Goal: Task Accomplishment & Management: Manage account settings

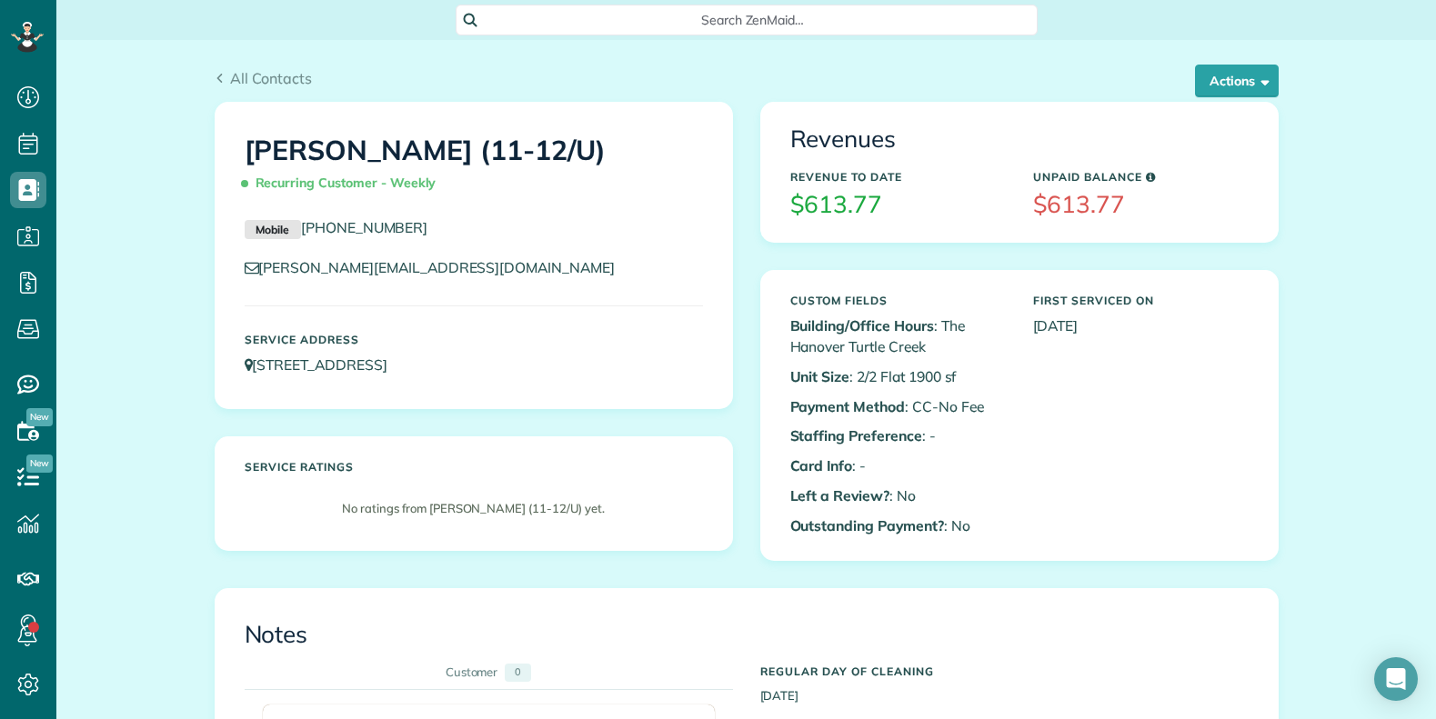
scroll to position [455, 0]
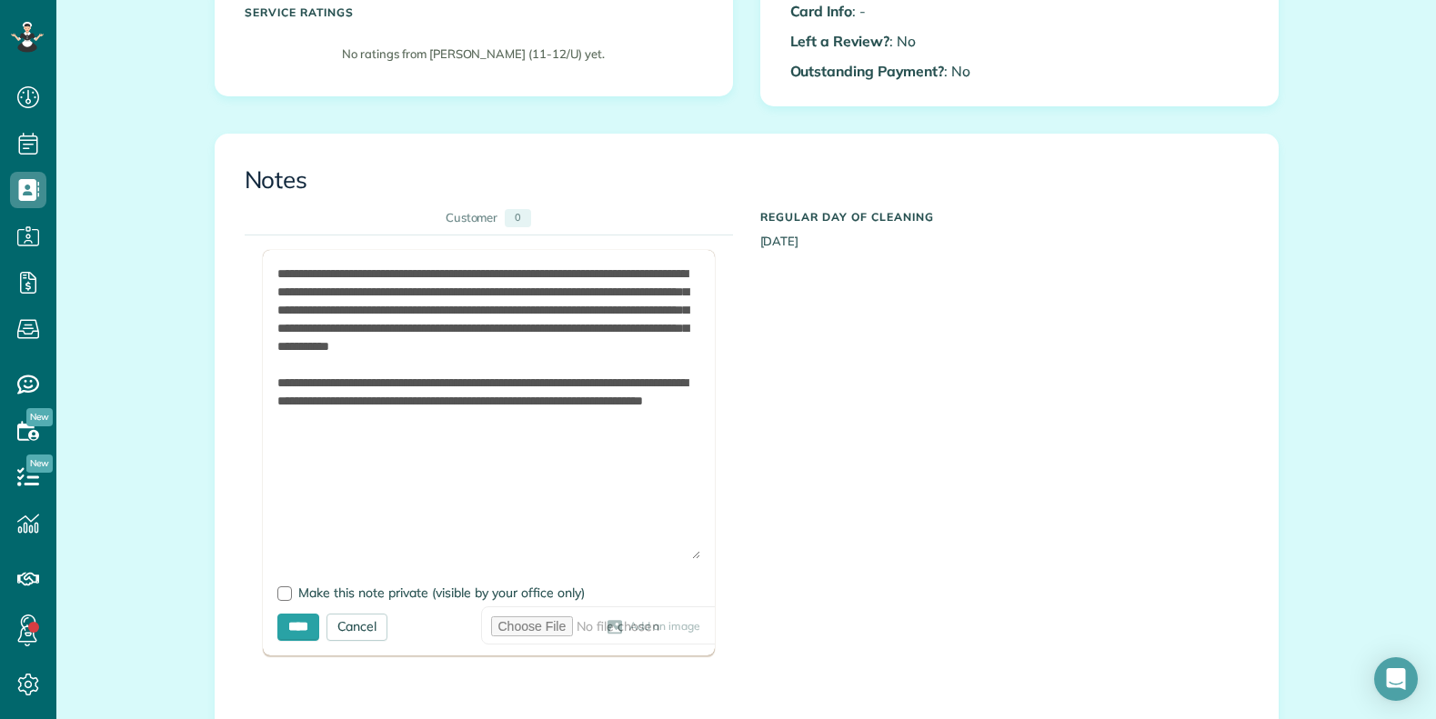
click at [941, 456] on div "**********" at bounding box center [733, 657] width 977 height 842
click at [277, 599] on div at bounding box center [284, 594] width 15 height 15
click at [283, 636] on input "****" at bounding box center [298, 627] width 42 height 27
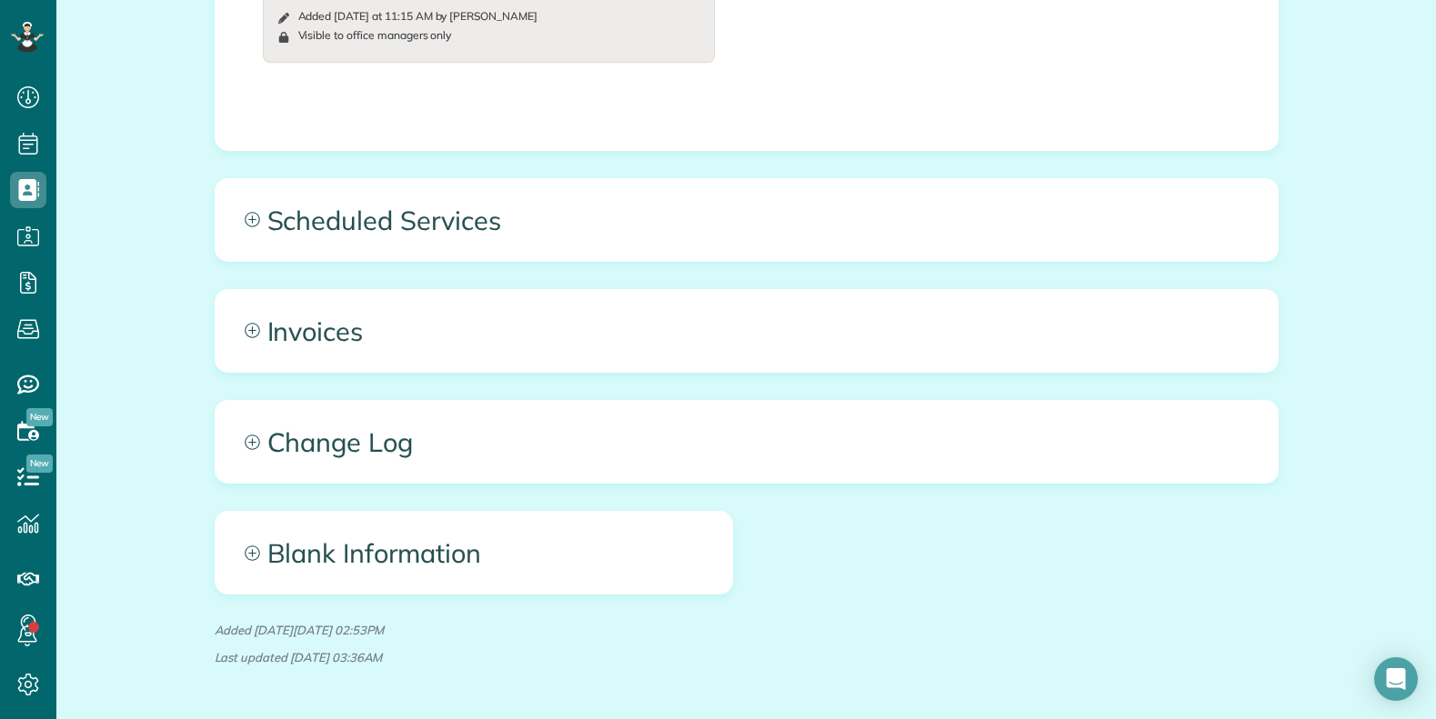
scroll to position [1001, 0]
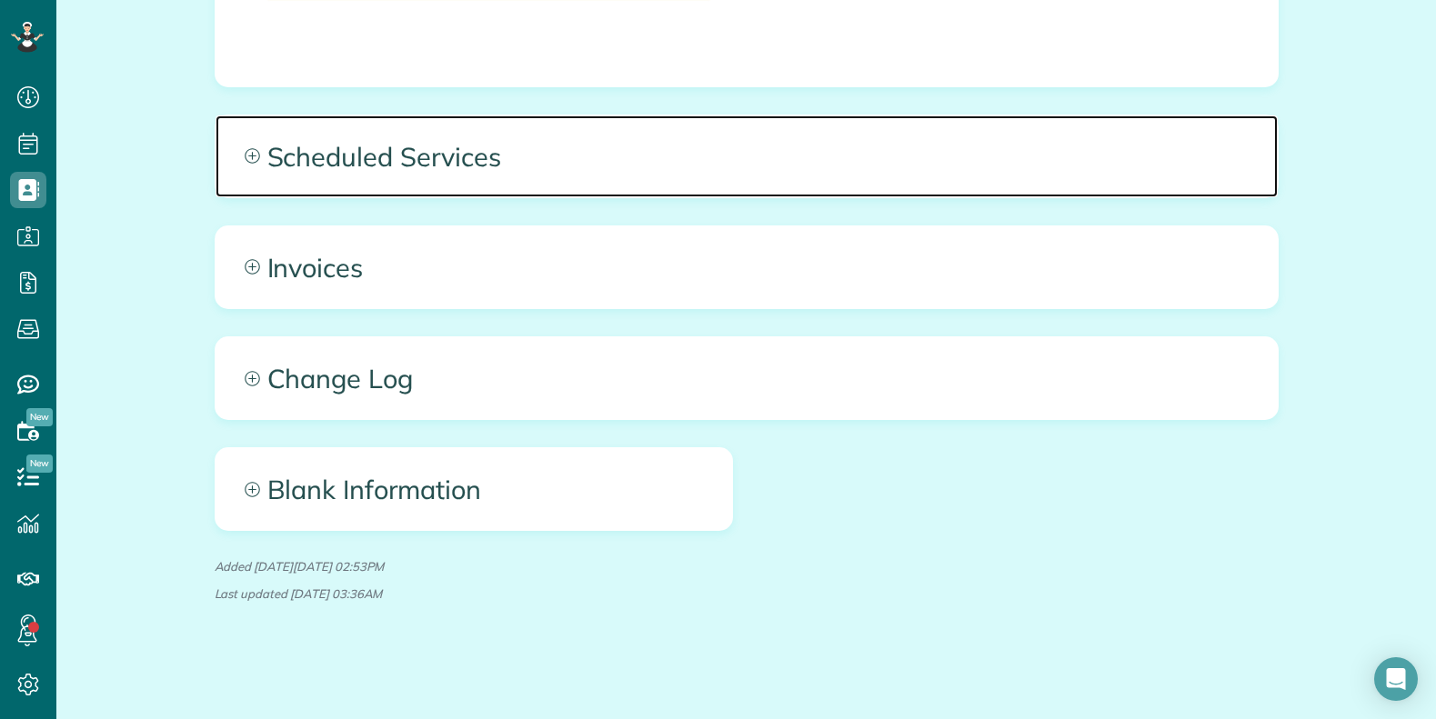
click at [474, 158] on span "Scheduled Services" at bounding box center [747, 157] width 1062 height 82
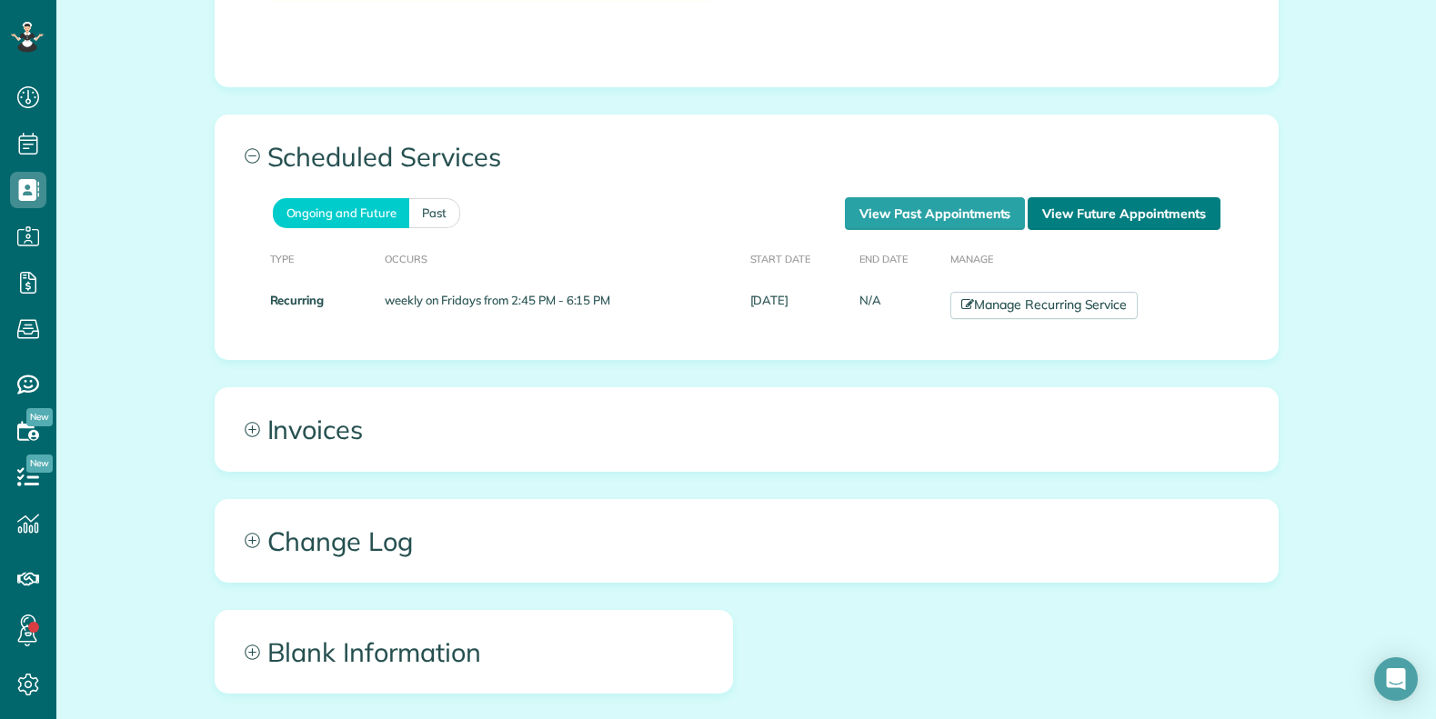
click at [1107, 213] on link "View Future Appointments" at bounding box center [1124, 213] width 192 height 33
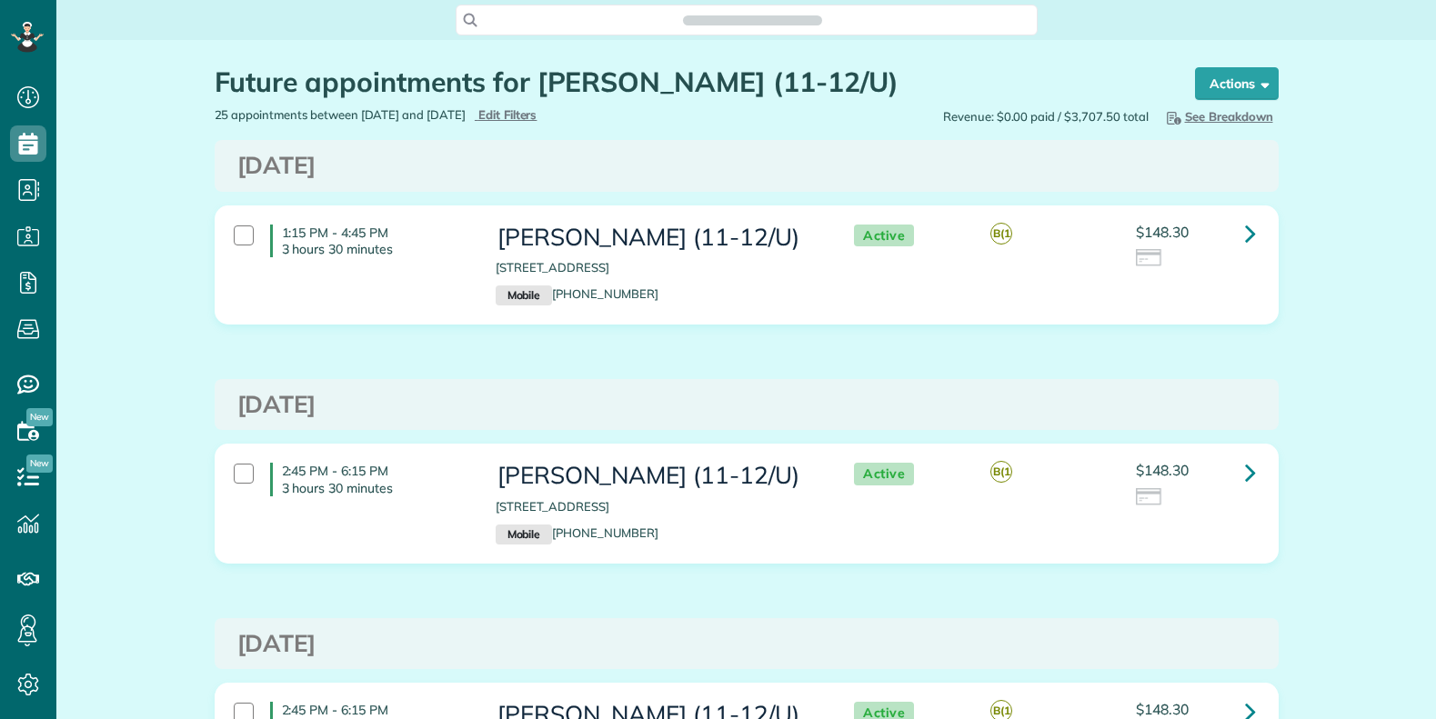
scroll to position [8, 8]
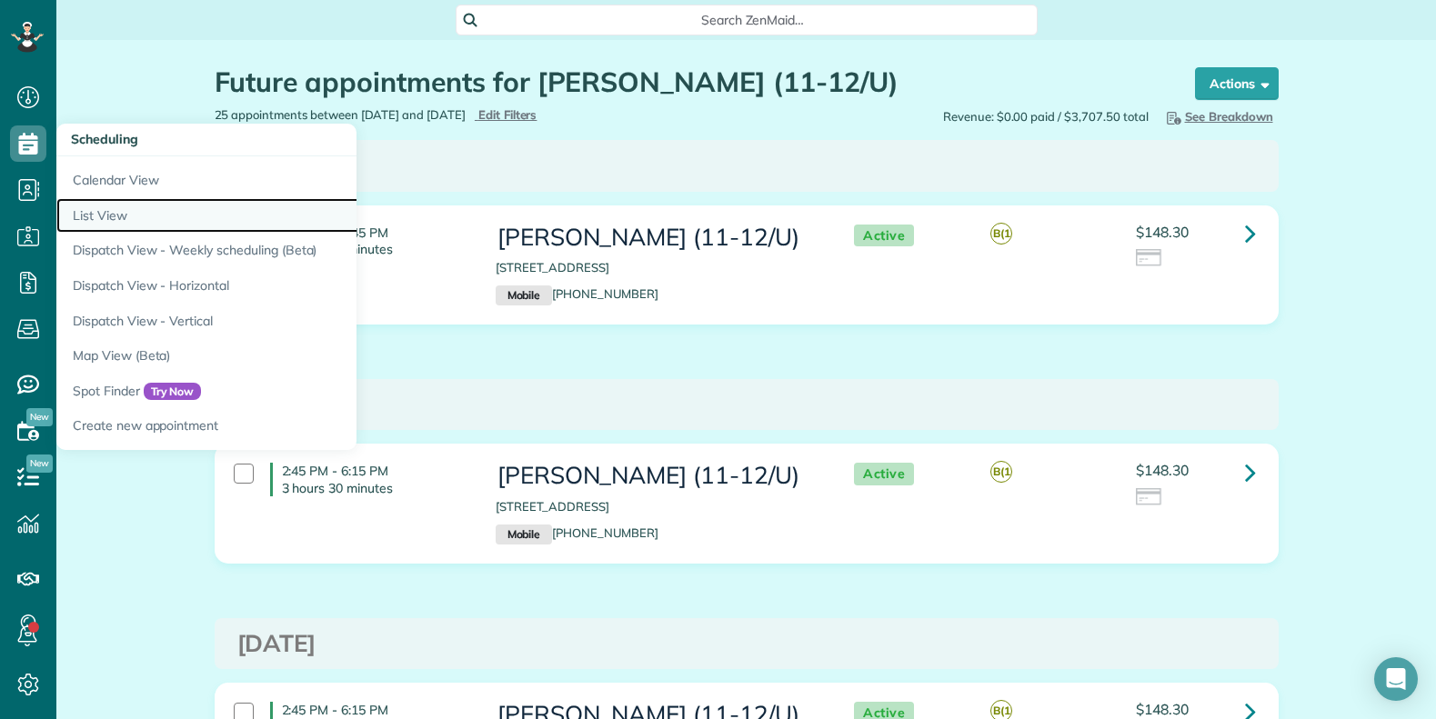
click at [119, 210] on link "List View" at bounding box center [283, 215] width 455 height 35
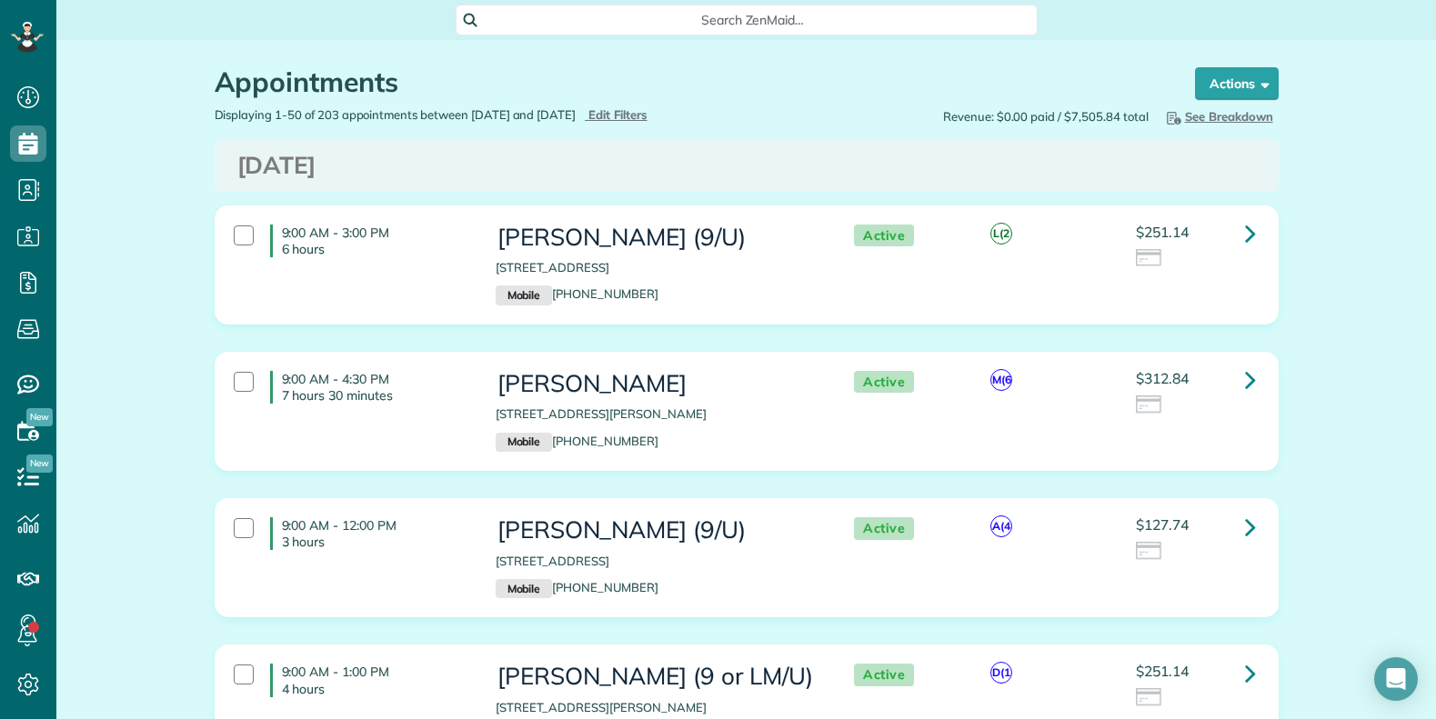
scroll to position [8, 8]
click at [523, 18] on span "Search ZenMaid…" at bounding box center [753, 20] width 553 height 18
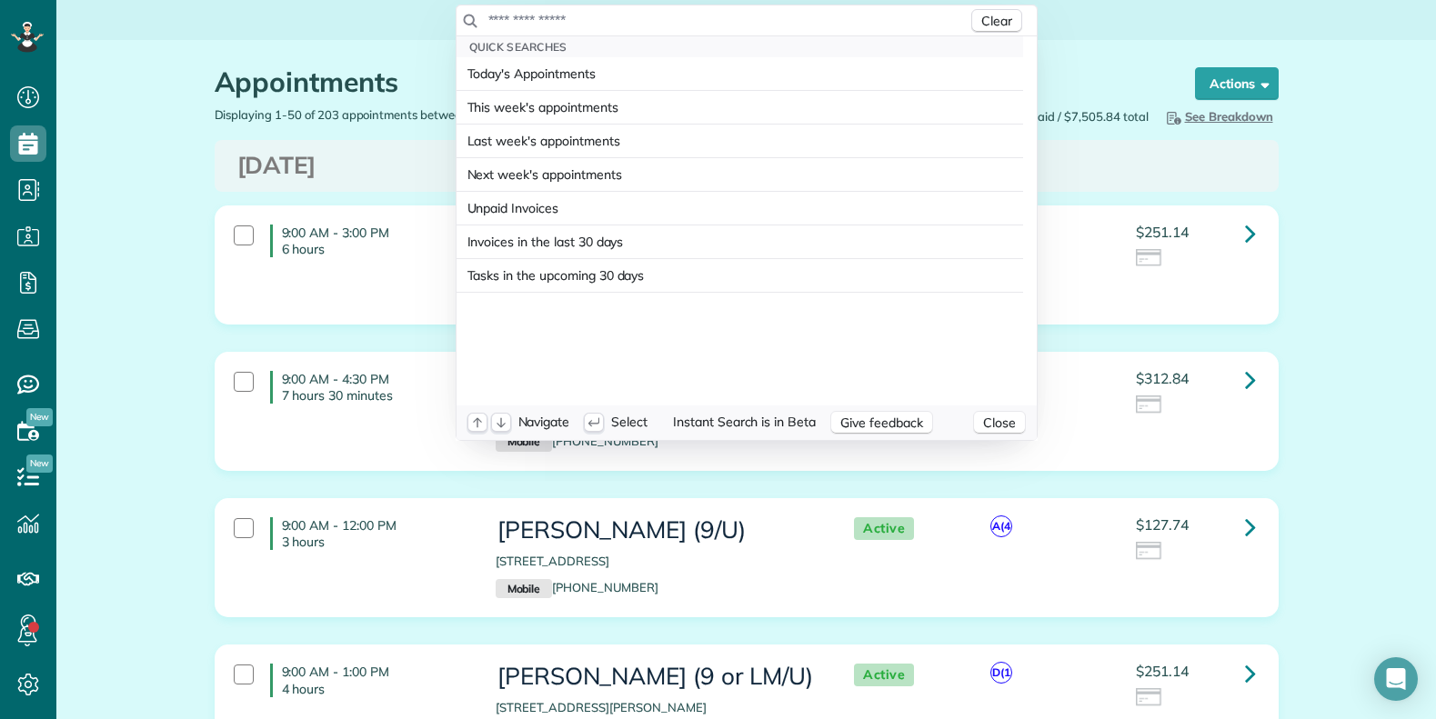
click at [523, 18] on input "text" at bounding box center [728, 20] width 480 height 18
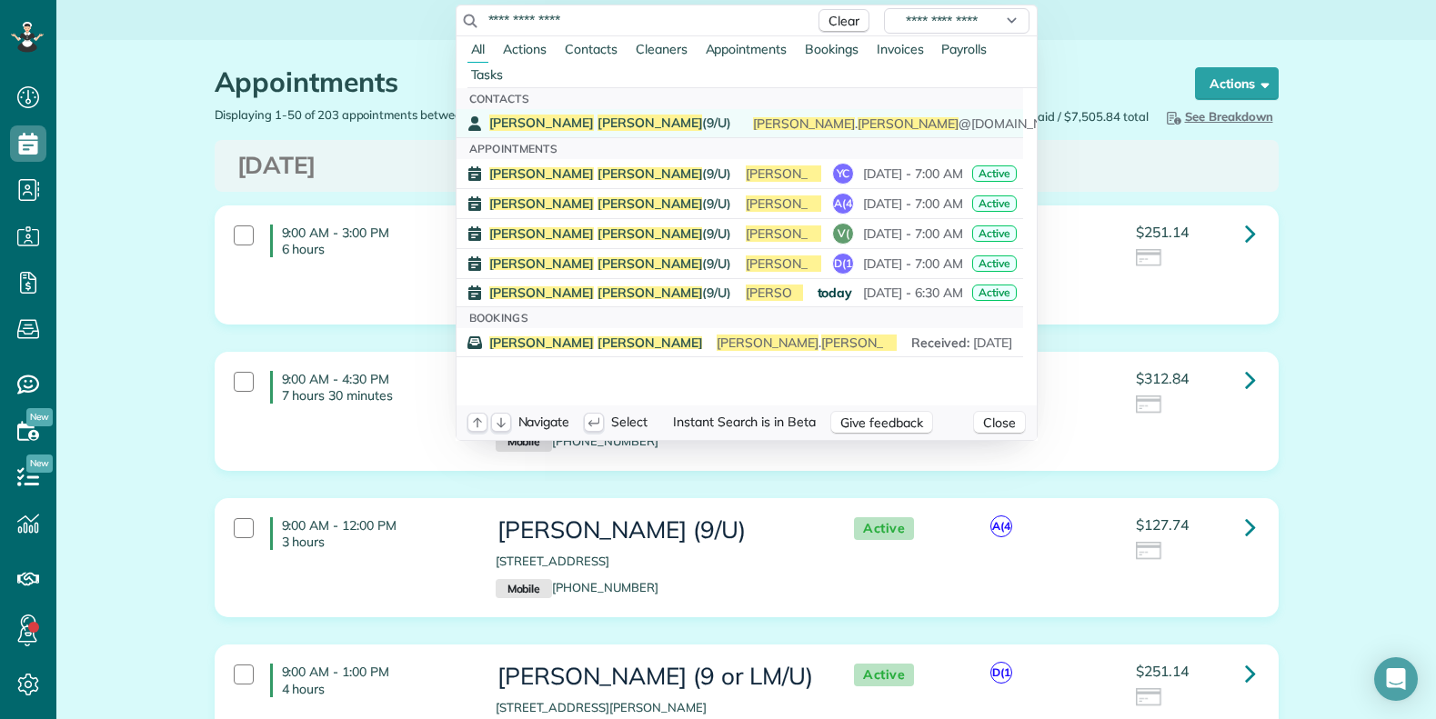
type input "**********"
click at [597, 124] on span "Federico Siano (9/U)" at bounding box center [610, 123] width 243 height 16
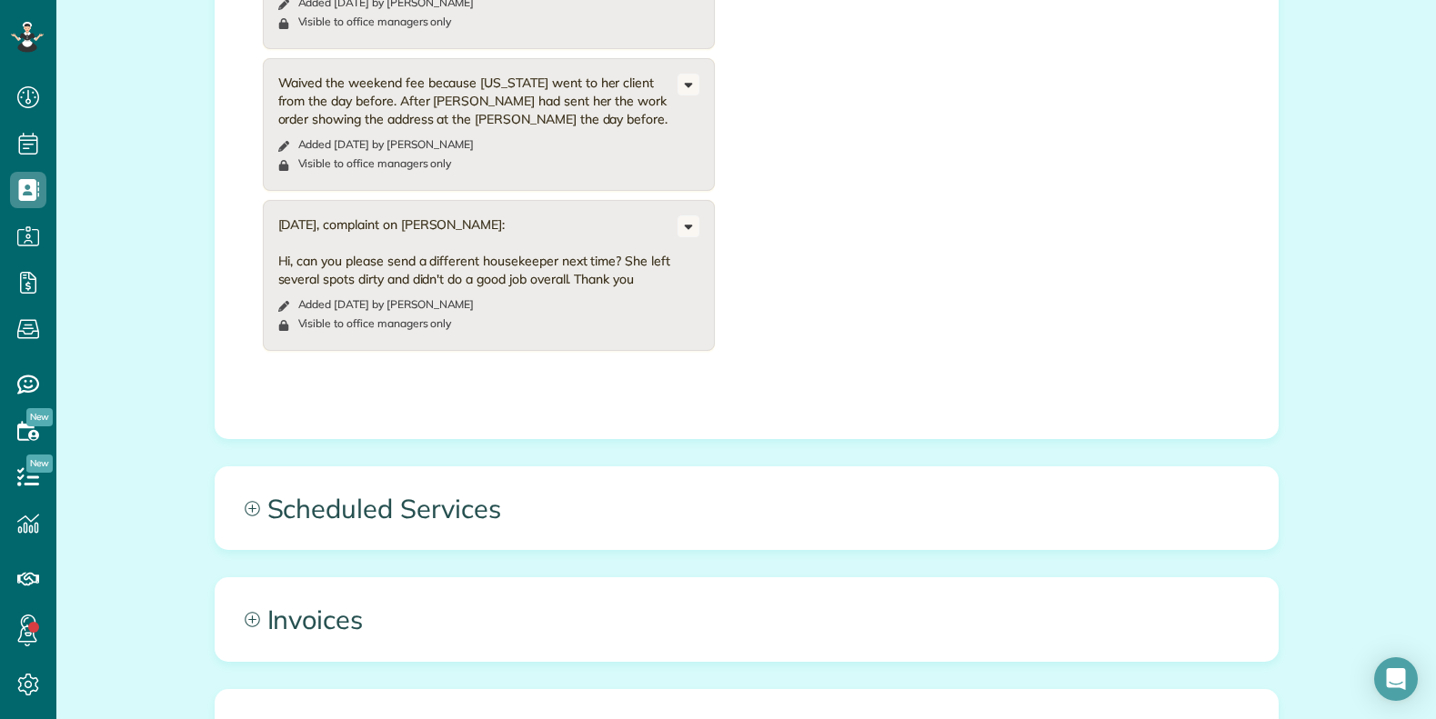
scroll to position [1585, 0]
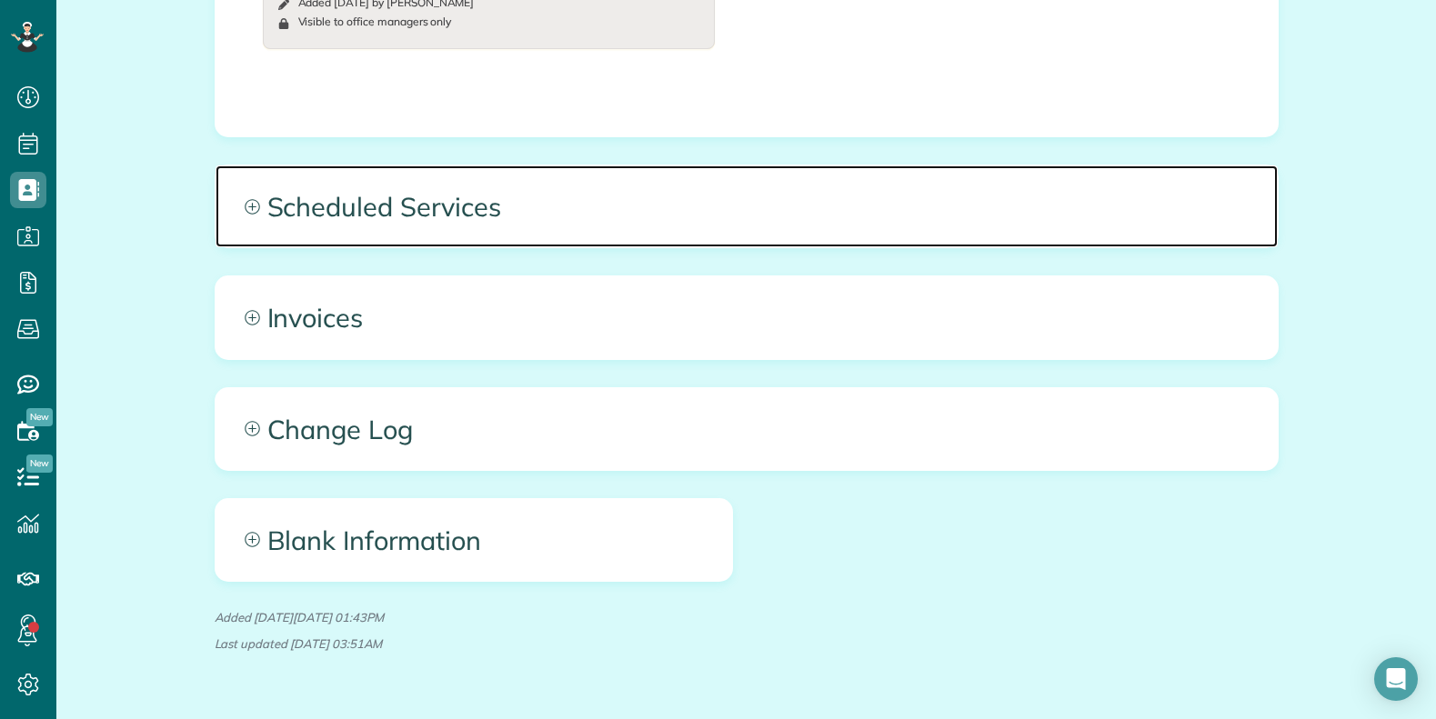
click at [767, 166] on span "Scheduled Services" at bounding box center [747, 207] width 1062 height 82
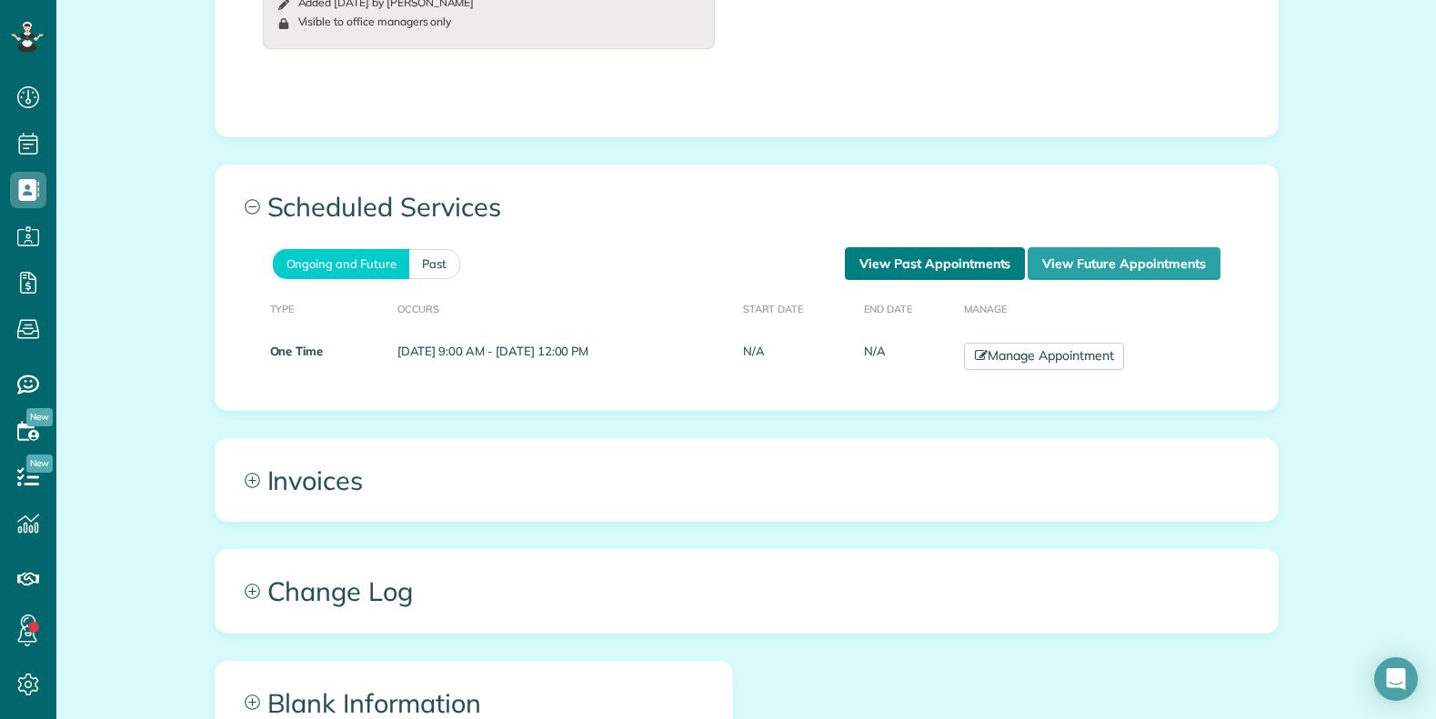
click at [964, 247] on link "View Past Appointments" at bounding box center [935, 263] width 180 height 33
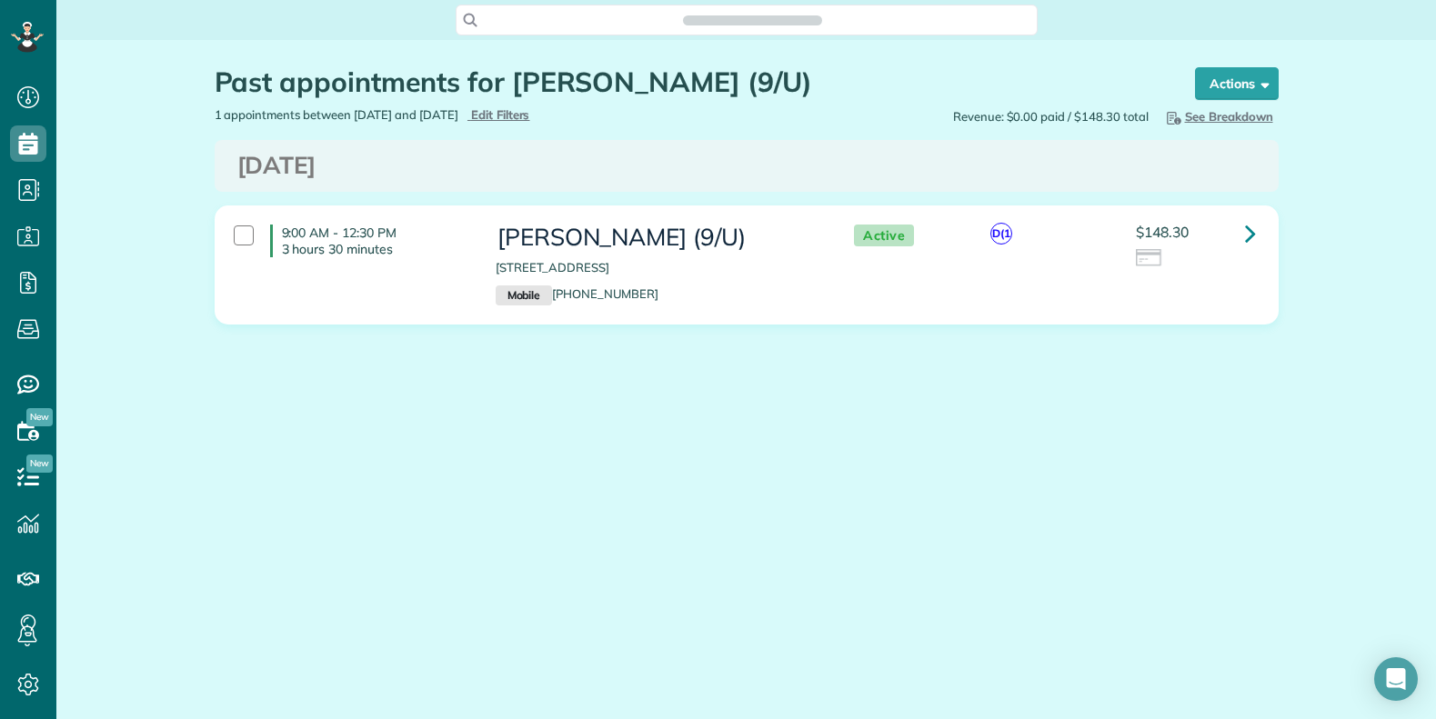
scroll to position [8, 8]
click at [1252, 231] on icon at bounding box center [1250, 233] width 11 height 32
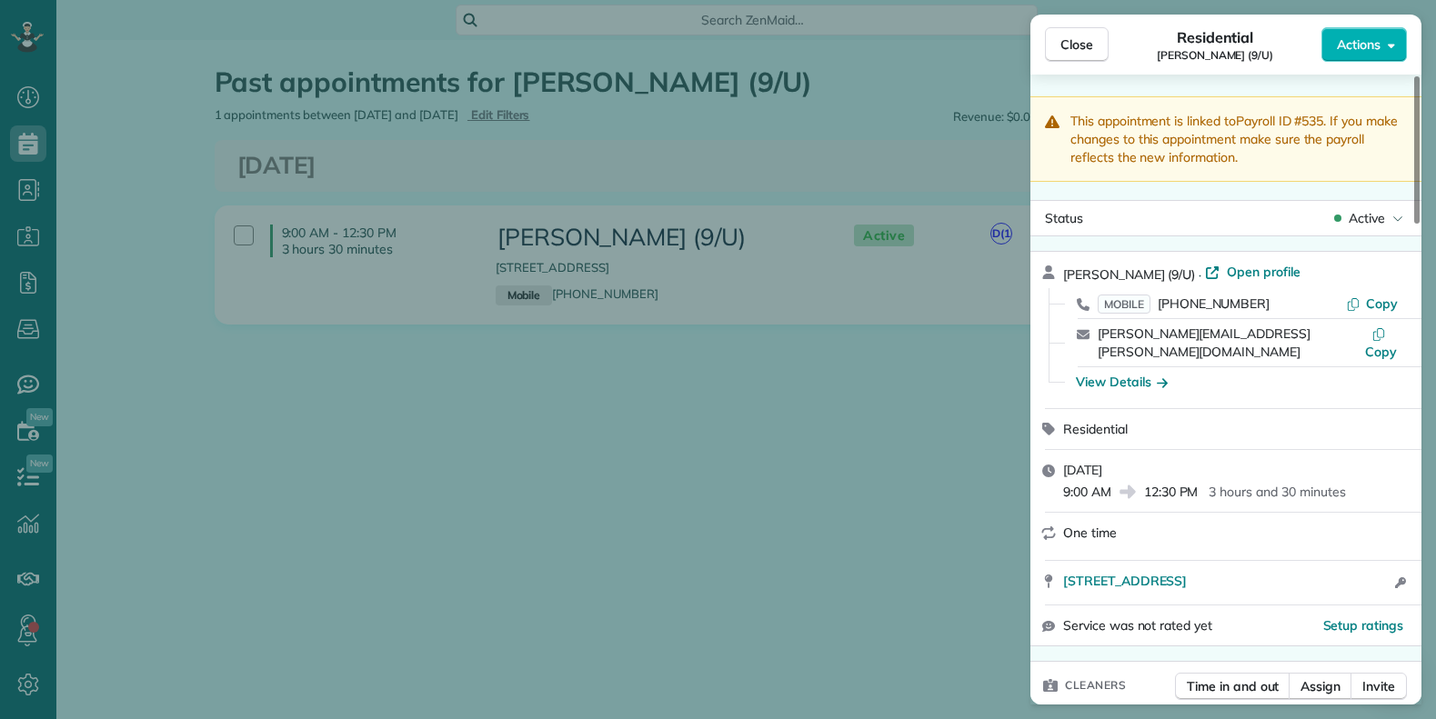
click at [839, 406] on div "Close Residential Federico Siano (9/U) Actions This appointment is linked to Pa…" at bounding box center [718, 359] width 1436 height 719
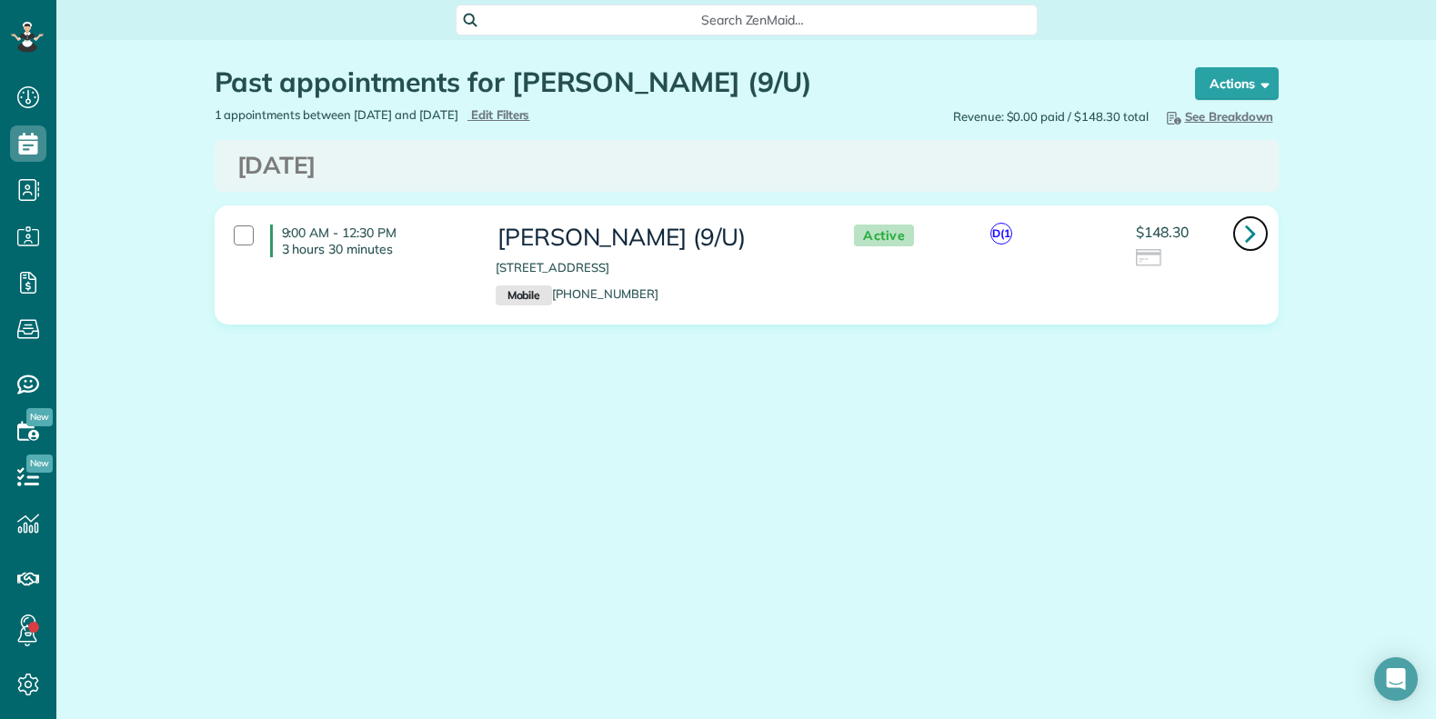
click at [1248, 237] on icon at bounding box center [1250, 233] width 11 height 32
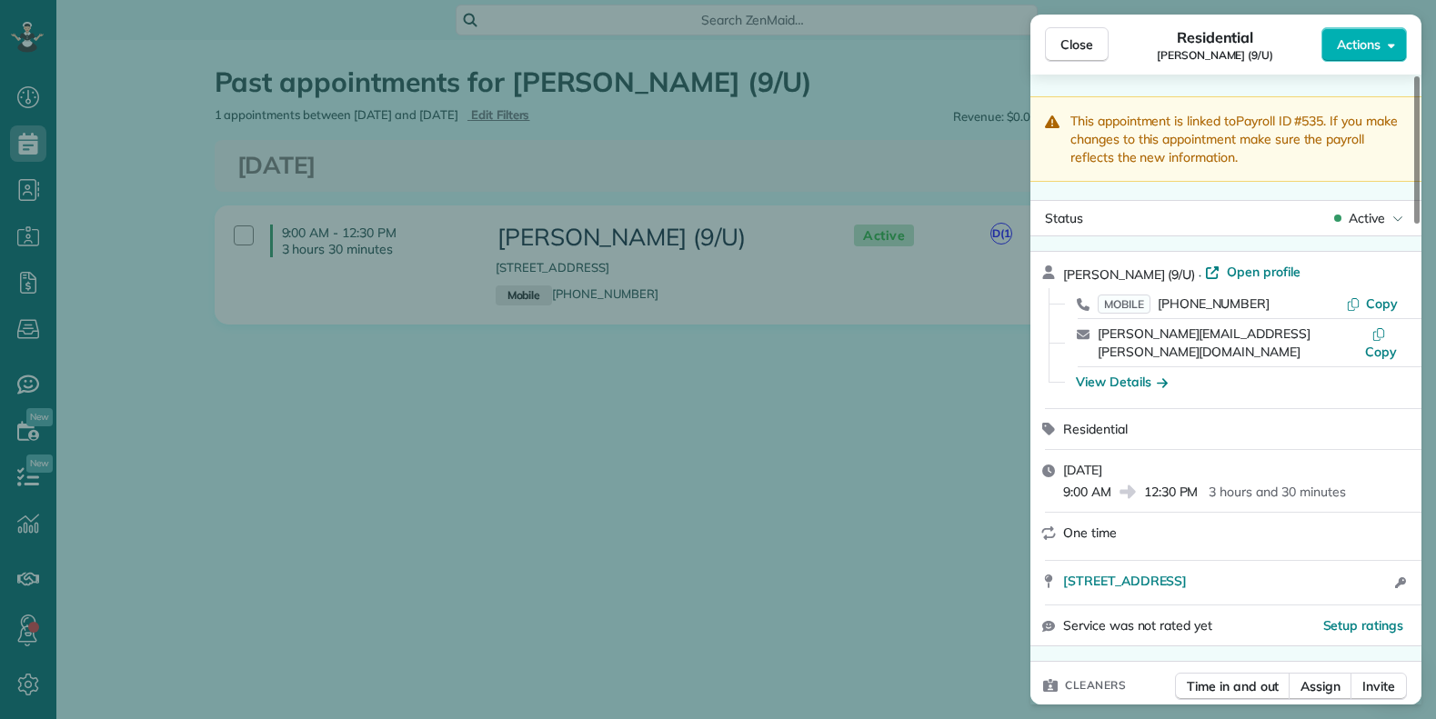
drag, startPoint x: 808, startPoint y: 420, endPoint x: 759, endPoint y: 314, distance: 117.2
click at [807, 419] on div "Close Residential Federico Siano (9/U) Actions This appointment is linked to Pa…" at bounding box center [718, 359] width 1436 height 719
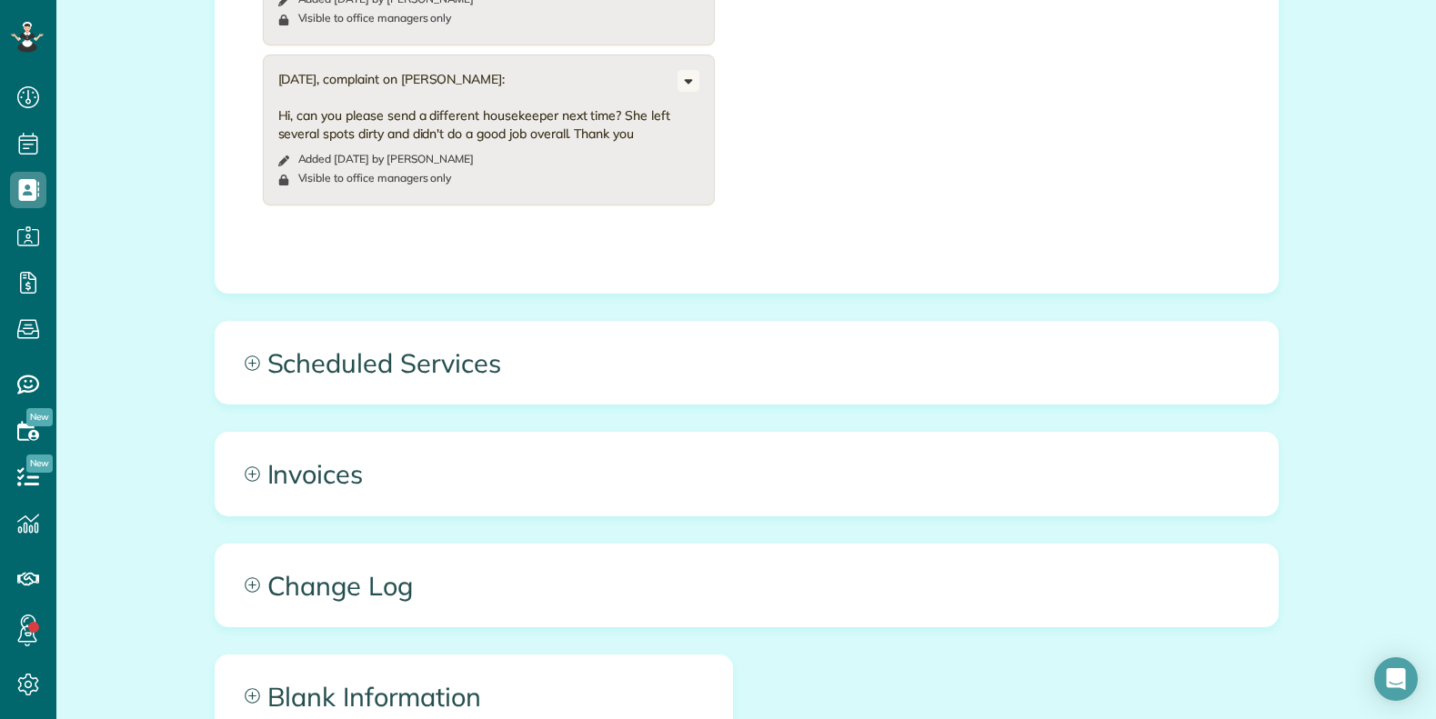
scroll to position [1585, 0]
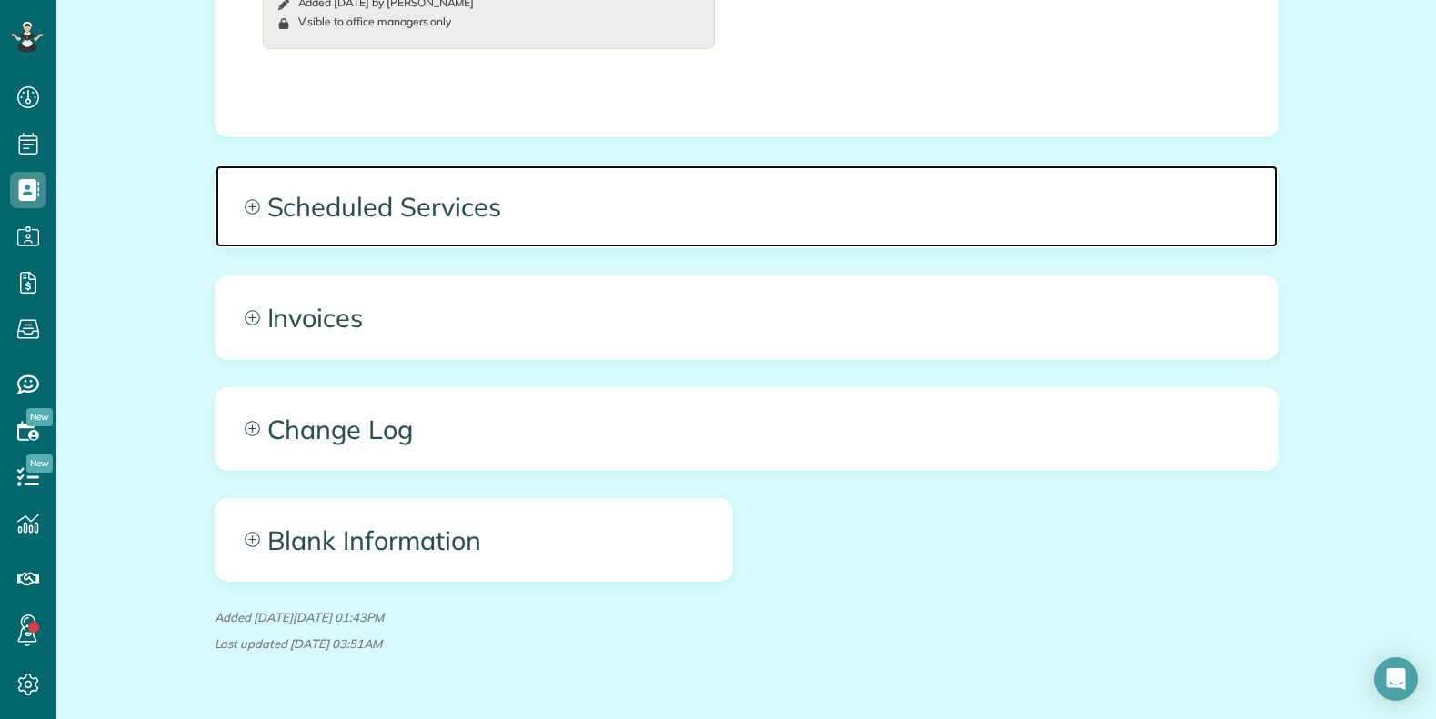
click at [868, 166] on span "Scheduled Services" at bounding box center [747, 207] width 1062 height 82
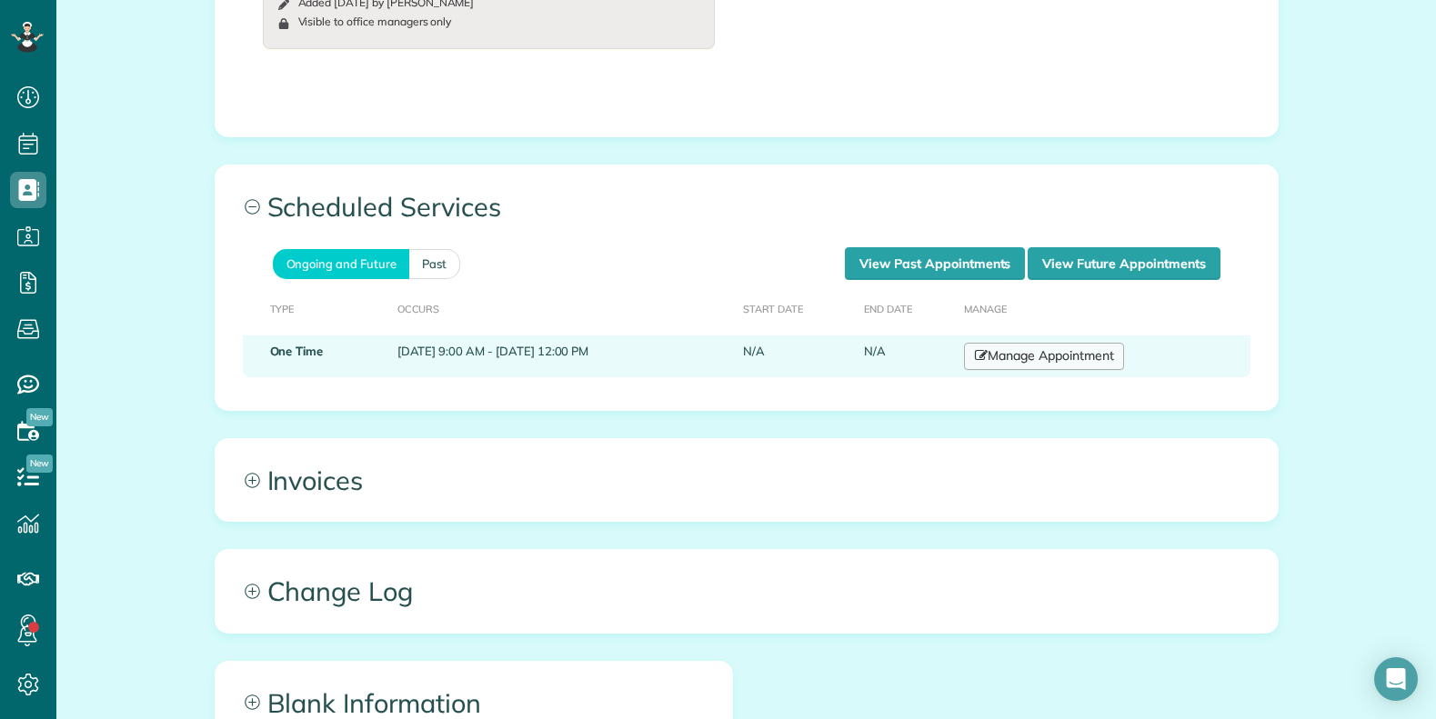
click at [1079, 343] on link "Manage Appointment" at bounding box center [1044, 356] width 160 height 27
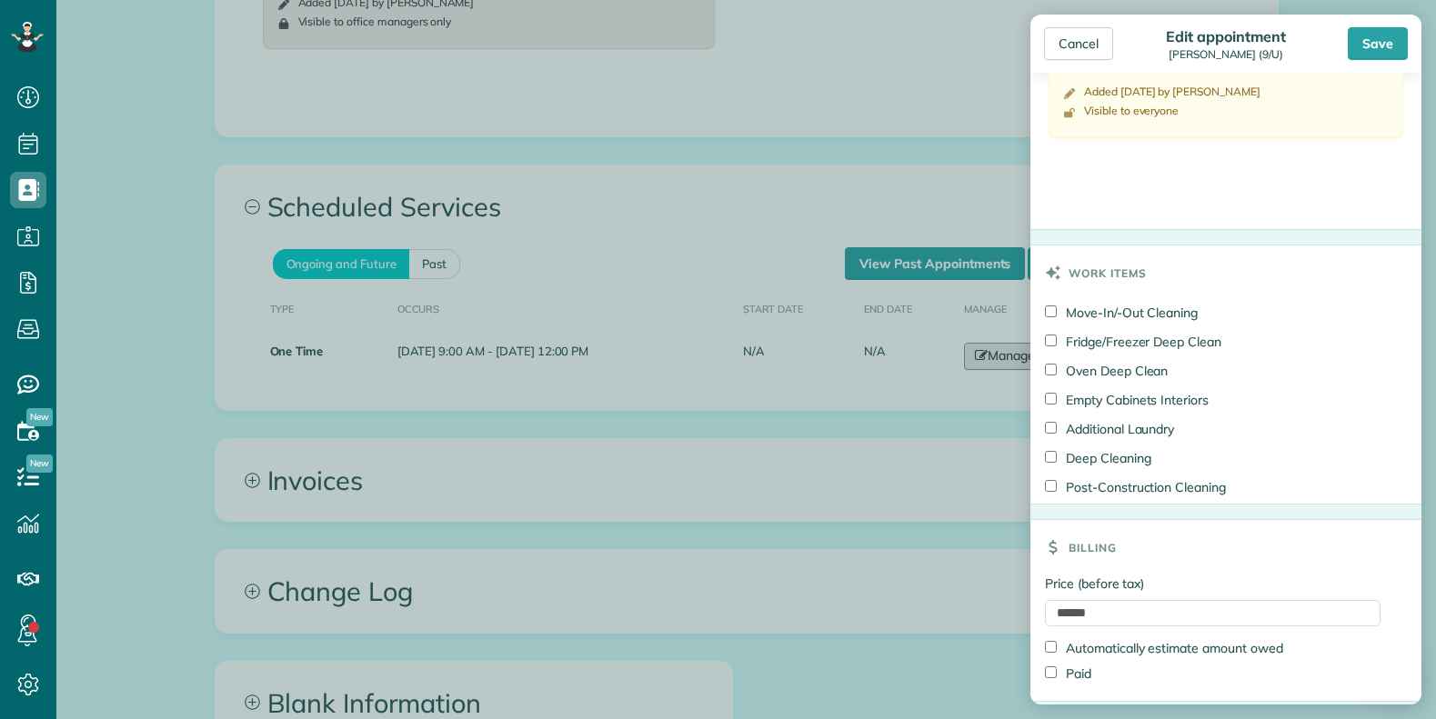
scroll to position [795, 0]
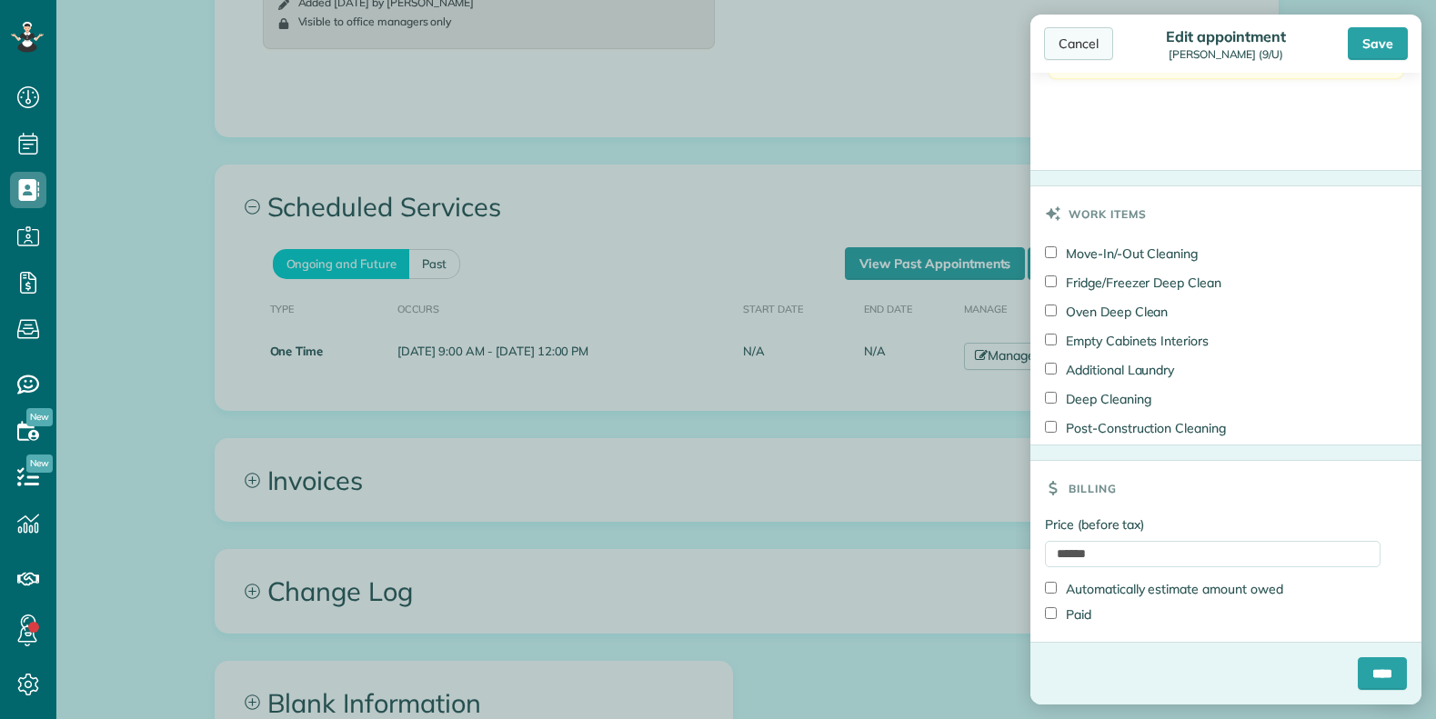
click at [1081, 45] on div "Cancel" at bounding box center [1078, 43] width 69 height 33
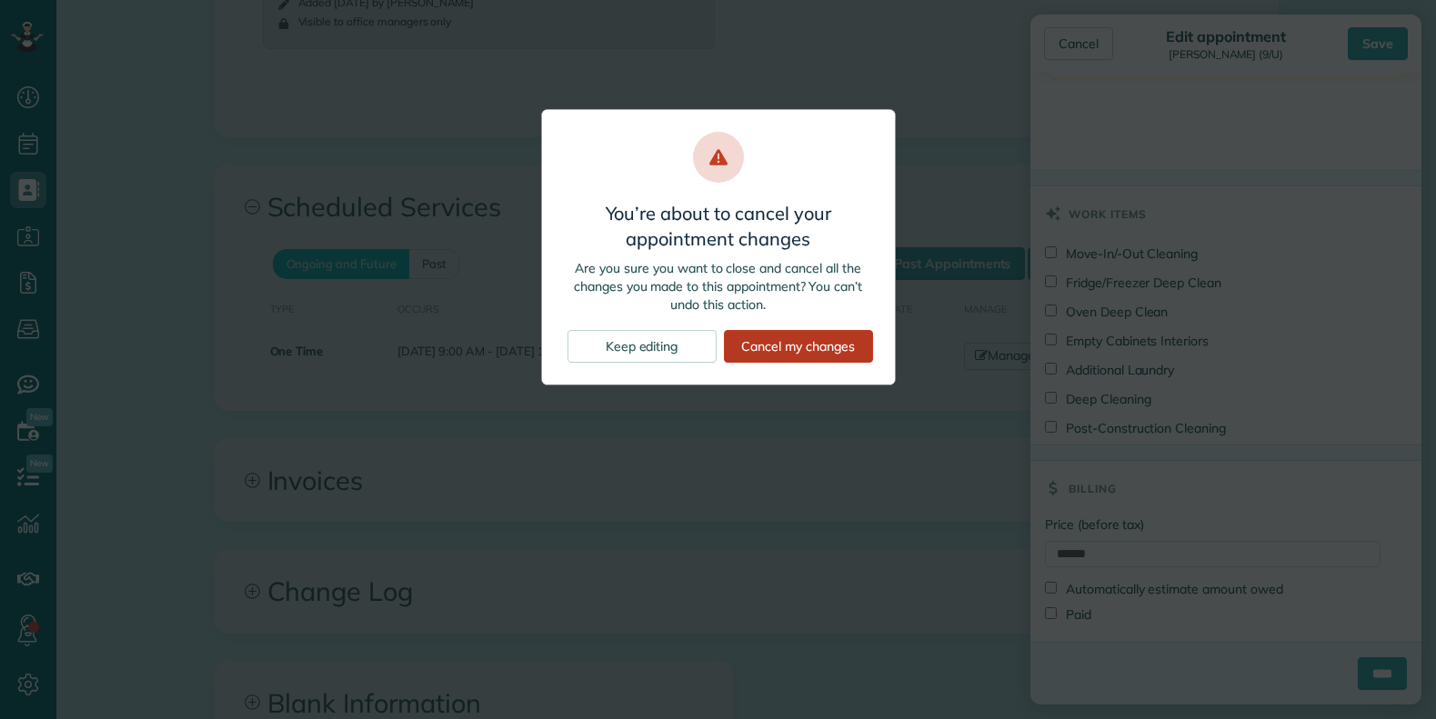
click at [759, 347] on div "Cancel my changes" at bounding box center [798, 346] width 149 height 33
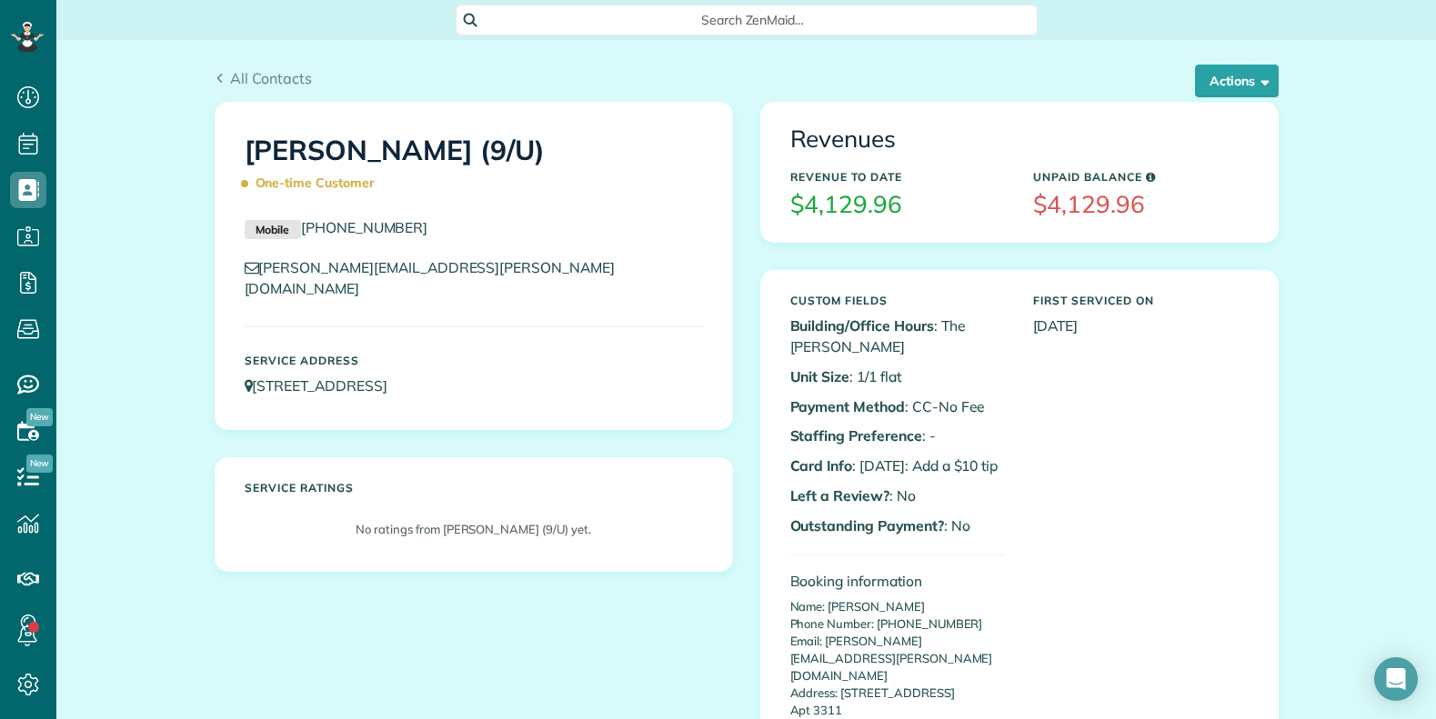
click at [646, 27] on span "Search ZenMaid…" at bounding box center [753, 20] width 553 height 18
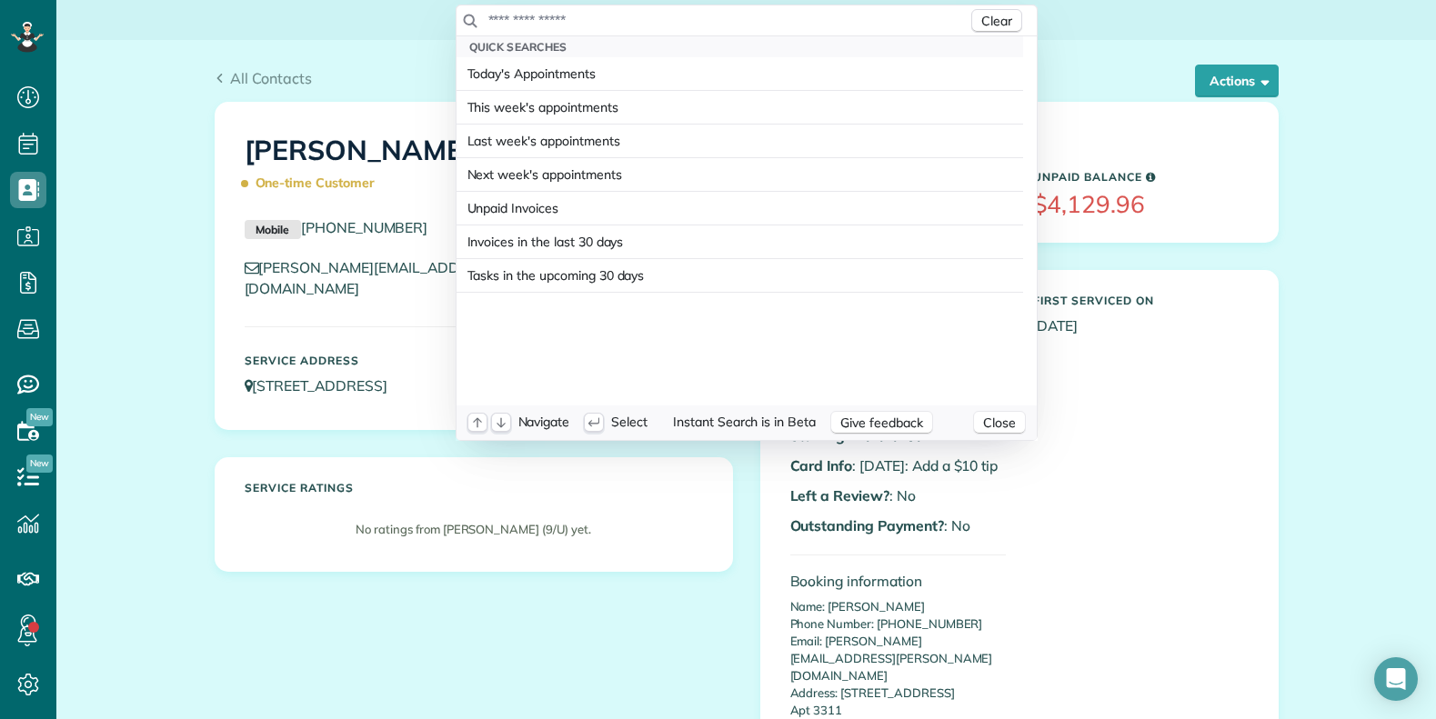
click at [648, 21] on input "text" at bounding box center [728, 20] width 480 height 18
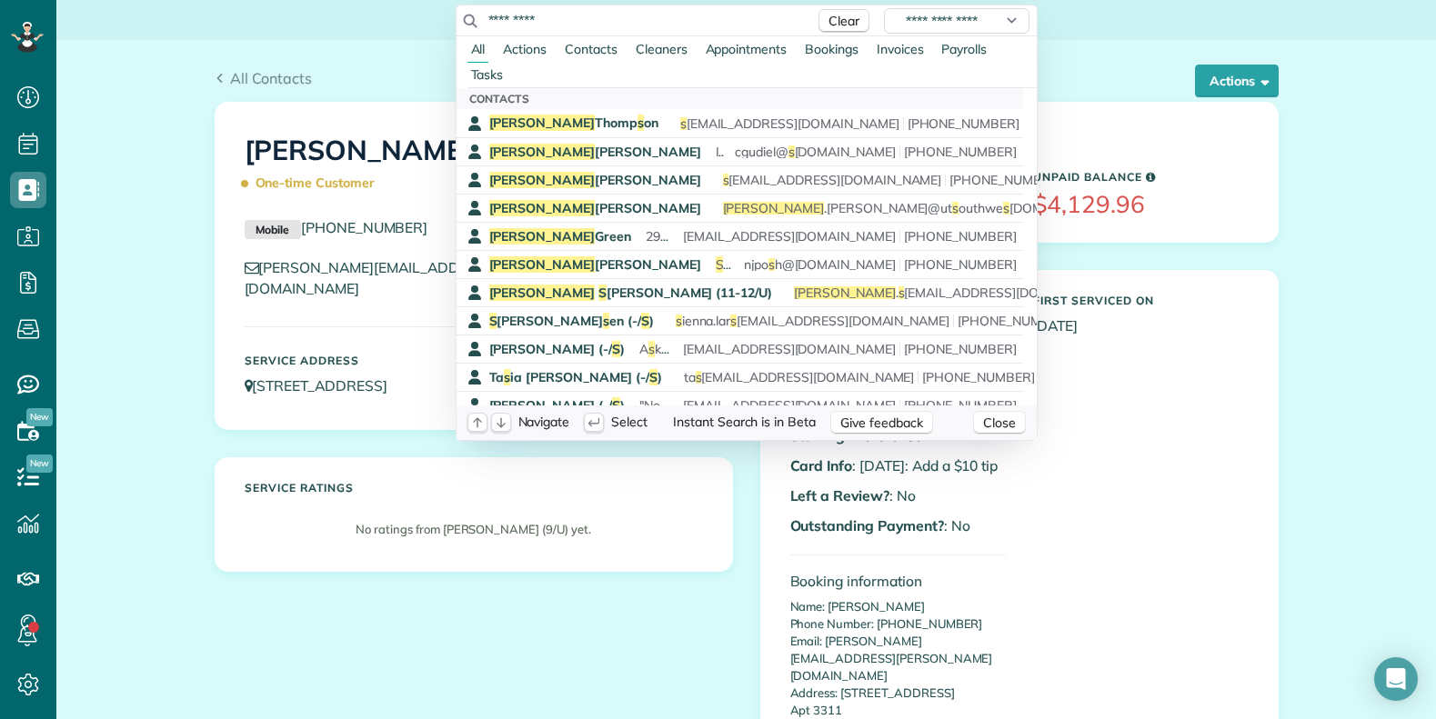
drag, startPoint x: 547, startPoint y: 20, endPoint x: 411, endPoint y: 23, distance: 135.6
click at [427, 19] on html "Dashboard Scheduling Calendar View List View Dispatch View - Weekly scheduling …" at bounding box center [718, 359] width 1436 height 719
paste input "******"
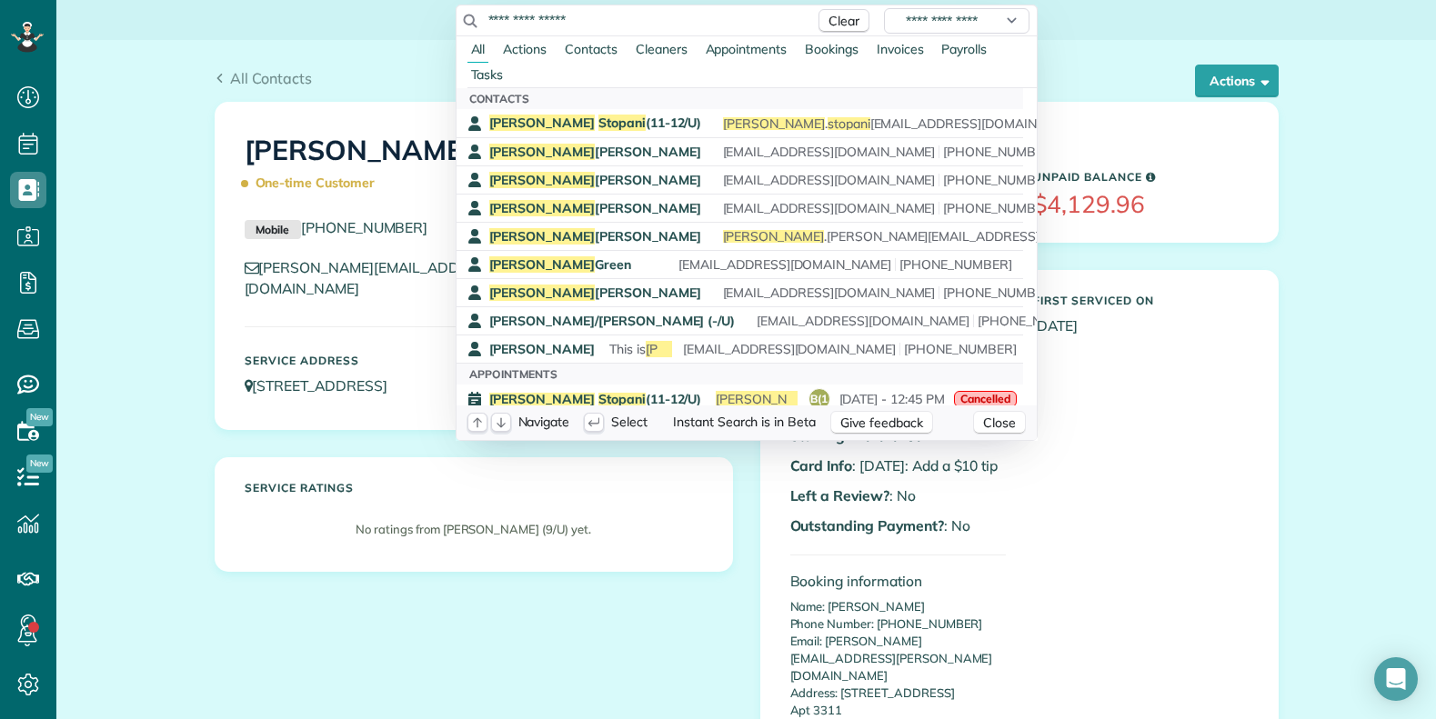
drag, startPoint x: 592, startPoint y: 15, endPoint x: 409, endPoint y: 1, distance: 183.4
click at [408, 1] on html "Dashboard Scheduling Calendar View List View Dispatch View - Weekly scheduling …" at bounding box center [718, 359] width 1436 height 719
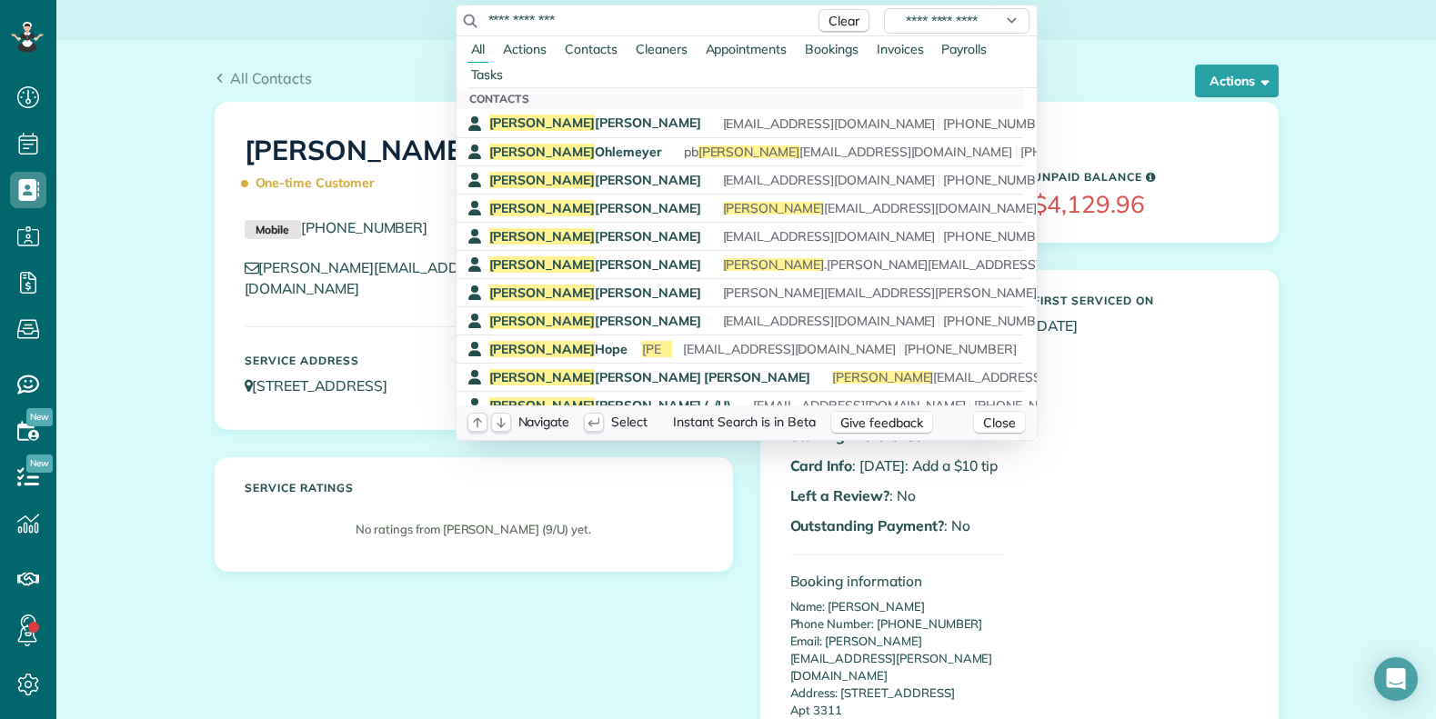
type input "**********"
click at [375, 67] on html "Dashboard Scheduling Calendar View List View Dispatch View - Weekly scheduling …" at bounding box center [718, 359] width 1436 height 719
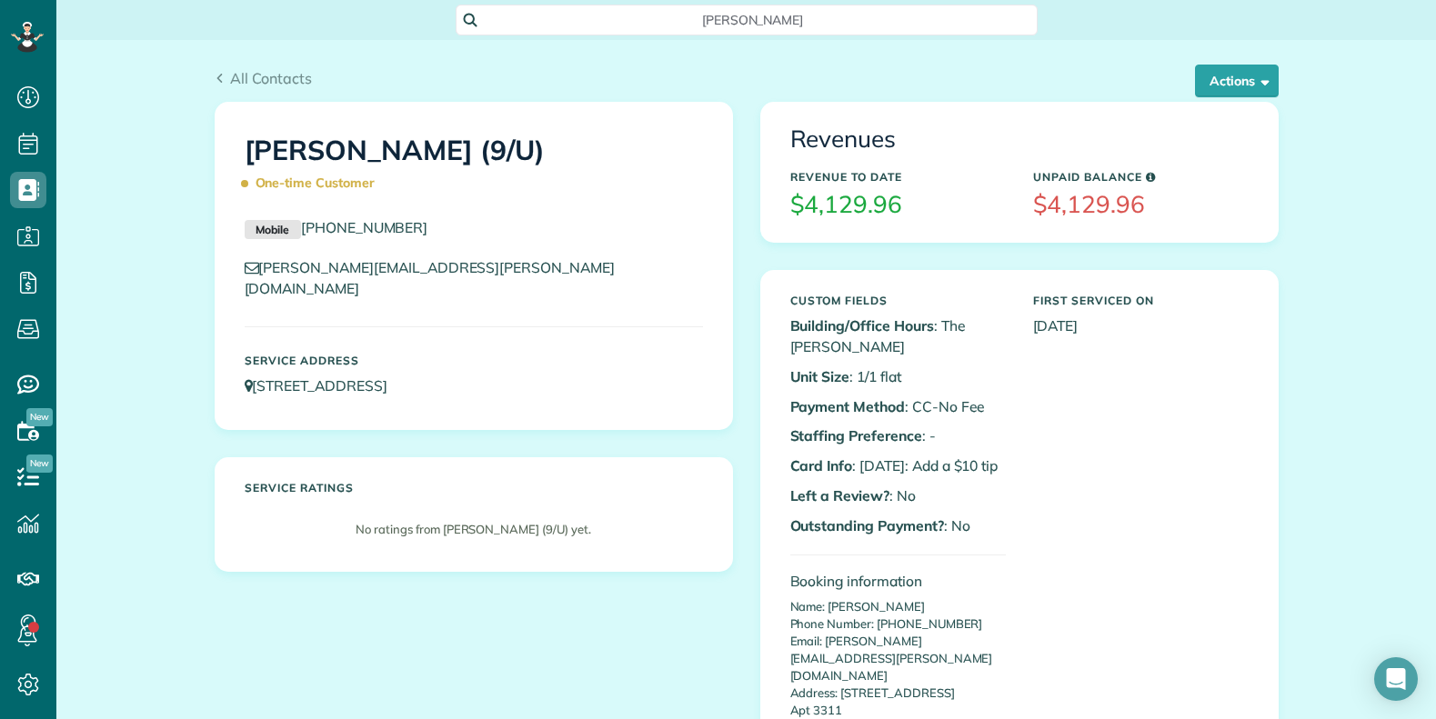
click at [325, 56] on div "All Contacts Actions Edit Add Appointment Recent Activity Send Email Update Cus…" at bounding box center [746, 71] width 1091 height 62
click at [376, 55] on div "All Contacts Actions Edit Add Appointment Recent Activity Send Email Update Cus…" at bounding box center [746, 71] width 1091 height 62
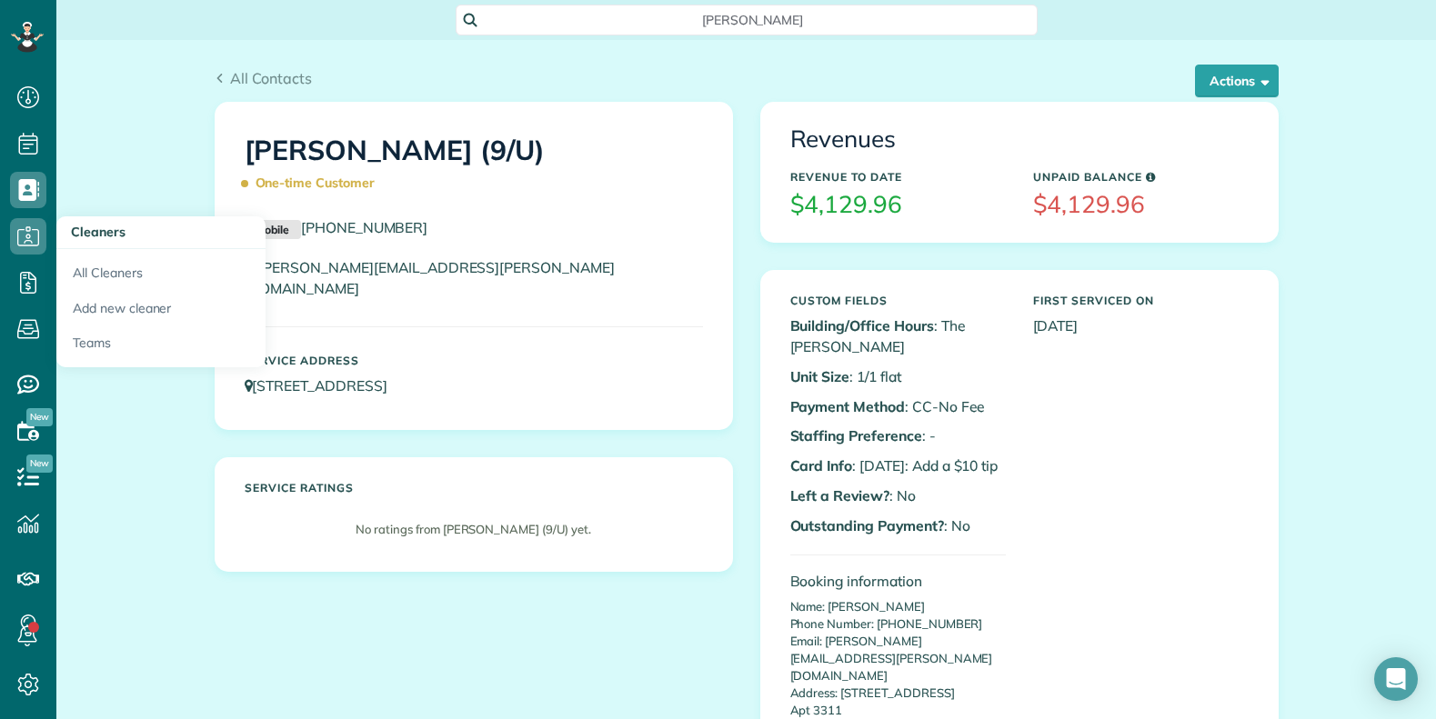
drag, startPoint x: 109, startPoint y: 224, endPoint x: 88, endPoint y: 235, distance: 23.6
click at [109, 225] on span "Cleaners" at bounding box center [98, 232] width 55 height 16
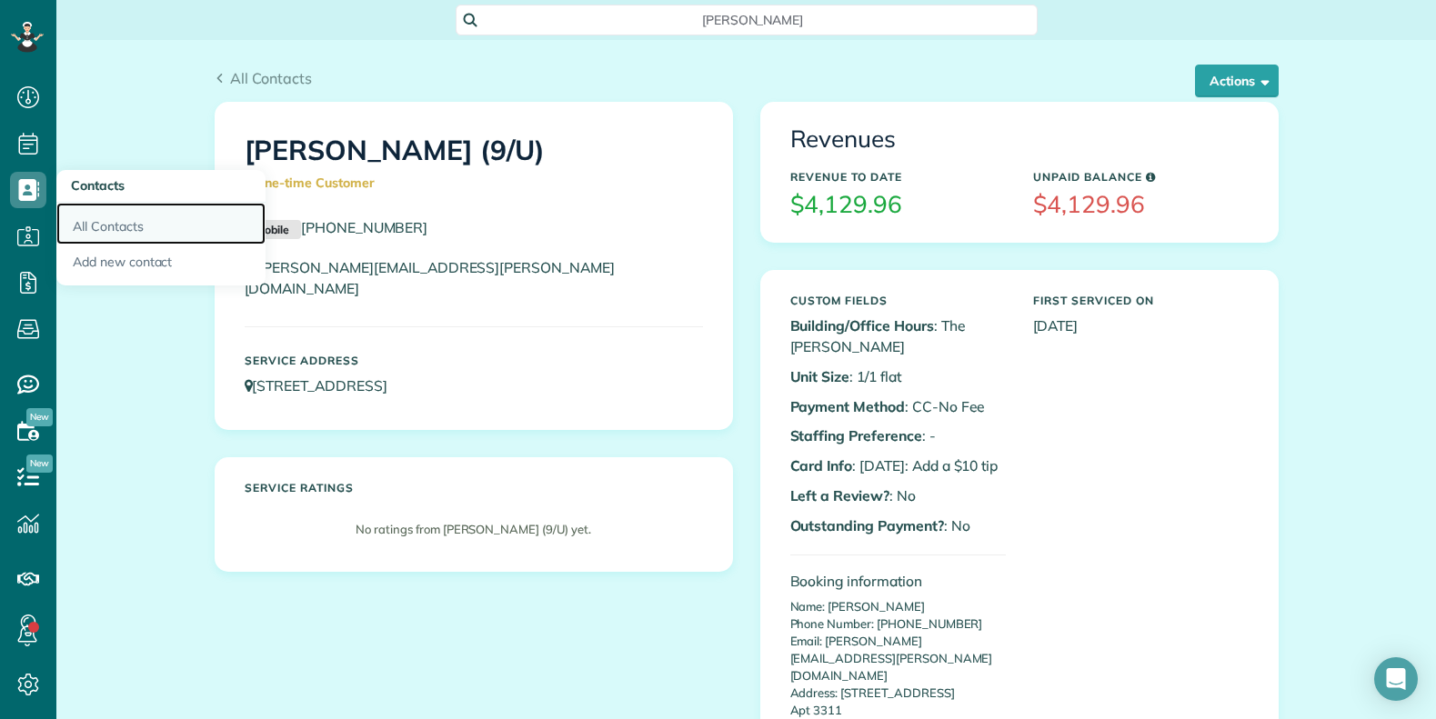
click at [110, 227] on link "All Contacts" at bounding box center [160, 224] width 209 height 42
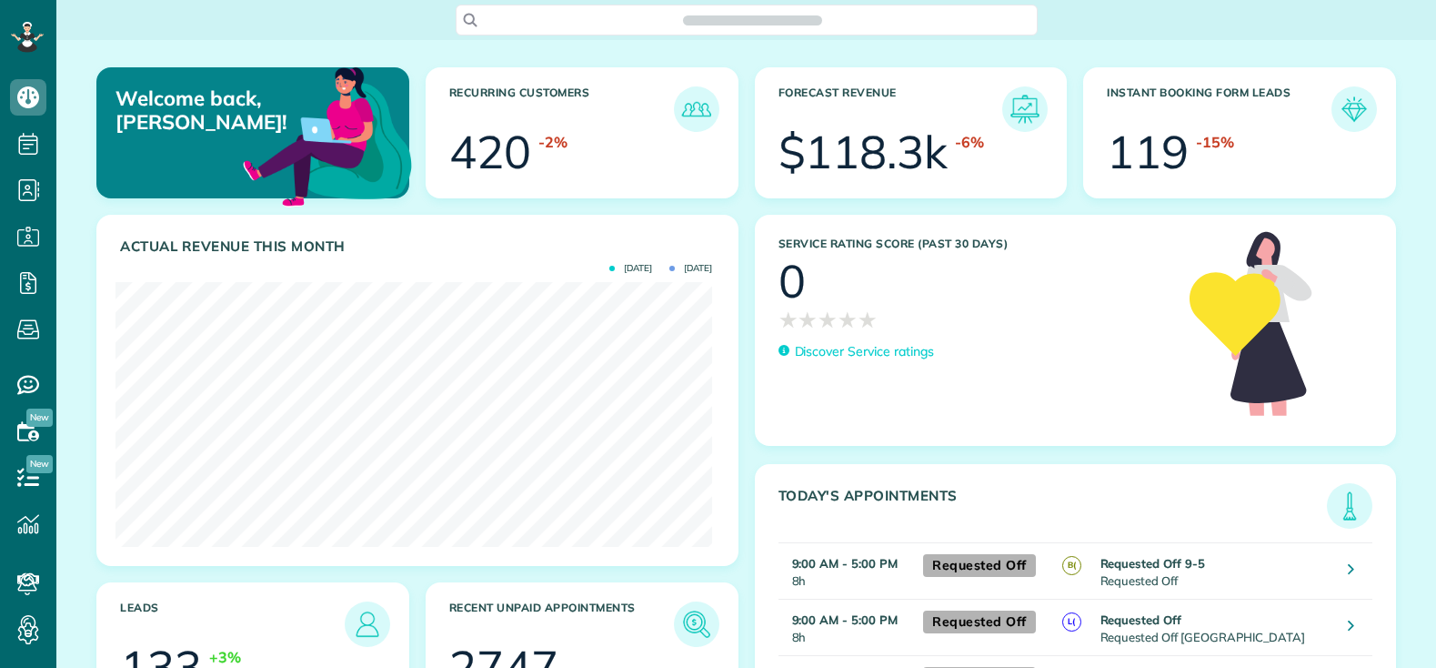
scroll to position [265, 597]
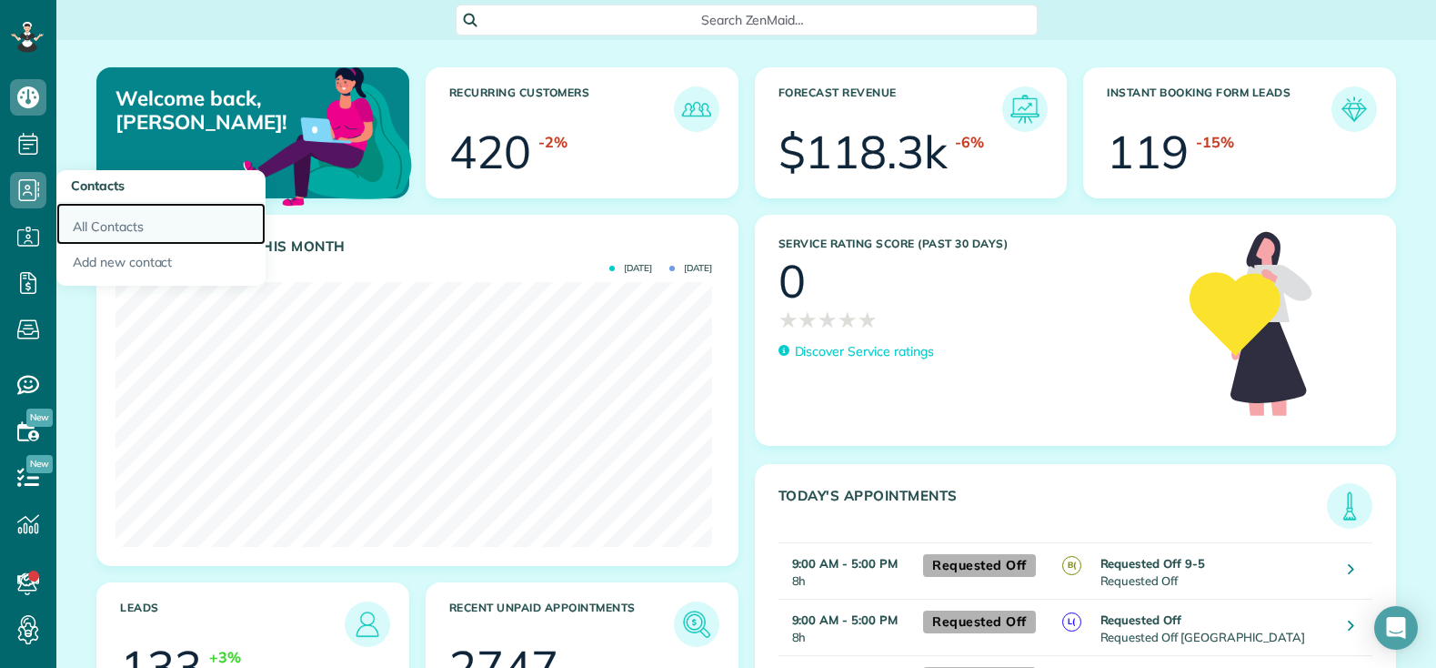
click at [112, 227] on link "All Contacts" at bounding box center [160, 224] width 209 height 42
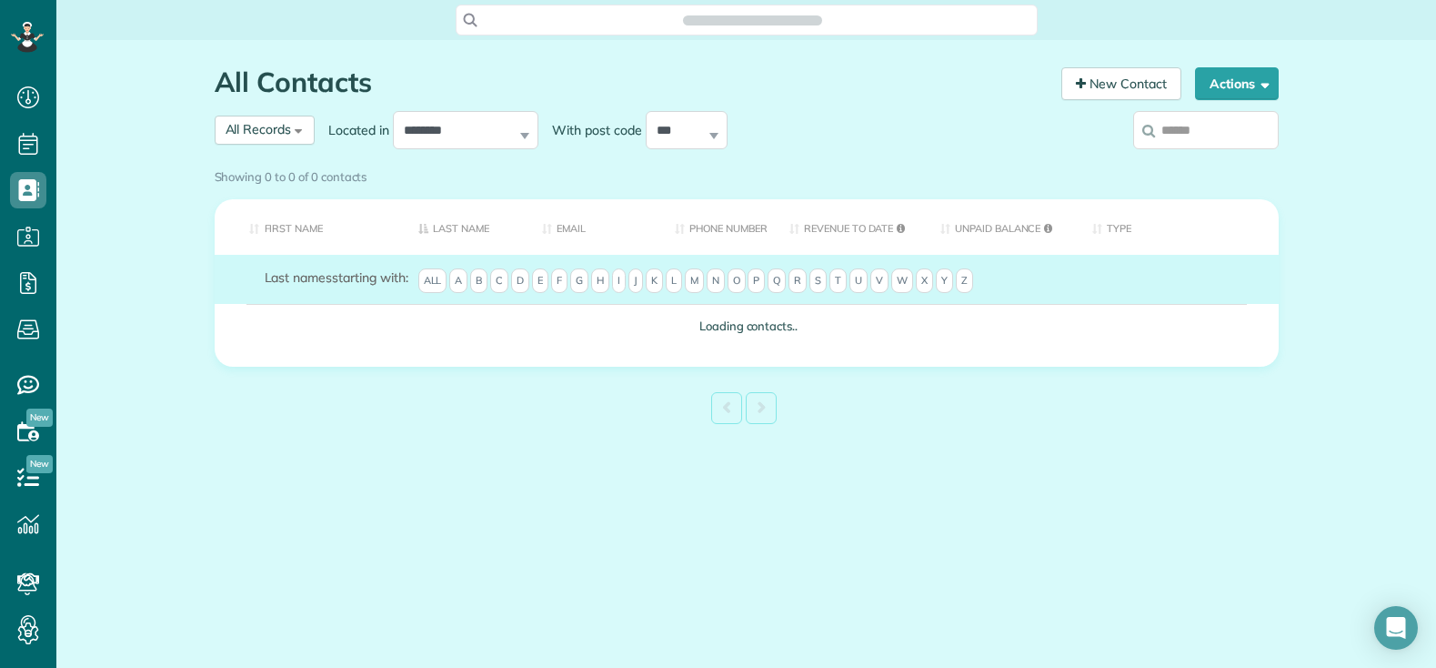
scroll to position [8, 8]
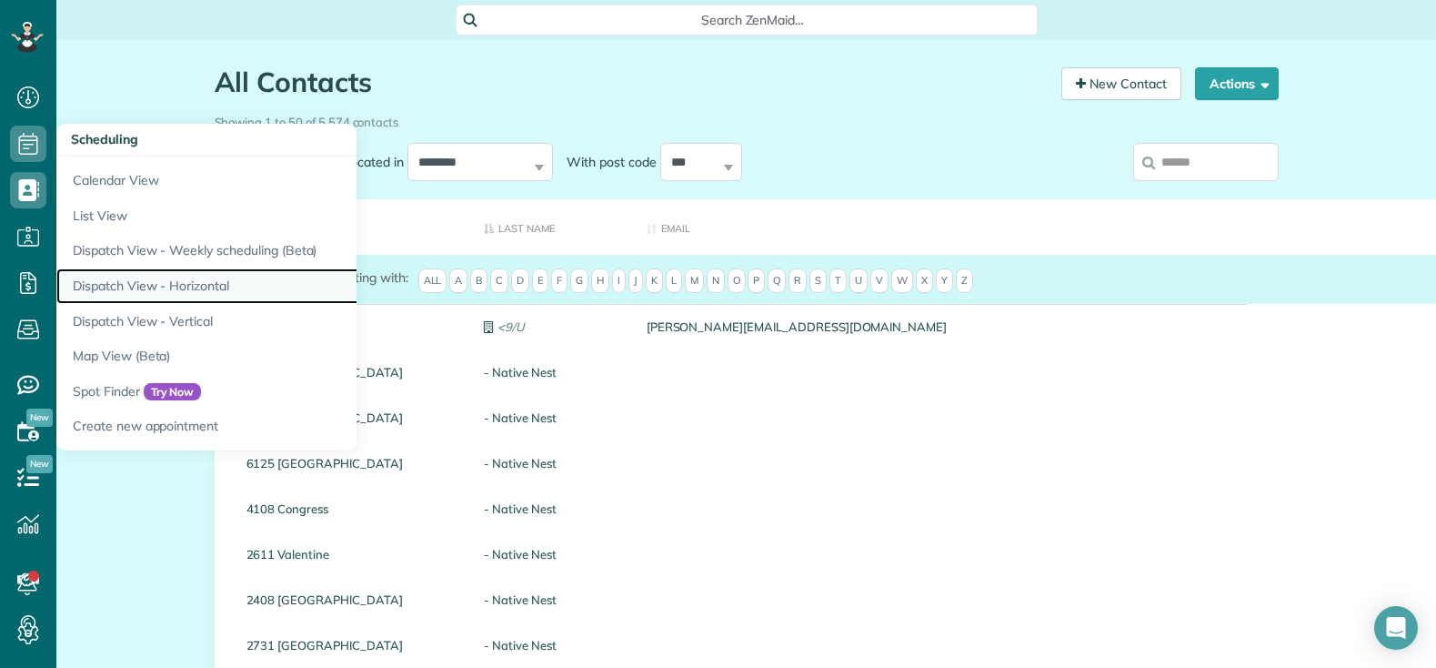
click at [152, 277] on link "Dispatch View - Horizontal" at bounding box center [283, 285] width 455 height 35
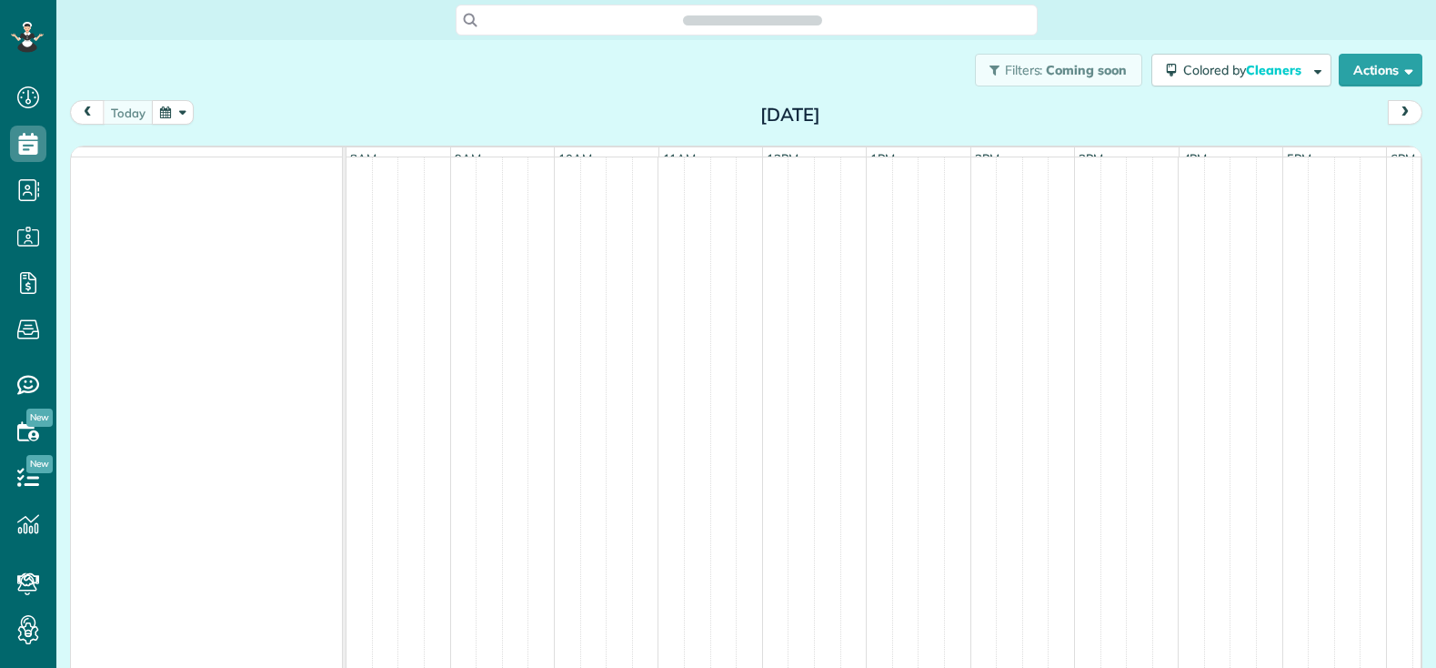
scroll to position [8, 8]
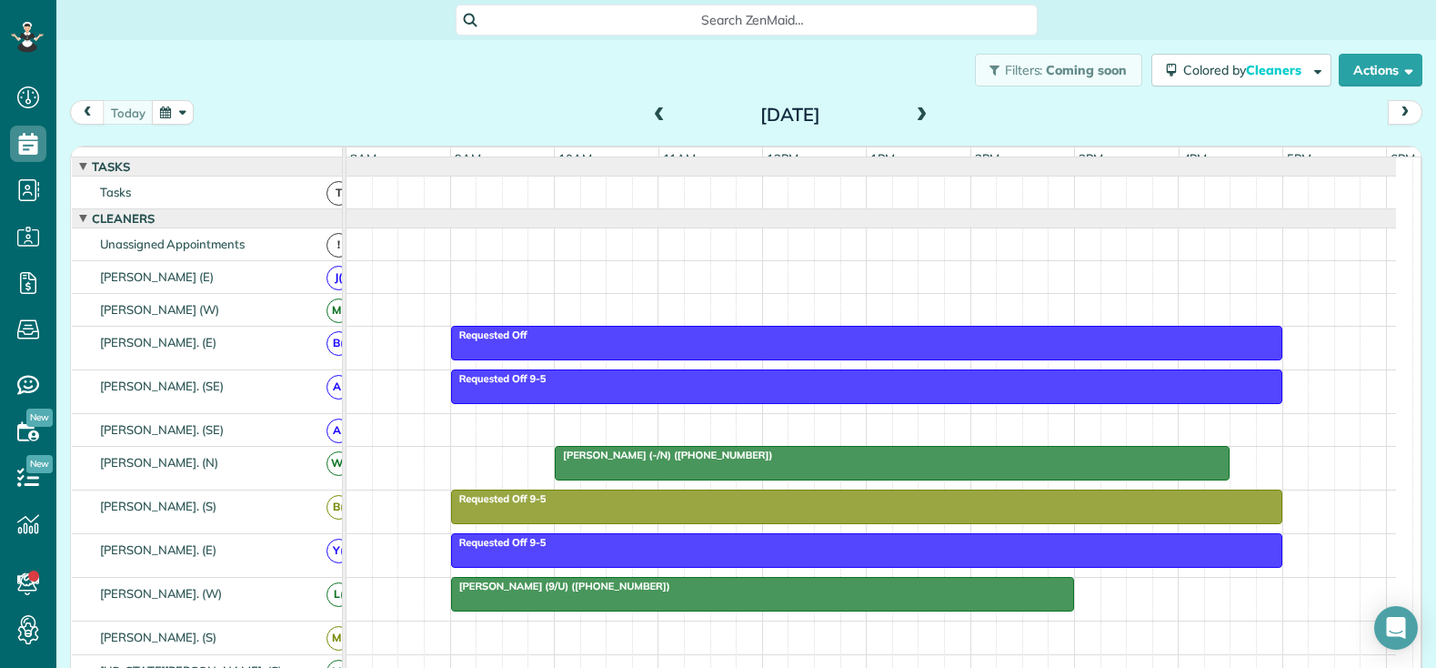
click at [912, 112] on span at bounding box center [922, 115] width 20 height 16
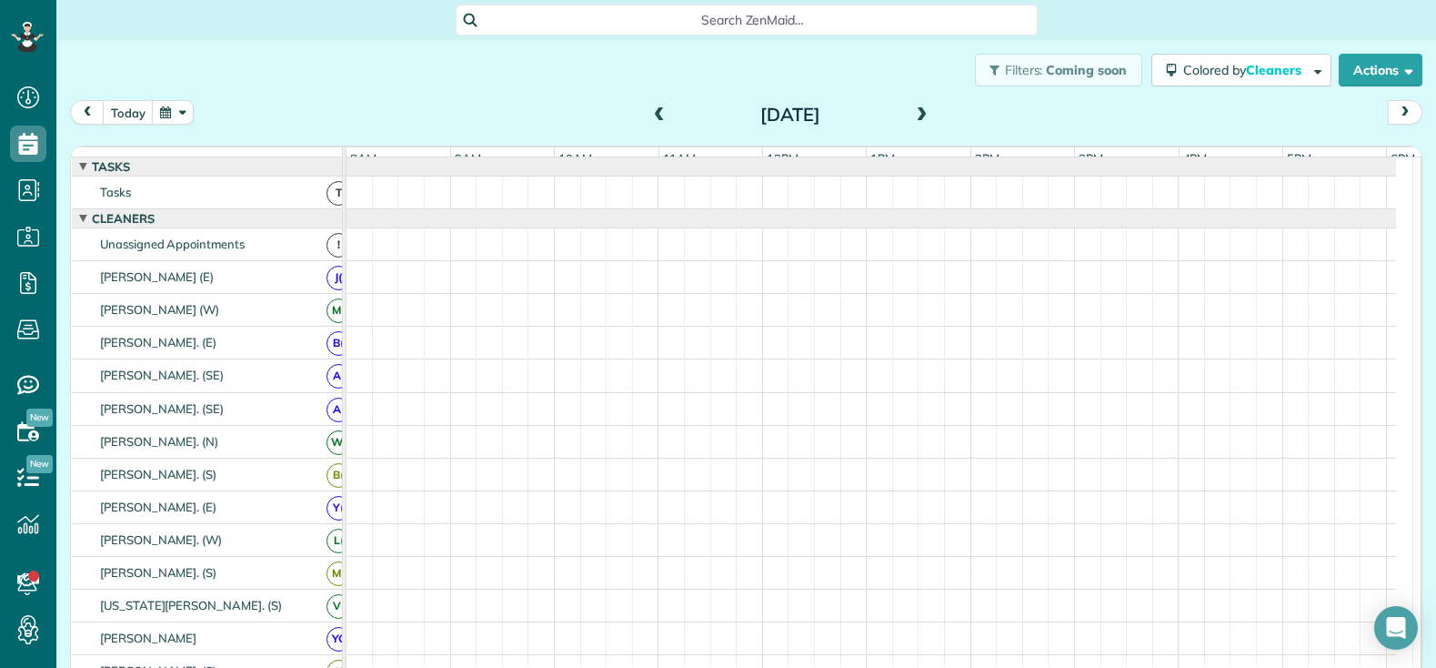
click at [912, 111] on span at bounding box center [922, 115] width 20 height 16
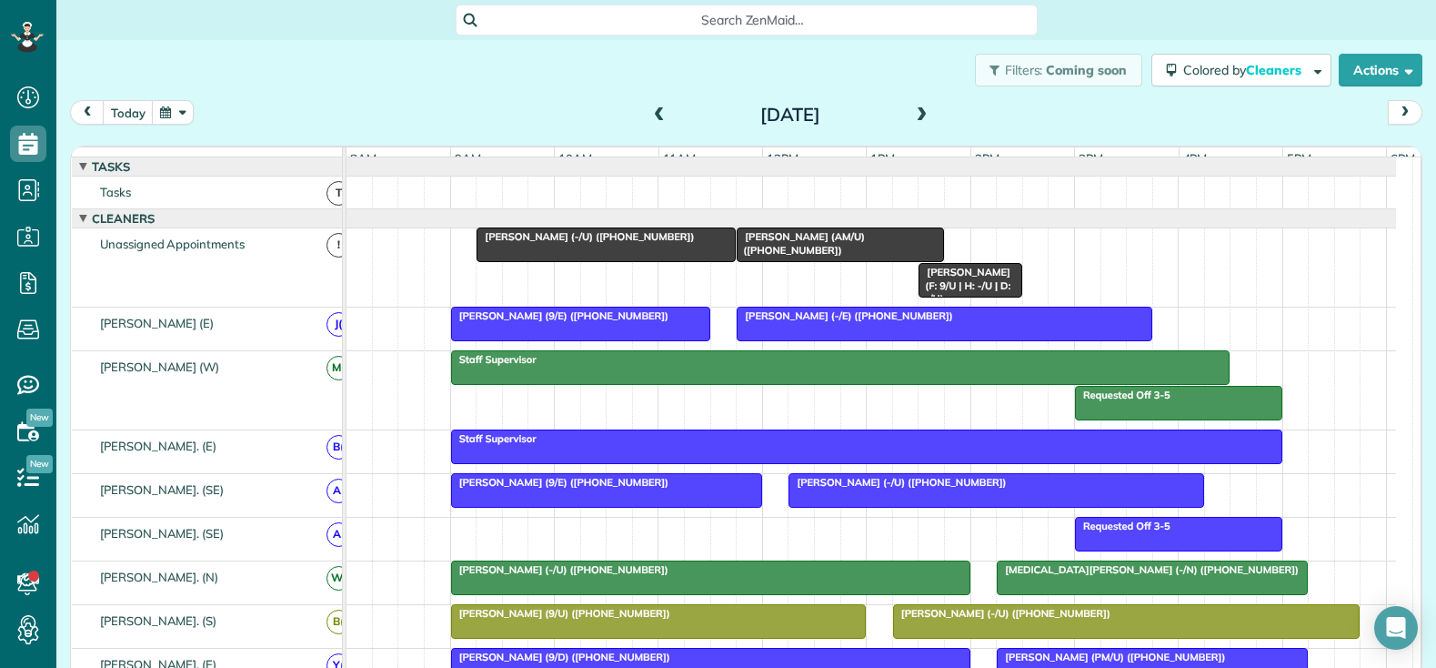
click at [912, 111] on span at bounding box center [922, 115] width 20 height 16
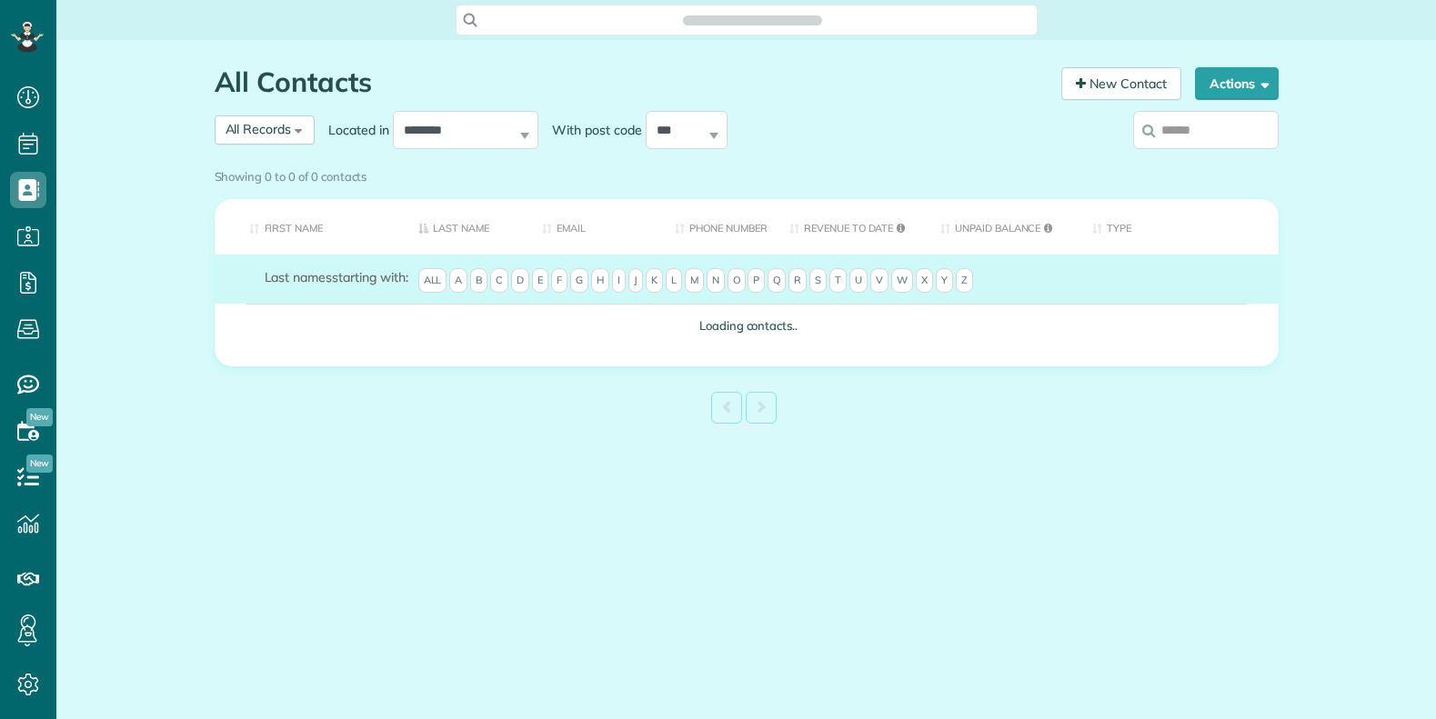
scroll to position [8, 8]
click at [1120, 76] on link "New Contact" at bounding box center [1121, 83] width 120 height 33
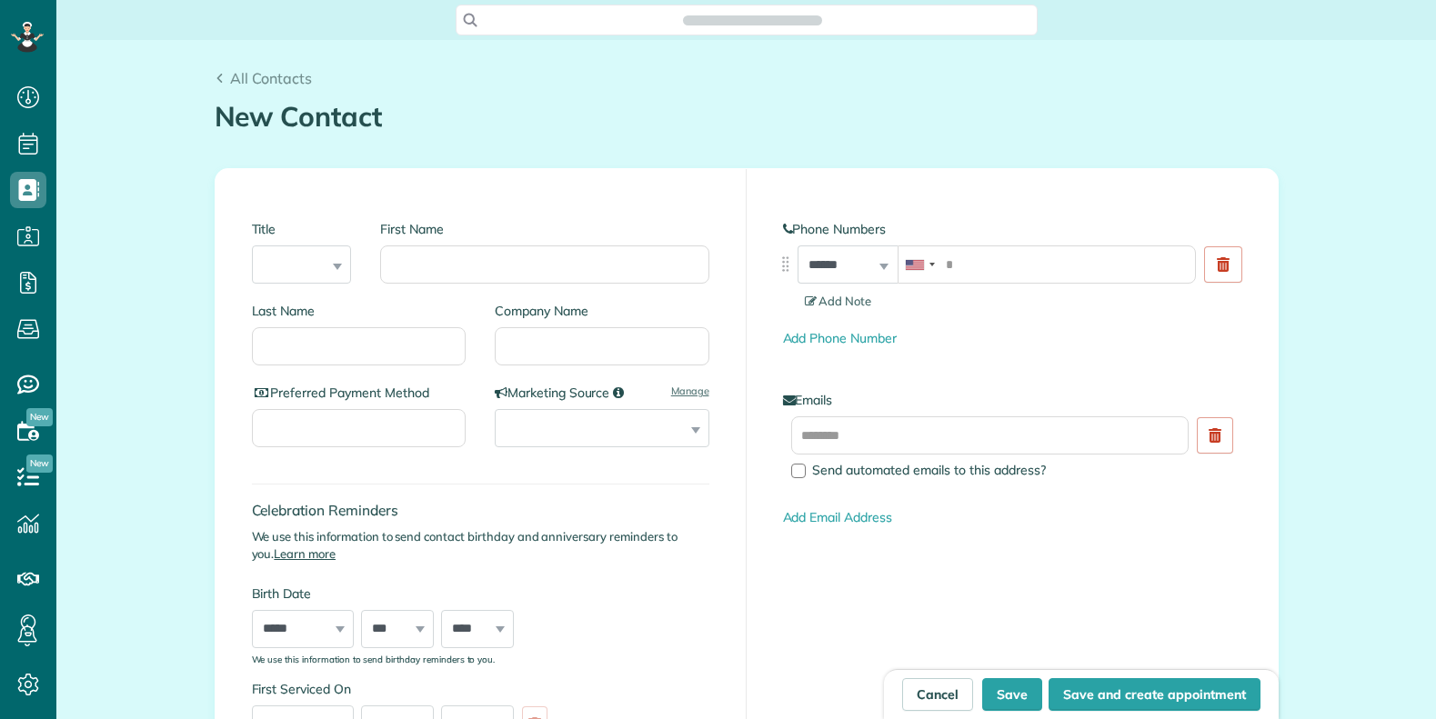
scroll to position [8, 8]
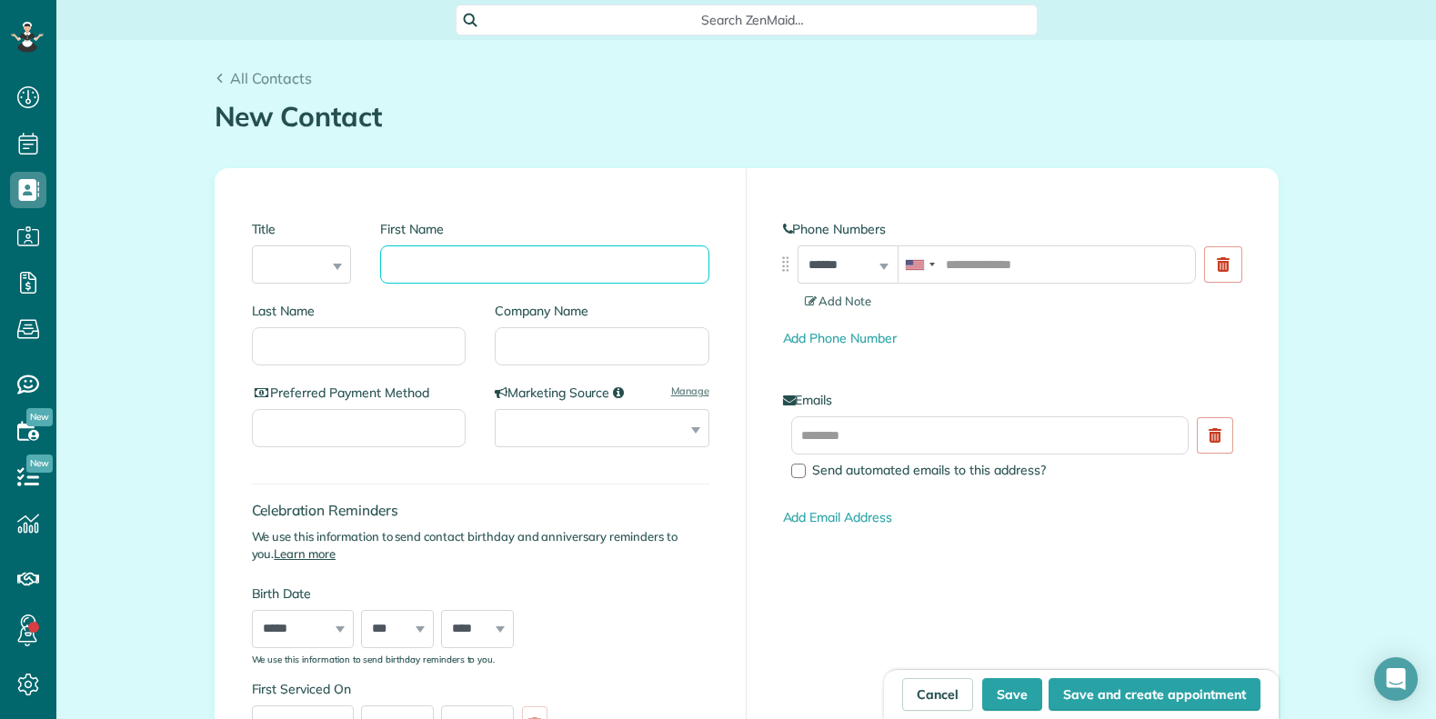
click at [423, 255] on input "First Name" at bounding box center [544, 265] width 328 height 38
paste input "********"
click at [410, 265] on input "********" at bounding box center [544, 265] width 328 height 38
type input "*******"
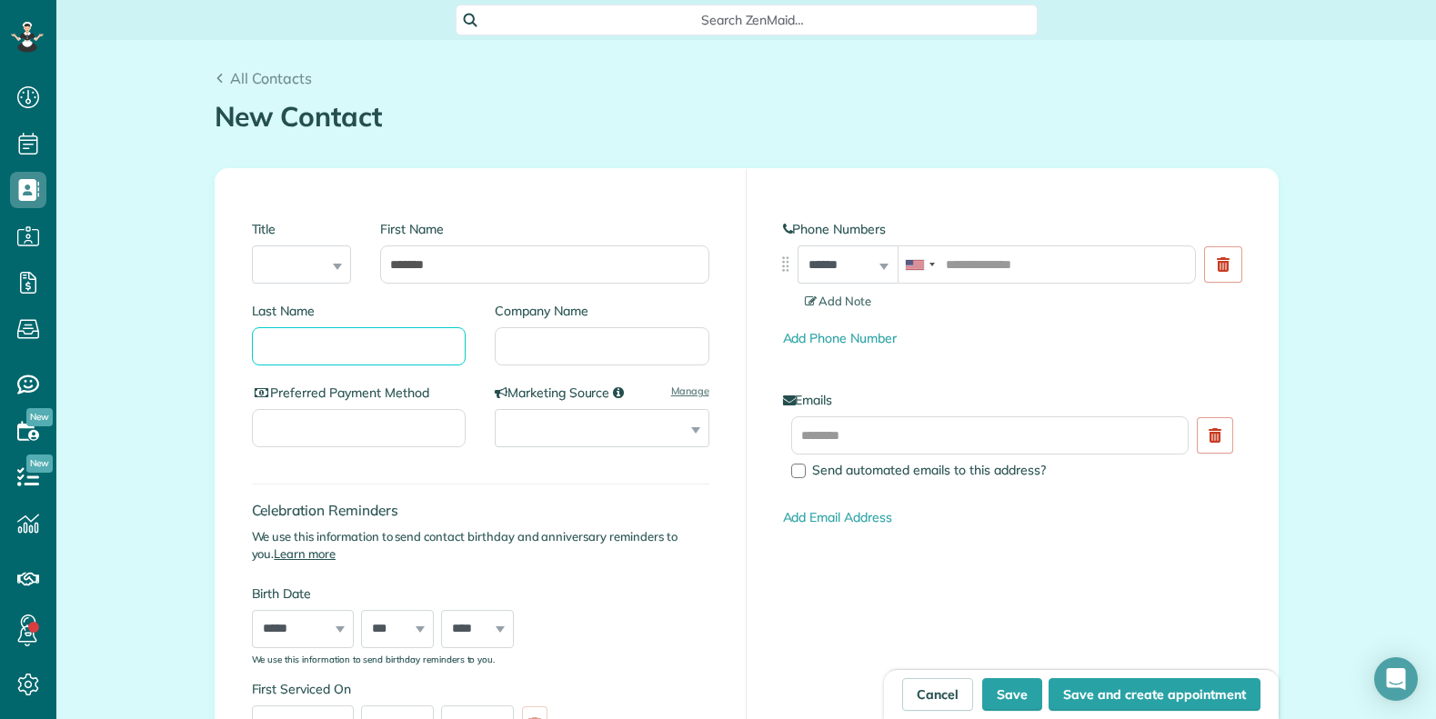
click at [352, 348] on input "Last Name" at bounding box center [359, 346] width 215 height 38
paste input "text"
drag, startPoint x: 367, startPoint y: 351, endPoint x: 65, endPoint y: 317, distance: 304.9
paste input "*"
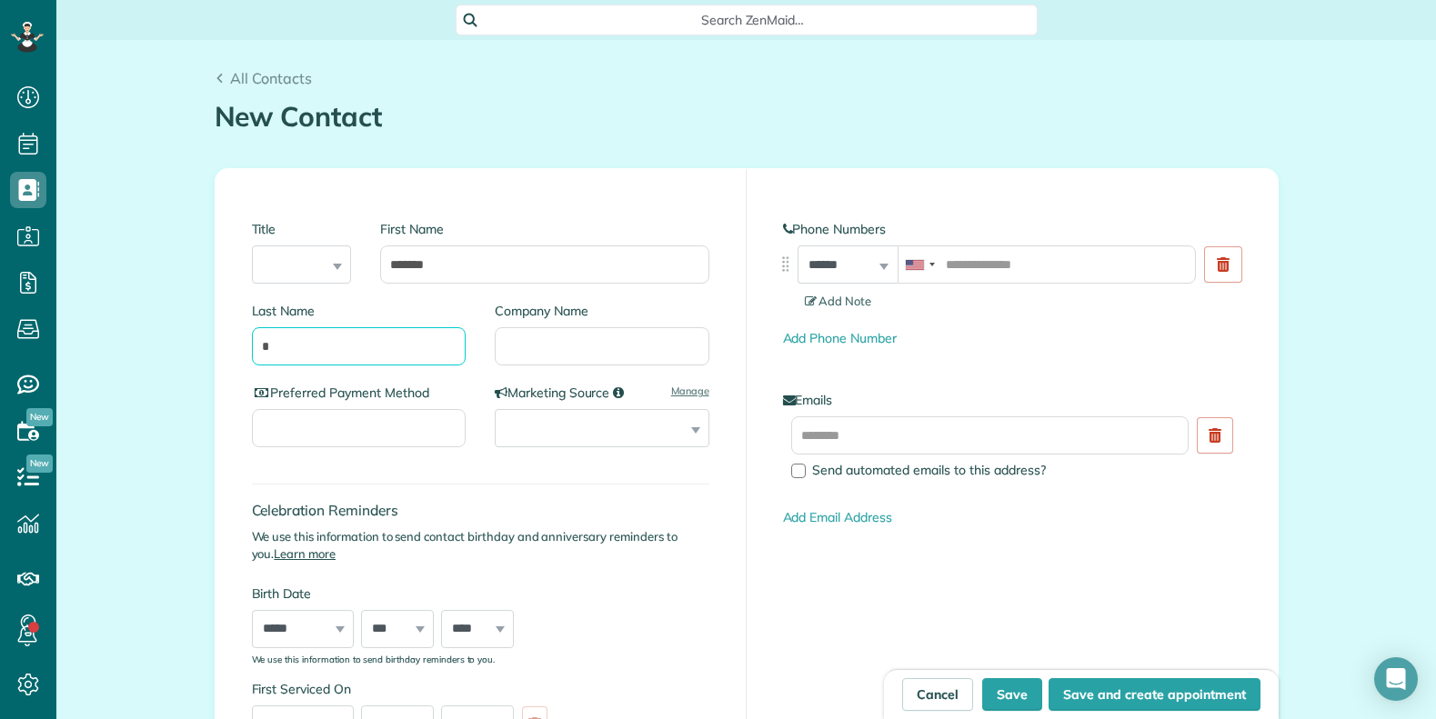
drag, startPoint x: 230, startPoint y: 336, endPoint x: 168, endPoint y: 328, distance: 62.3
type input "***"
click at [503, 260] on input "*******" at bounding box center [544, 265] width 328 height 38
drag, startPoint x: 312, startPoint y: 259, endPoint x: 297, endPoint y: 258, distance: 14.6
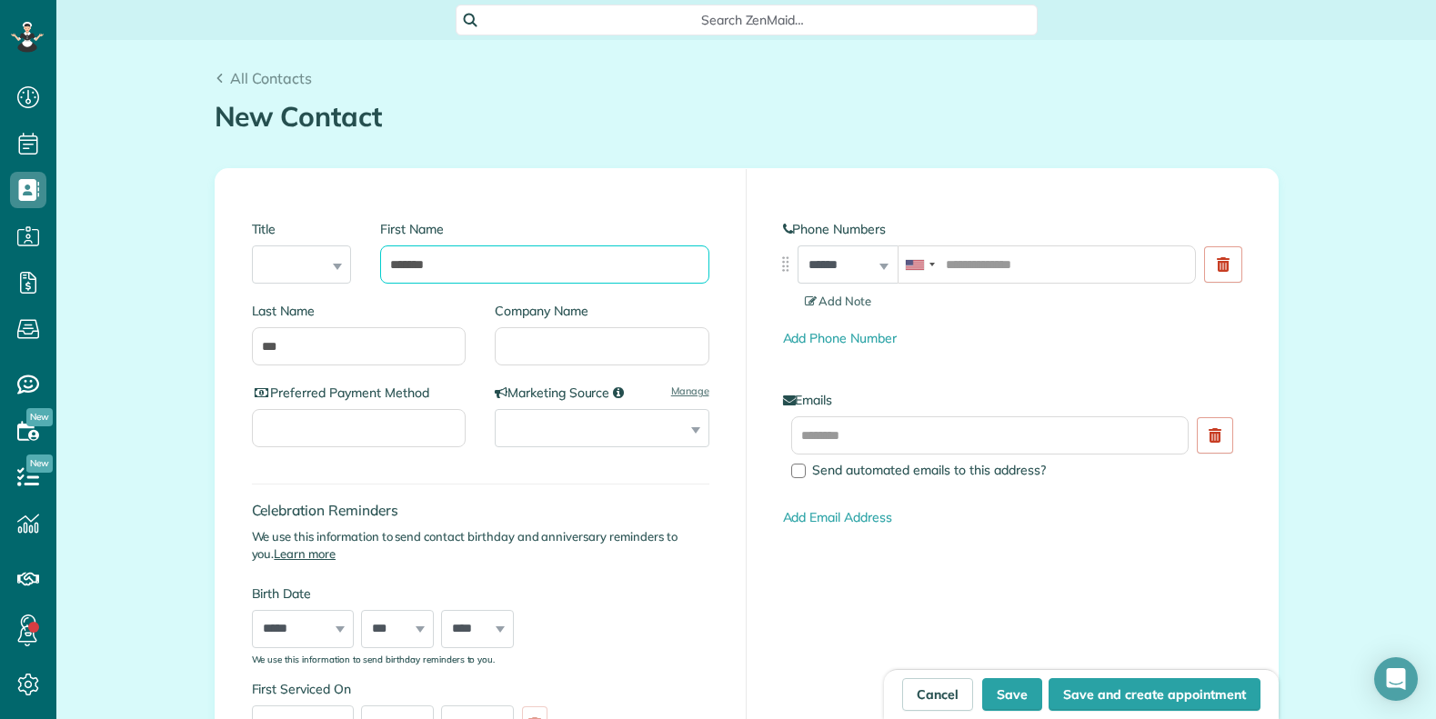
click at [297, 258] on div "Title *** **** *** *** First Name *******" at bounding box center [481, 254] width 458 height 96
type input "****"
drag, startPoint x: 684, startPoint y: 479, endPoint x: 701, endPoint y: 464, distance: 23.2
click at [687, 477] on div "Celebration Reminders We use this information to send contact birthday and anni…" at bounding box center [481, 565] width 458 height 199
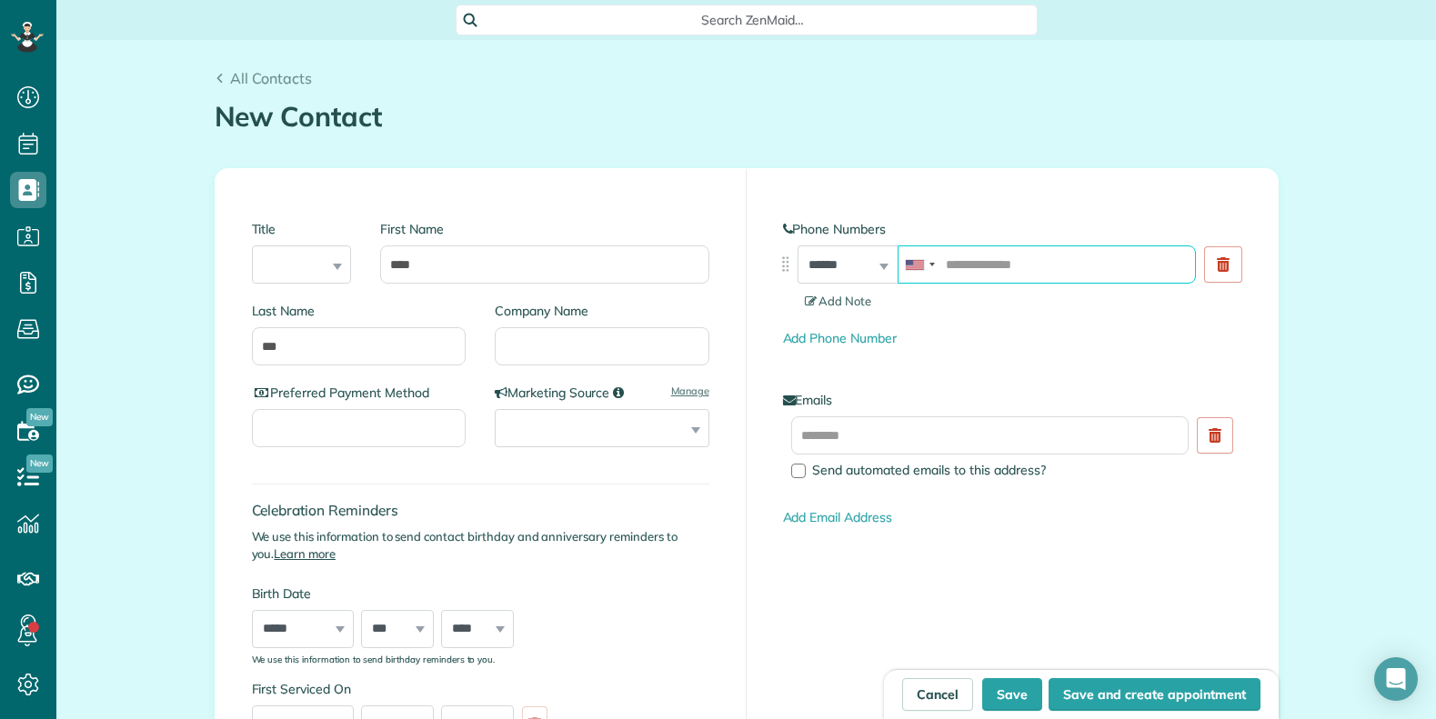
click at [970, 257] on input "tel" at bounding box center [1047, 265] width 298 height 38
paste input "**********"
type input "**********"
click at [1019, 329] on div "Add Phone Number" at bounding box center [1012, 338] width 458 height 19
click at [709, 314] on div "**********" at bounding box center [481, 483] width 531 height 628
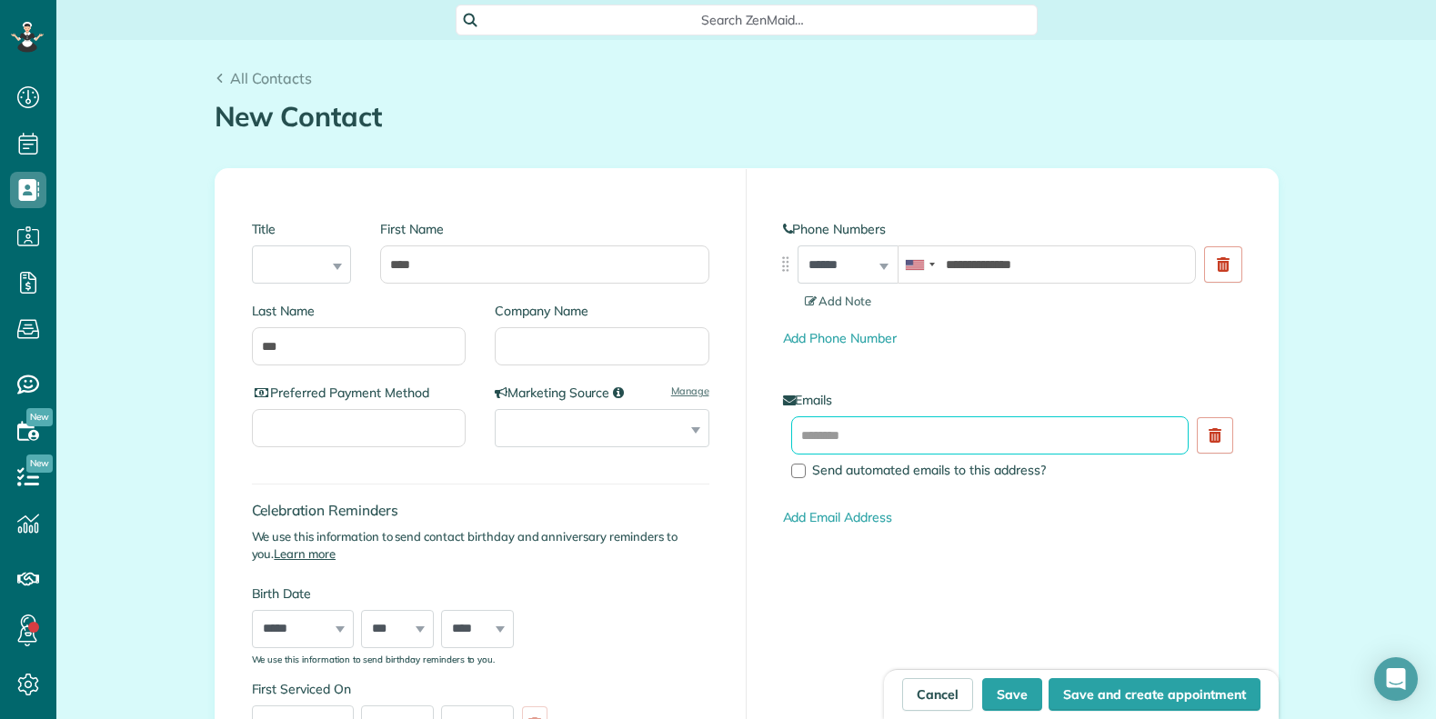
click at [889, 445] on input "text" at bounding box center [990, 436] width 398 height 38
paste input "**********"
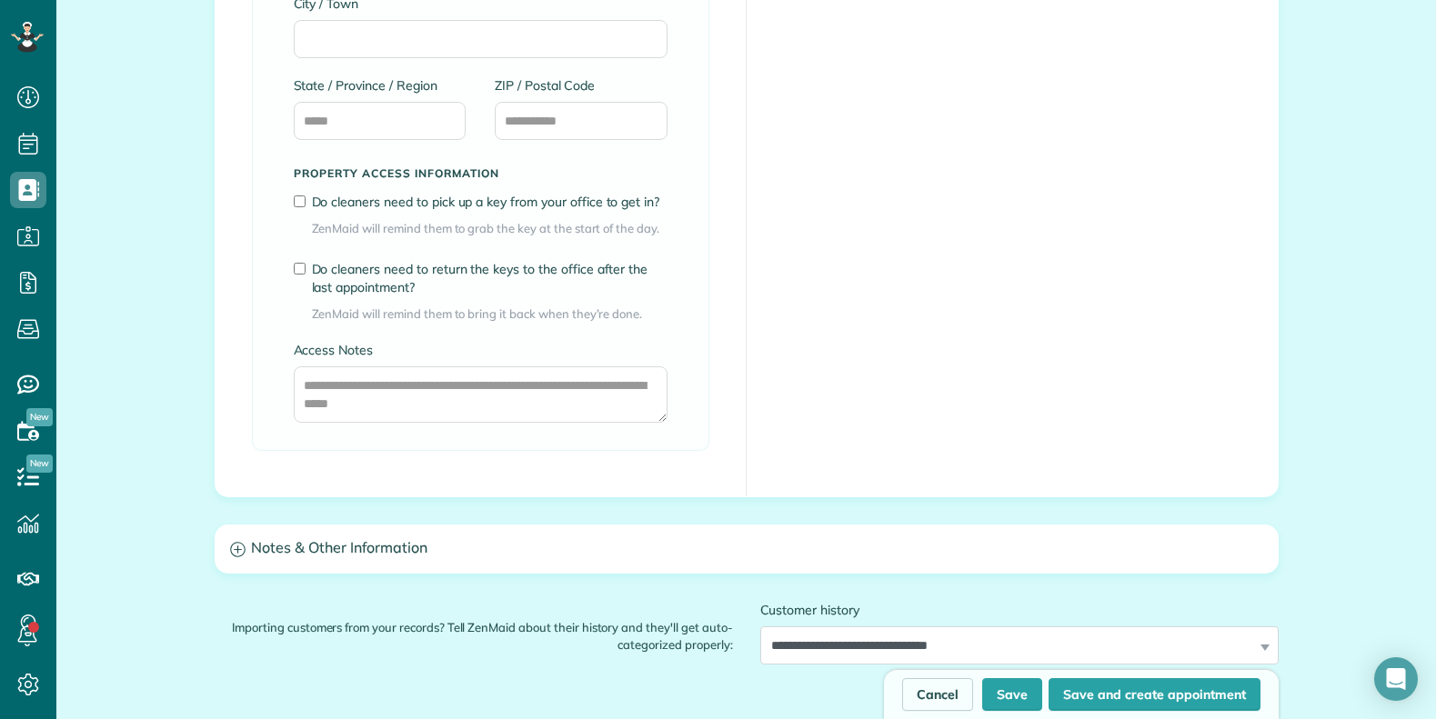
scroll to position [1364, 0]
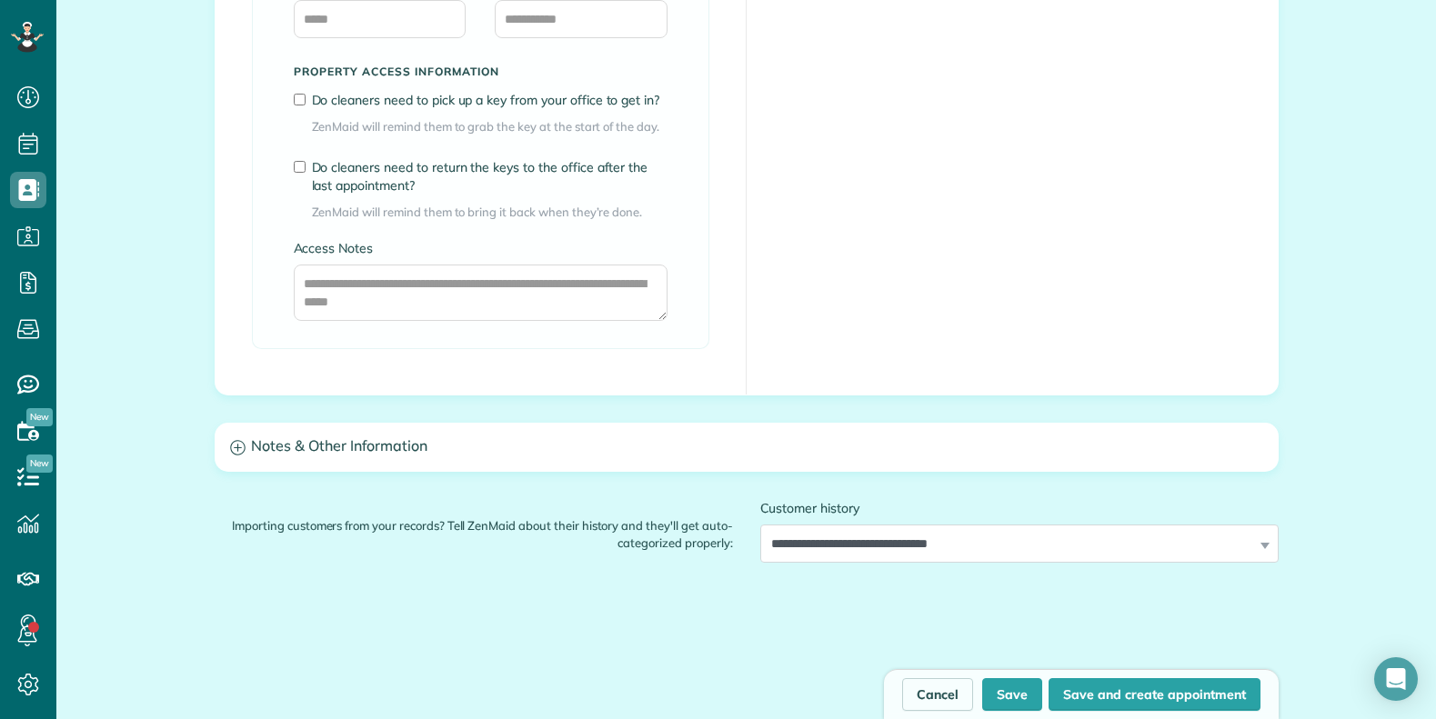
type input "**********"
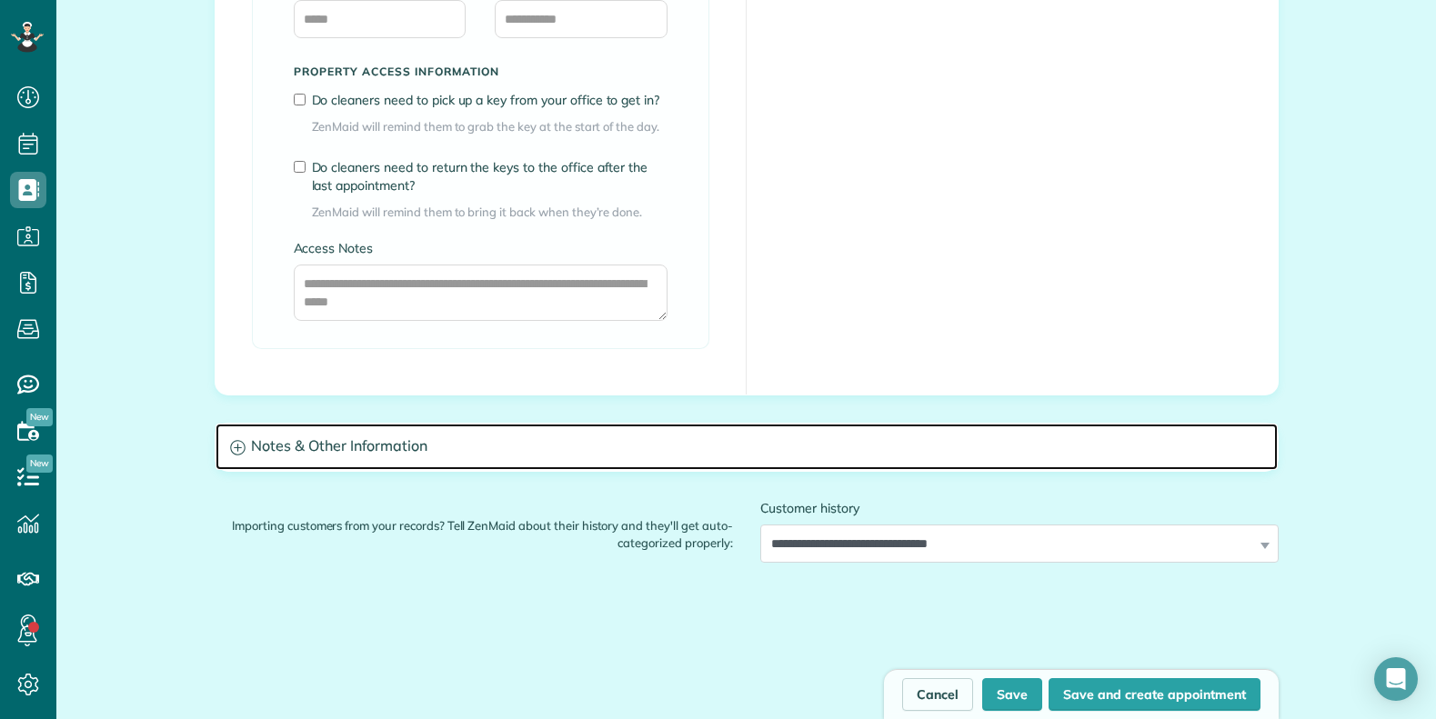
click at [406, 458] on h3 "Notes & Other Information" at bounding box center [747, 447] width 1062 height 46
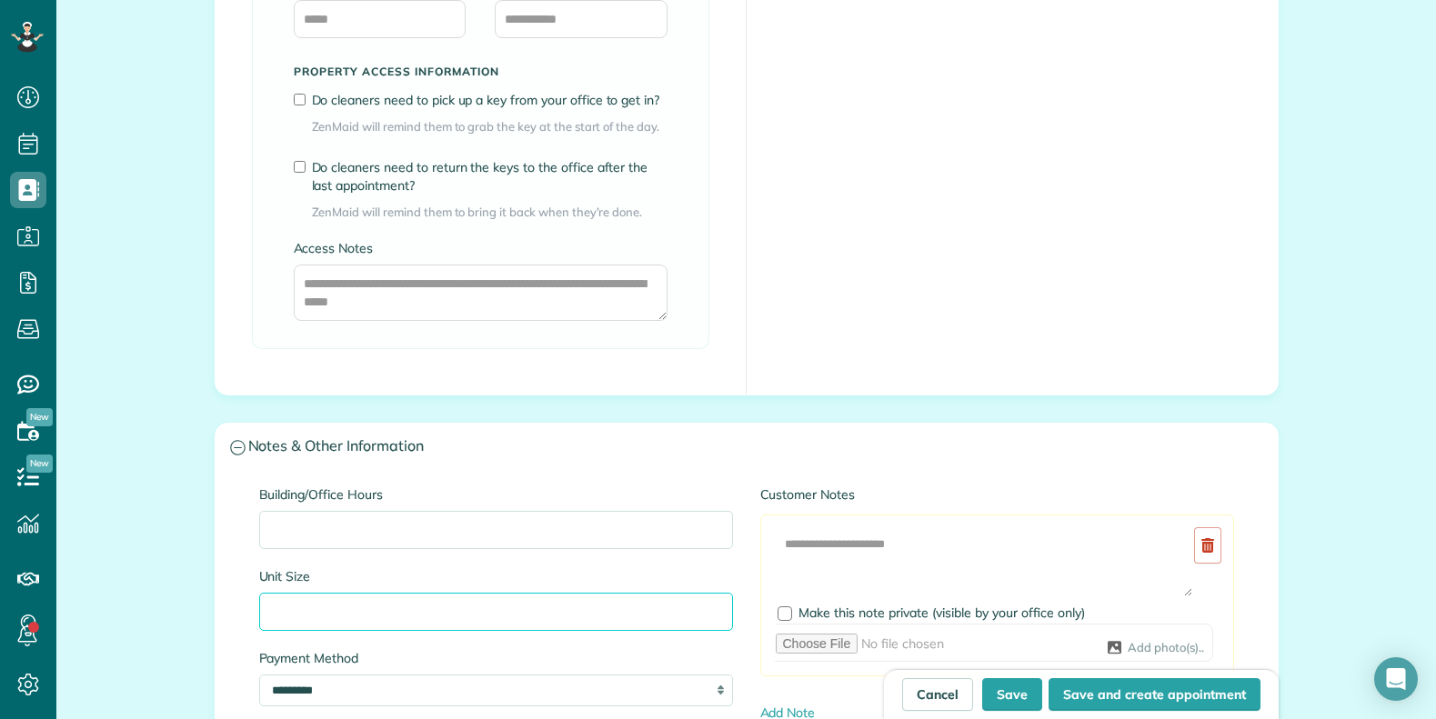
click at [305, 617] on input "Unit Size" at bounding box center [496, 612] width 474 height 38
paste input "**********"
drag, startPoint x: 301, startPoint y: 609, endPoint x: 166, endPoint y: 608, distance: 134.6
click at [178, 608] on div "**********" at bounding box center [746, 84] width 1380 height 2816
click at [392, 612] on input "****" at bounding box center [496, 612] width 474 height 38
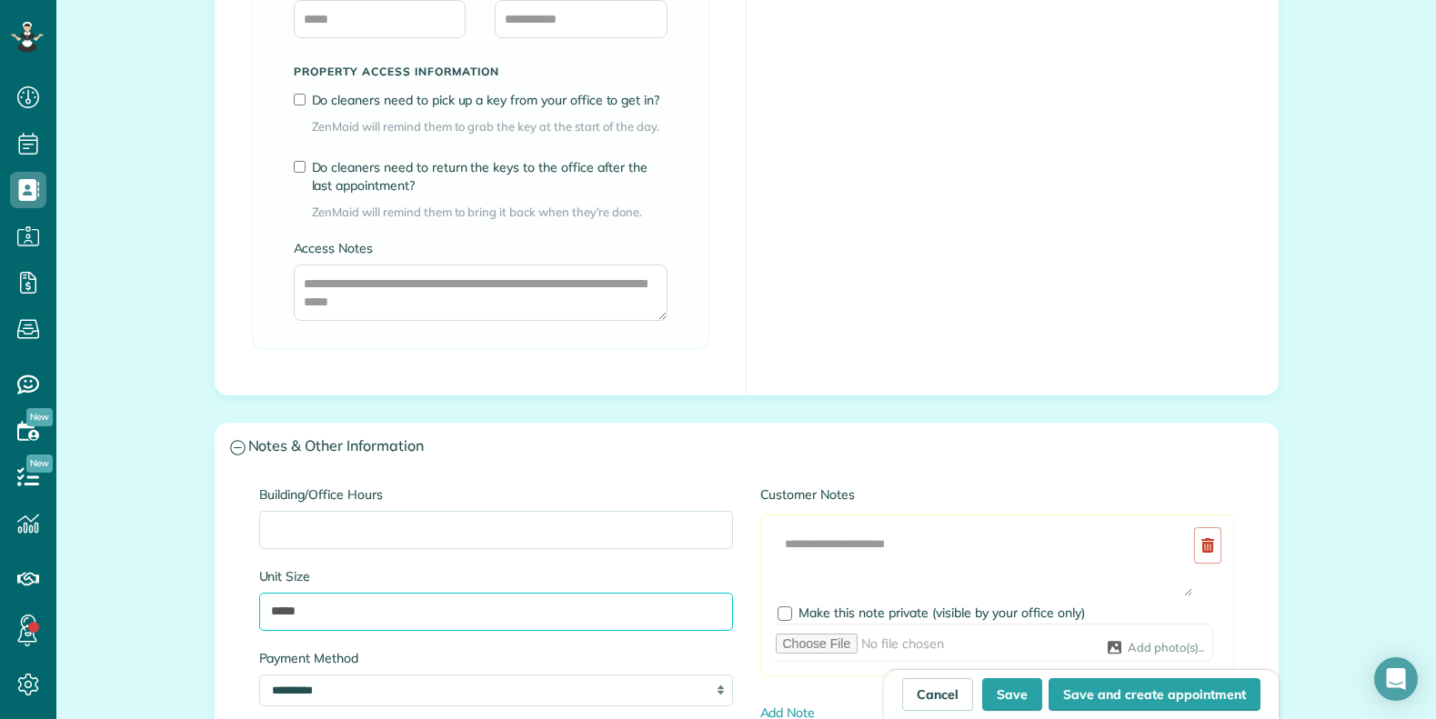
drag, startPoint x: 317, startPoint y: 606, endPoint x: 341, endPoint y: 611, distance: 24.3
click at [319, 606] on input "****" at bounding box center [496, 612] width 474 height 38
click at [265, 612] on input "****" at bounding box center [496, 612] width 474 height 38
paste input "***"
click at [270, 614] on input "********" at bounding box center [496, 612] width 474 height 38
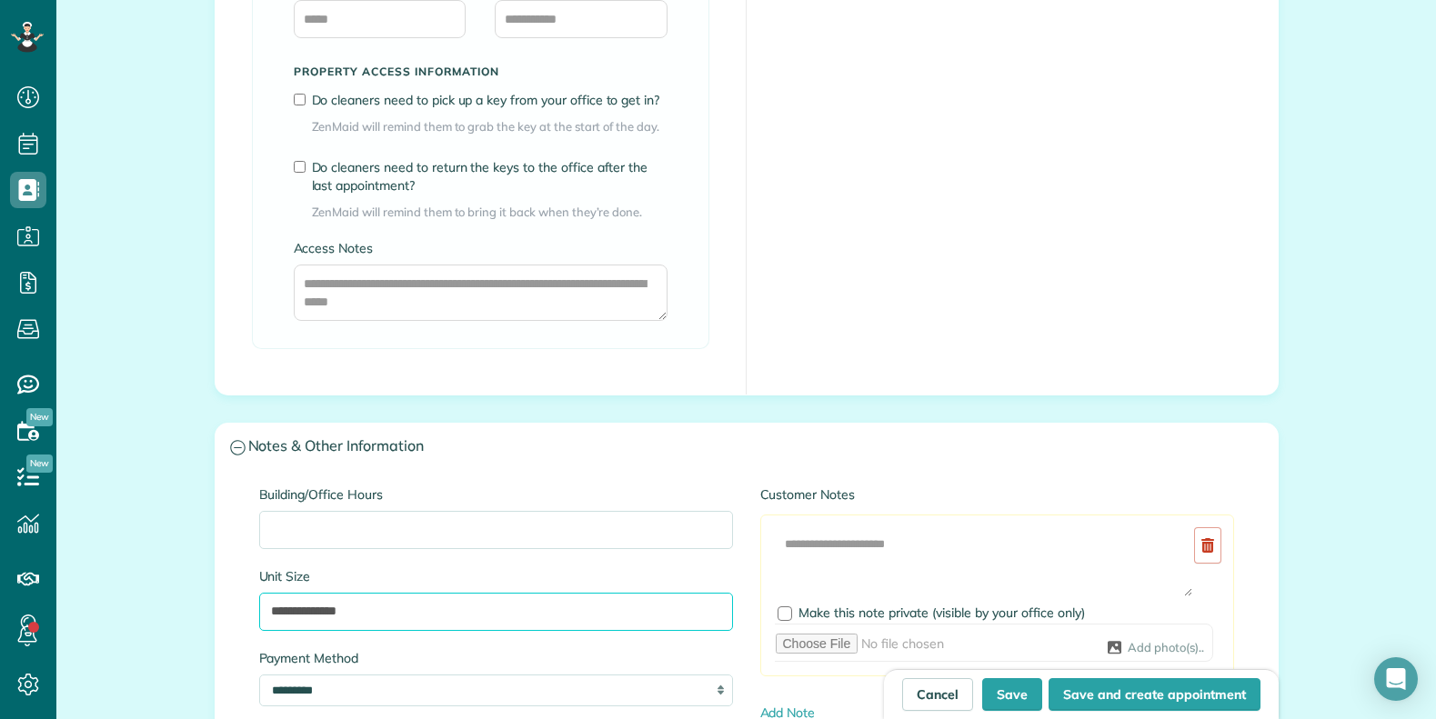
drag, startPoint x: 312, startPoint y: 609, endPoint x: 313, endPoint y: 619, distance: 10.0
click at [312, 611] on input "**********" at bounding box center [496, 612] width 474 height 38
click at [444, 617] on input "**********" at bounding box center [496, 612] width 474 height 38
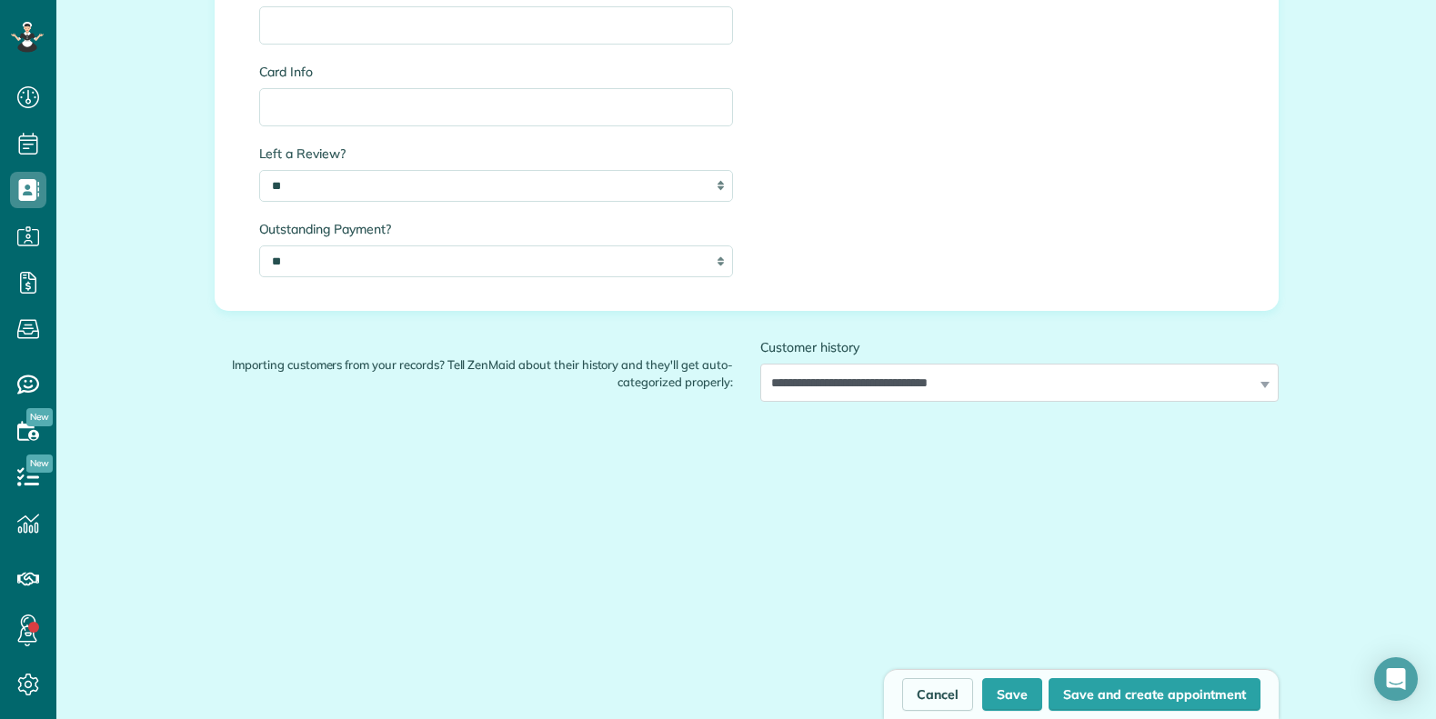
scroll to position [2137, 0]
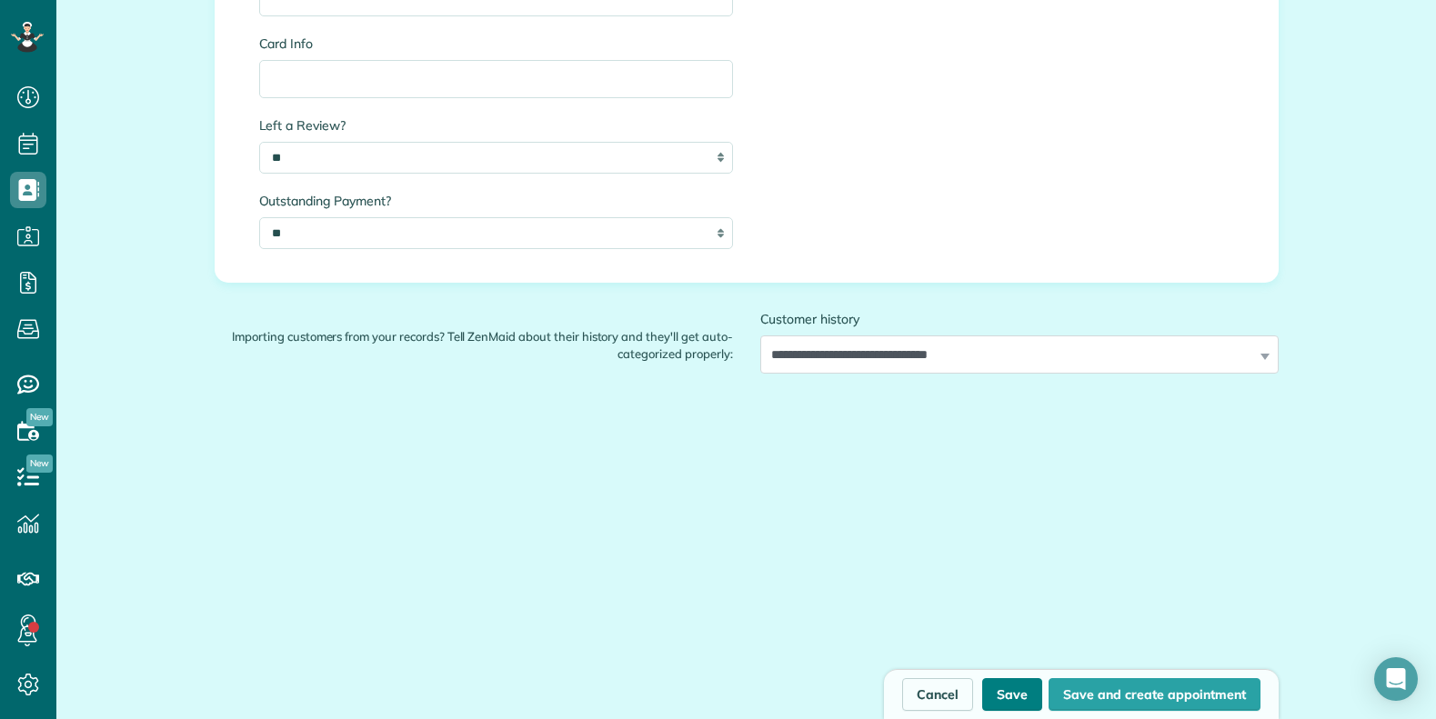
type input "**********"
click at [1001, 696] on button "Save" at bounding box center [1012, 695] width 60 height 33
type input "**********"
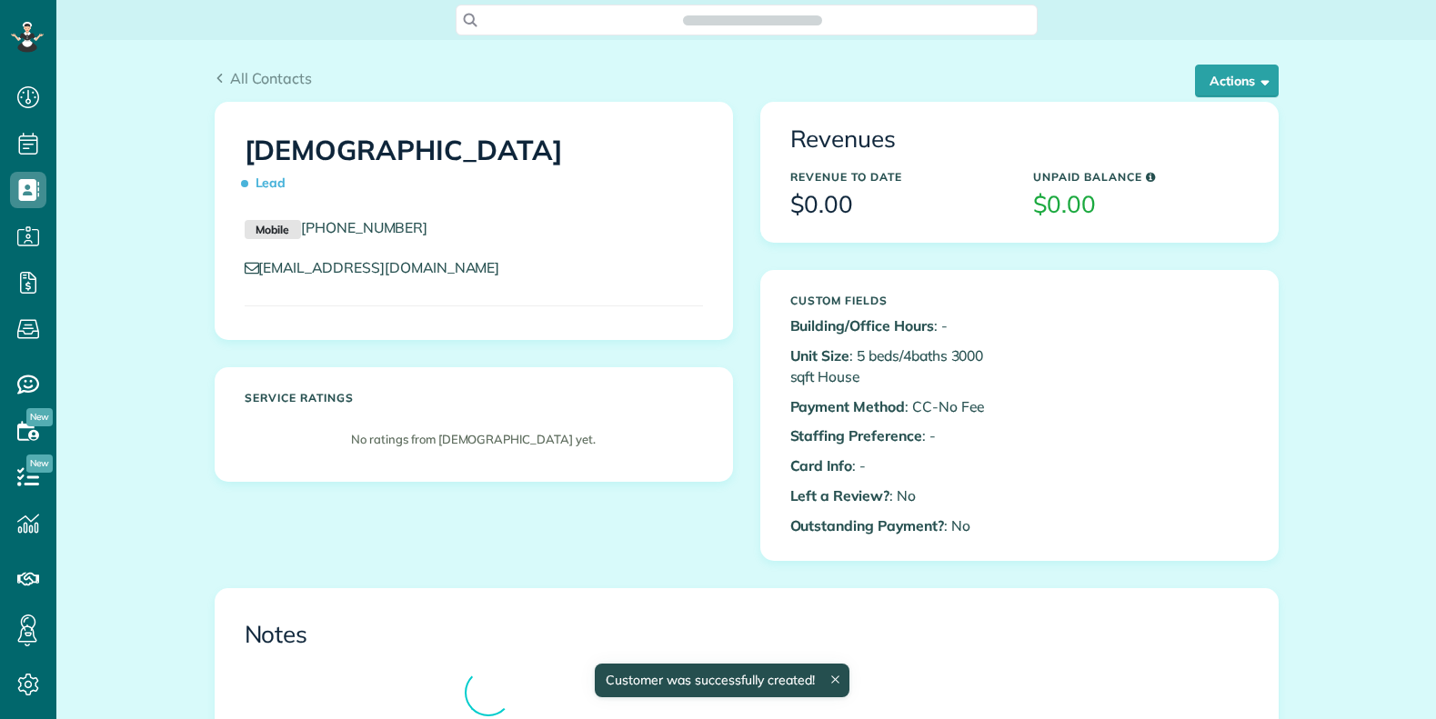
scroll to position [8, 8]
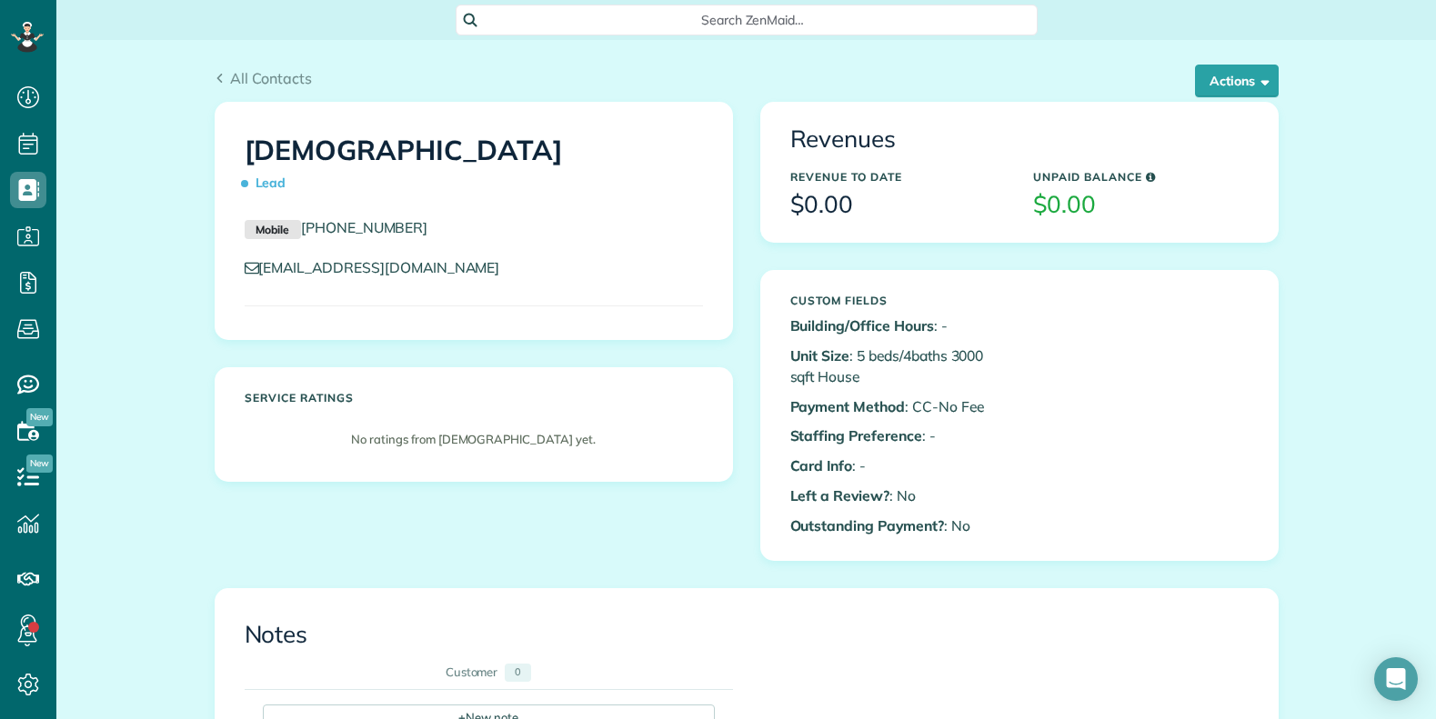
drag, startPoint x: 261, startPoint y: 539, endPoint x: 274, endPoint y: 539, distance: 12.7
click at [263, 539] on div "[DEMOGRAPHIC_DATA] Lead Mobile [PHONE_NUMBER] [EMAIL_ADDRESS][DOMAIN_NAME] Serv…" at bounding box center [746, 345] width 1091 height 486
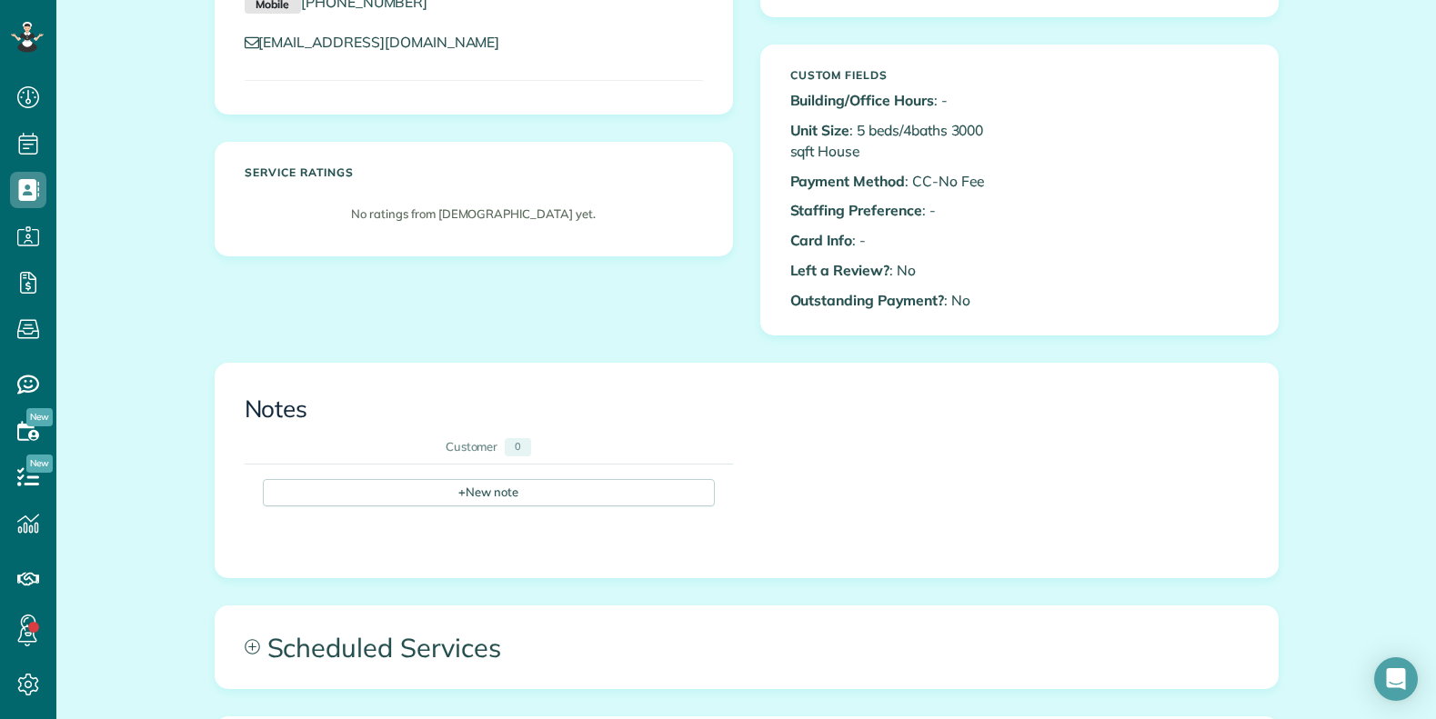
scroll to position [273, 0]
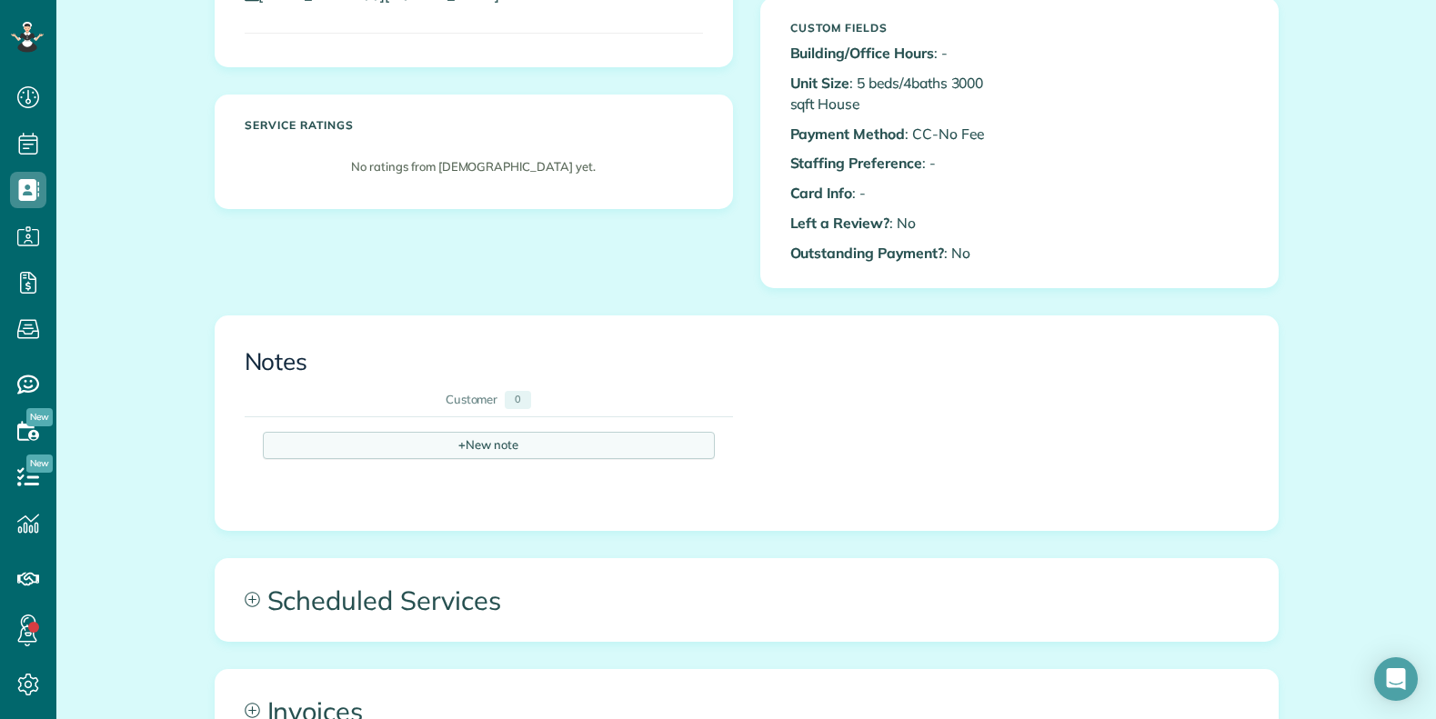
click at [469, 449] on div "+ New note" at bounding box center [489, 445] width 452 height 27
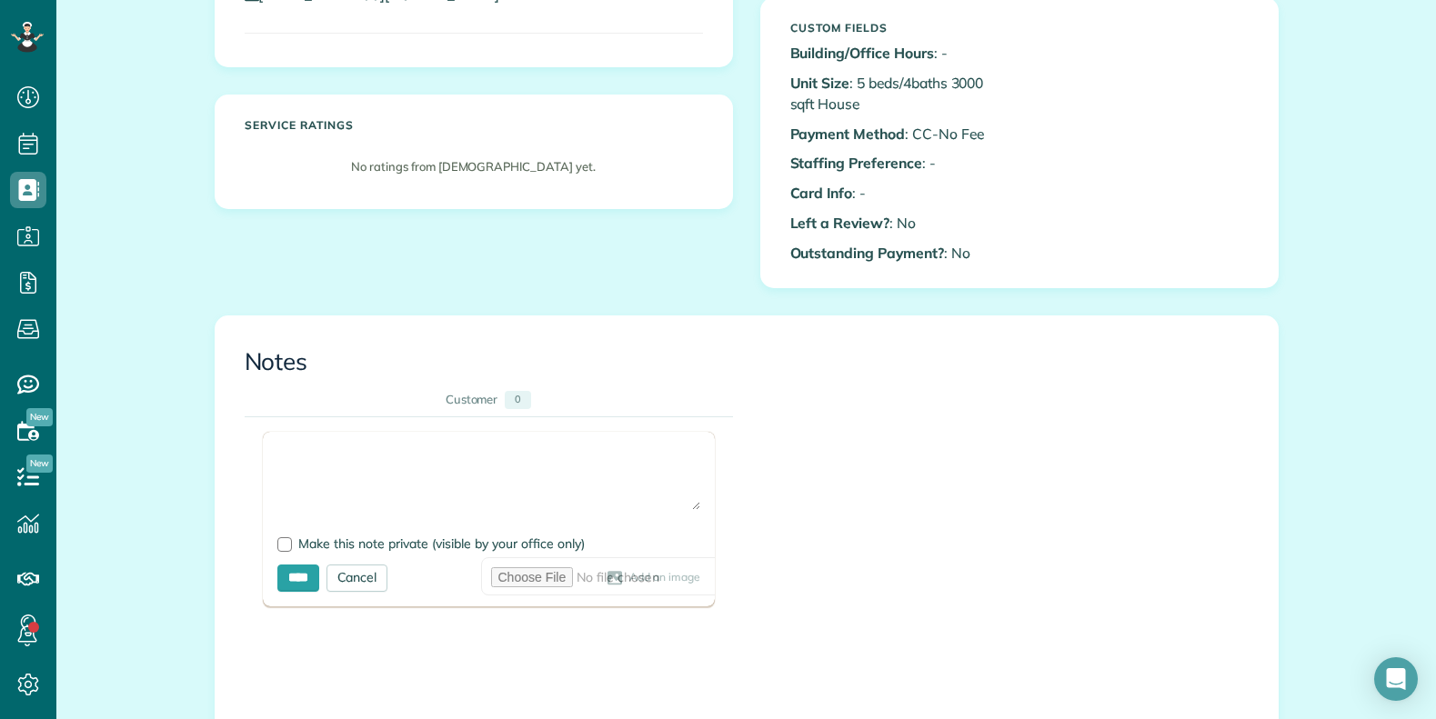
click at [320, 457] on textarea at bounding box center [488, 479] width 423 height 64
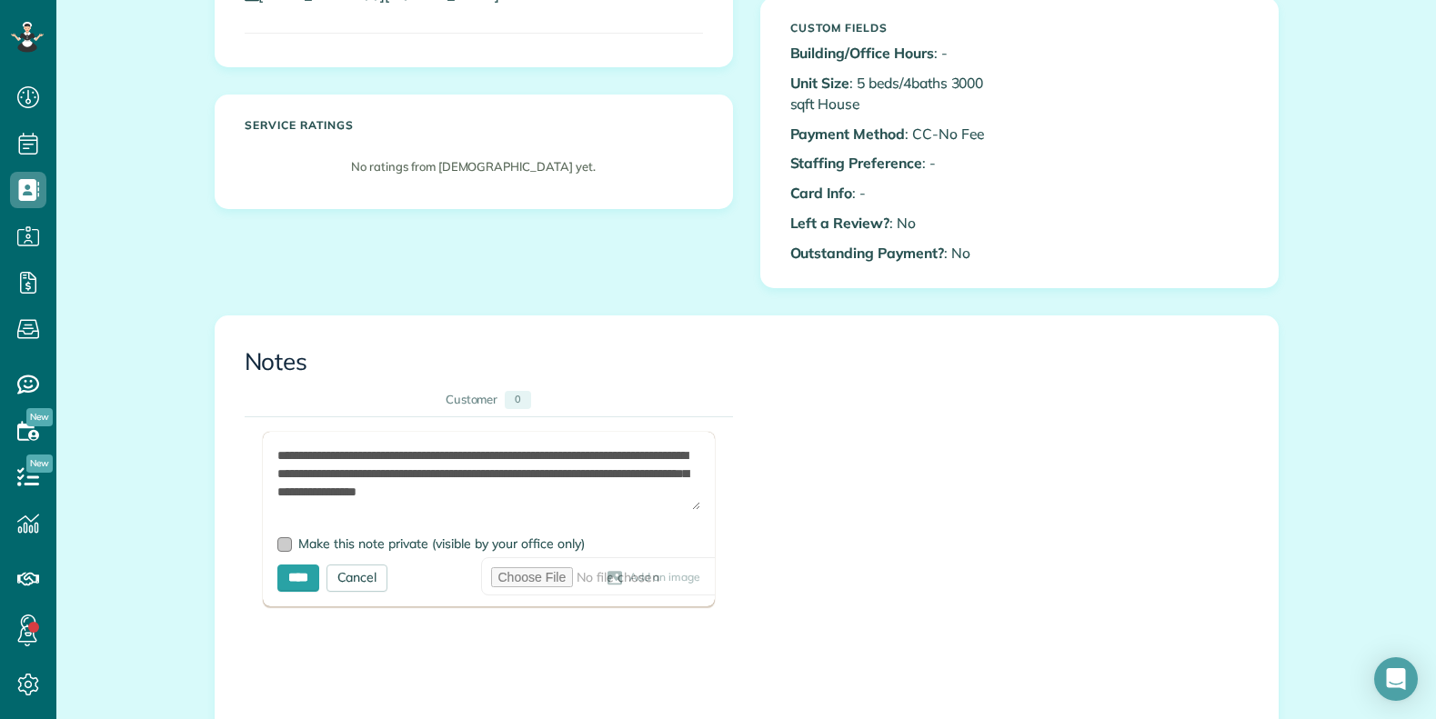
type textarea "**********"
click at [277, 538] on div at bounding box center [284, 545] width 15 height 15
drag, startPoint x: 278, startPoint y: 580, endPoint x: 333, endPoint y: 595, distance: 56.5
click at [279, 580] on input "****" at bounding box center [298, 578] width 42 height 27
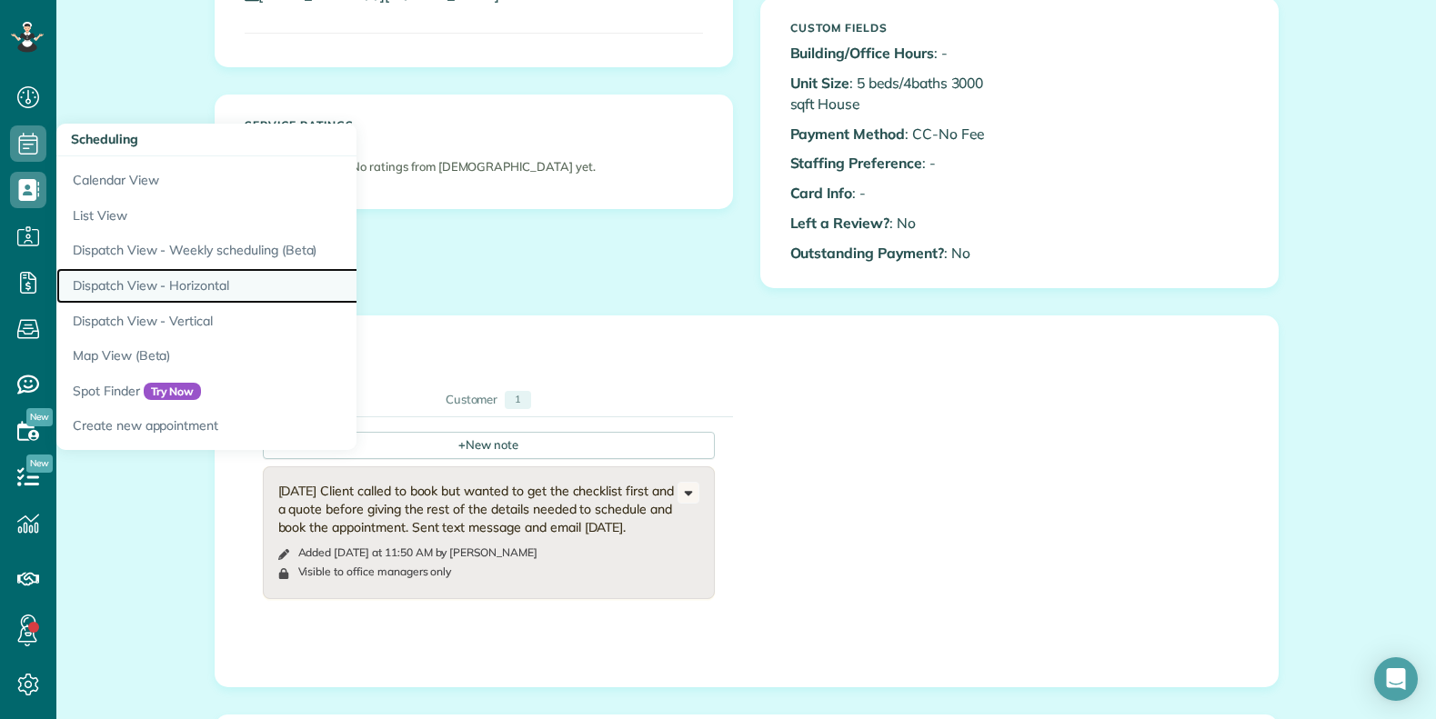
click at [147, 287] on link "Dispatch View - Horizontal" at bounding box center [283, 285] width 455 height 35
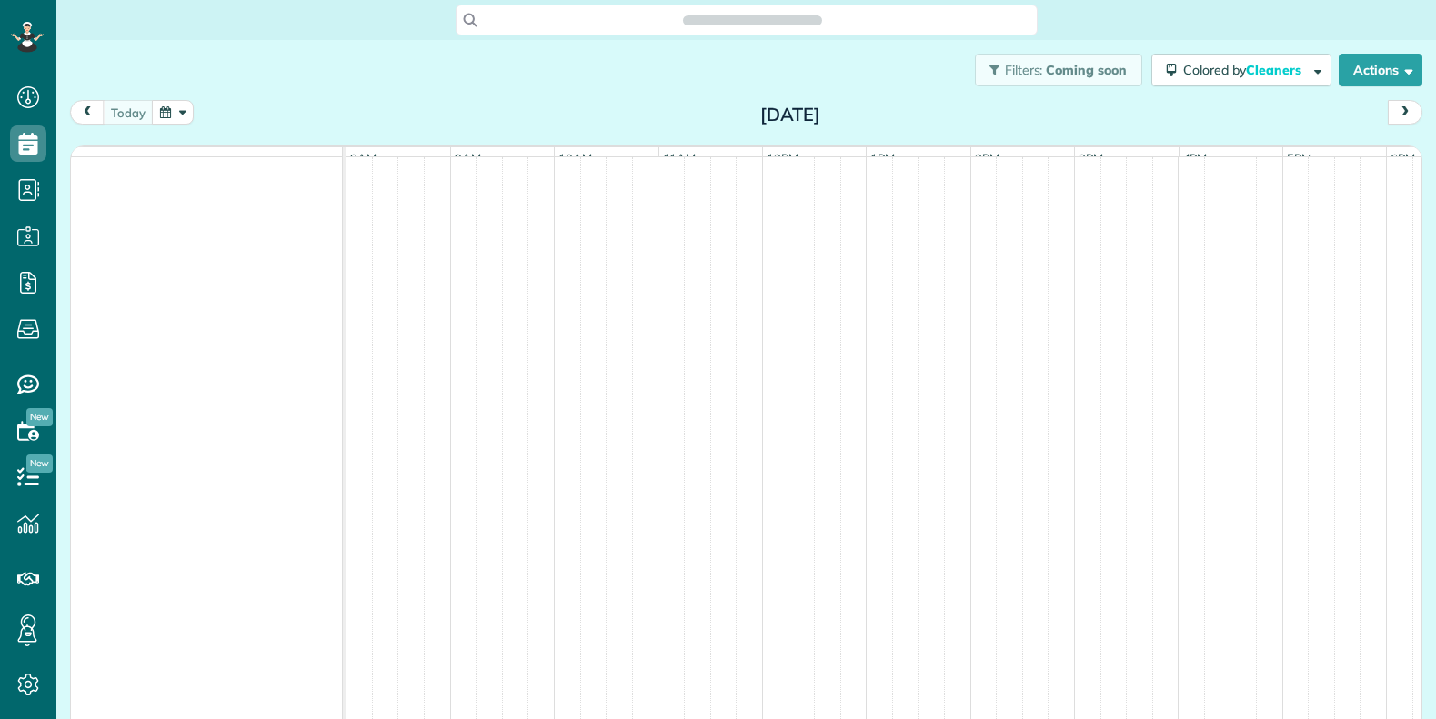
scroll to position [8, 8]
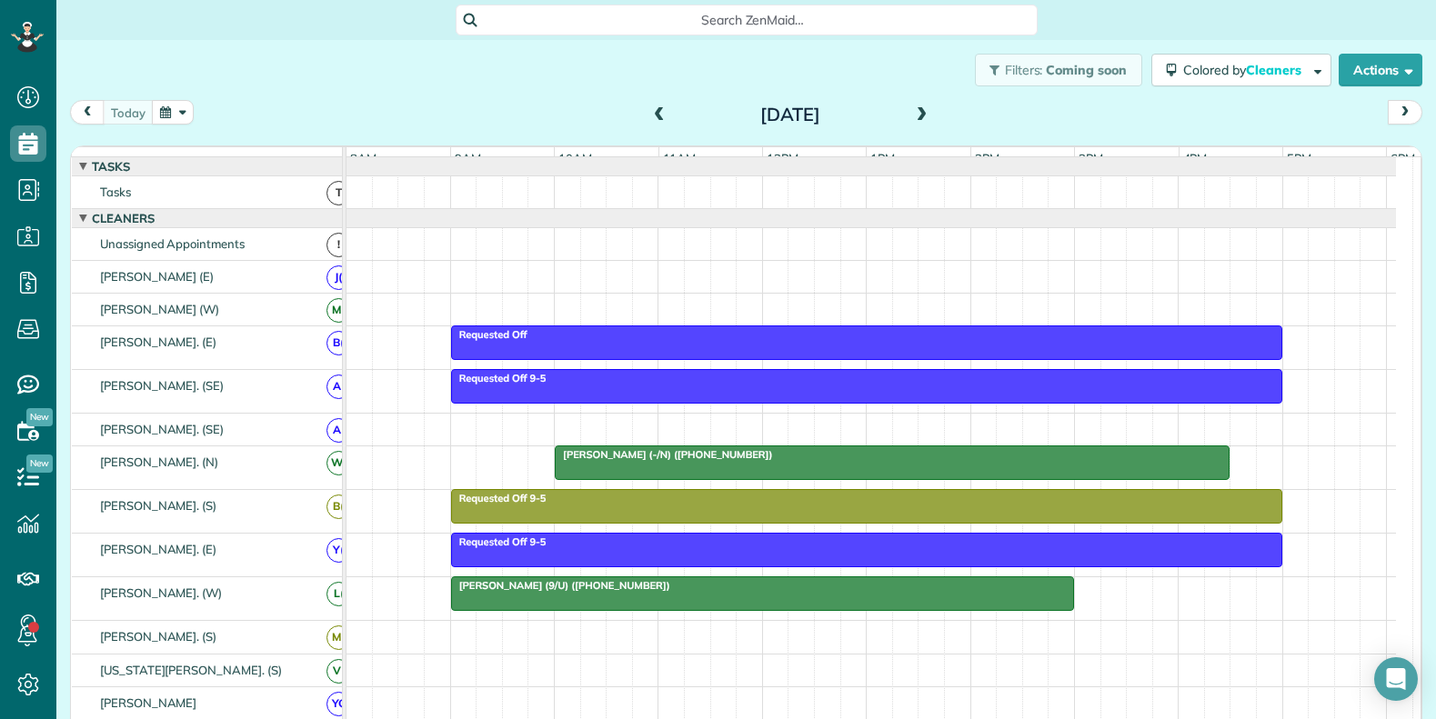
click at [913, 117] on span at bounding box center [922, 115] width 20 height 16
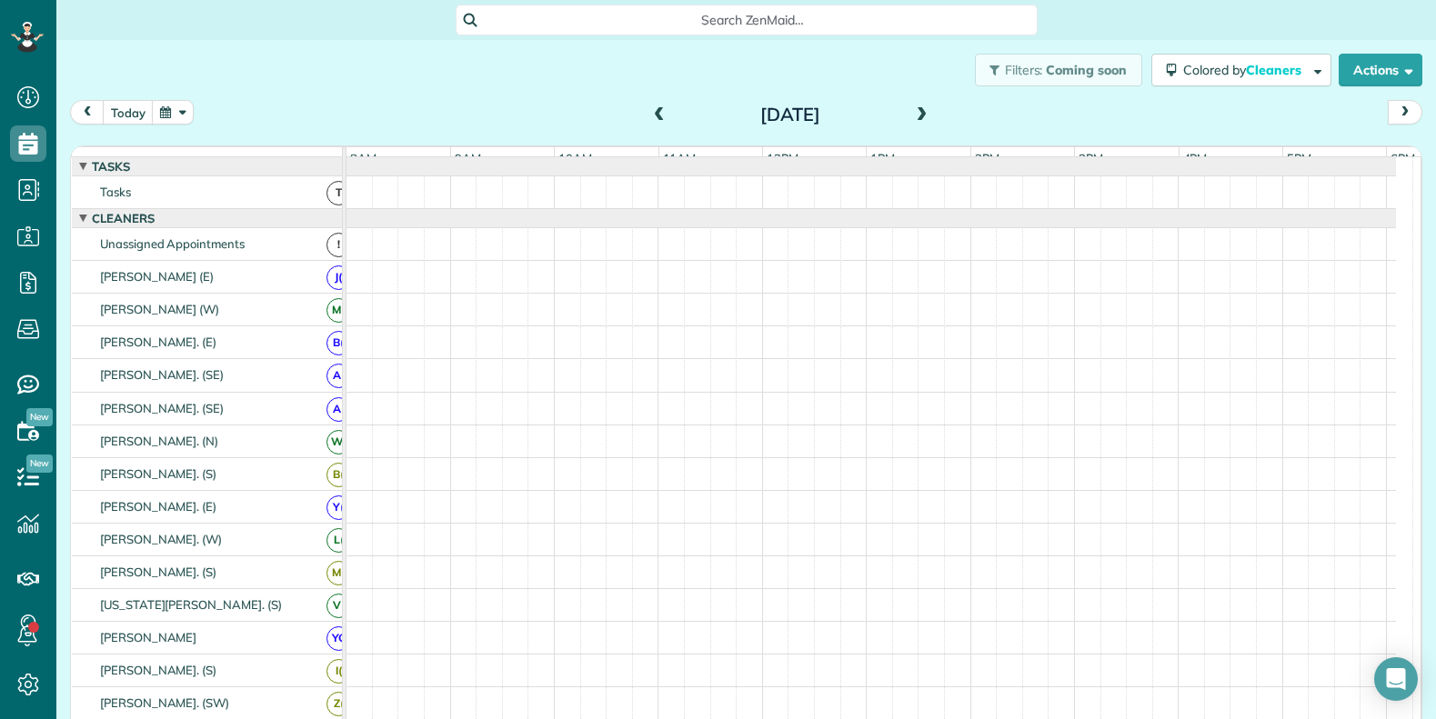
click at [913, 117] on span at bounding box center [922, 115] width 20 height 16
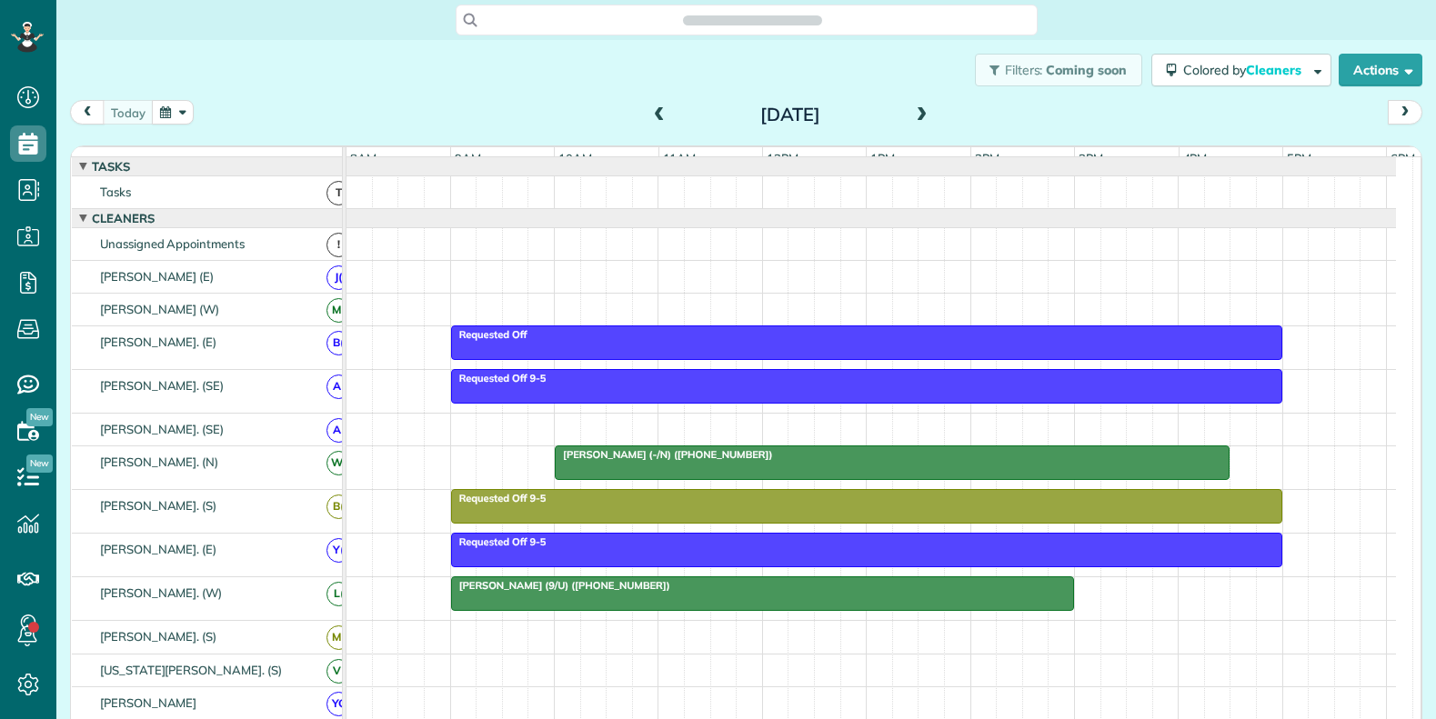
scroll to position [8, 8]
click at [181, 116] on button "button" at bounding box center [173, 112] width 42 height 25
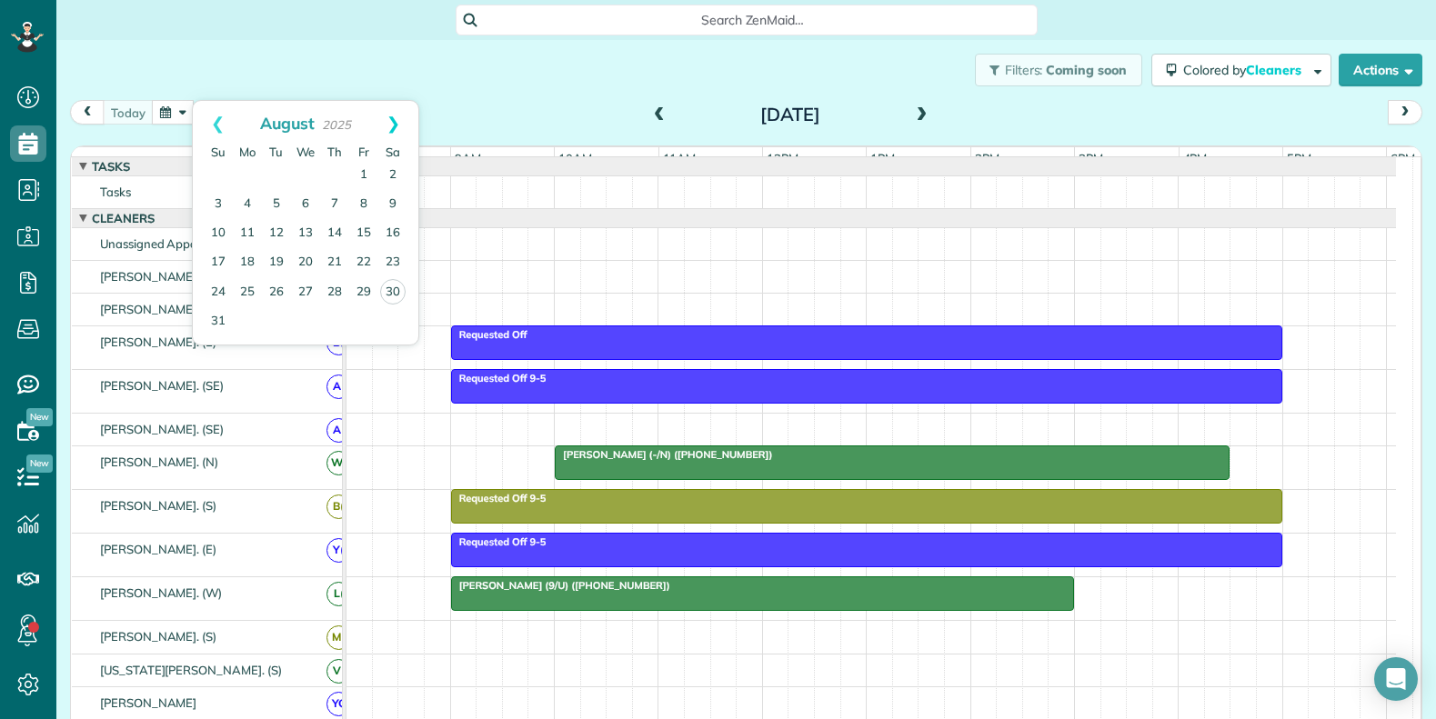
click at [398, 125] on link "Next" at bounding box center [393, 123] width 50 height 45
click at [210, 124] on link "Prev" at bounding box center [218, 123] width 50 height 45
click at [360, 173] on link "5" at bounding box center [363, 175] width 29 height 29
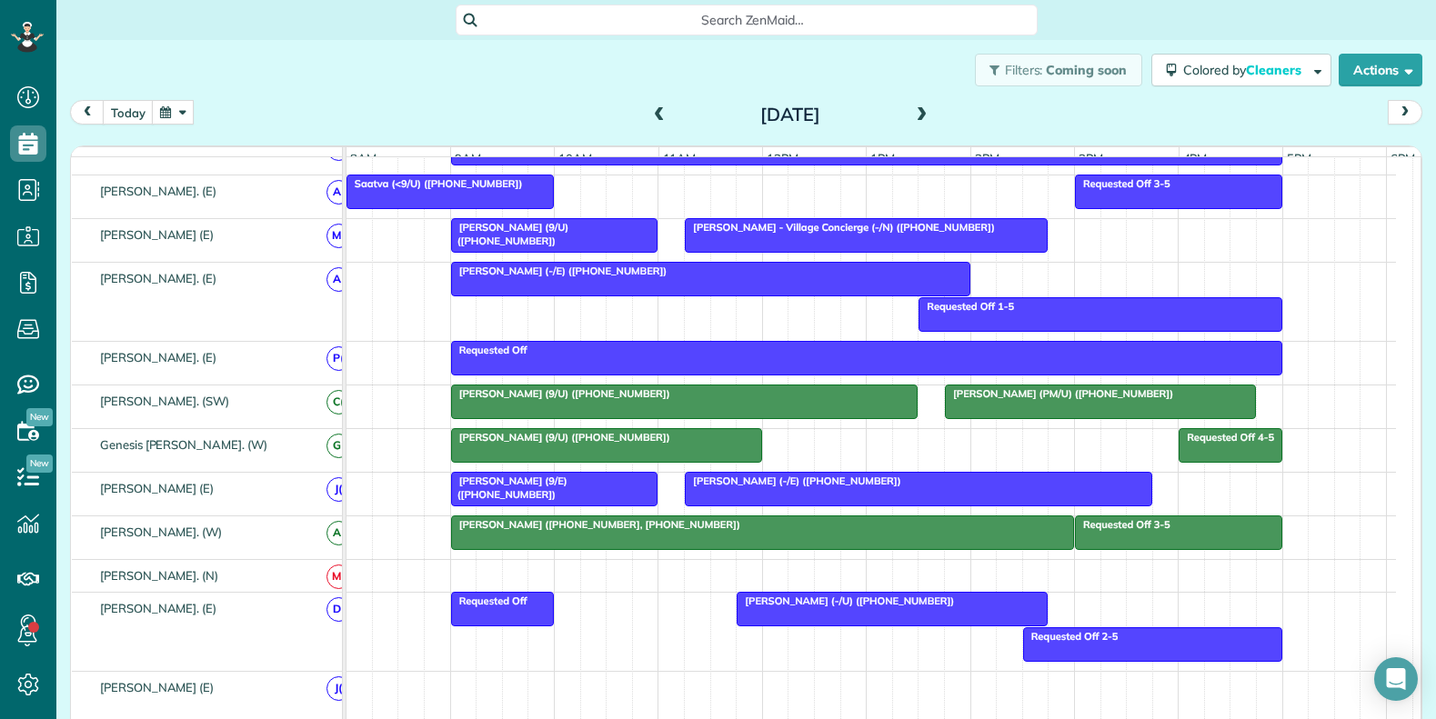
scroll to position [1001, 0]
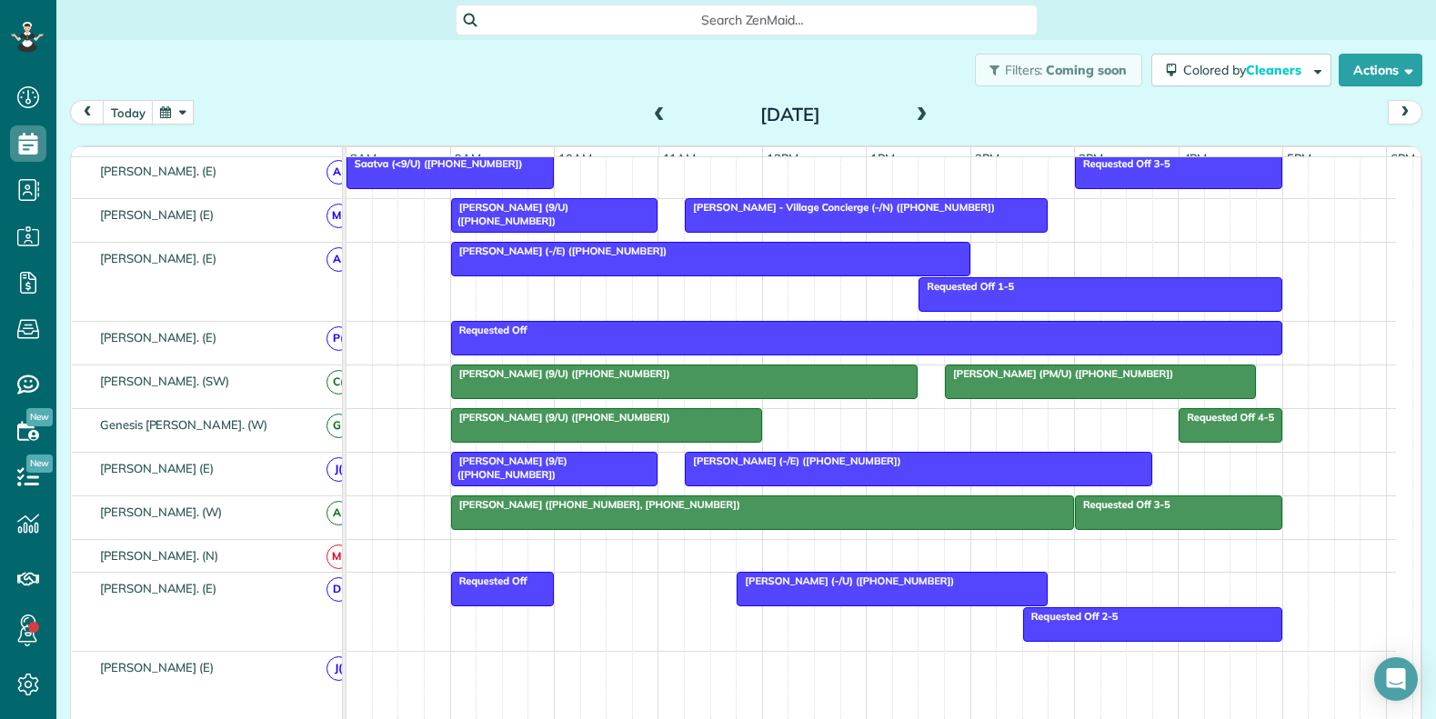
click at [681, 16] on span "Search ZenMaid…" at bounding box center [753, 20] width 553 height 18
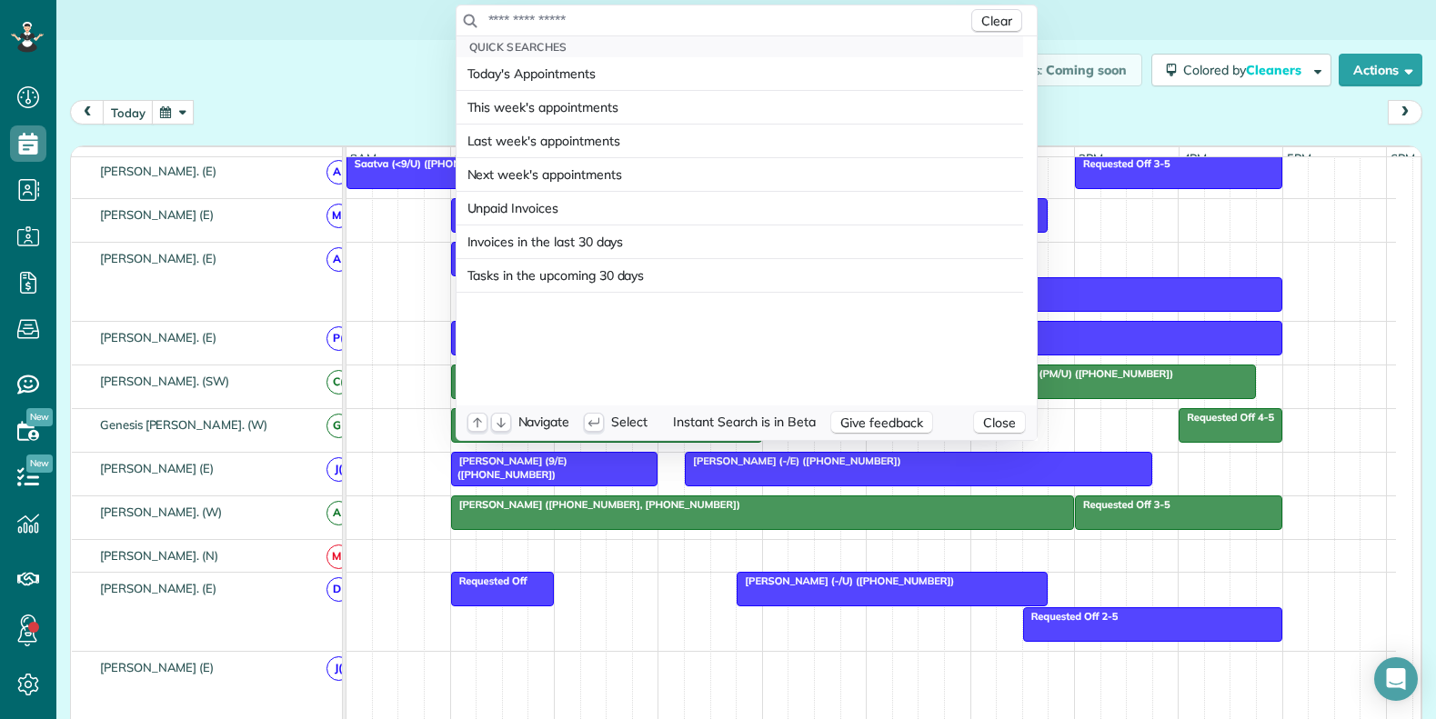
click at [681, 17] on input "text" at bounding box center [728, 20] width 480 height 18
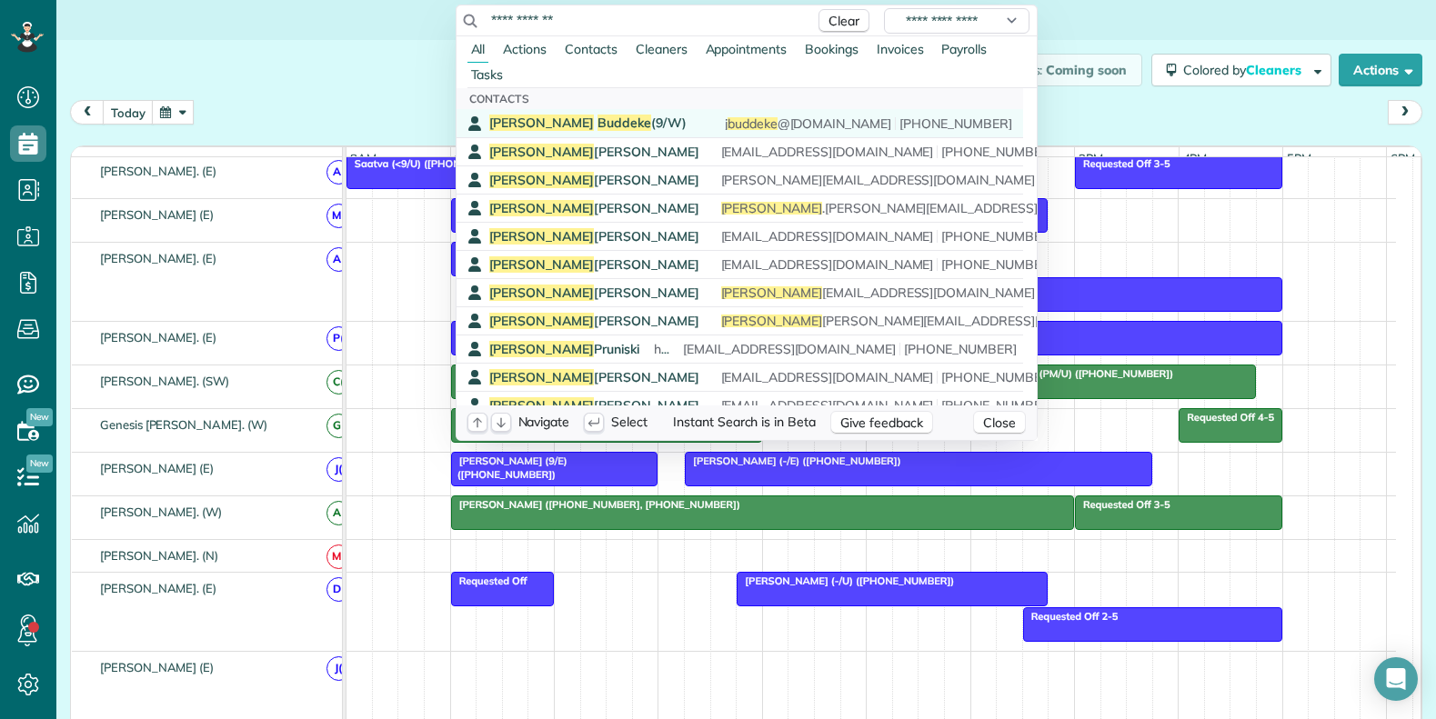
type input "**********"
click at [591, 124] on span "Jeff Buddeke (9/W)" at bounding box center [587, 123] width 197 height 16
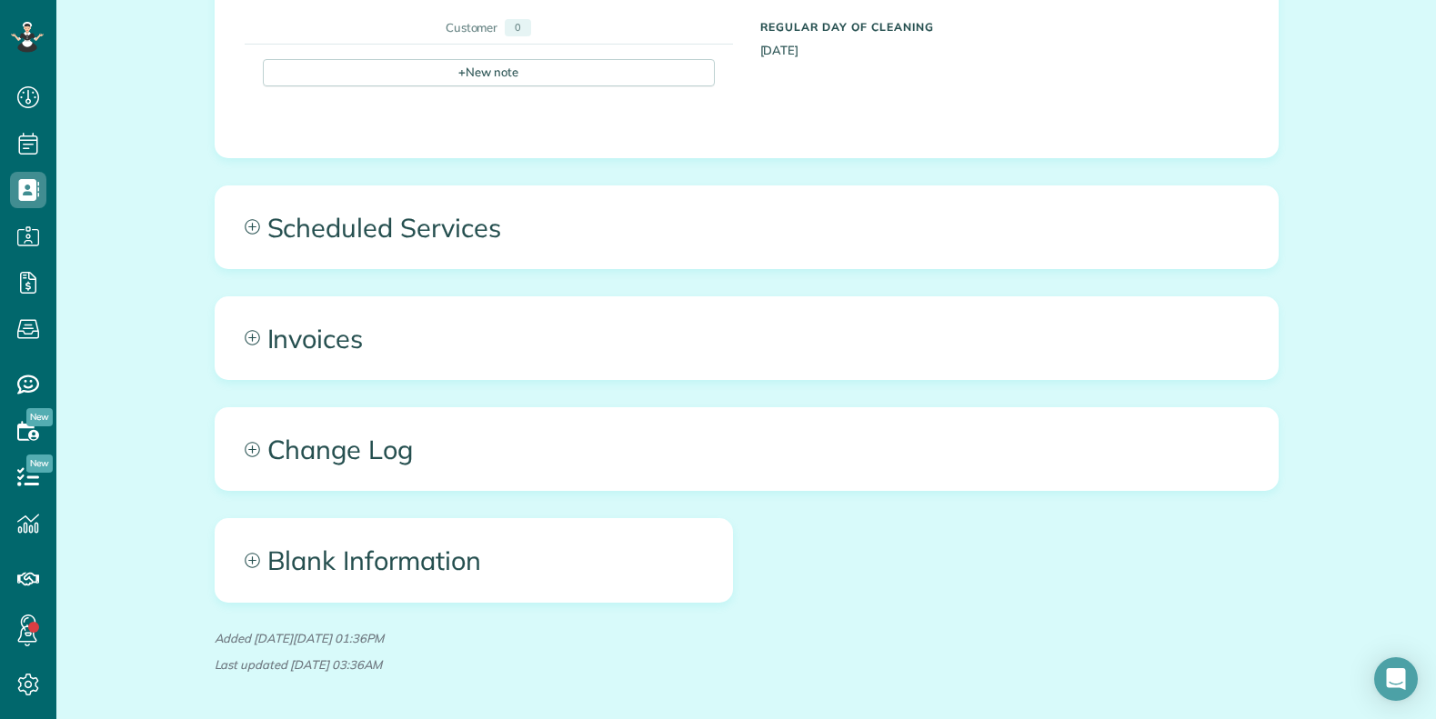
scroll to position [1283, 0]
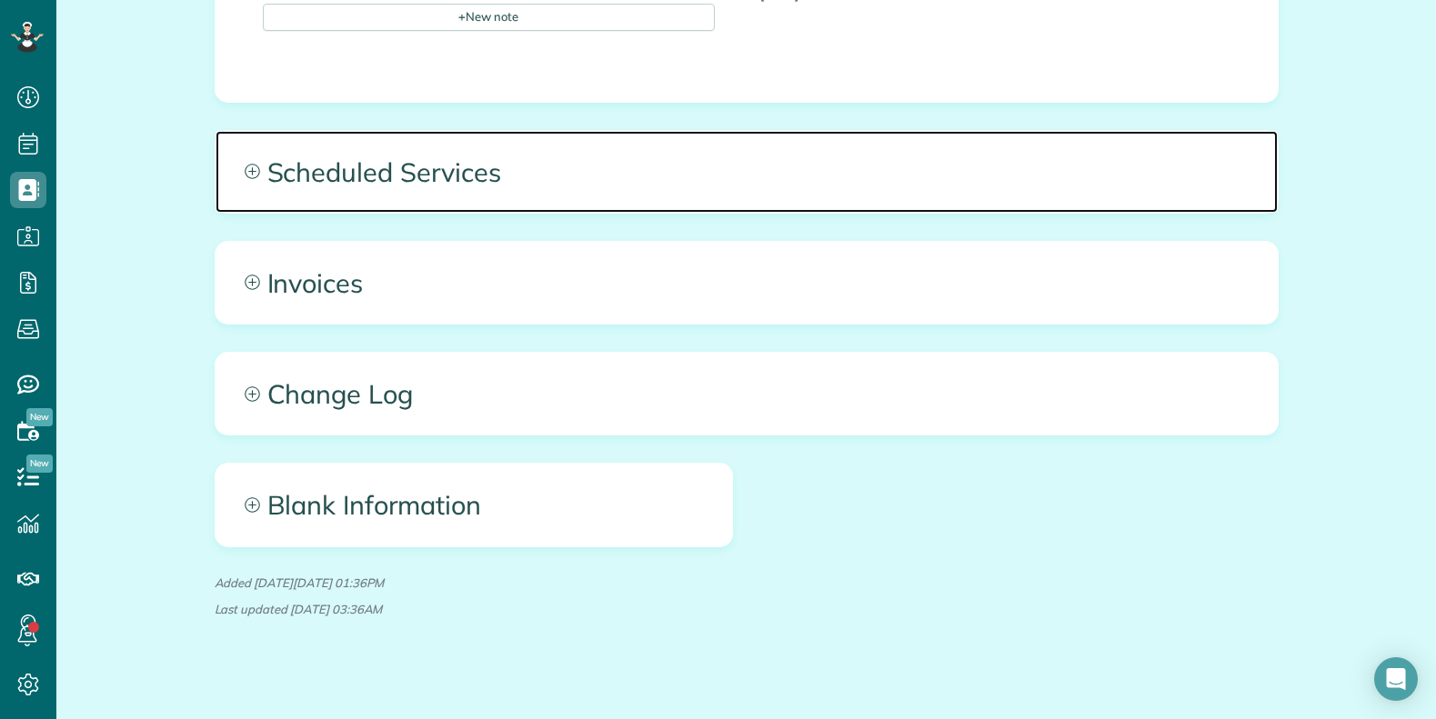
click at [565, 166] on span "Scheduled Services" at bounding box center [747, 172] width 1062 height 82
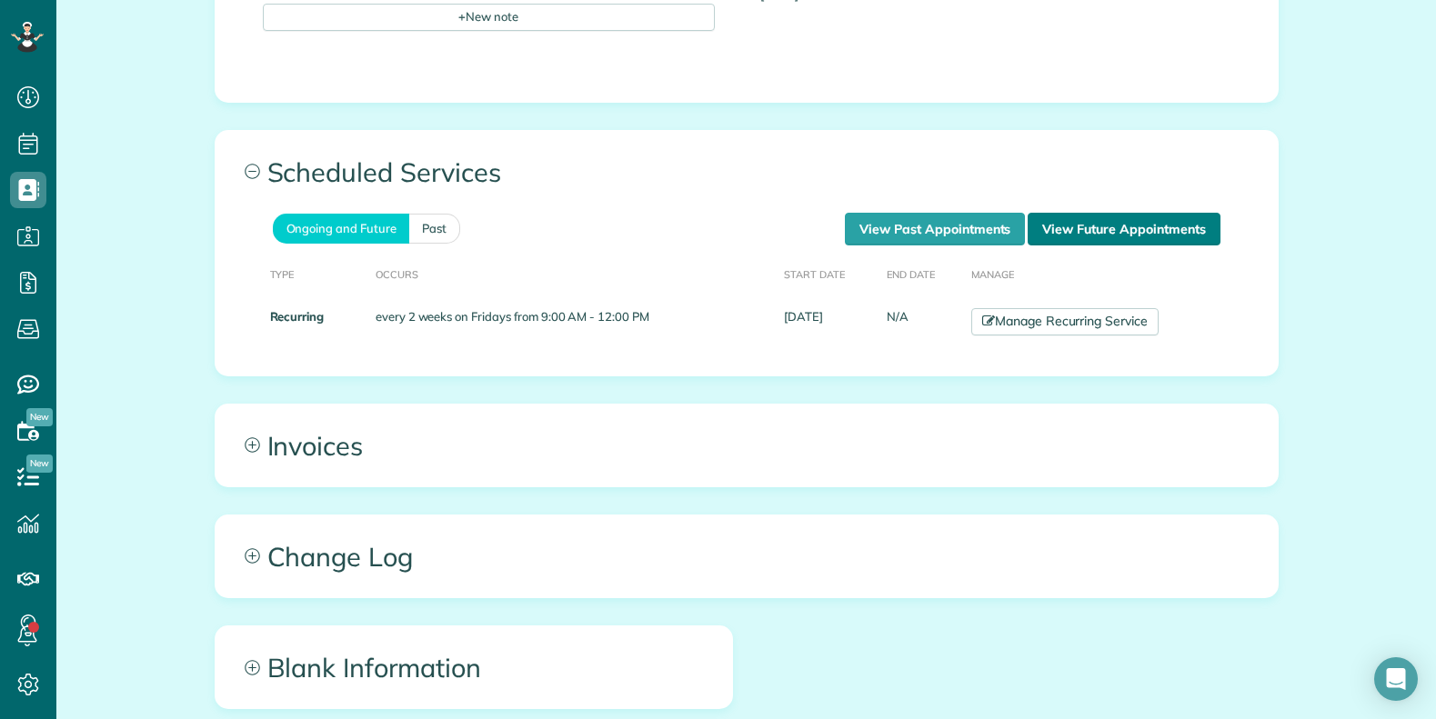
click at [1061, 216] on link "View Future Appointments" at bounding box center [1124, 229] width 192 height 33
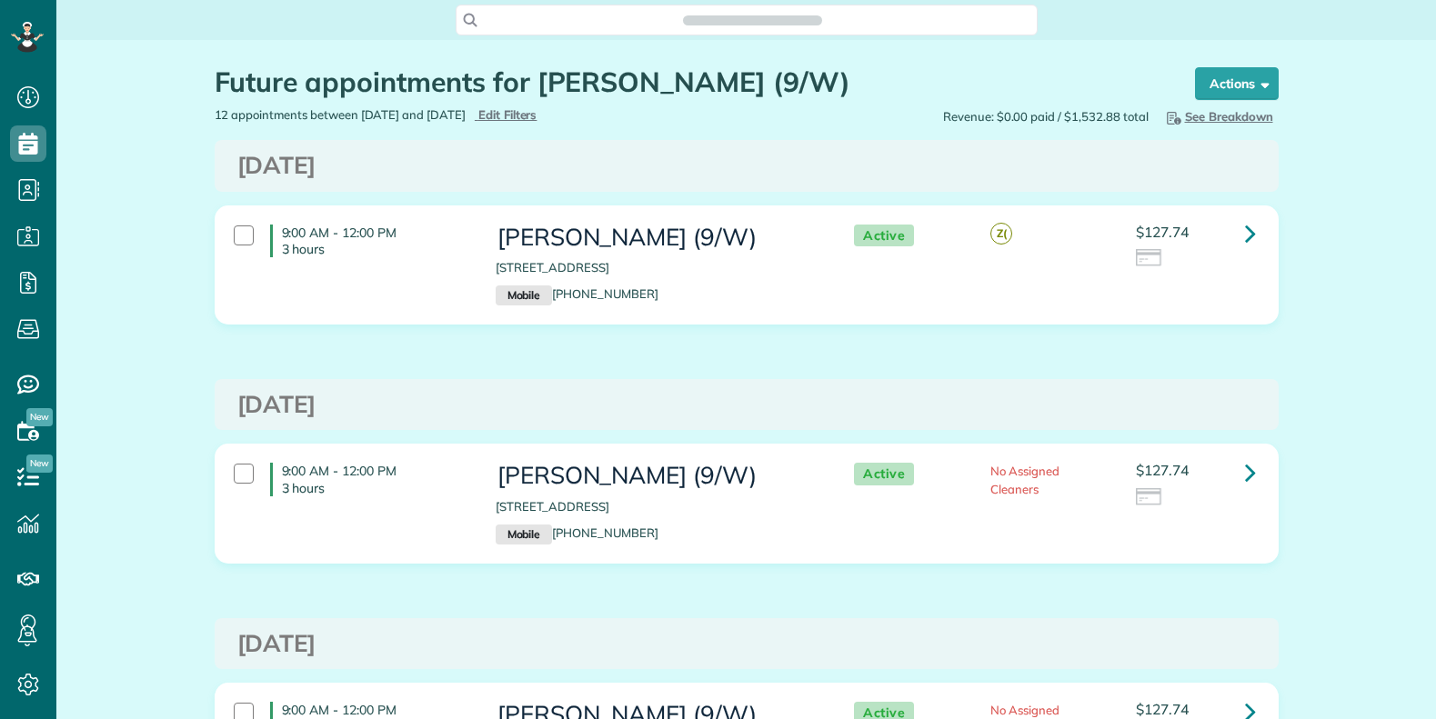
scroll to position [8, 8]
drag, startPoint x: 139, startPoint y: 326, endPoint x: 333, endPoint y: 287, distance: 197.6
click at [1247, 235] on icon at bounding box center [1250, 233] width 11 height 32
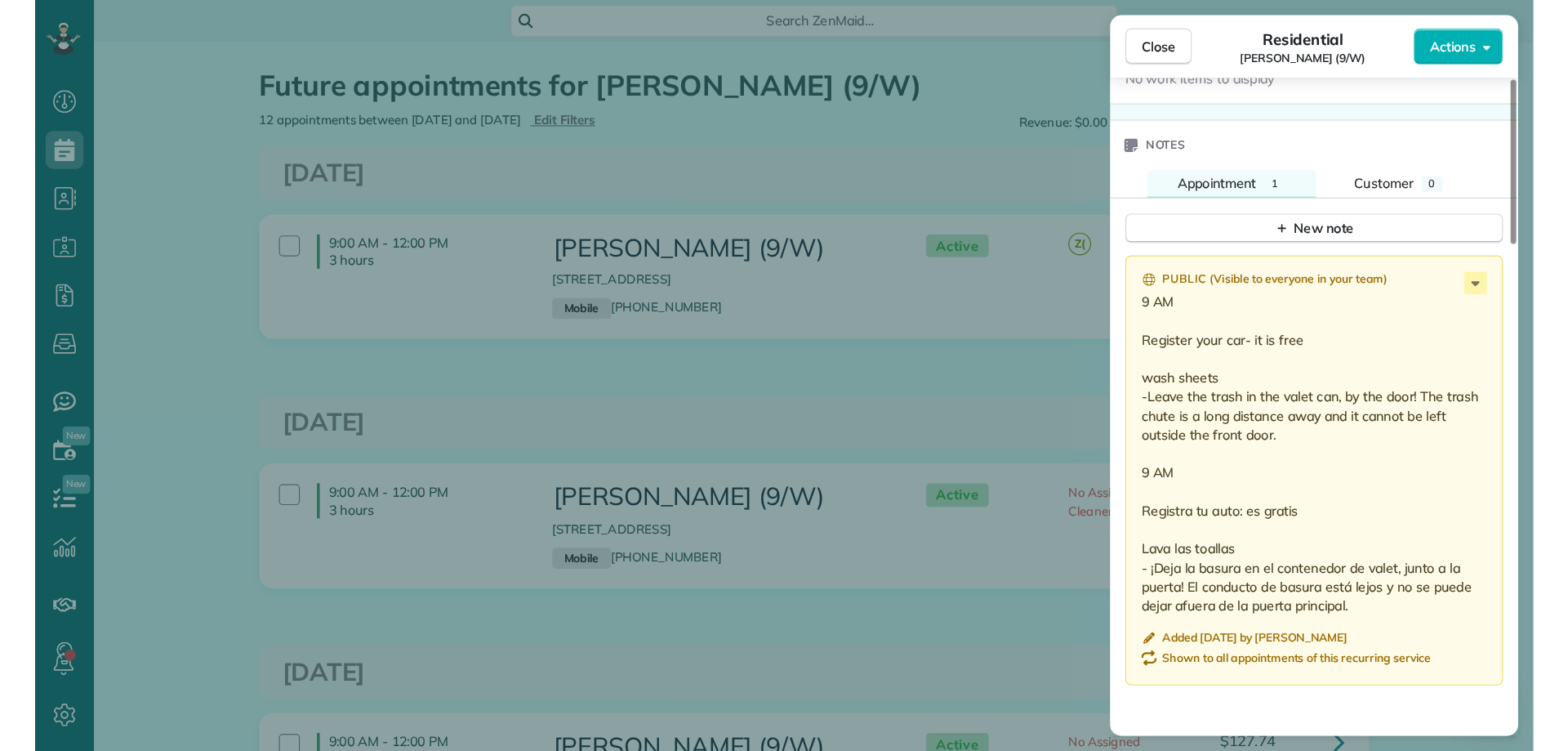
scroll to position [1389, 0]
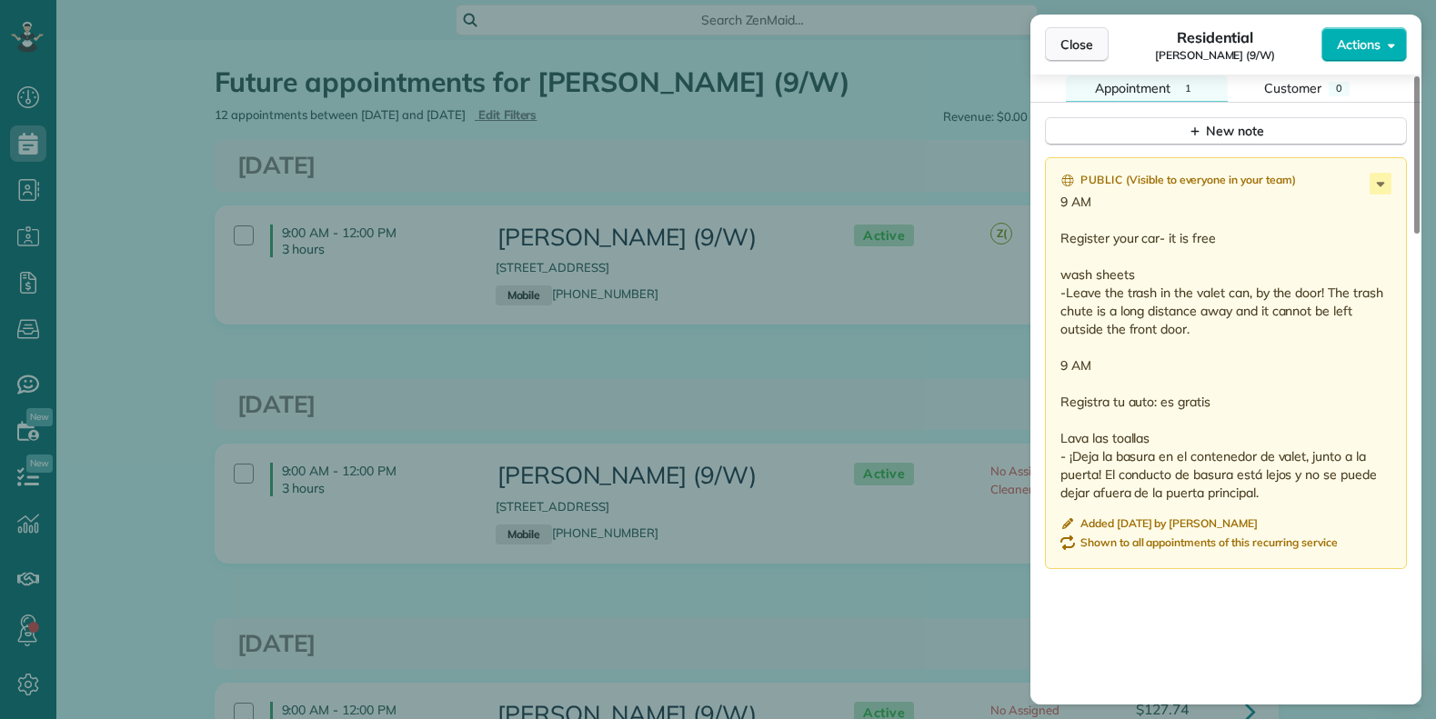
click at [1074, 44] on span "Close" at bounding box center [1077, 44] width 33 height 18
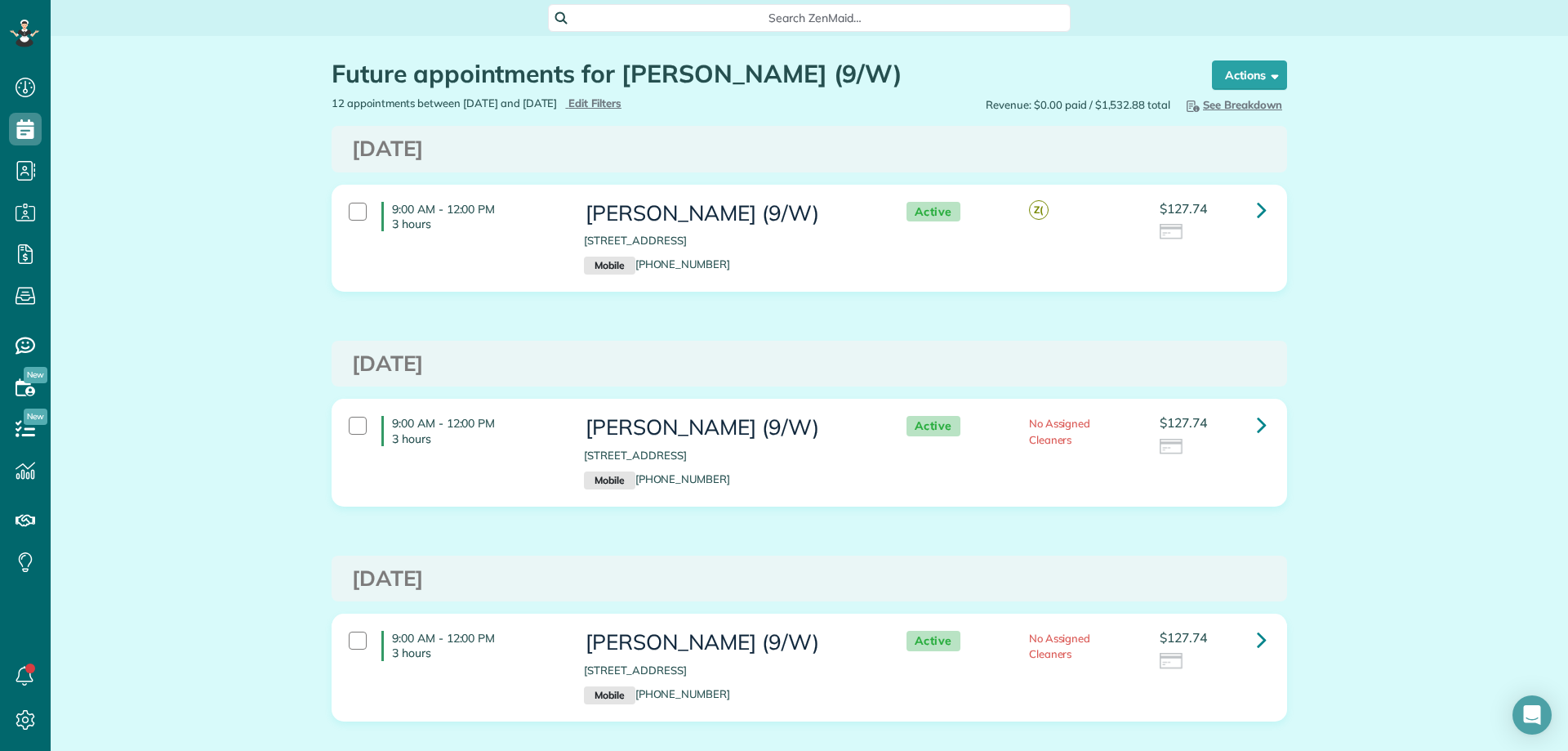
scroll to position [751, 50]
click at [660, 13] on span "Search ZenMaid…" at bounding box center [815, 18] width 497 height 16
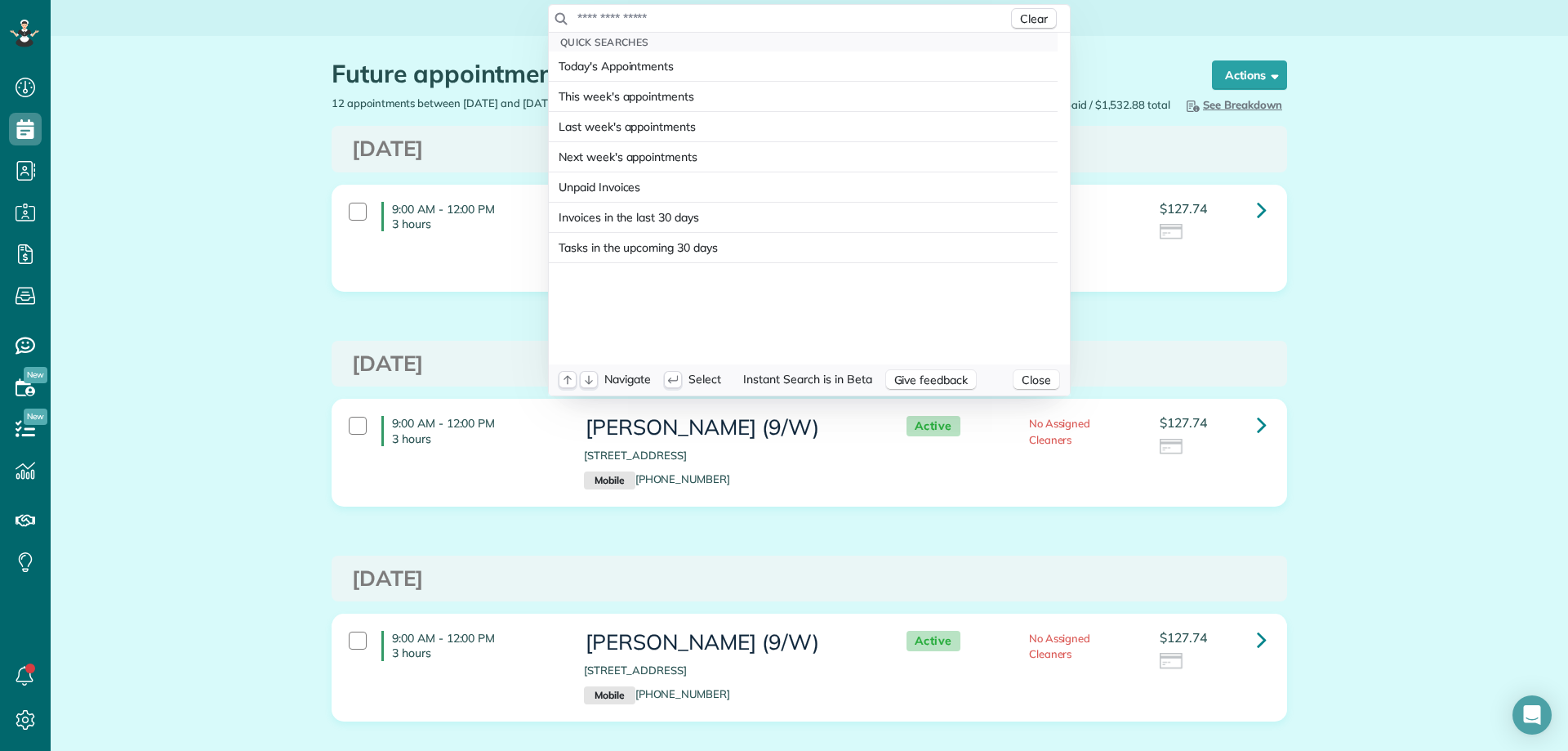
click at [659, 15] on input "text" at bounding box center [792, 18] width 431 height 16
click at [608, 11] on div "Clear" at bounding box center [809, 18] width 521 height 28
click at [270, 93] on html "Dashboard Scheduling Calendar View List View Dispatch View - Weekly scheduling …" at bounding box center [784, 376] width 1568 height 751
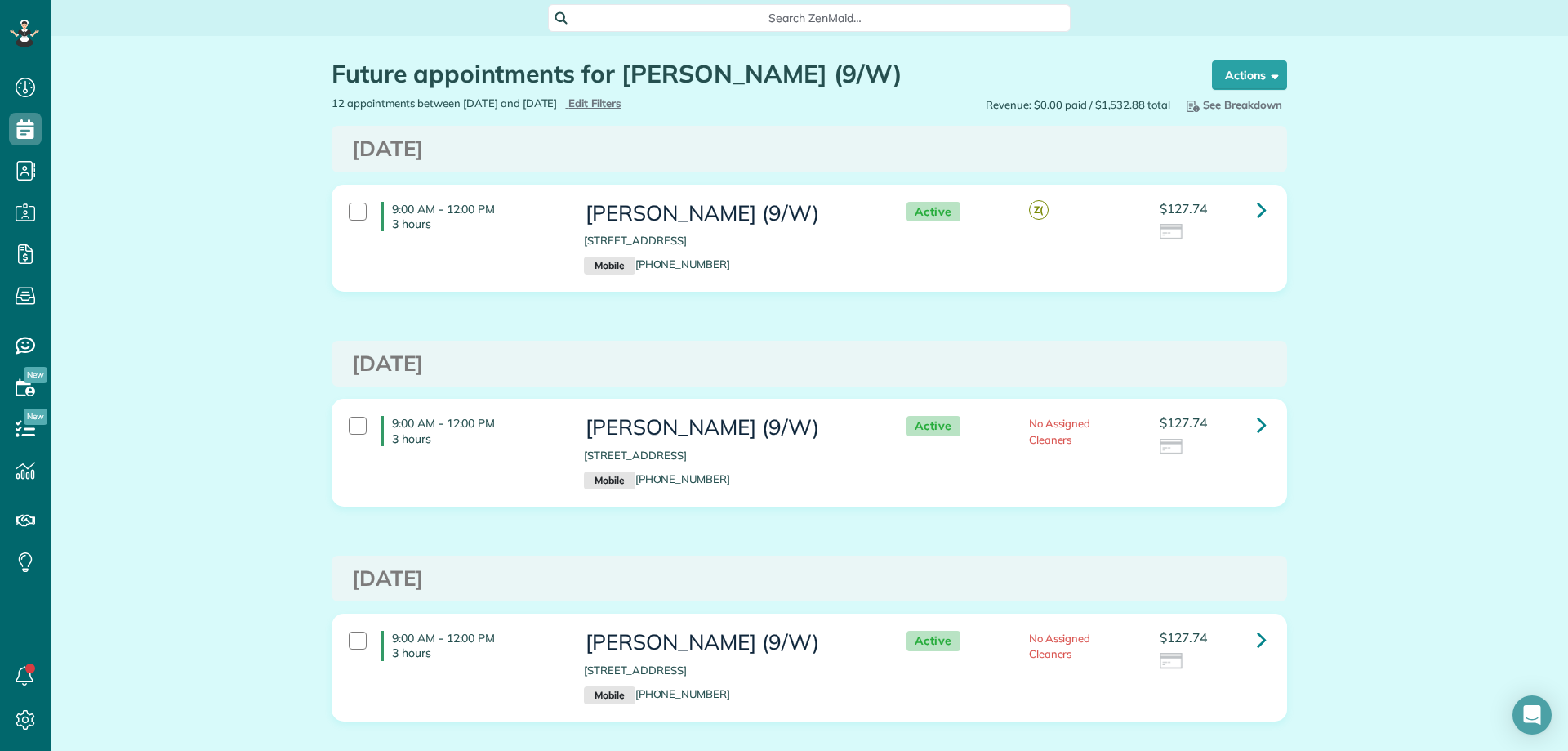
copy h1 "Jeff Buddeke"
drag, startPoint x: 619, startPoint y: 73, endPoint x: 630, endPoint y: 39, distance: 35.7
click at [756, 73] on h1 "Future appointments for Jeff Buddeke (9/W)" at bounding box center [756, 74] width 850 height 27
copy h1 "Jeff Buddek"
click at [599, 19] on span "Search ZenMaid…" at bounding box center [815, 18] width 497 height 16
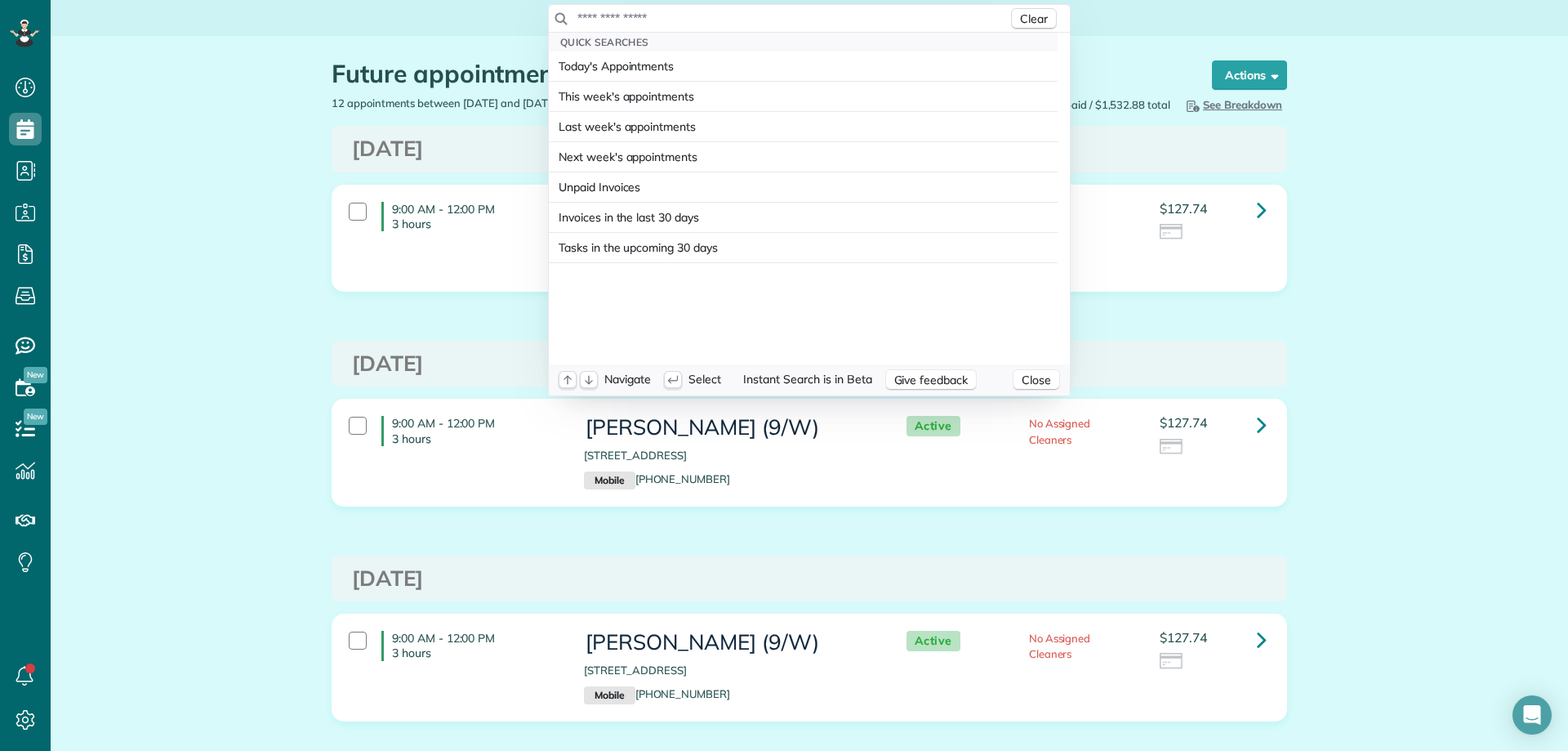
click at [625, 15] on input "text" at bounding box center [792, 18] width 431 height 16
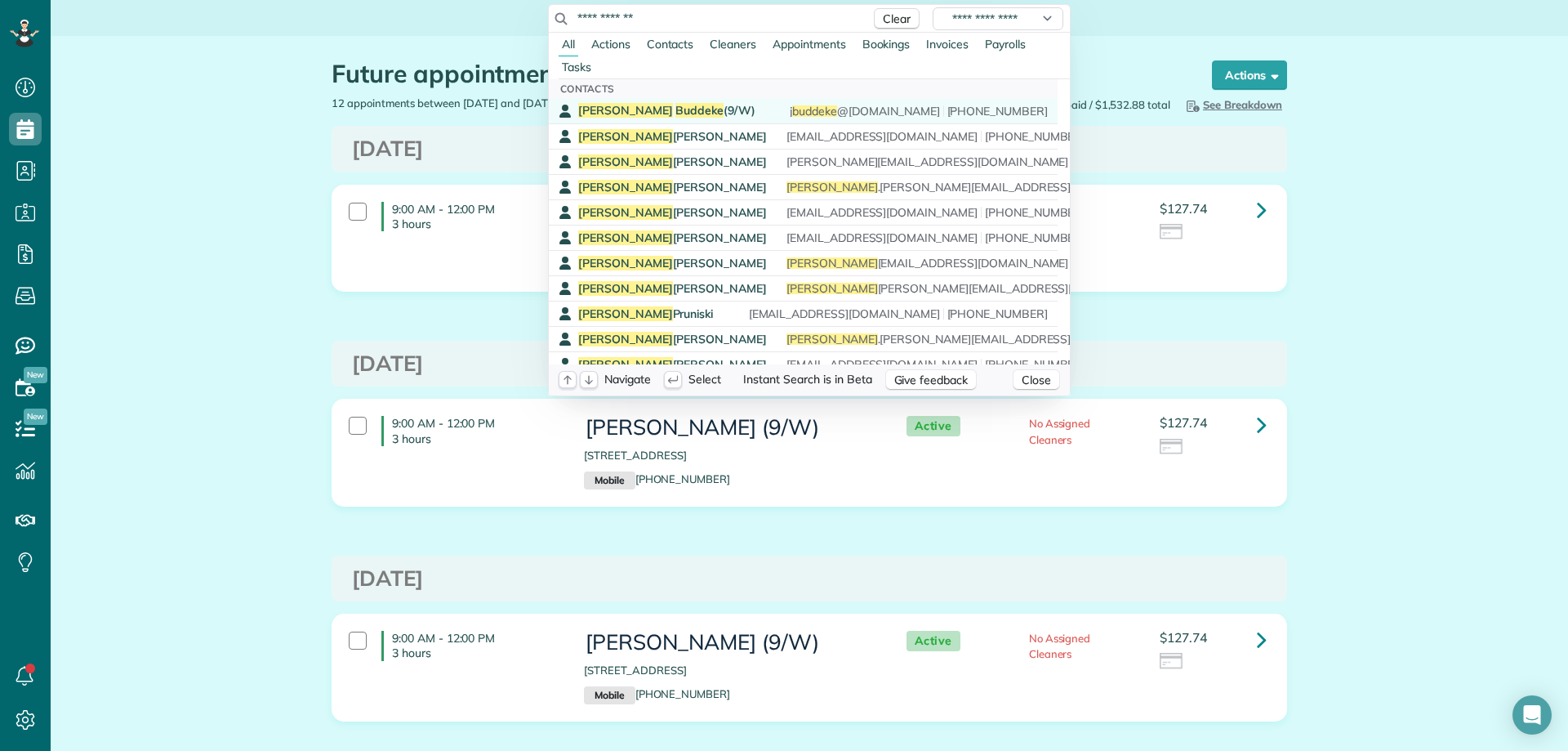
type input "**********"
click at [675, 107] on span "Buddeke" at bounding box center [700, 110] width 48 height 14
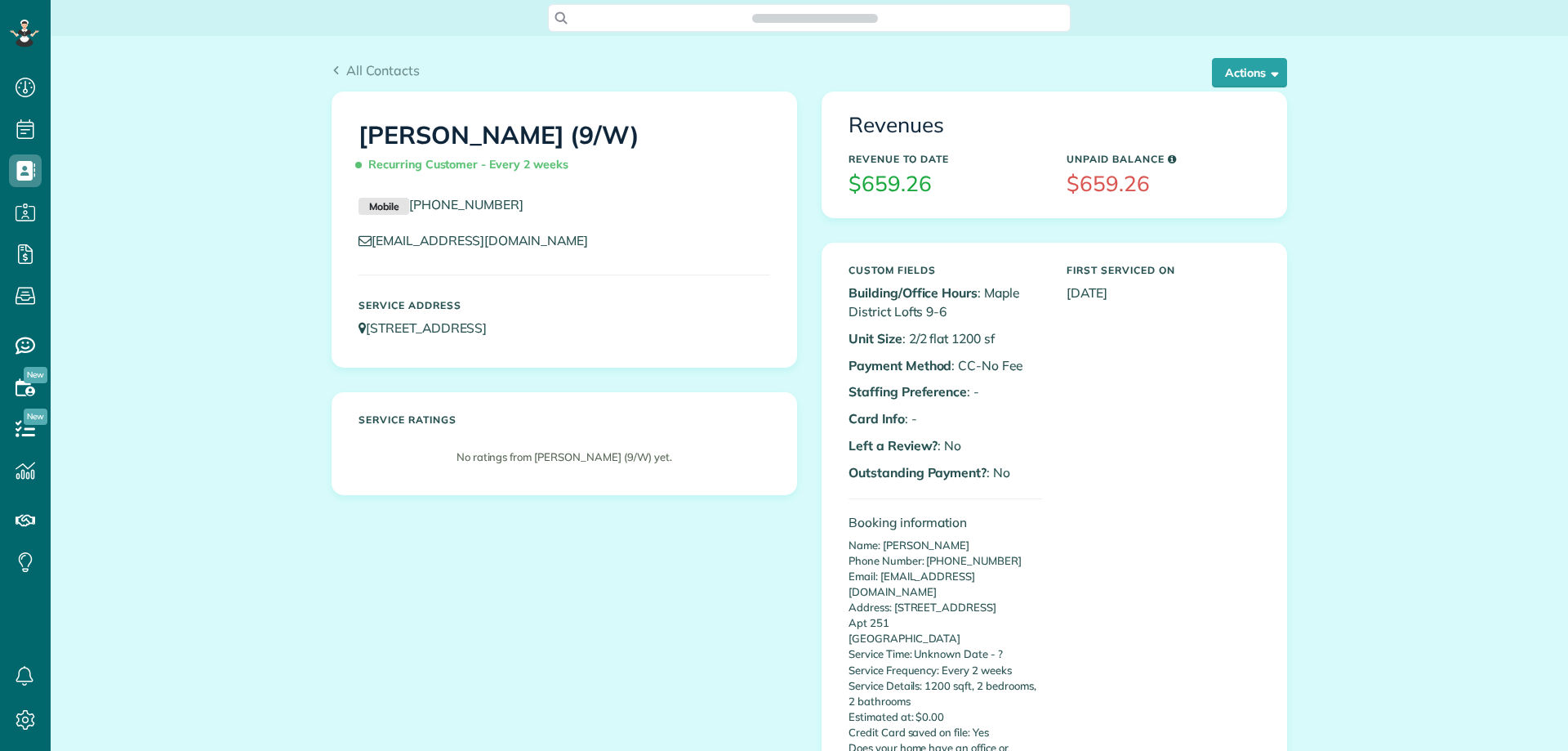
scroll to position [7, 7]
click at [1244, 74] on button "Actions" at bounding box center [1250, 73] width 75 height 30
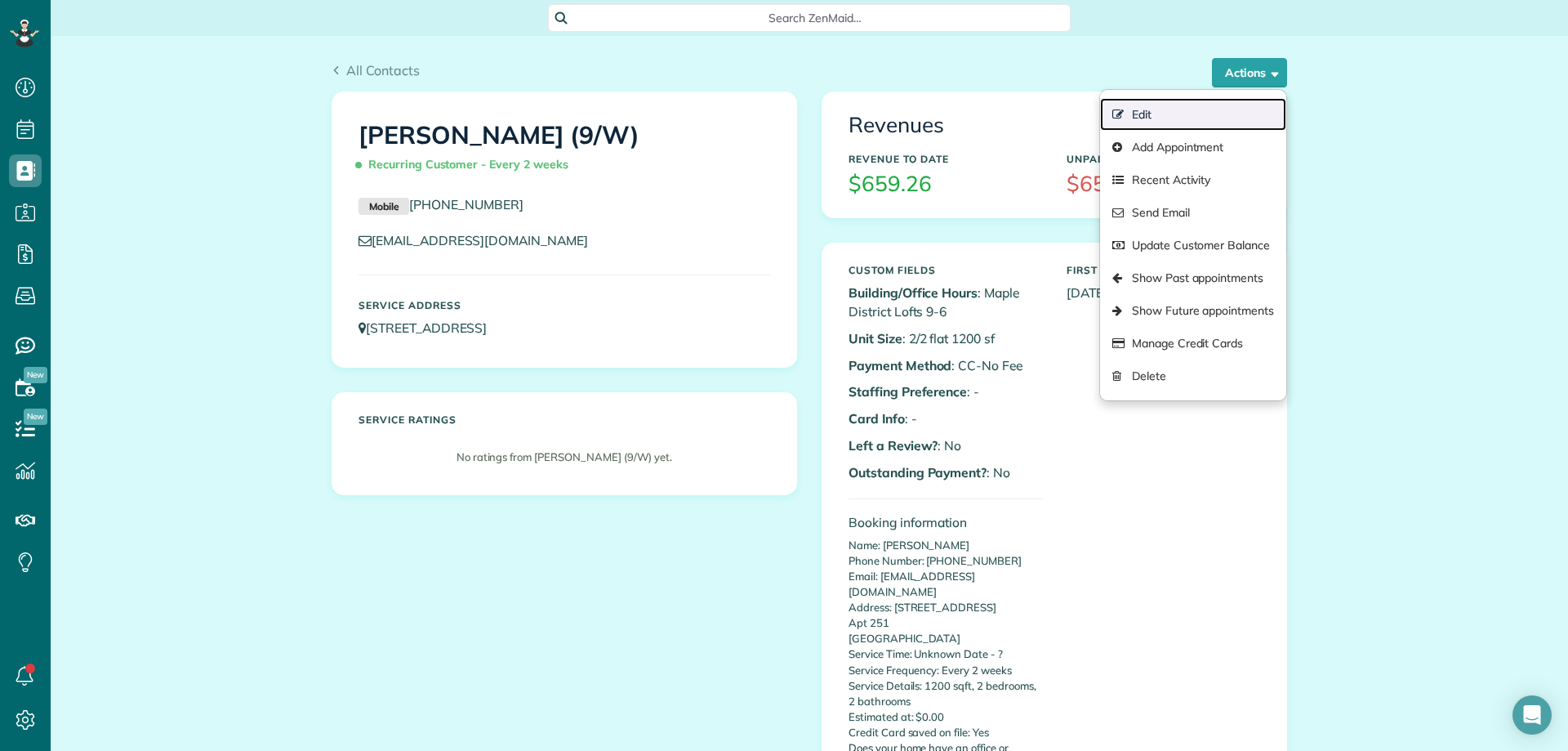
click at [1147, 110] on link "Edit" at bounding box center [1193, 114] width 186 height 32
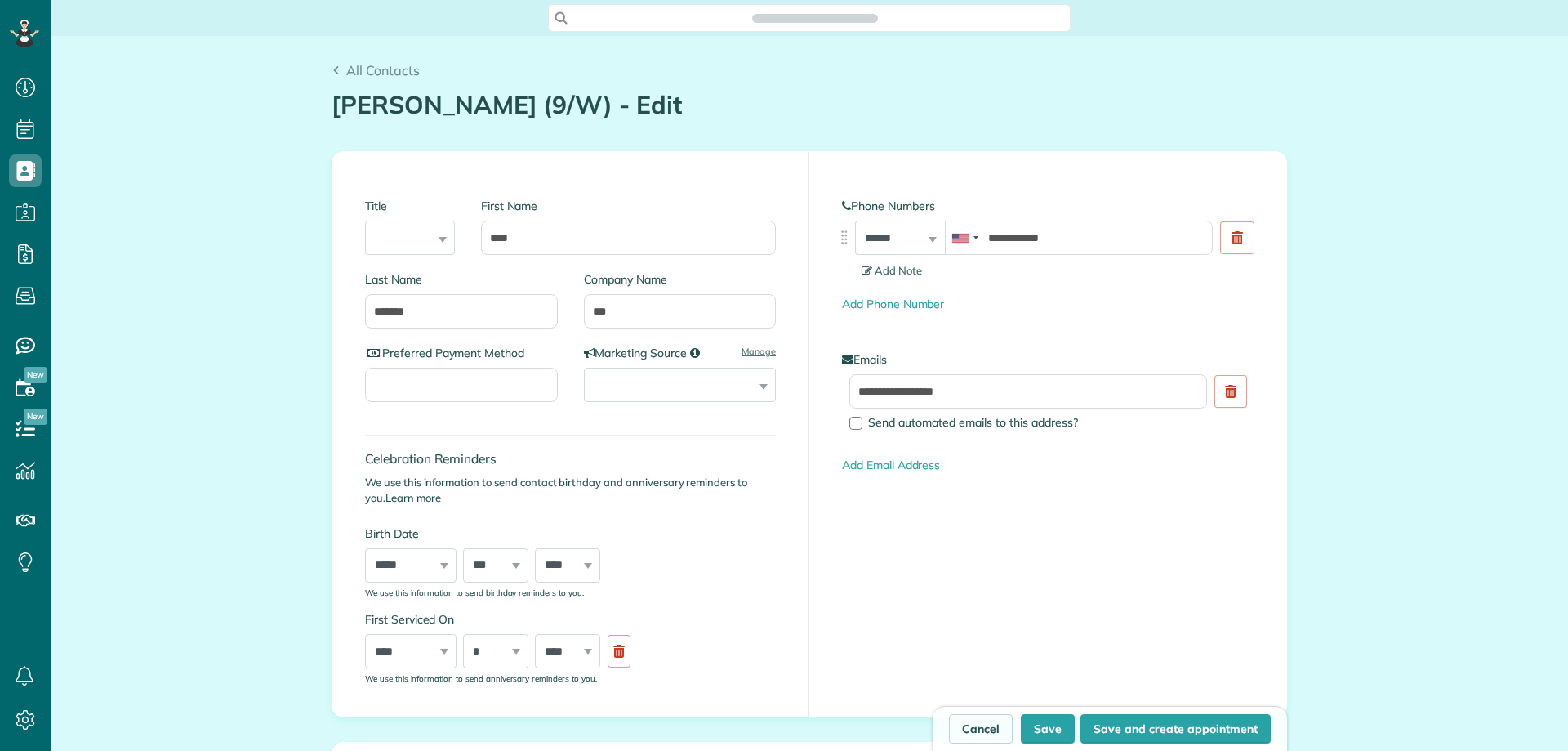
scroll to position [7, 7]
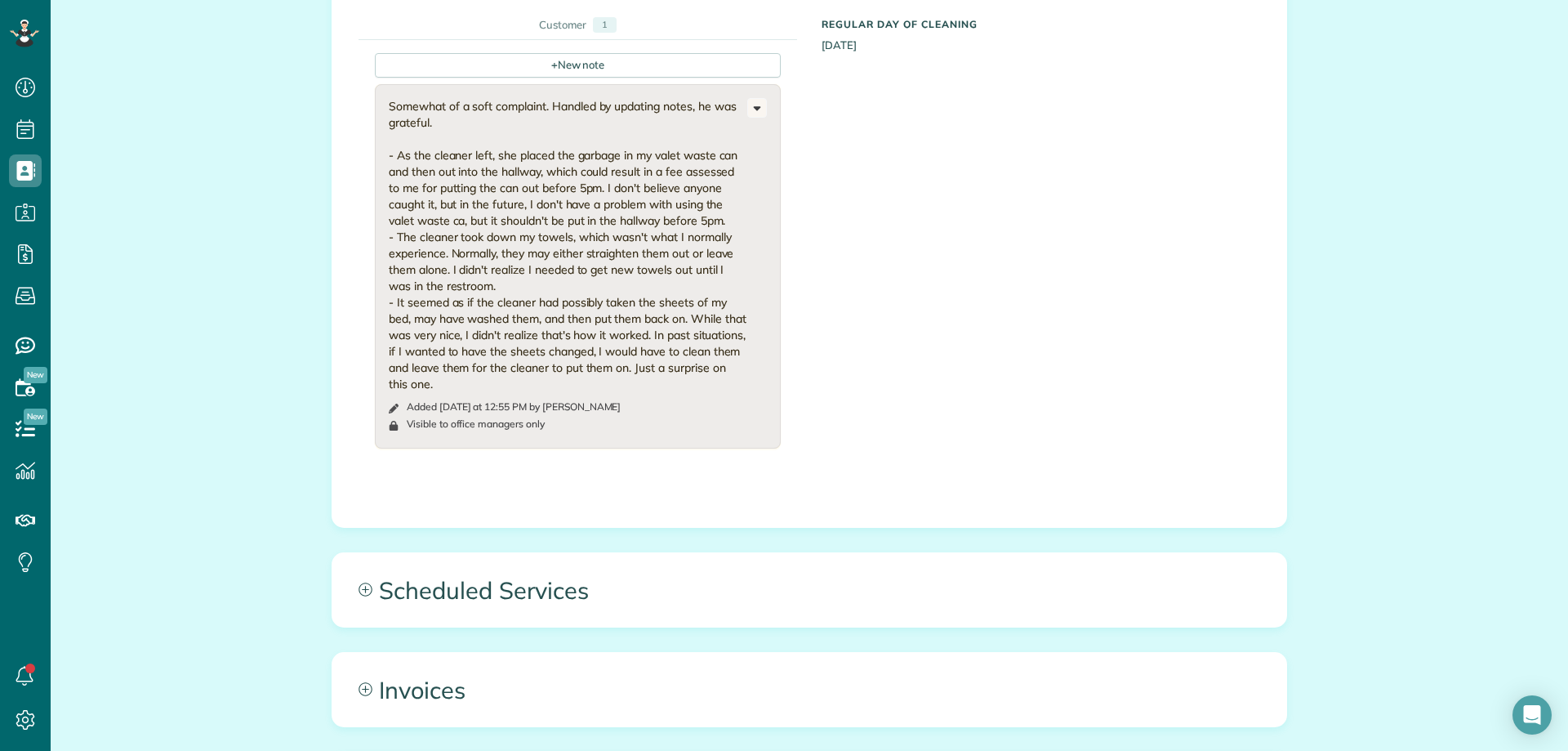
scroll to position [1389, 0]
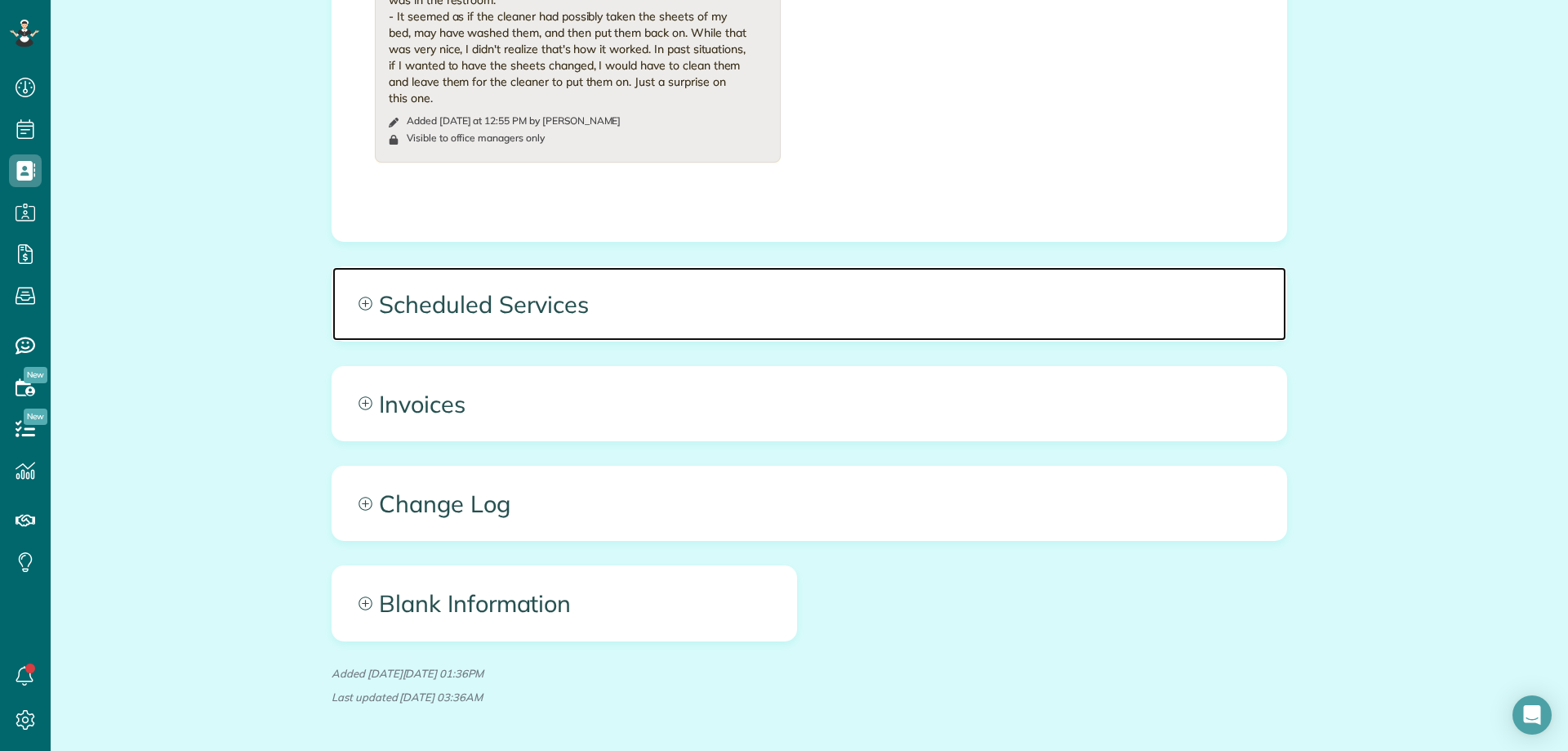
click at [581, 310] on span "Scheduled Services" at bounding box center [809, 304] width 954 height 74
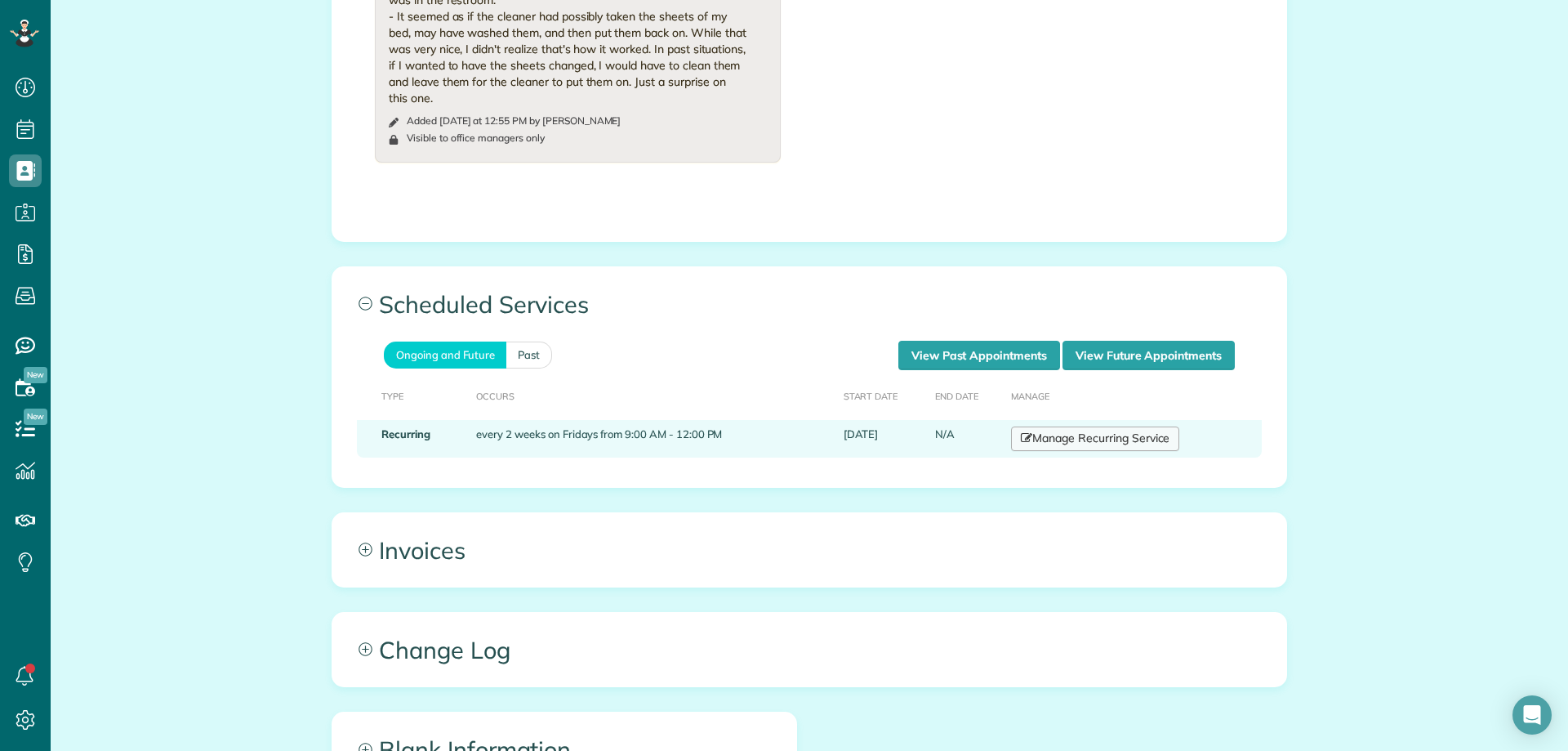
click at [1085, 427] on link "Manage Recurring Service" at bounding box center [1095, 438] width 168 height 24
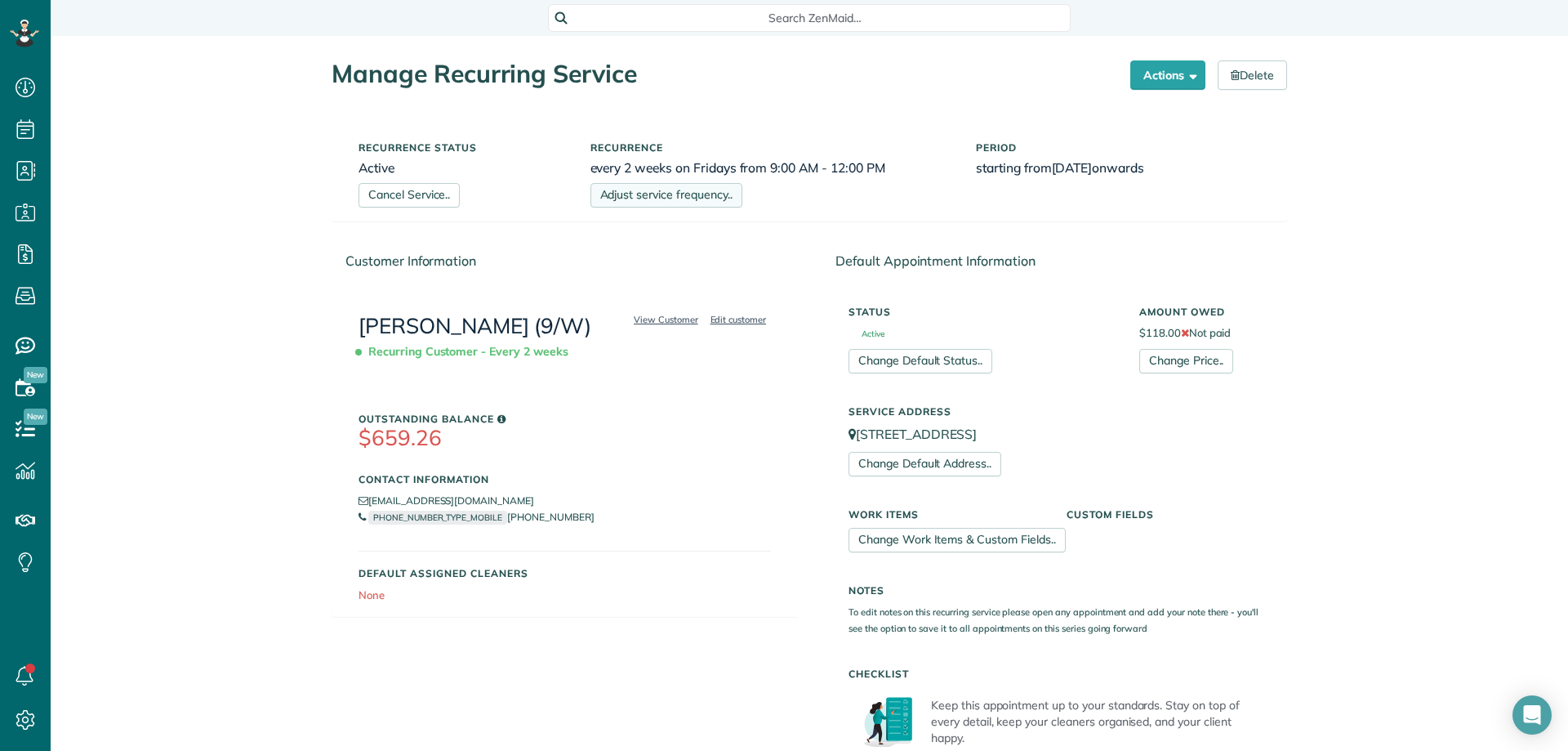
click at [649, 194] on link "Adjust service frequency.." at bounding box center [666, 195] width 152 height 24
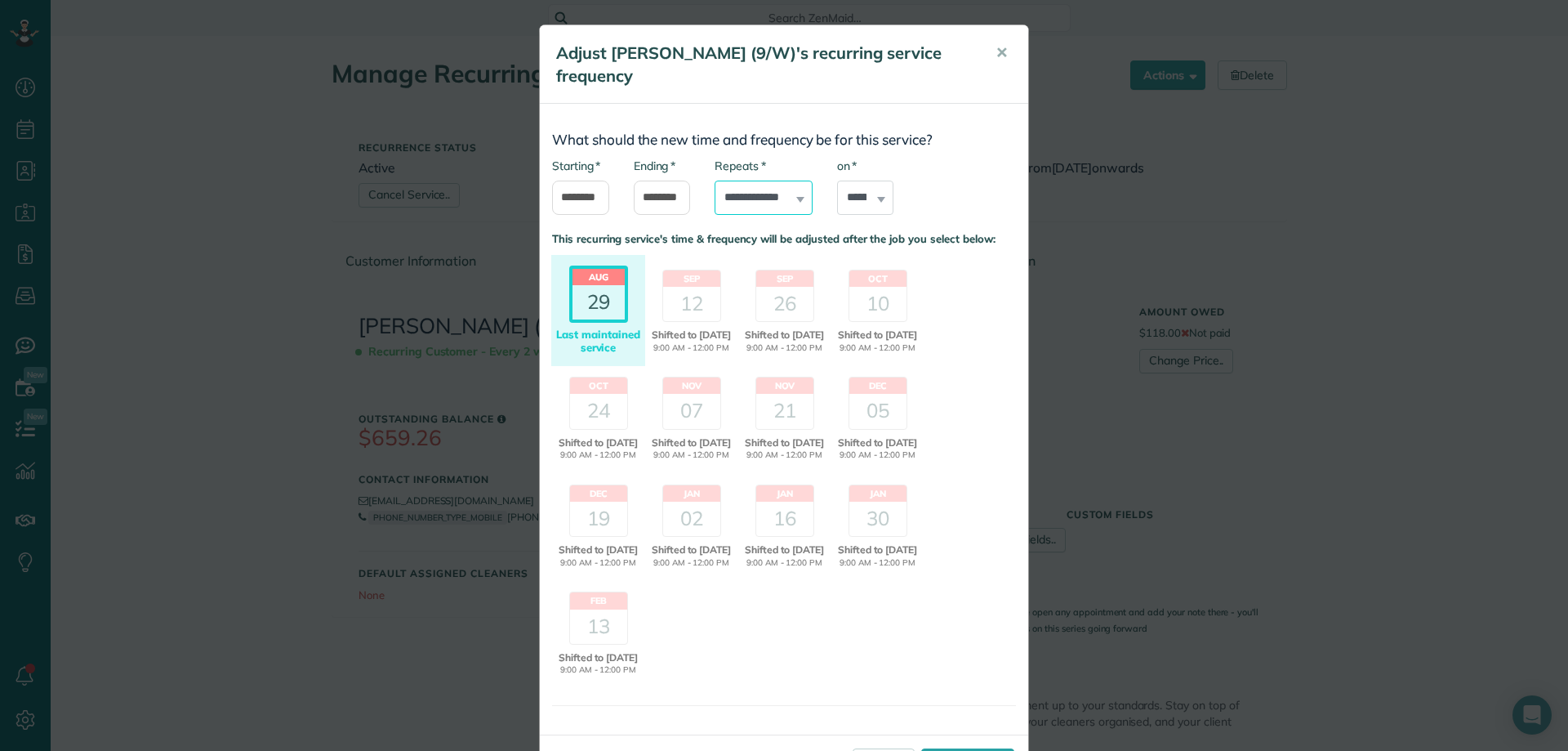
click at [775, 202] on select "**********" at bounding box center [763, 198] width 98 height 34
select select "**********"
click at [715, 181] on select "**********" at bounding box center [763, 198] width 98 height 34
click at [592, 293] on div "29" at bounding box center [599, 302] width 52 height 34
click at [674, 298] on div "12" at bounding box center [692, 304] width 57 height 34
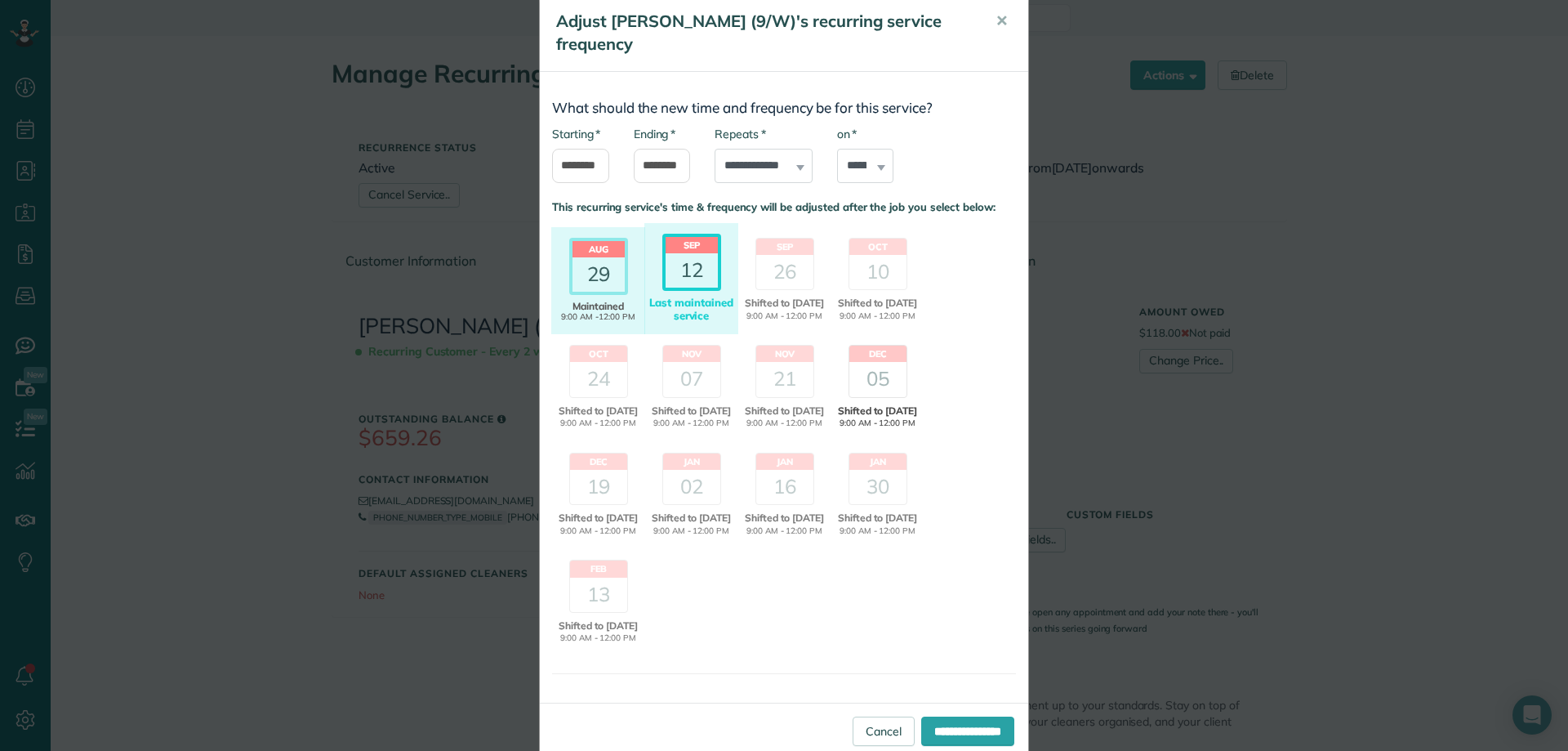
scroll to position [110, 0]
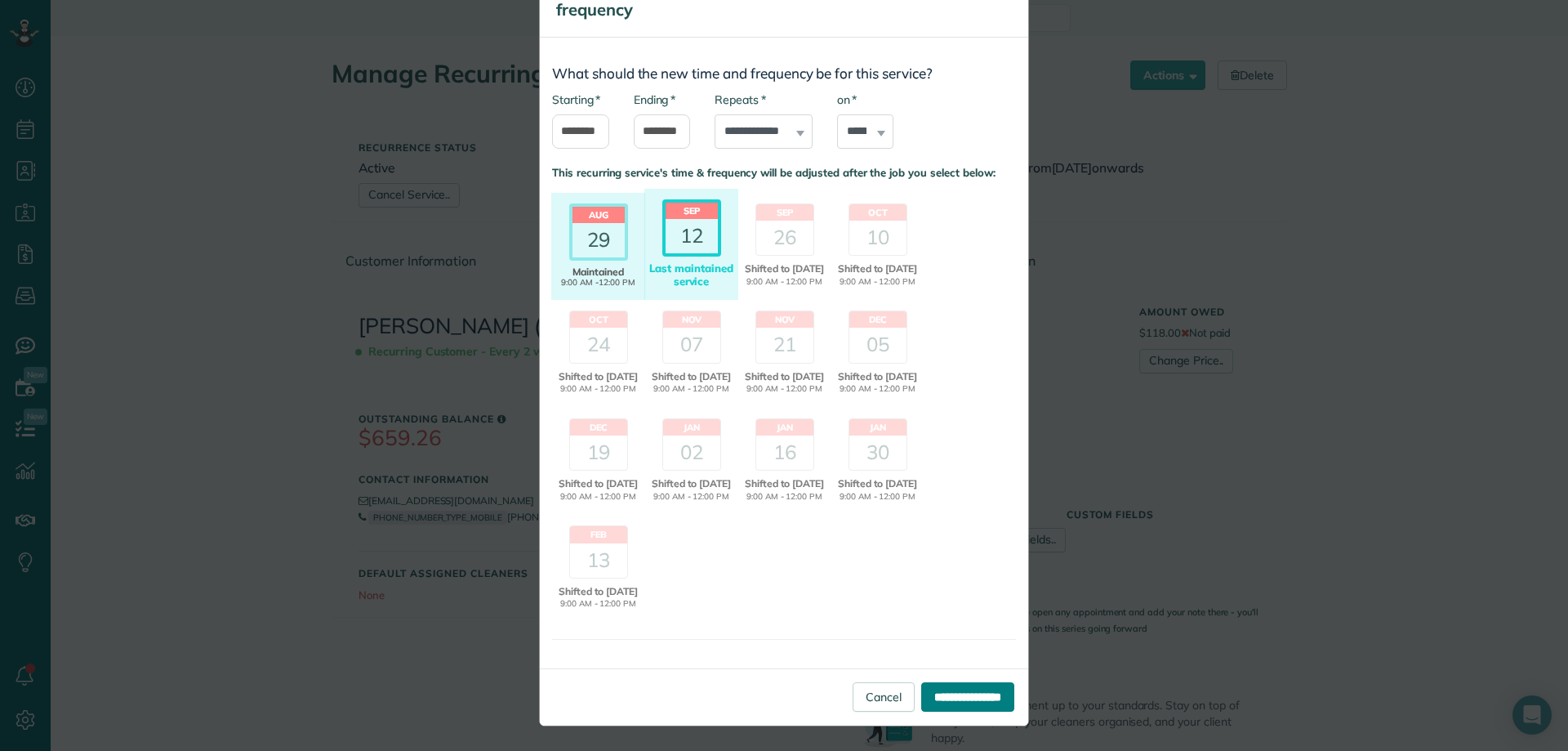
click at [929, 697] on input "**********" at bounding box center [968, 696] width 93 height 30
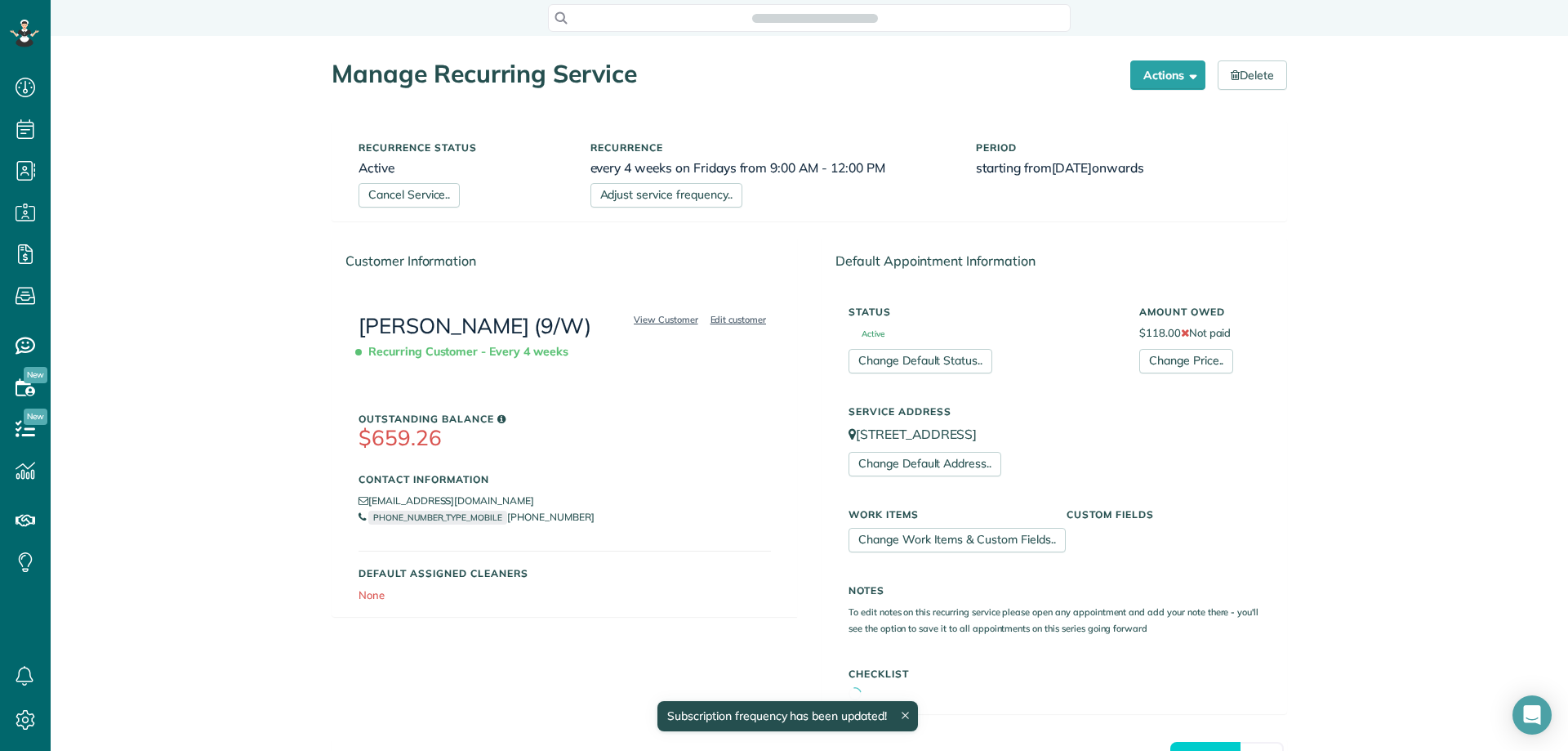
scroll to position [7, 7]
click at [688, 16] on span "Search ZenMaid…" at bounding box center [815, 18] width 497 height 16
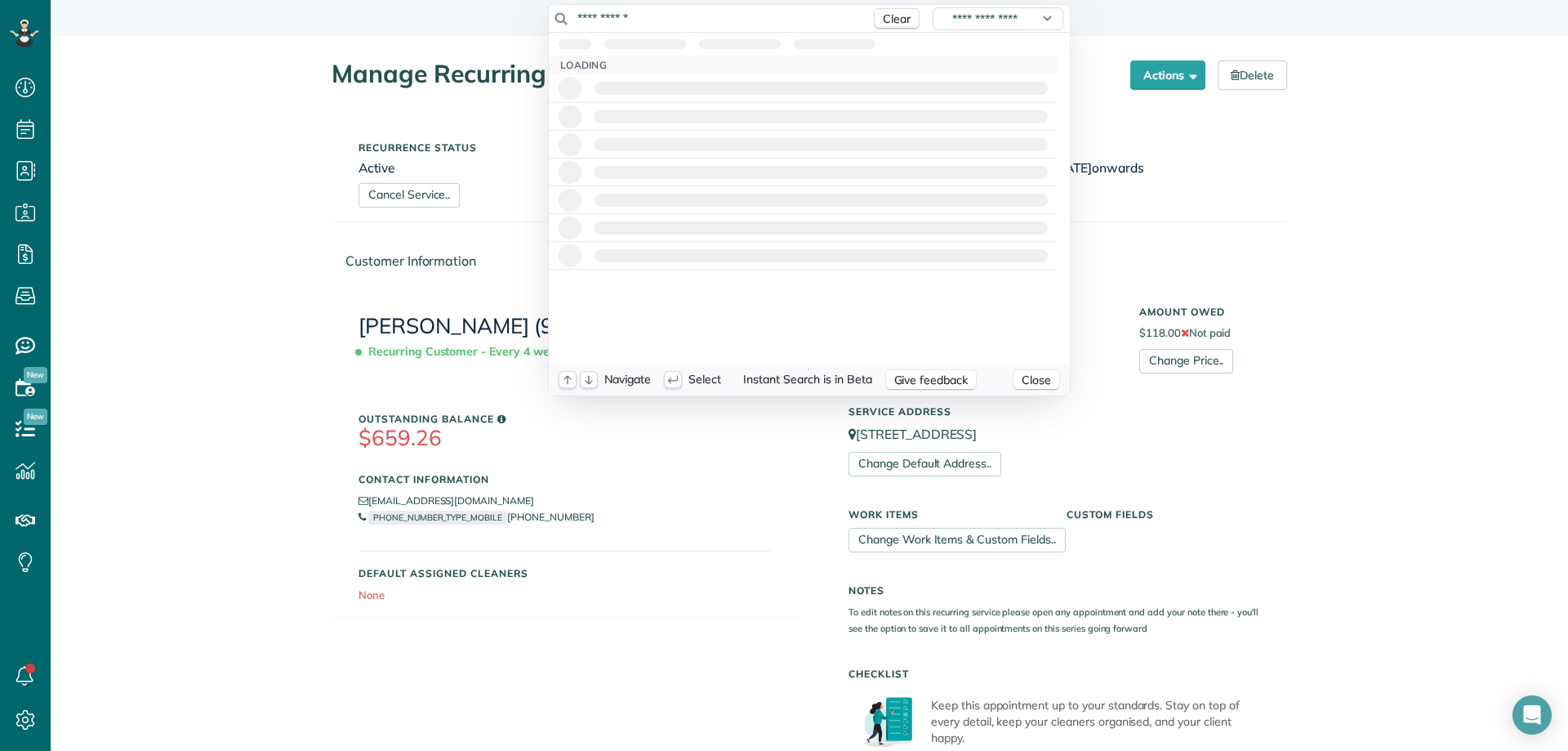
type input "**********"
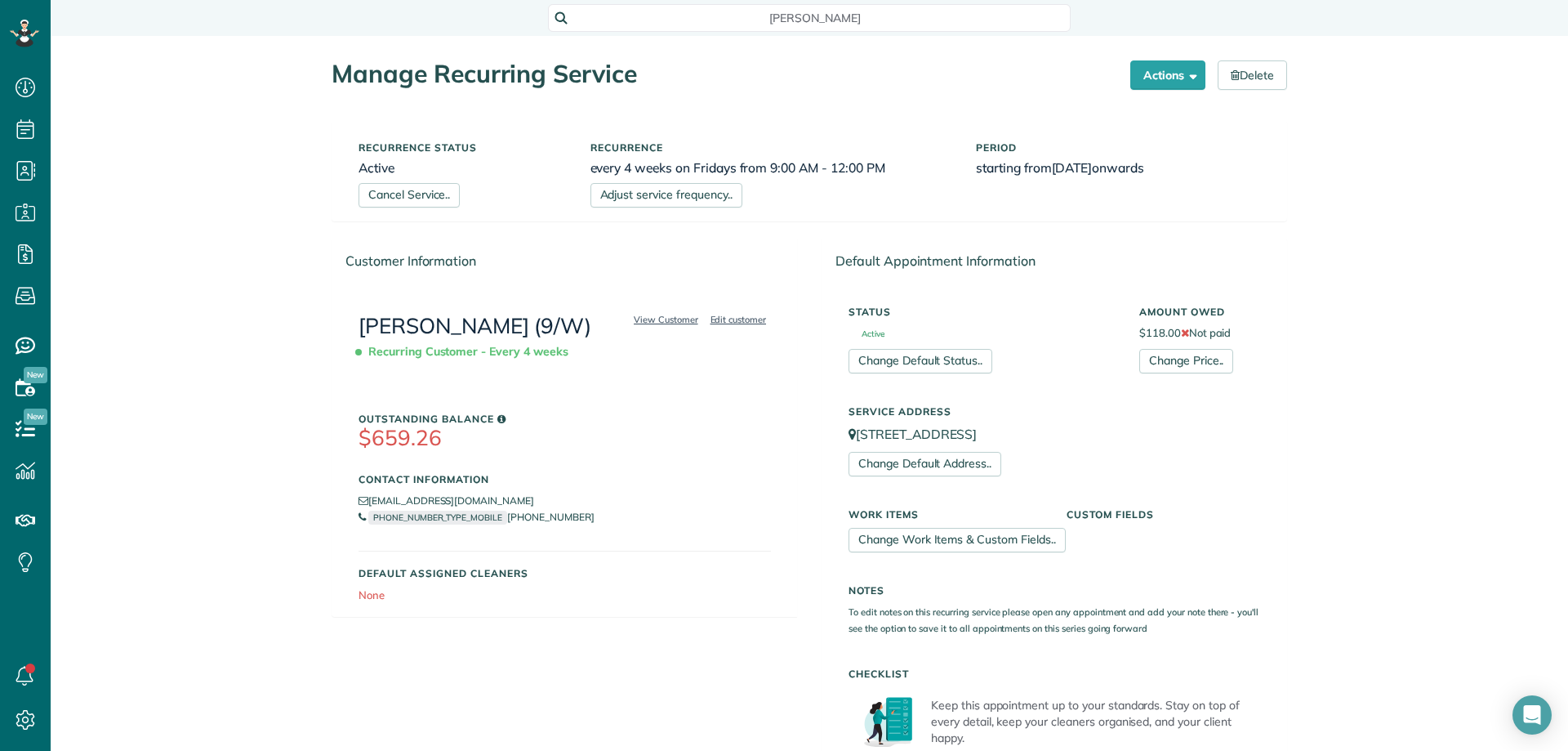
click at [178, 314] on html "Dashboard Scheduling Calendar View List View Dispatch View - Weekly scheduling …" at bounding box center [784, 376] width 1568 height 751
click at [842, 3] on div "Jeff Buddeke" at bounding box center [809, 16] width 523 height 31
click at [874, 16] on span "Jeff Buddeke" at bounding box center [815, 18] width 497 height 16
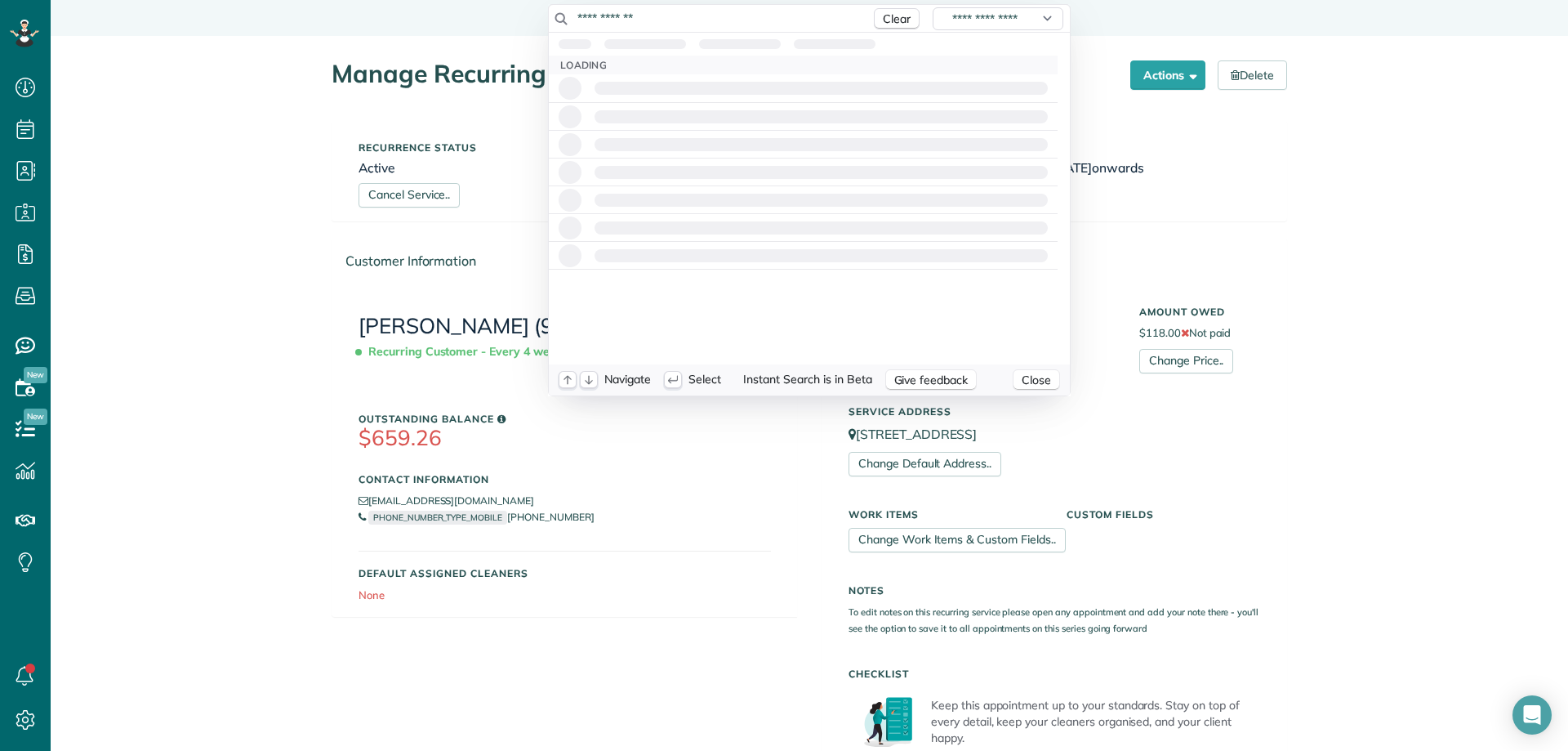
click at [683, 19] on input "**********" at bounding box center [719, 18] width 286 height 16
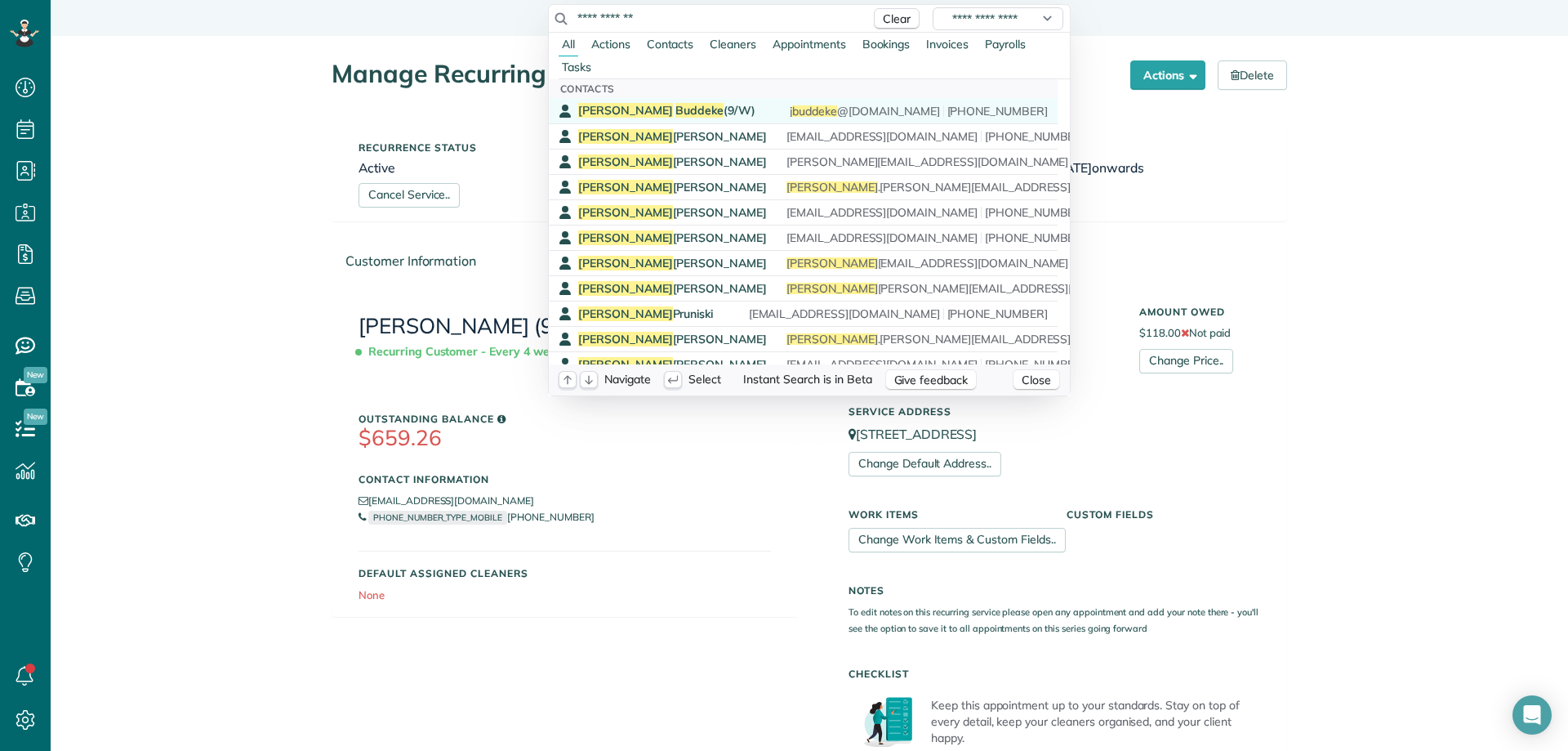
click at [658, 110] on span "Jeff Buddeke (9/W)" at bounding box center [666, 110] width 177 height 14
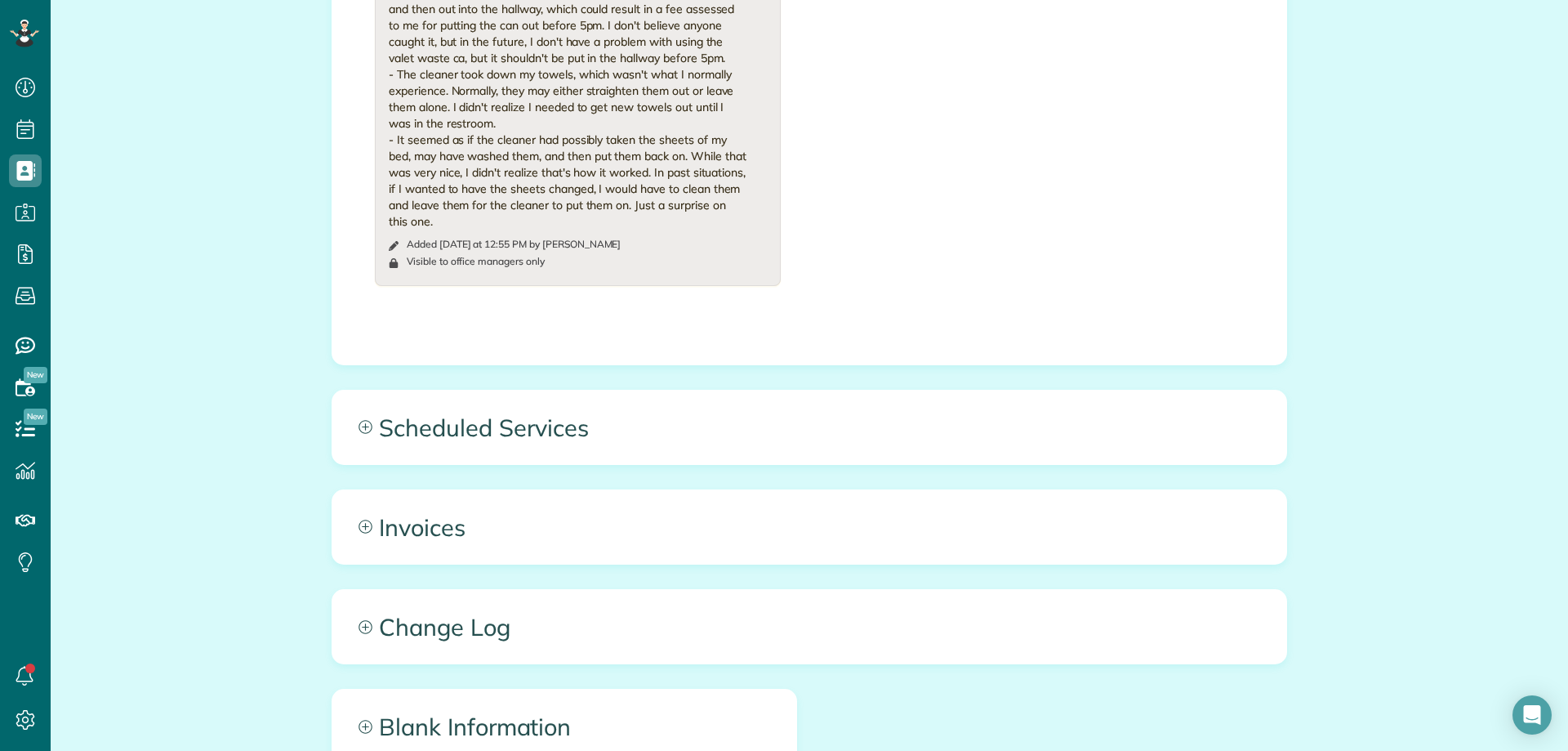
scroll to position [1270, 0]
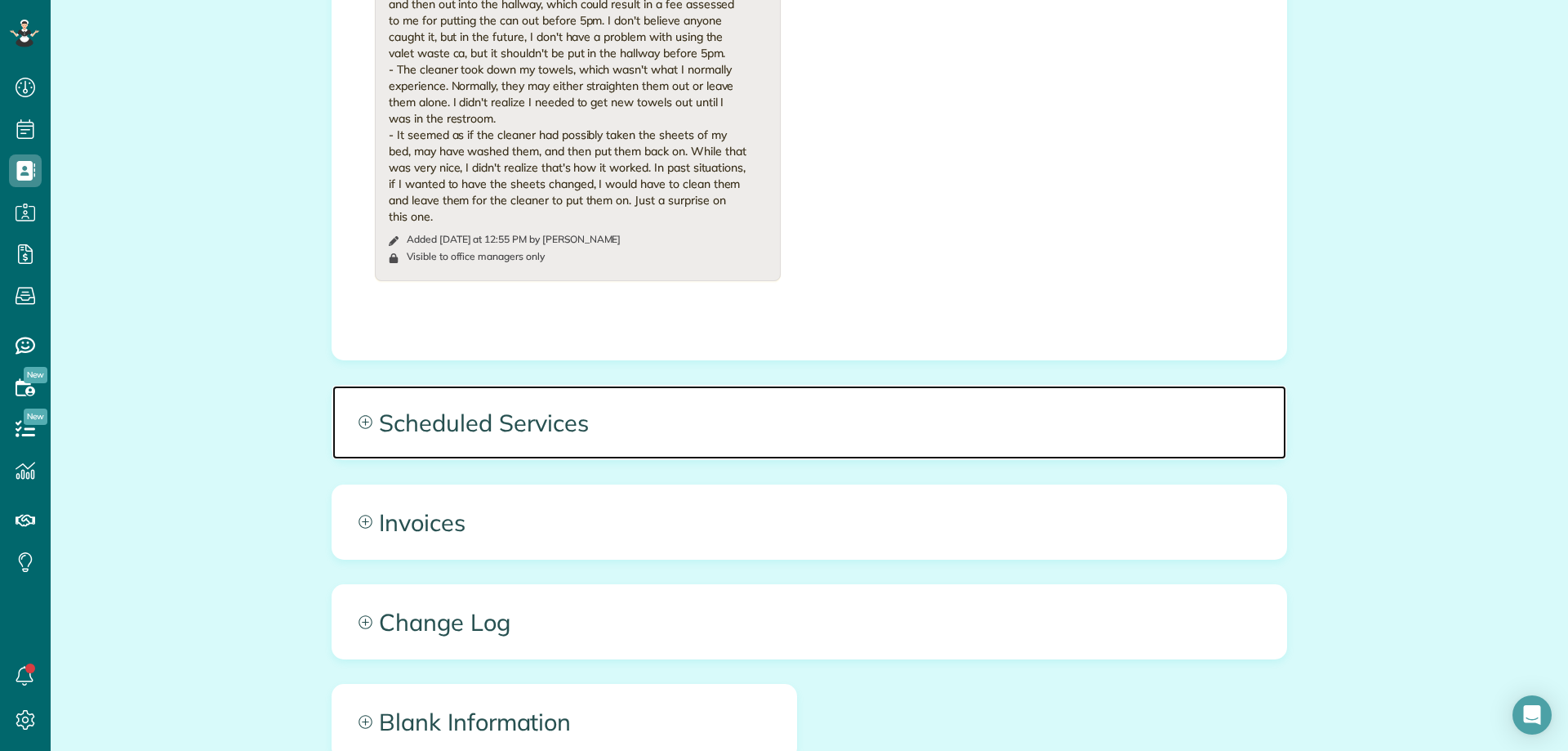
click at [741, 423] on span "Scheduled Services" at bounding box center [809, 422] width 954 height 74
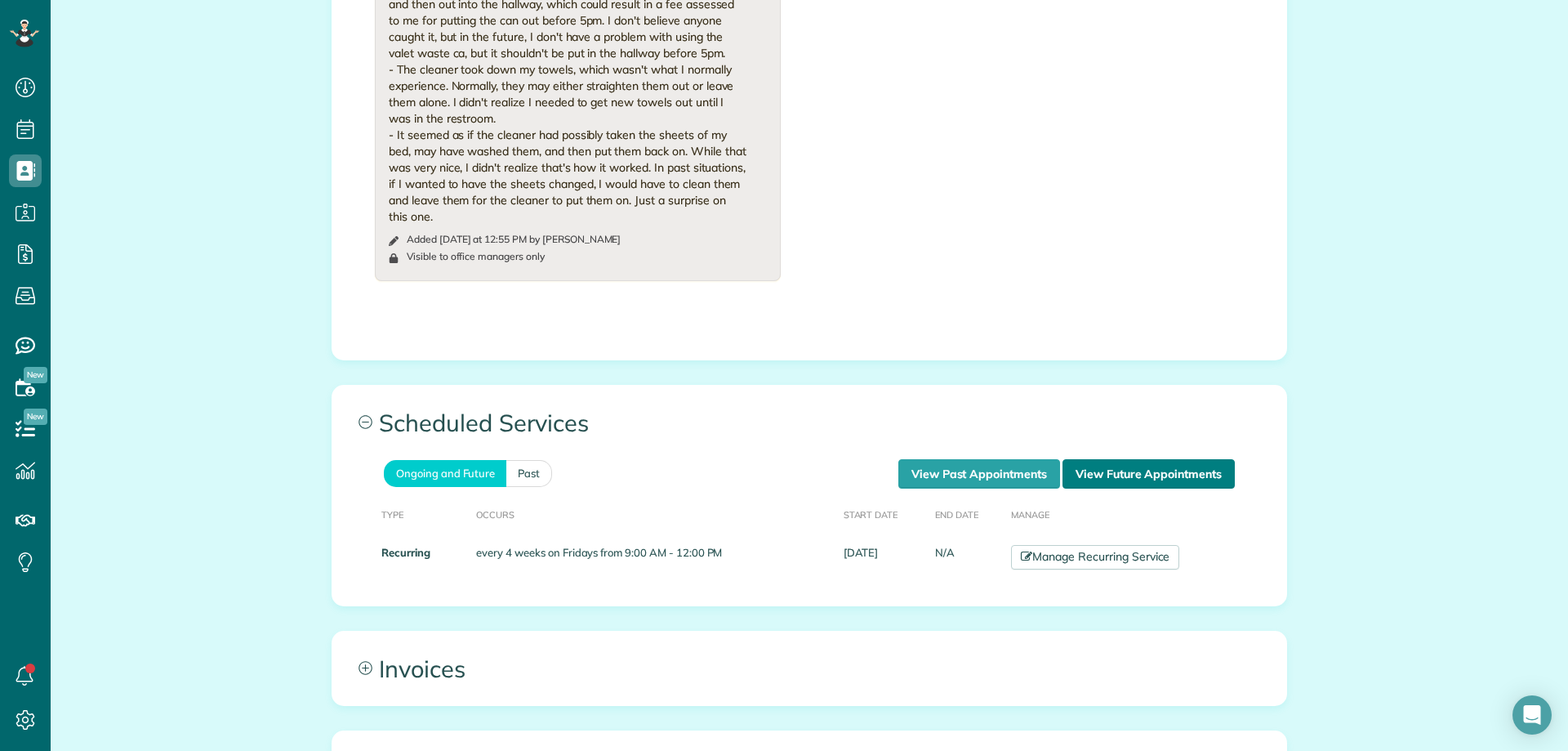
click at [1115, 459] on link "View Future Appointments" at bounding box center [1149, 473] width 172 height 30
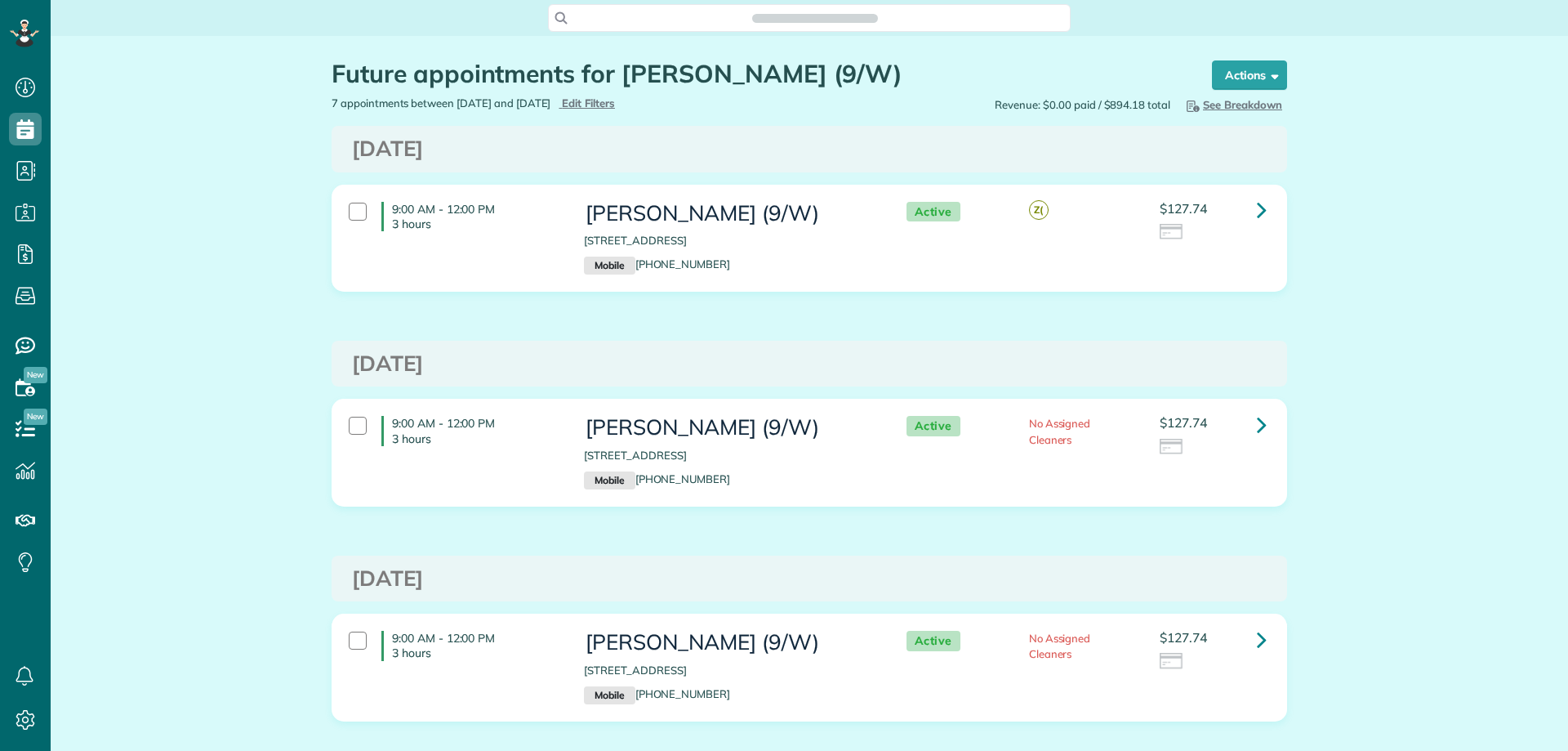
scroll to position [7, 7]
click at [1017, 55] on div "Future appointments for Jeff Buddeke (9/W) Schedule Changes Actions Create Appo…" at bounding box center [809, 66] width 980 height 59
drag, startPoint x: 1035, startPoint y: 66, endPoint x: 1022, endPoint y: 59, distance: 14.8
click at [1035, 66] on h1 "Future appointments for Jeff Buddeke (9/W)" at bounding box center [756, 74] width 850 height 27
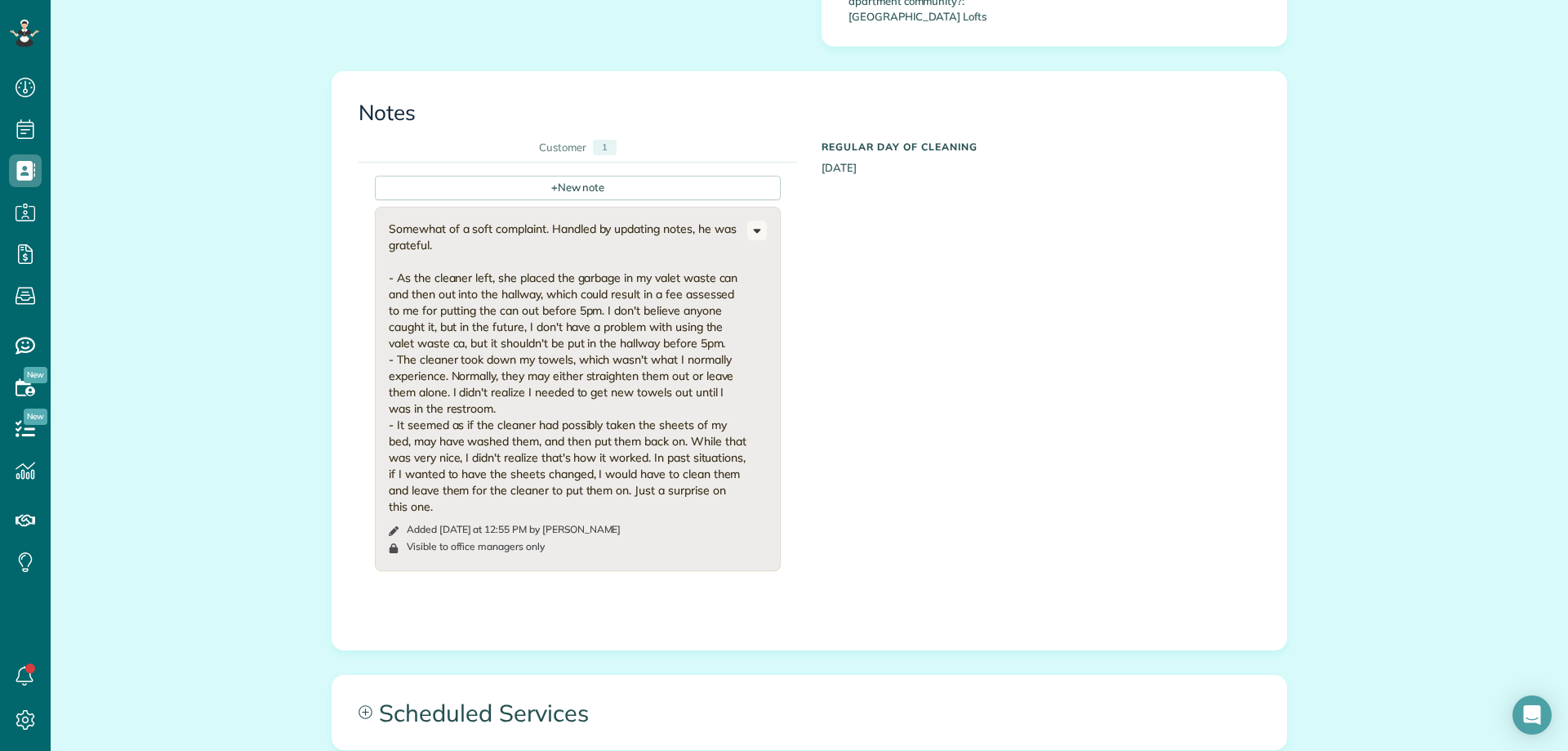
scroll to position [1434, 0]
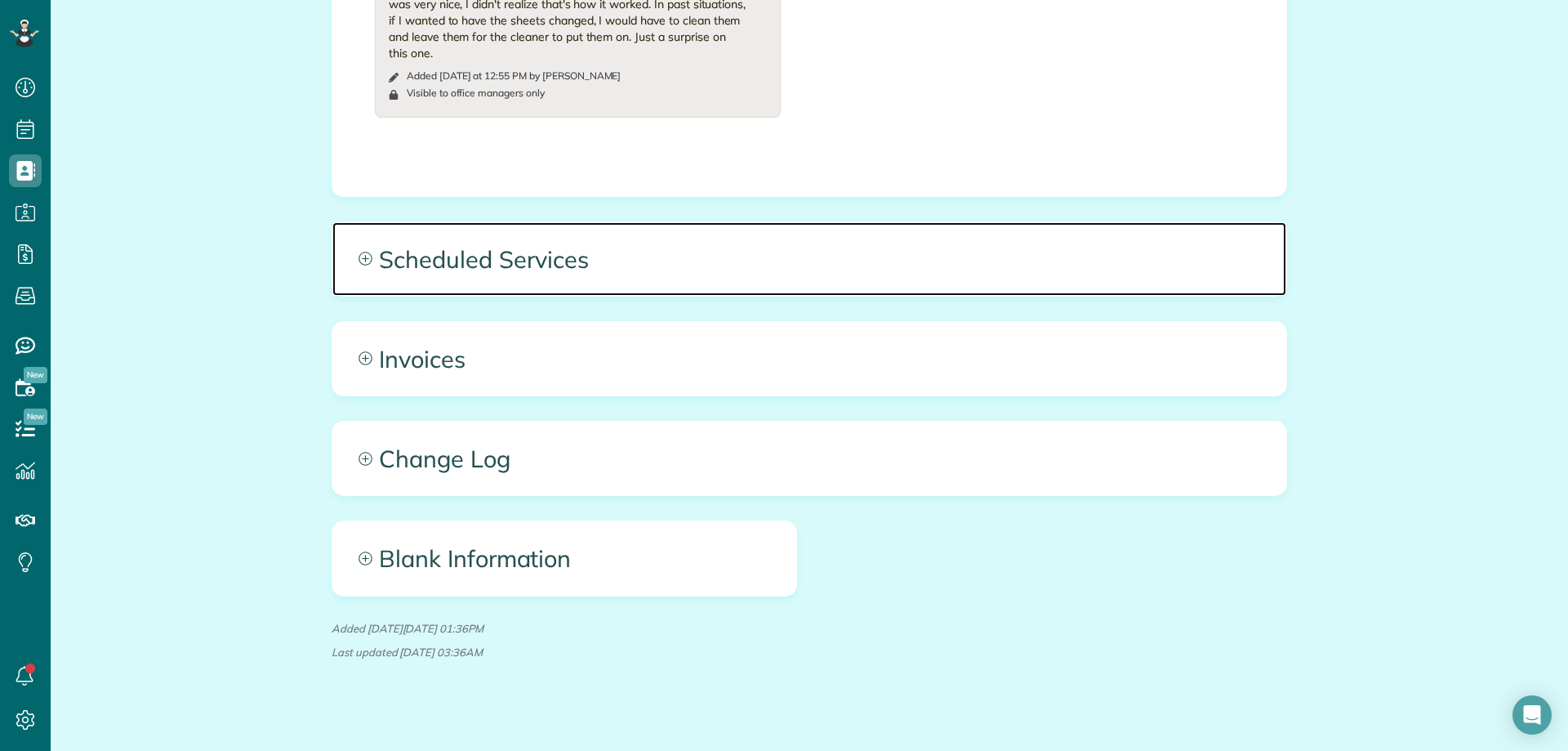
click at [849, 262] on span "Scheduled Services" at bounding box center [809, 259] width 954 height 74
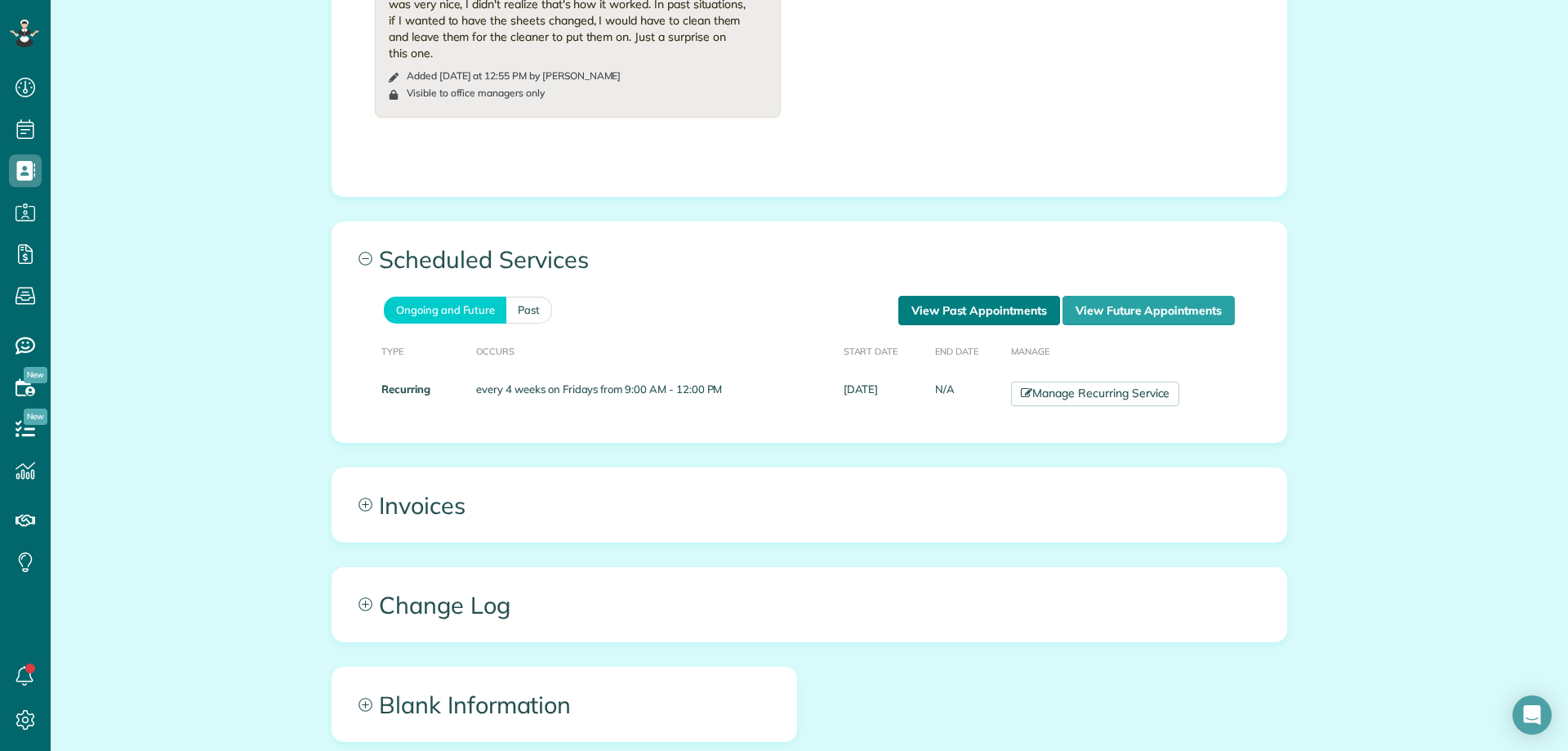
click at [951, 296] on link "View Past Appointments" at bounding box center [980, 310] width 162 height 30
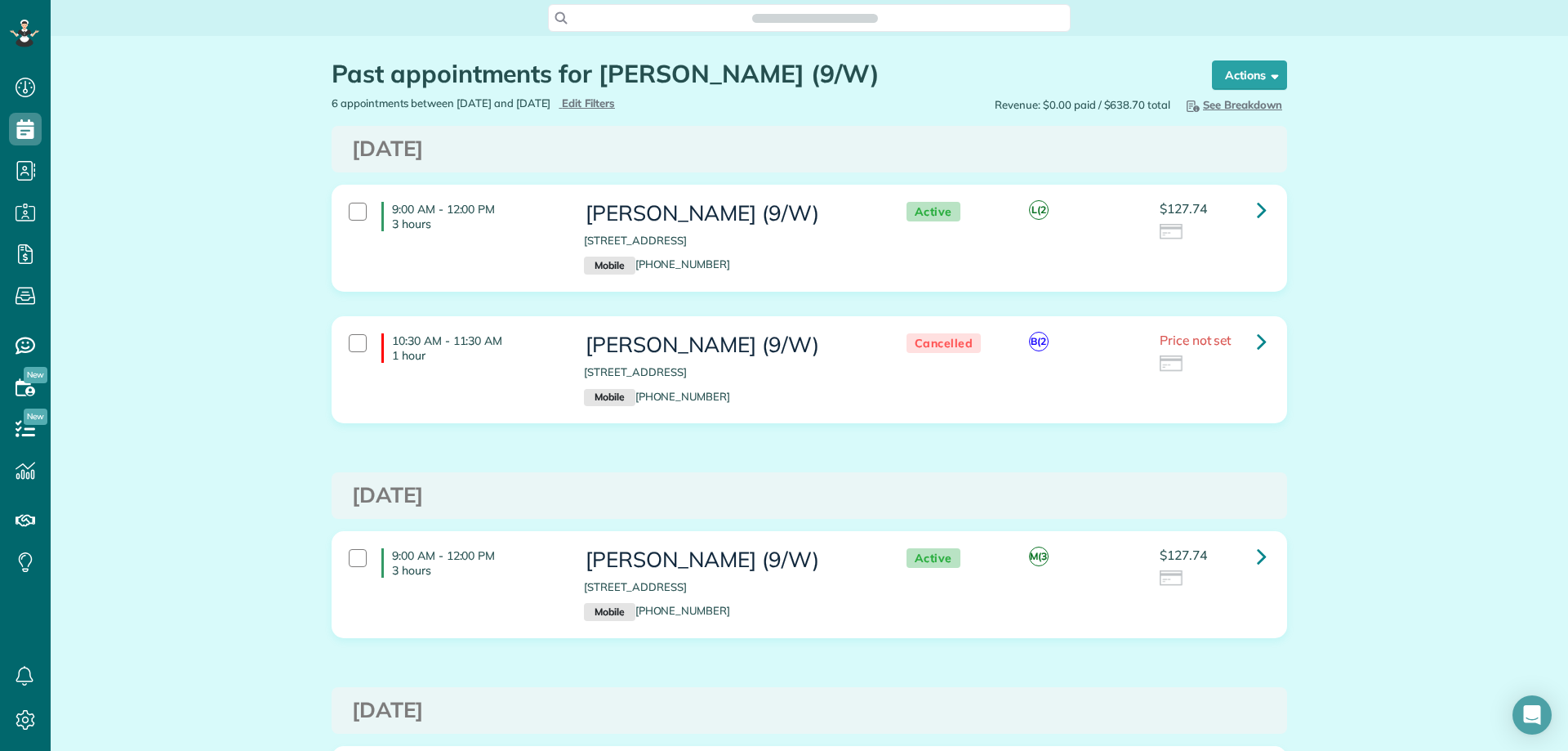
scroll to position [7, 7]
click at [1246, 71] on button "Actions" at bounding box center [1250, 75] width 75 height 30
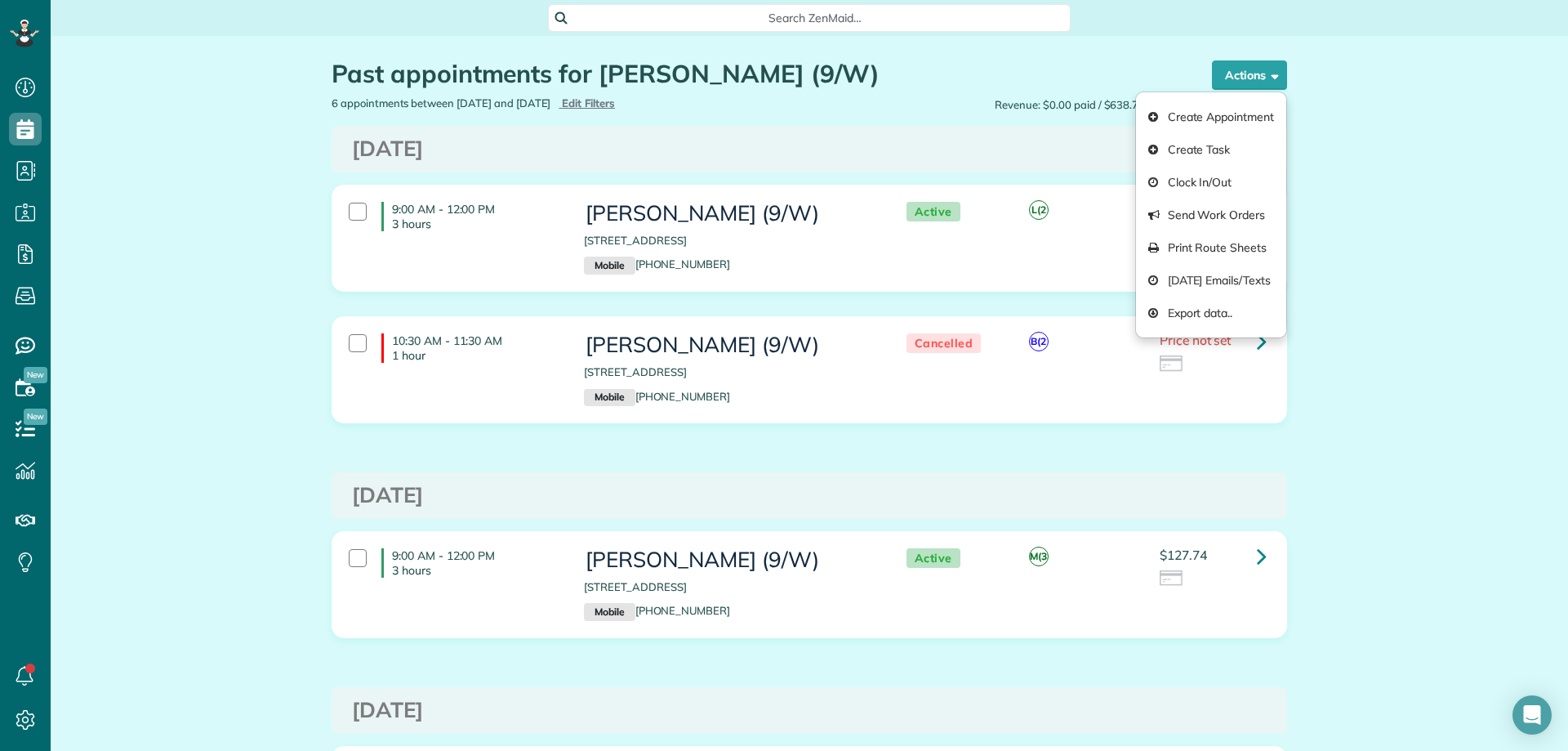
drag, startPoint x: 1414, startPoint y: 315, endPoint x: 1218, endPoint y: 420, distance: 222.4
click at [1414, 316] on div "Past appointments for Jeff Buddeke (9/W) Schedule Changes Actions Create Appoin…" at bounding box center [809, 720] width 1518 height 1369
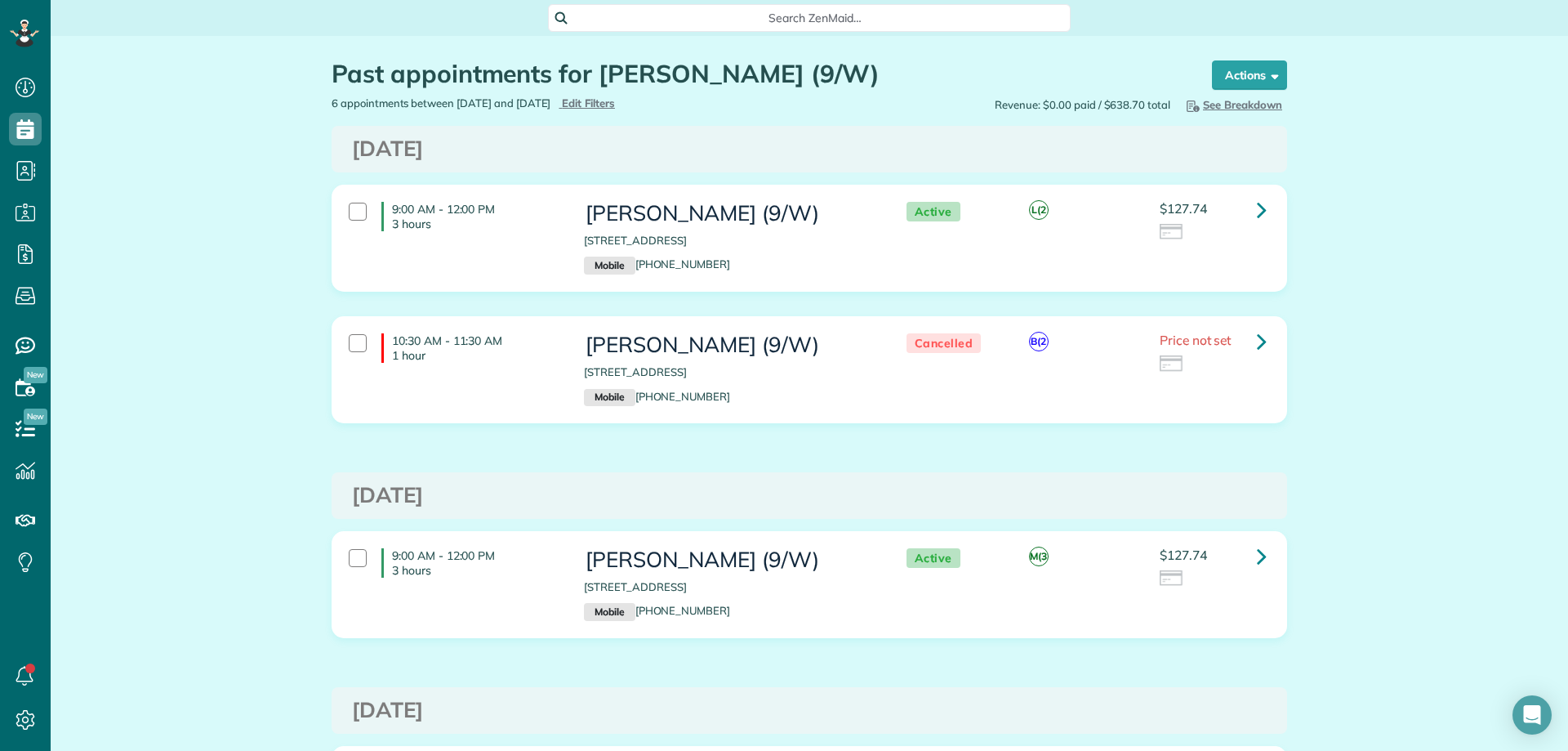
drag, startPoint x: 181, startPoint y: 248, endPoint x: 387, endPoint y: 251, distance: 206.0
click at [186, 248] on div "Past appointments for Jeff Buddeke (9/W) Schedule Changes Actions Create Appoin…" at bounding box center [809, 720] width 1518 height 1369
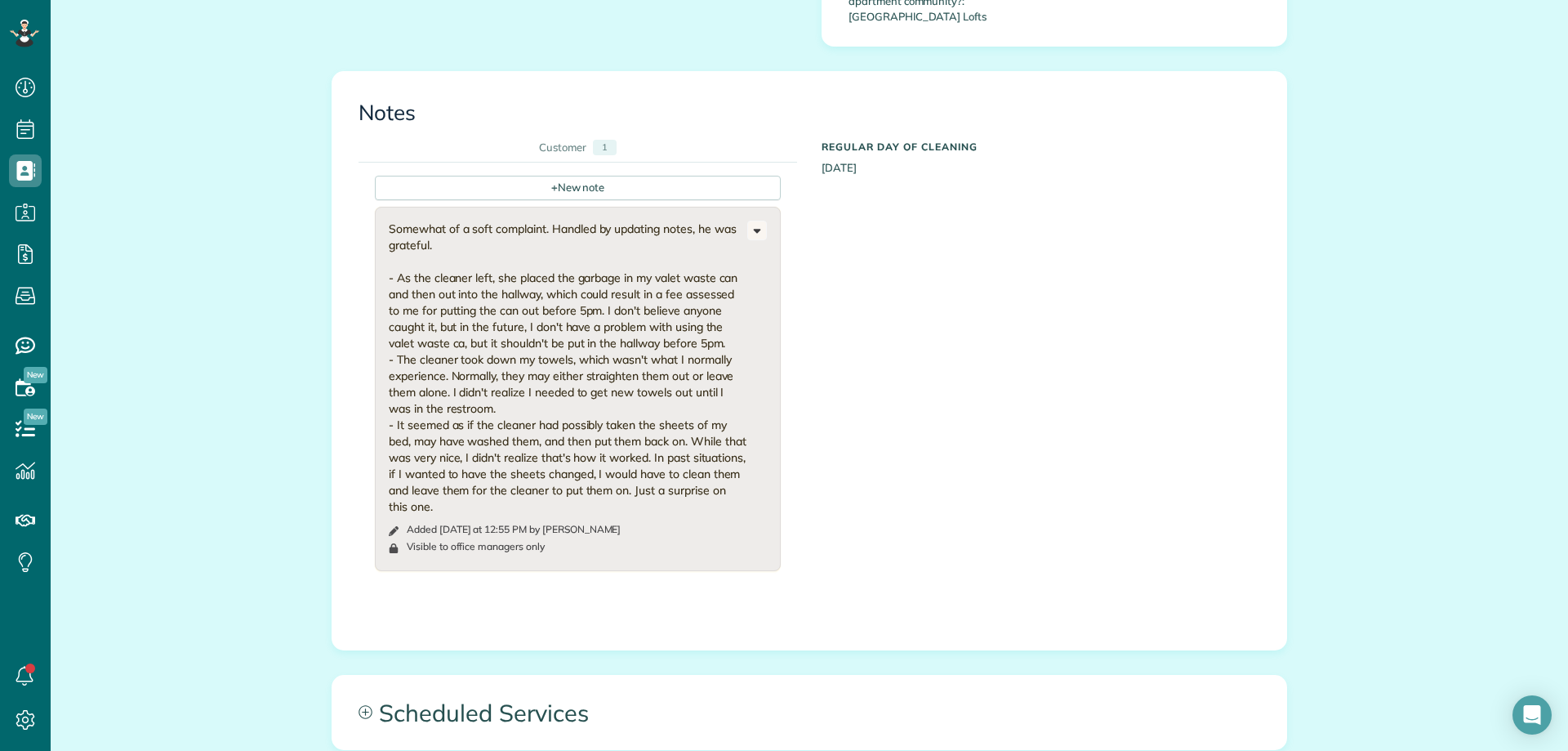
scroll to position [1389, 0]
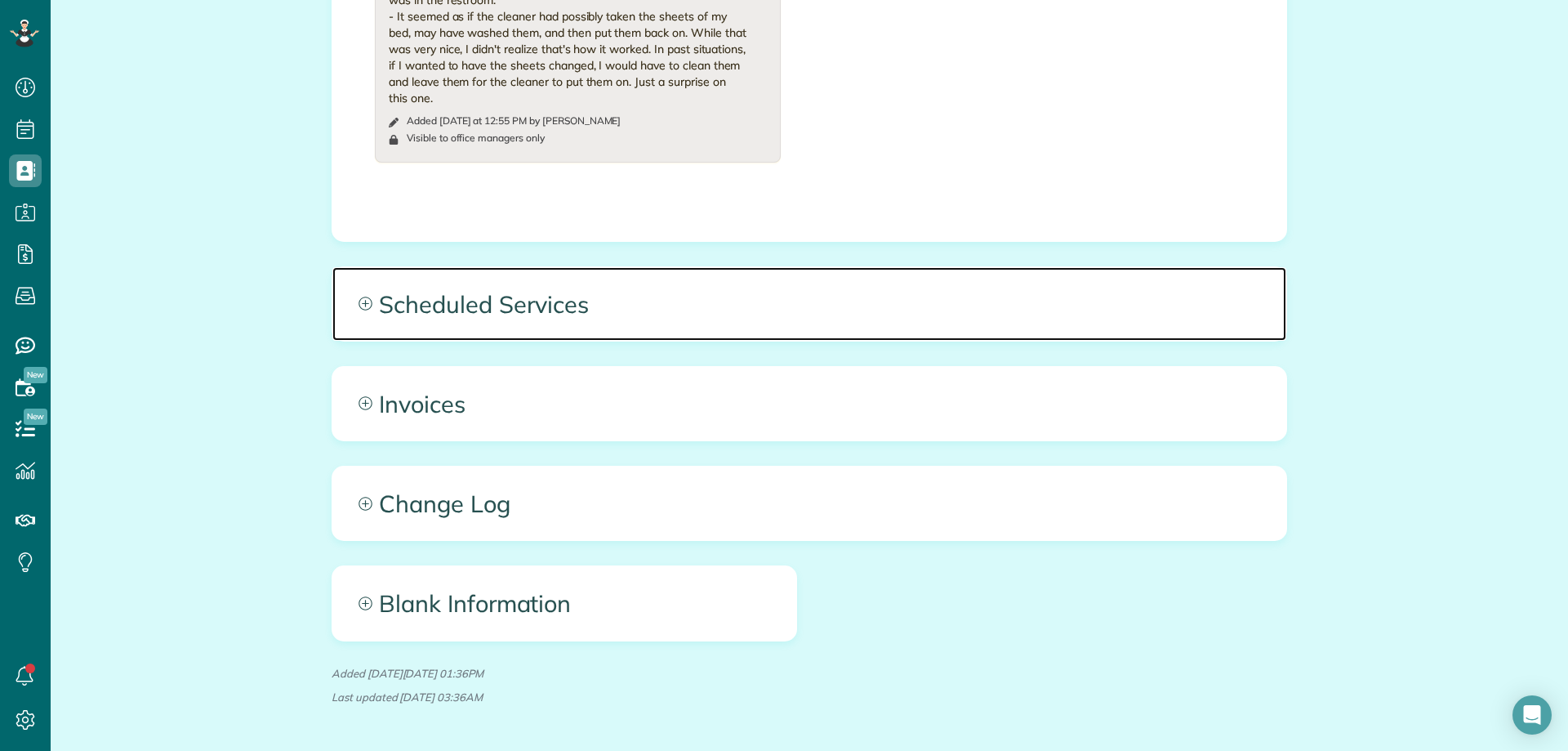
click at [903, 282] on span "Scheduled Services" at bounding box center [809, 304] width 954 height 74
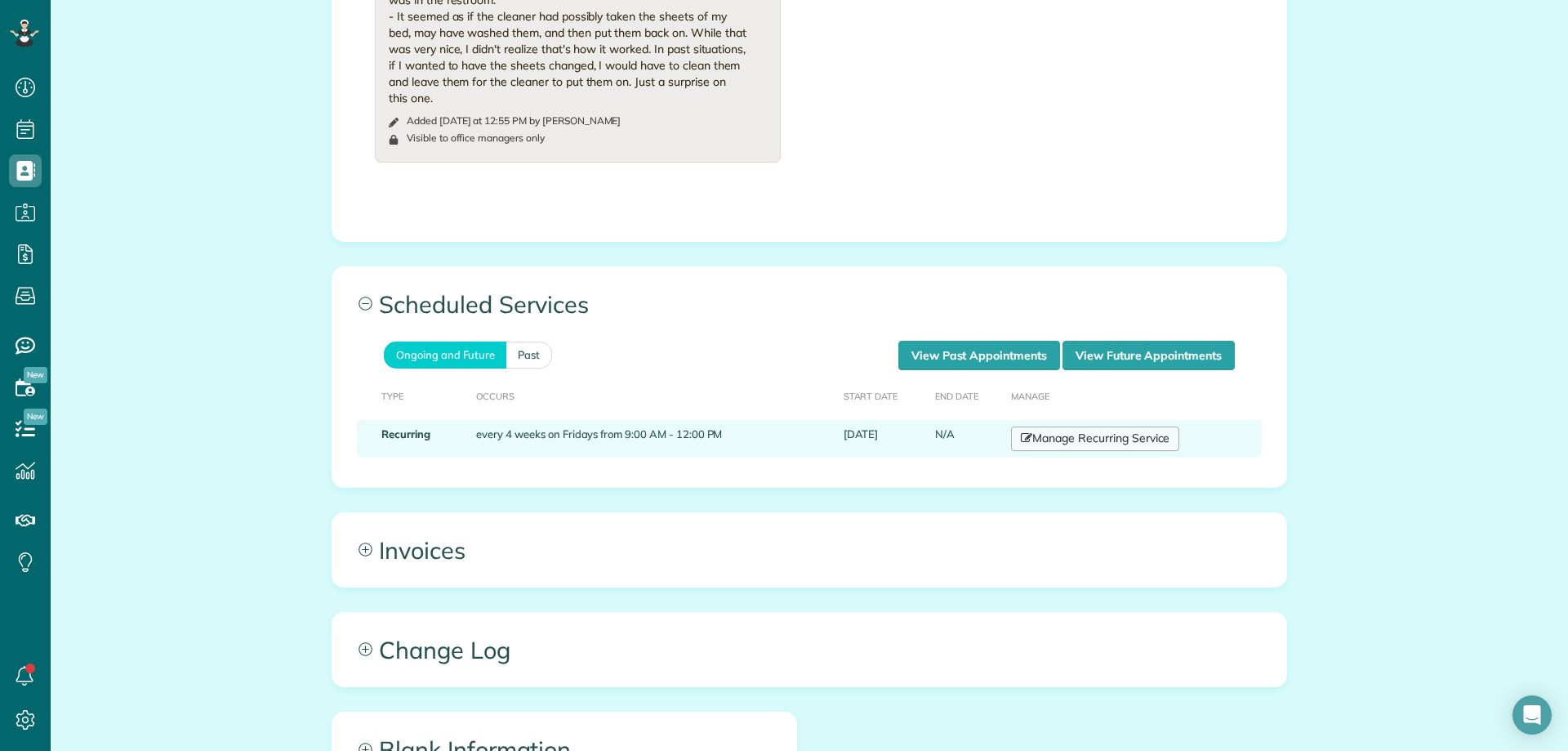
click at [1081, 430] on link "Manage Recurring Service" at bounding box center [1095, 438] width 168 height 24
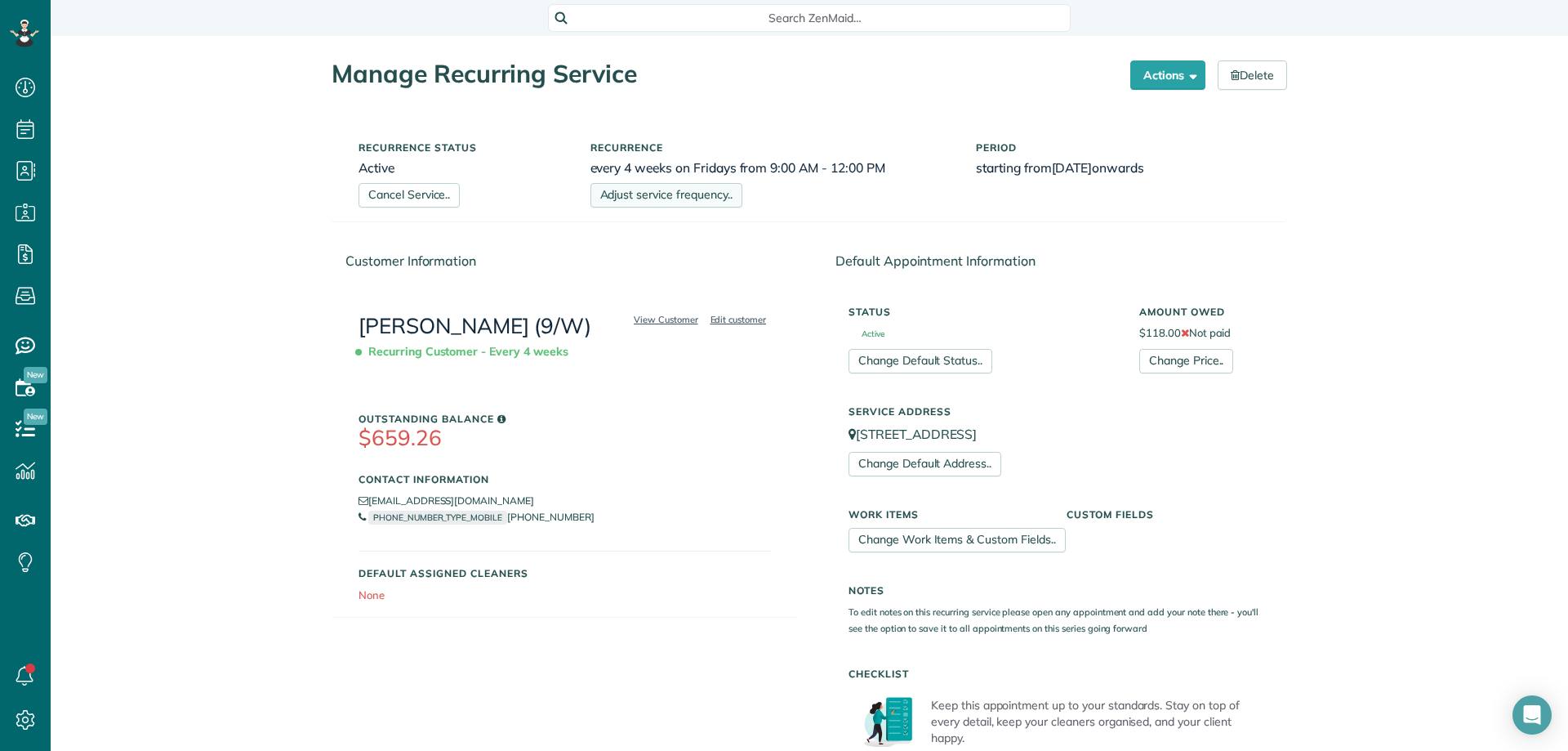
click at [606, 188] on link "Adjust service frequency.." at bounding box center [666, 195] width 152 height 24
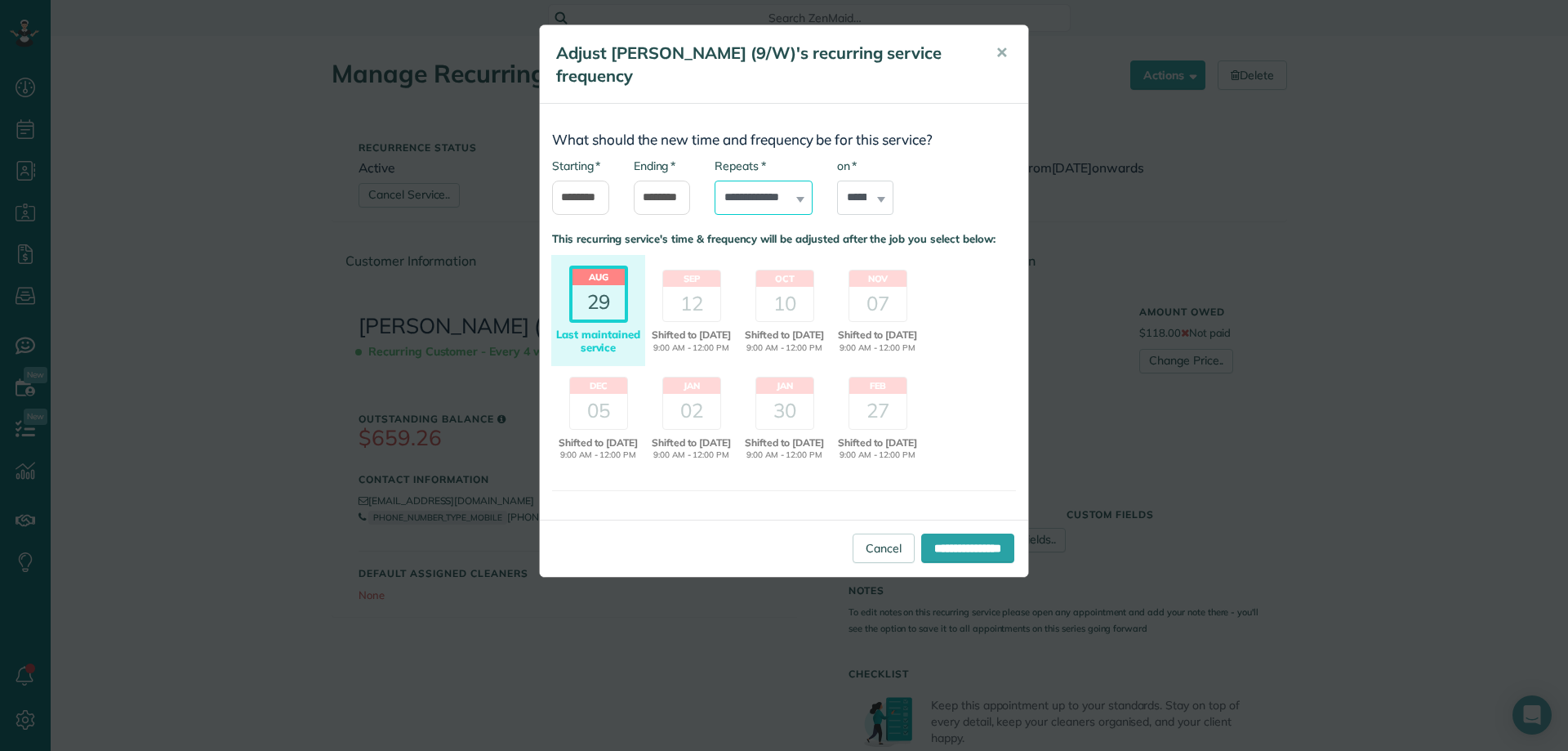
click at [771, 196] on select "**********" at bounding box center [763, 198] width 98 height 34
click at [715, 181] on select "**********" at bounding box center [763, 198] width 98 height 34
click at [950, 563] on input "**********" at bounding box center [968, 548] width 93 height 30
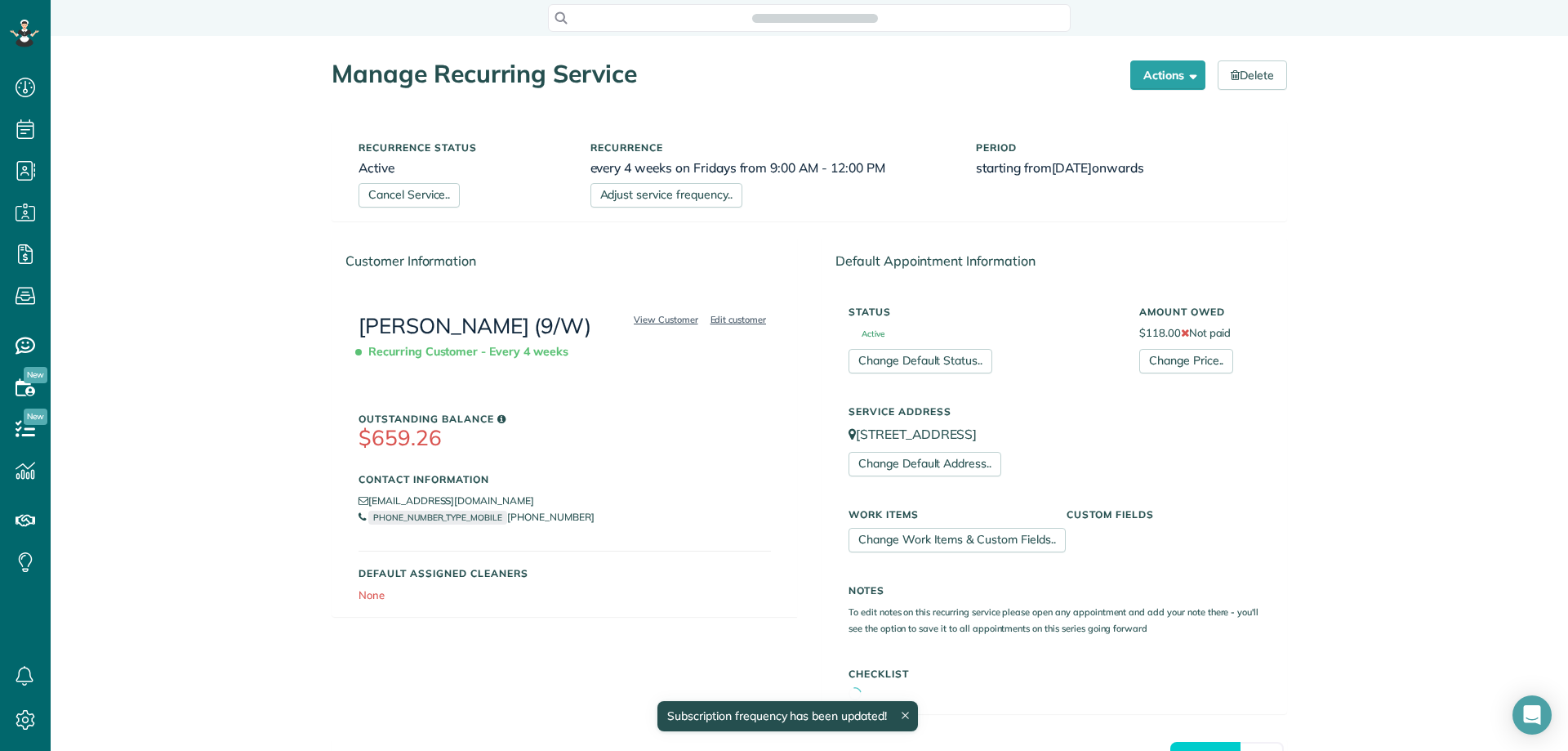
scroll to position [7, 7]
click at [790, 23] on span "Search ZenMaid…" at bounding box center [815, 18] width 497 height 16
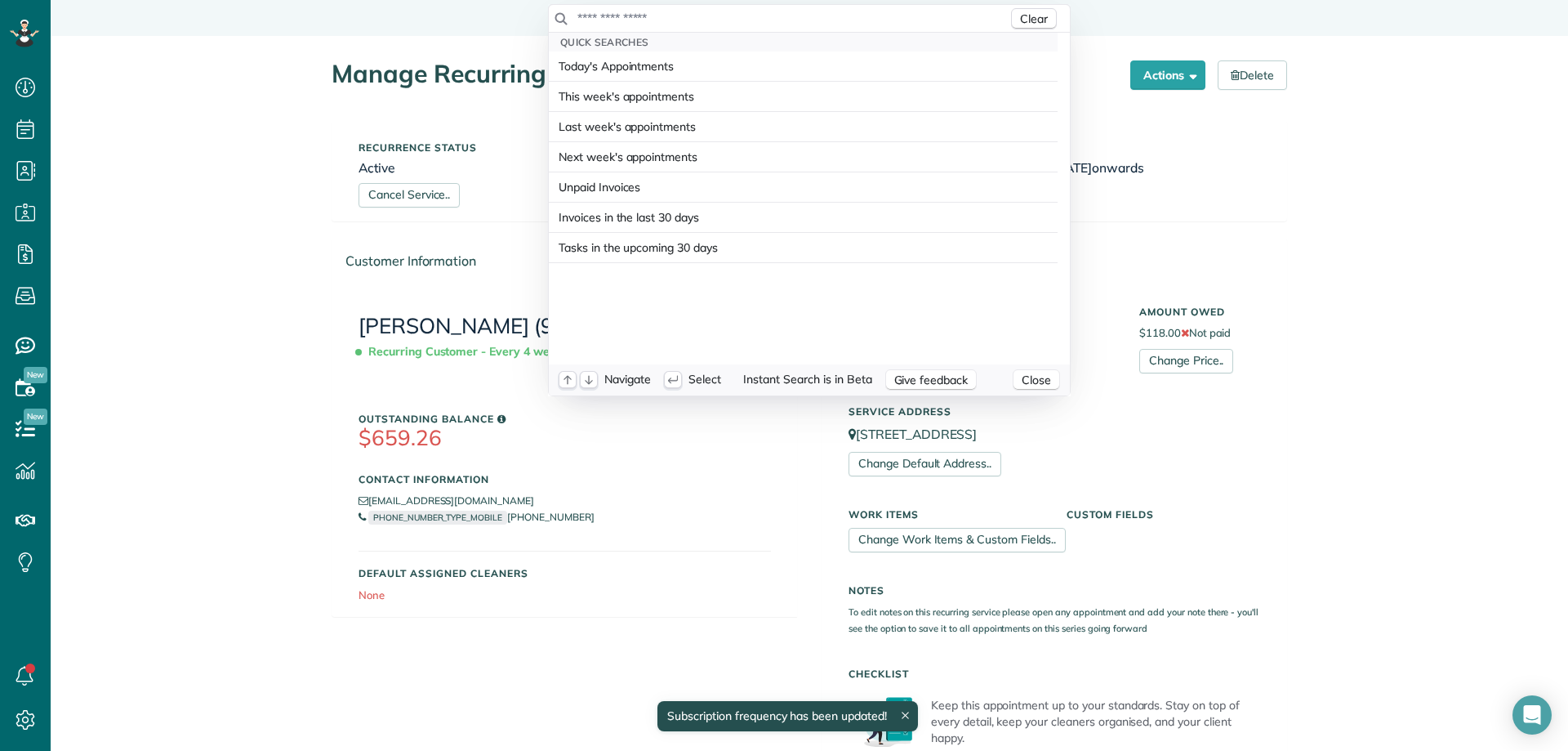
click at [798, 16] on input "text" at bounding box center [792, 18] width 431 height 16
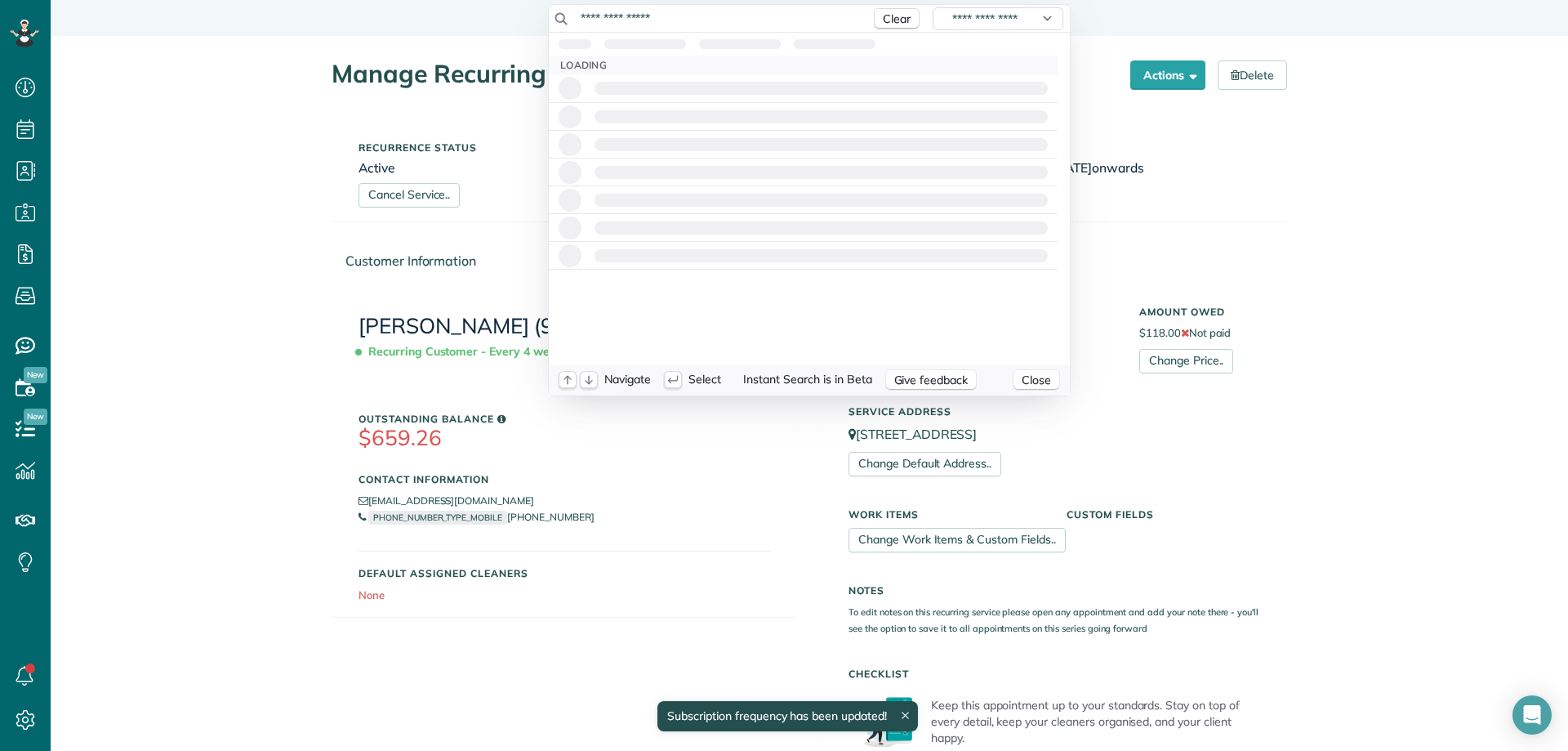
click at [696, 15] on input "**********" at bounding box center [719, 18] width 286 height 16
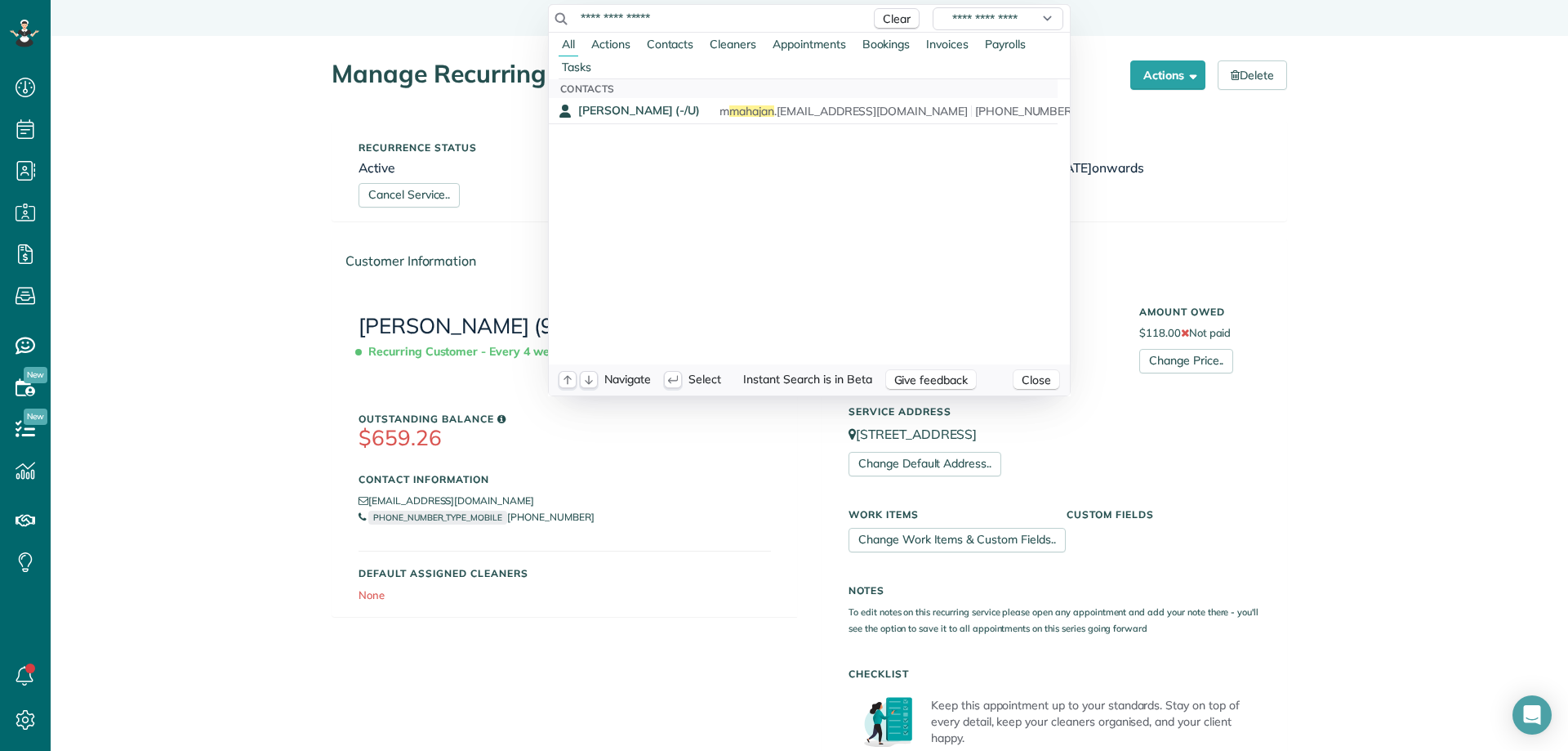
drag, startPoint x: 624, startPoint y: 19, endPoint x: 547, endPoint y: 20, distance: 77.0
click at [549, 20] on div "**********" at bounding box center [809, 18] width 521 height 28
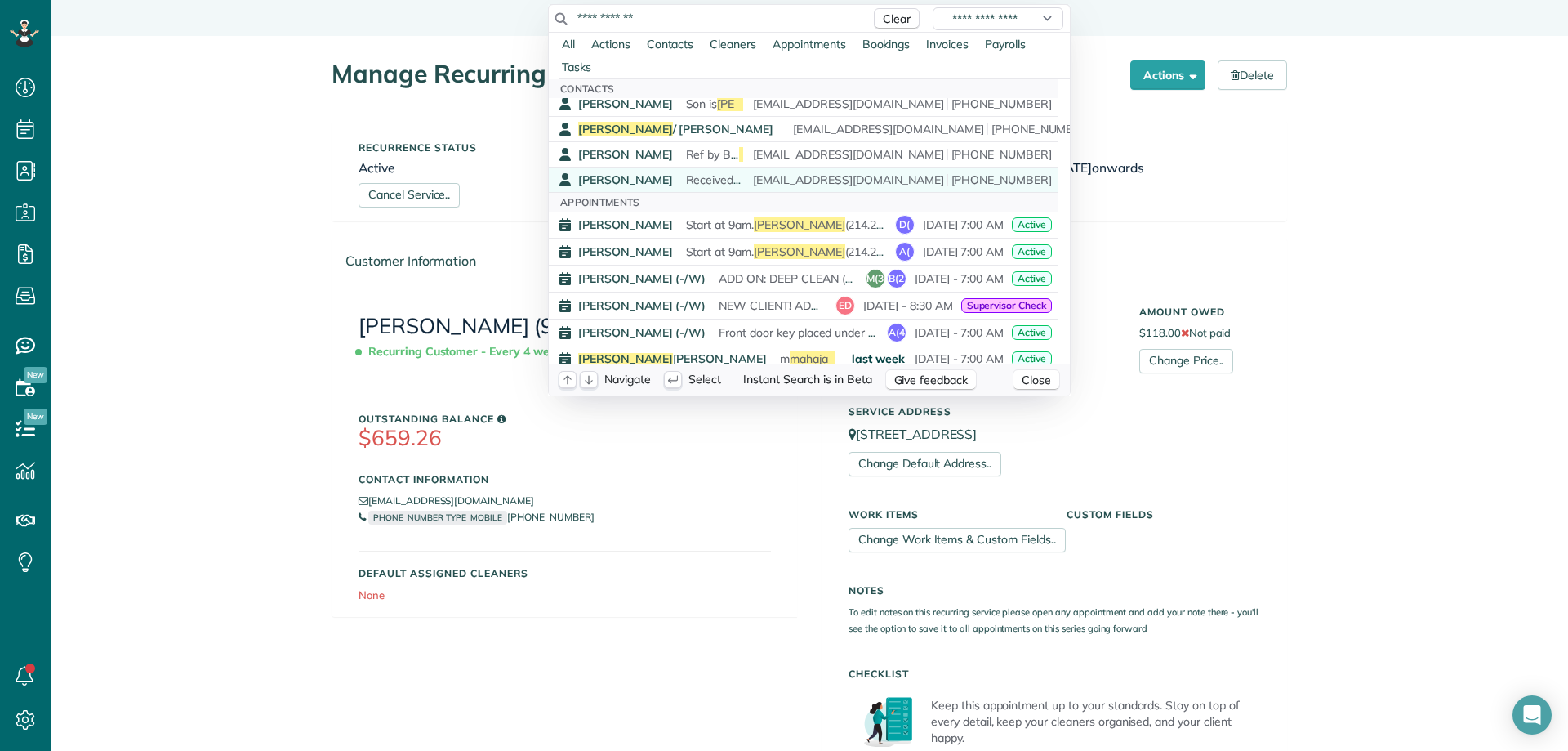
scroll to position [572, 0]
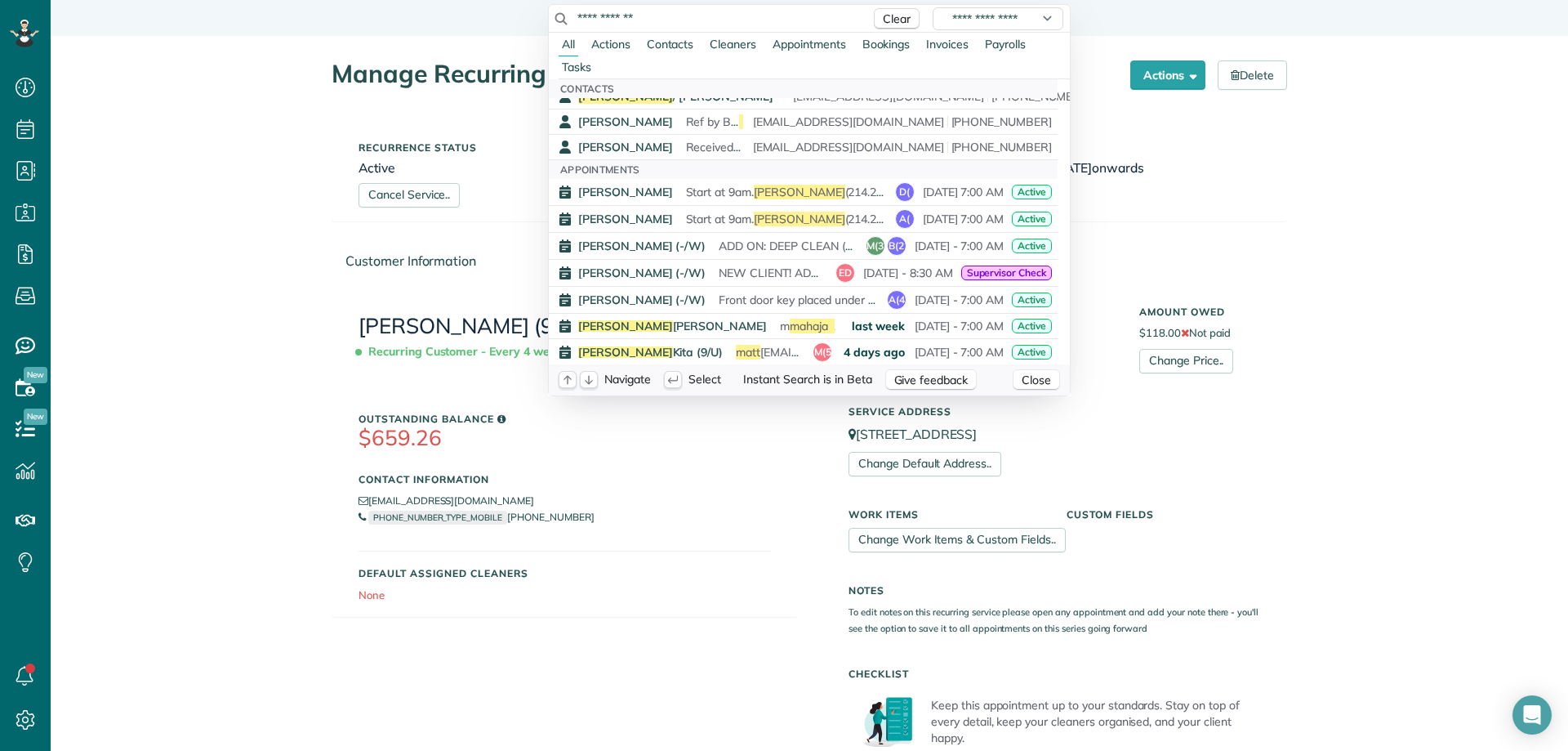
drag, startPoint x: 619, startPoint y: 13, endPoint x: 480, endPoint y: 1, distance: 139.5
click at [480, 1] on html "Dashboard Scheduling Calendar View List View Dispatch View - Weekly scheduling …" at bounding box center [784, 376] width 1568 height 751
paste input "**"
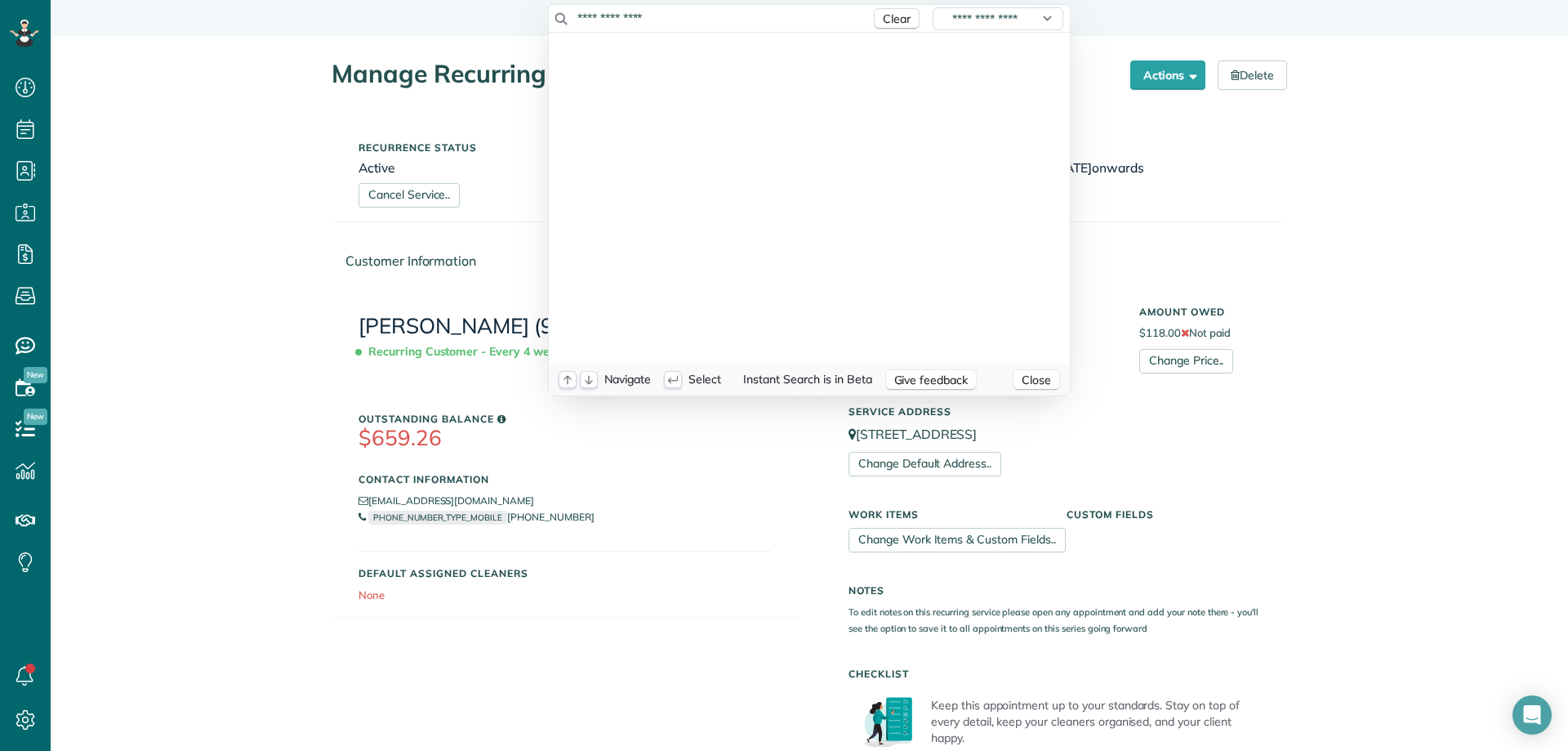
scroll to position [0, 0]
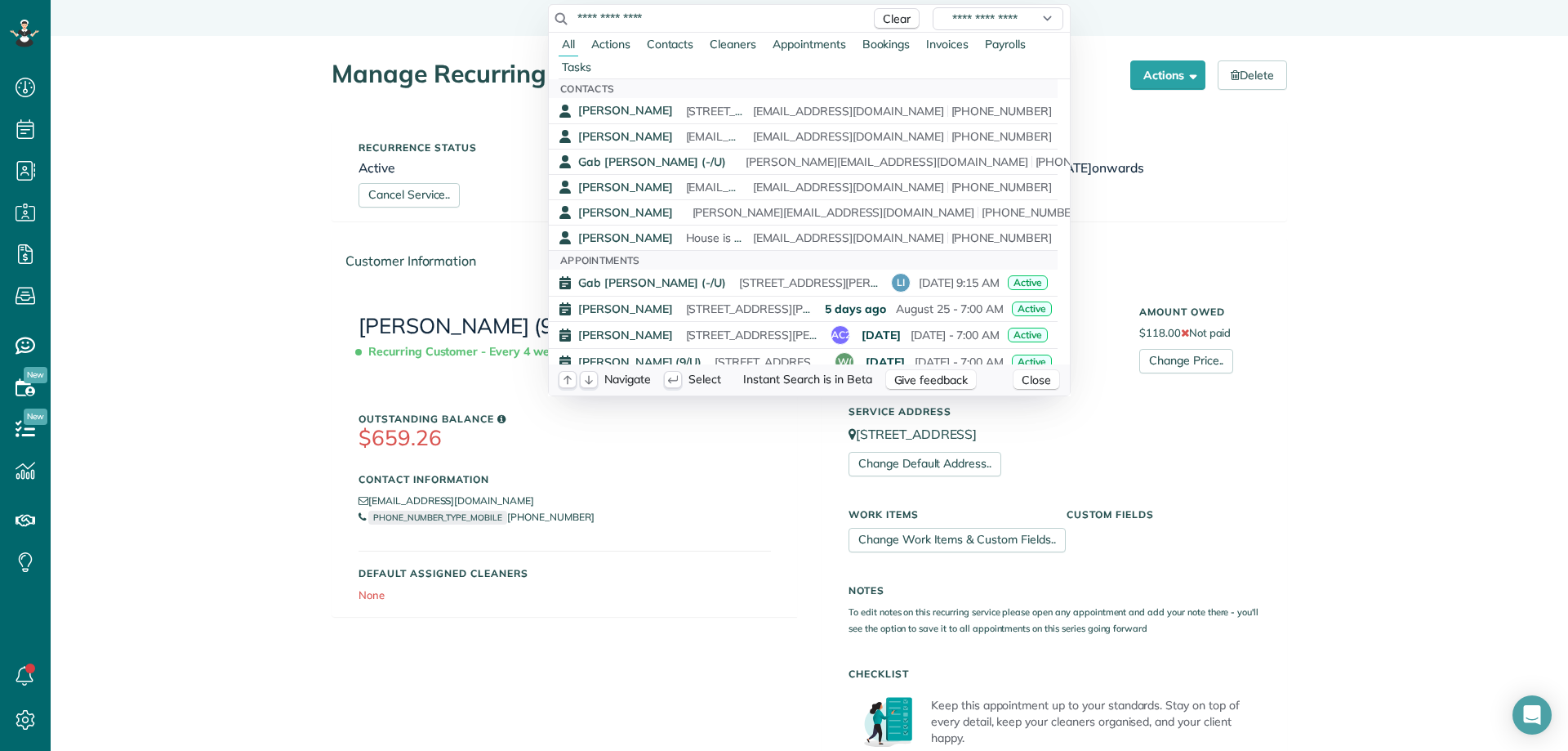
drag, startPoint x: 703, startPoint y: 21, endPoint x: 493, endPoint y: 9, distance: 210.3
click at [493, 9] on html "Dashboard Scheduling Calendar View List View Dispatch View - Weekly scheduling …" at bounding box center [784, 376] width 1568 height 751
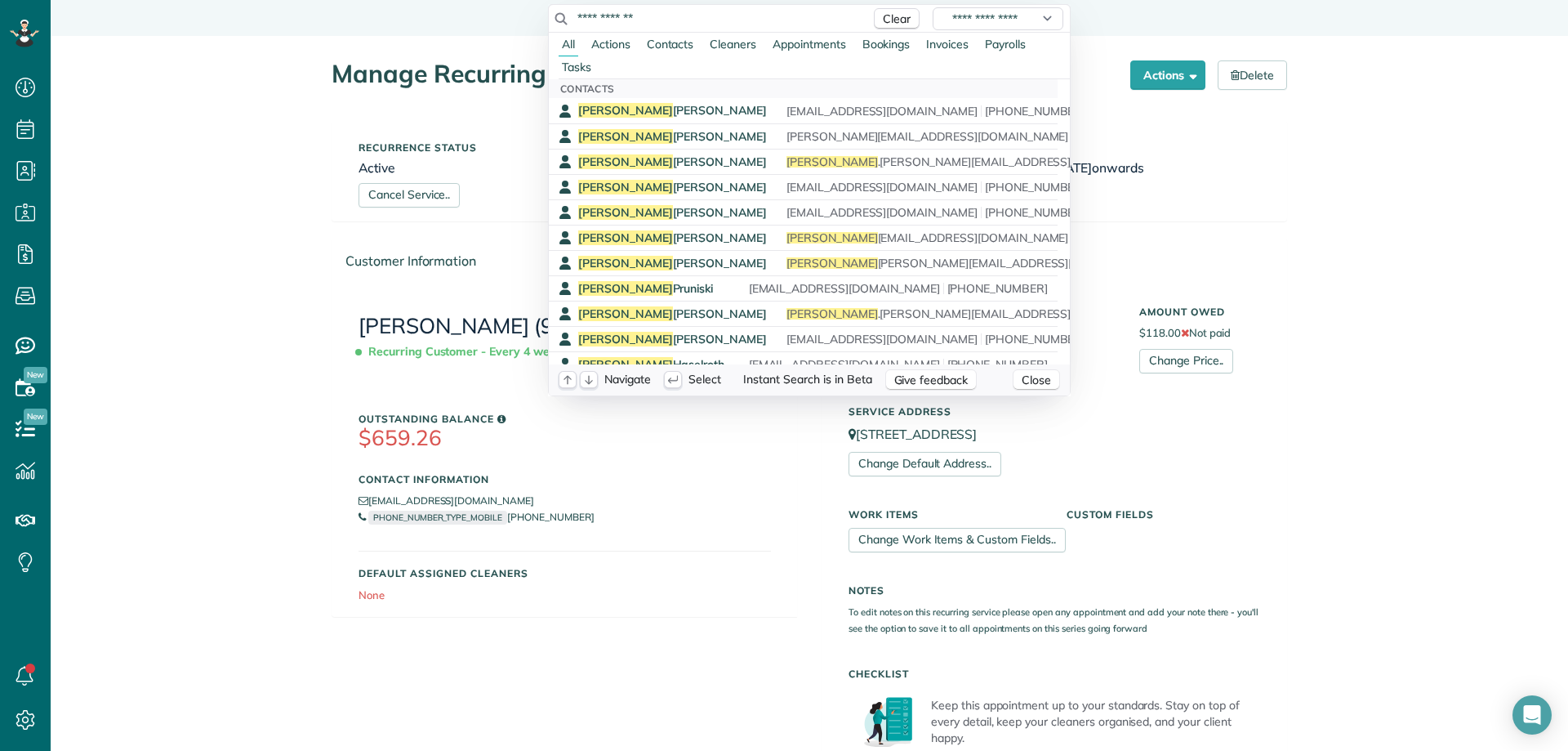
drag, startPoint x: 610, startPoint y: 15, endPoint x: 664, endPoint y: 22, distance: 54.5
click at [664, 22] on input "**********" at bounding box center [719, 18] width 286 height 16
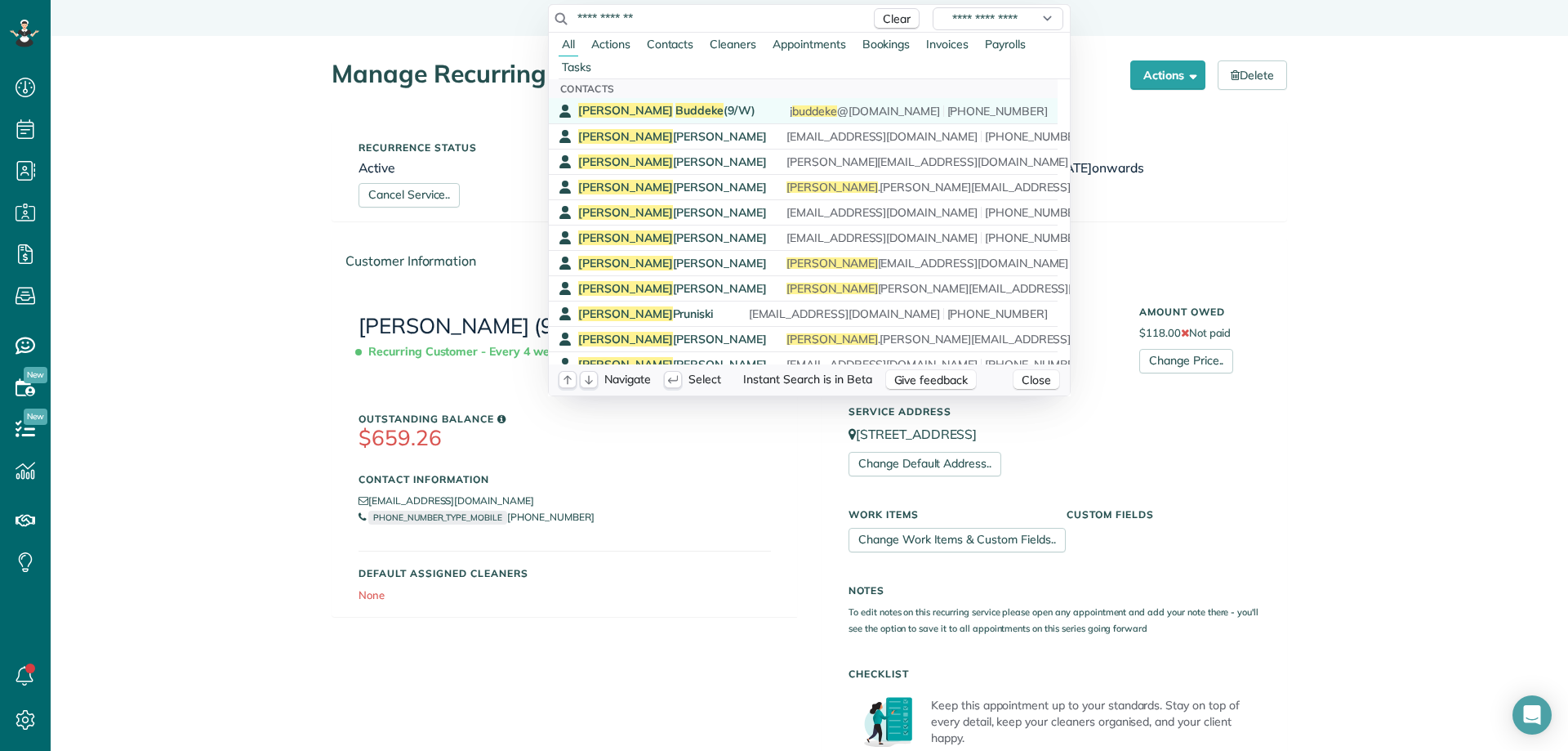
type input "**********"
click at [661, 110] on span "Jeff Buddeke (9/W)" at bounding box center [666, 110] width 177 height 14
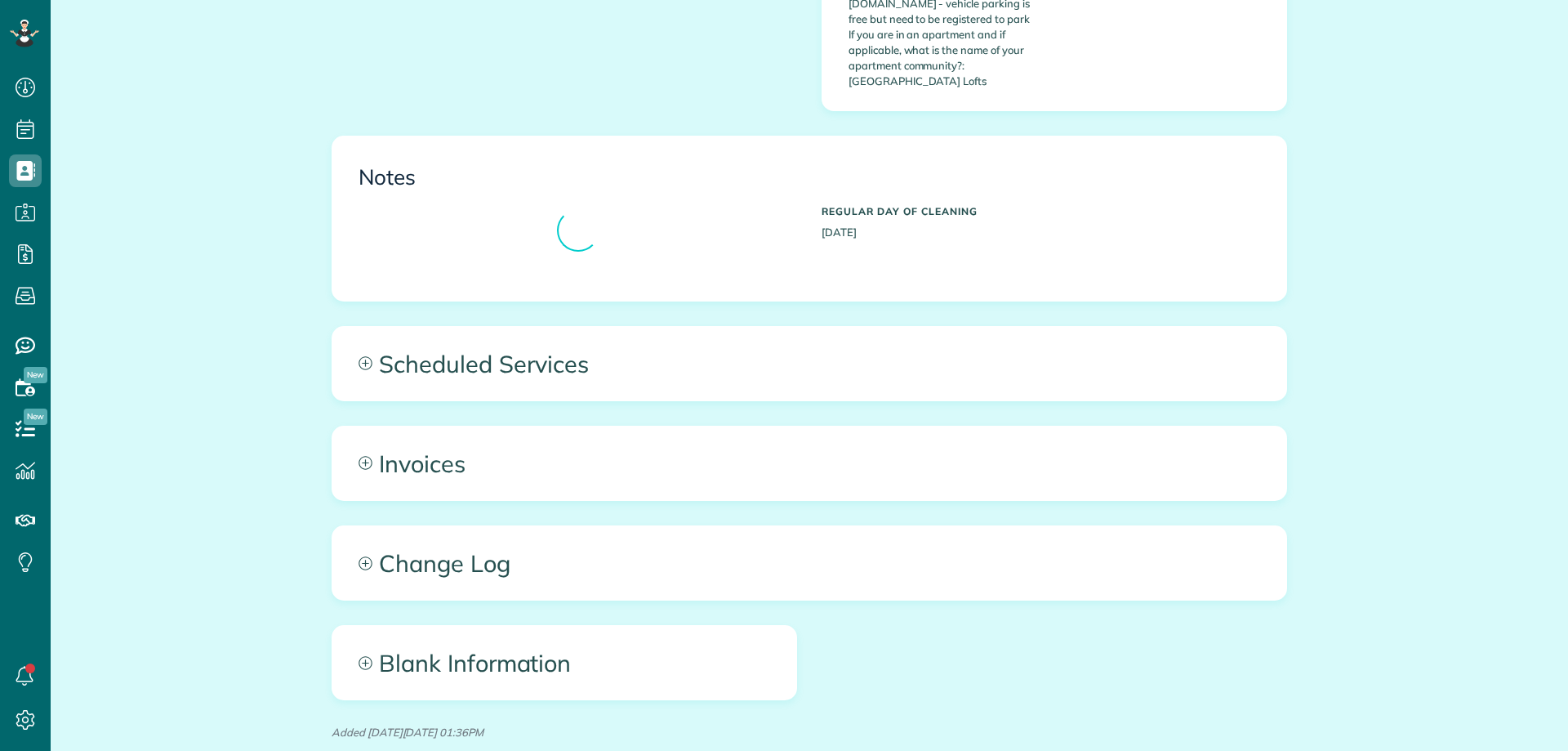
scroll to position [980, 0]
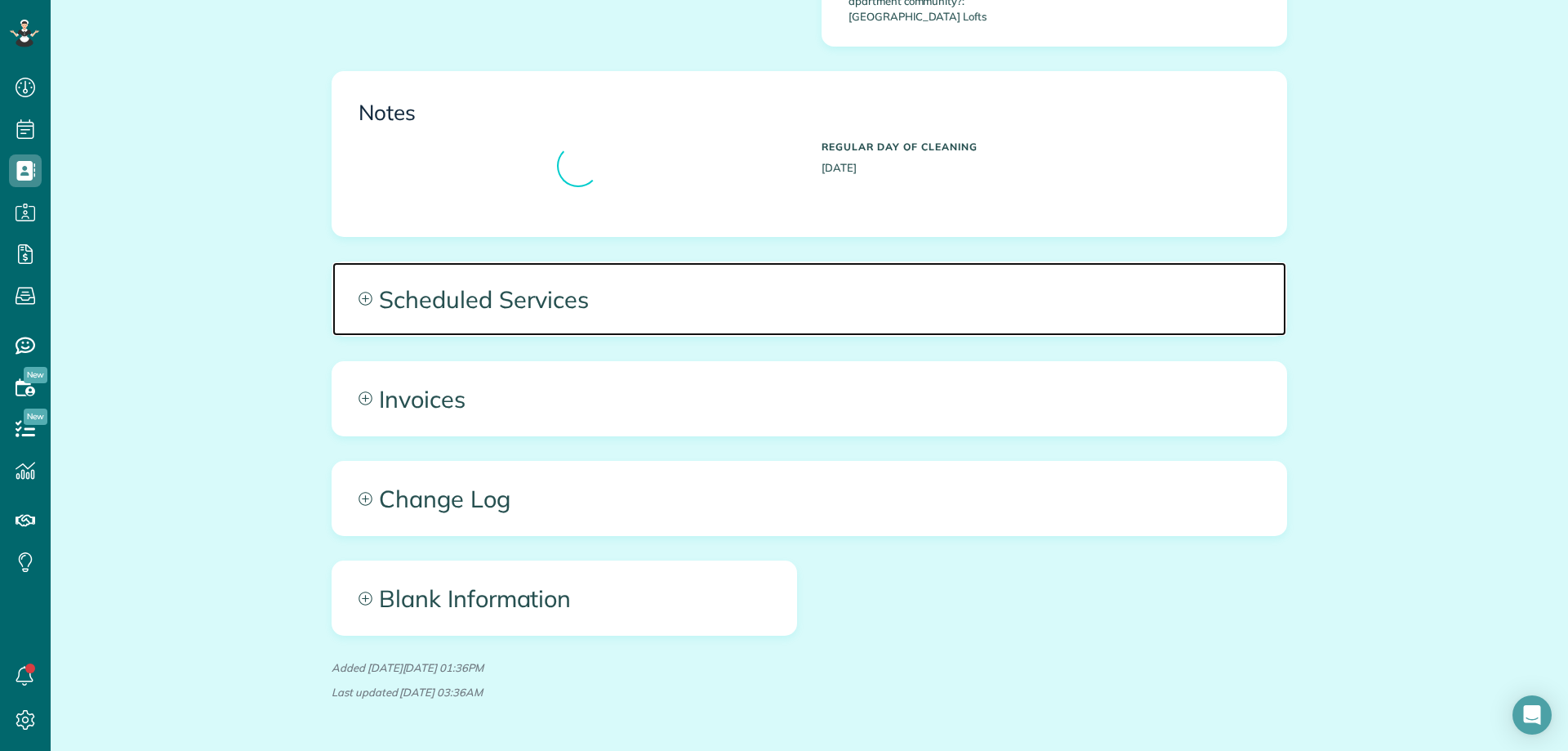
click at [660, 279] on span "Scheduled Services" at bounding box center [809, 299] width 954 height 74
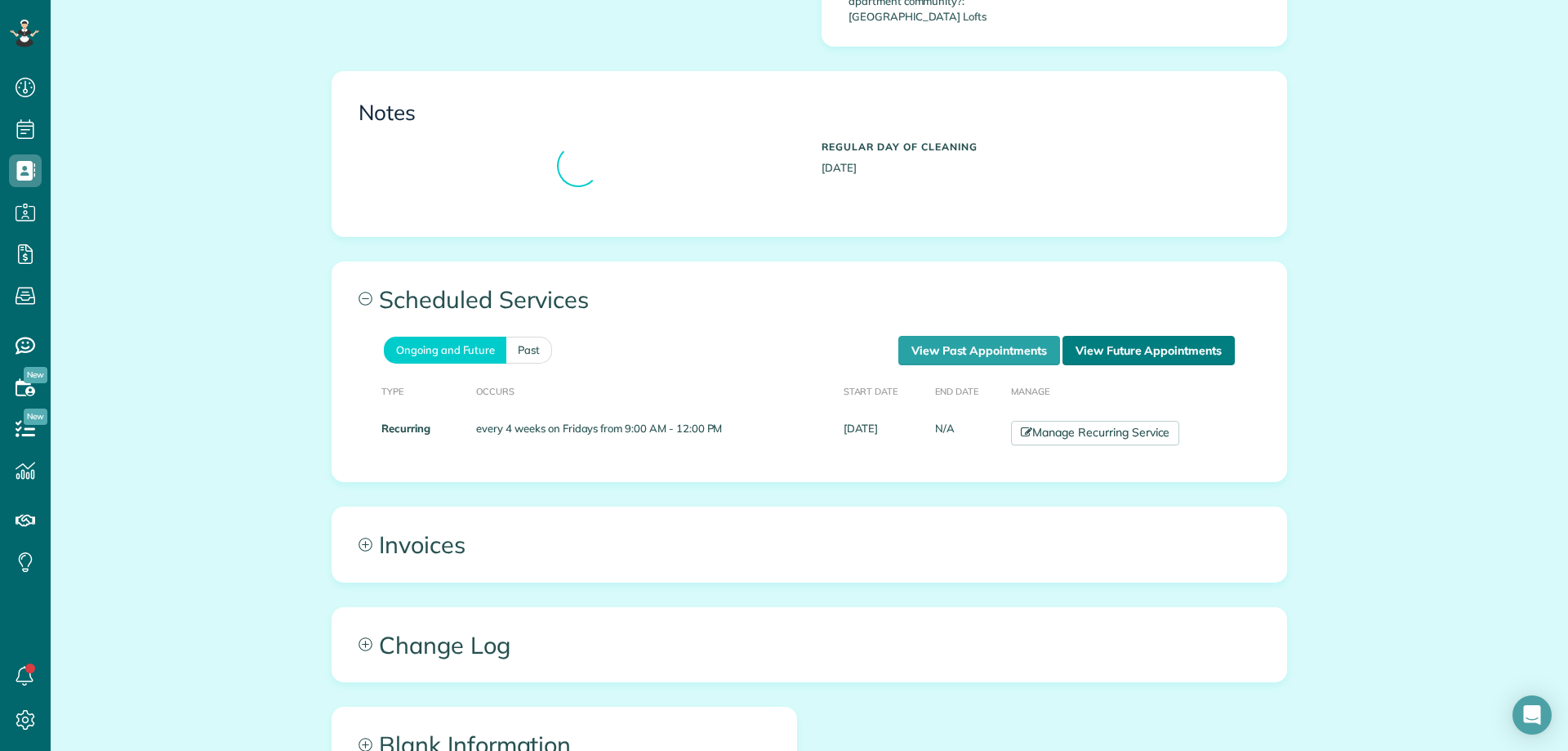
click at [1114, 339] on link "View Future Appointments" at bounding box center [1149, 350] width 172 height 30
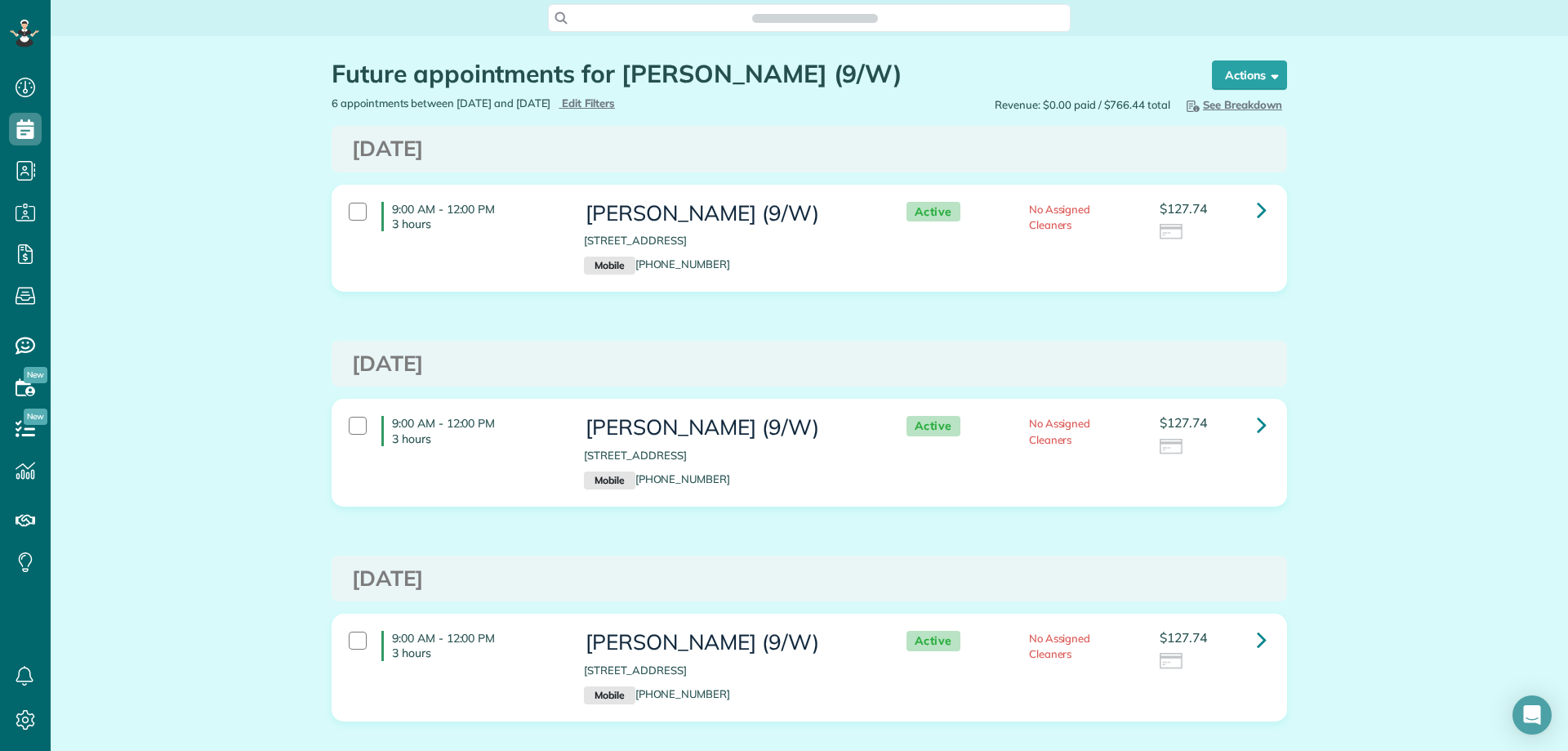
scroll to position [7, 7]
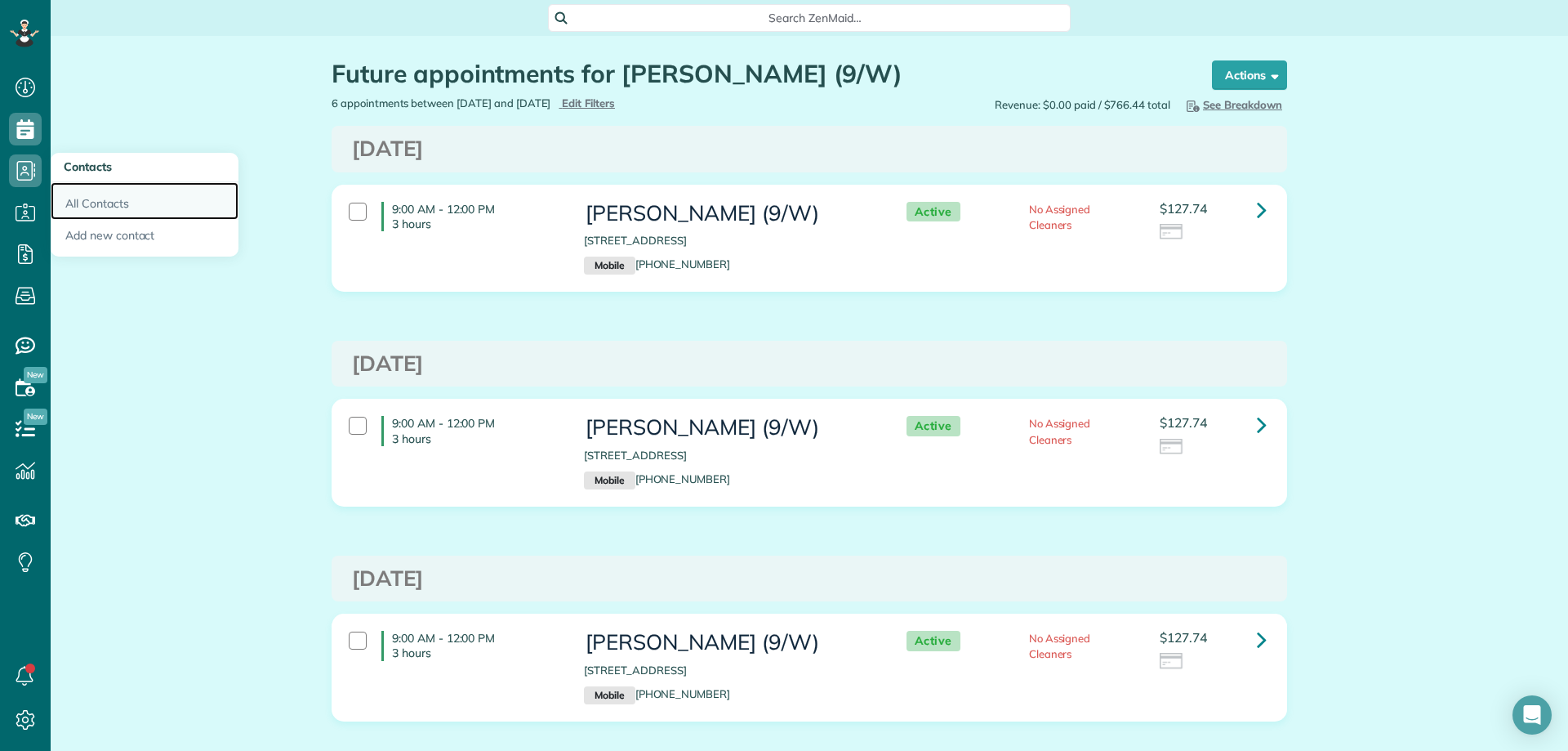
click at [123, 206] on link "All Contacts" at bounding box center [144, 201] width 188 height 38
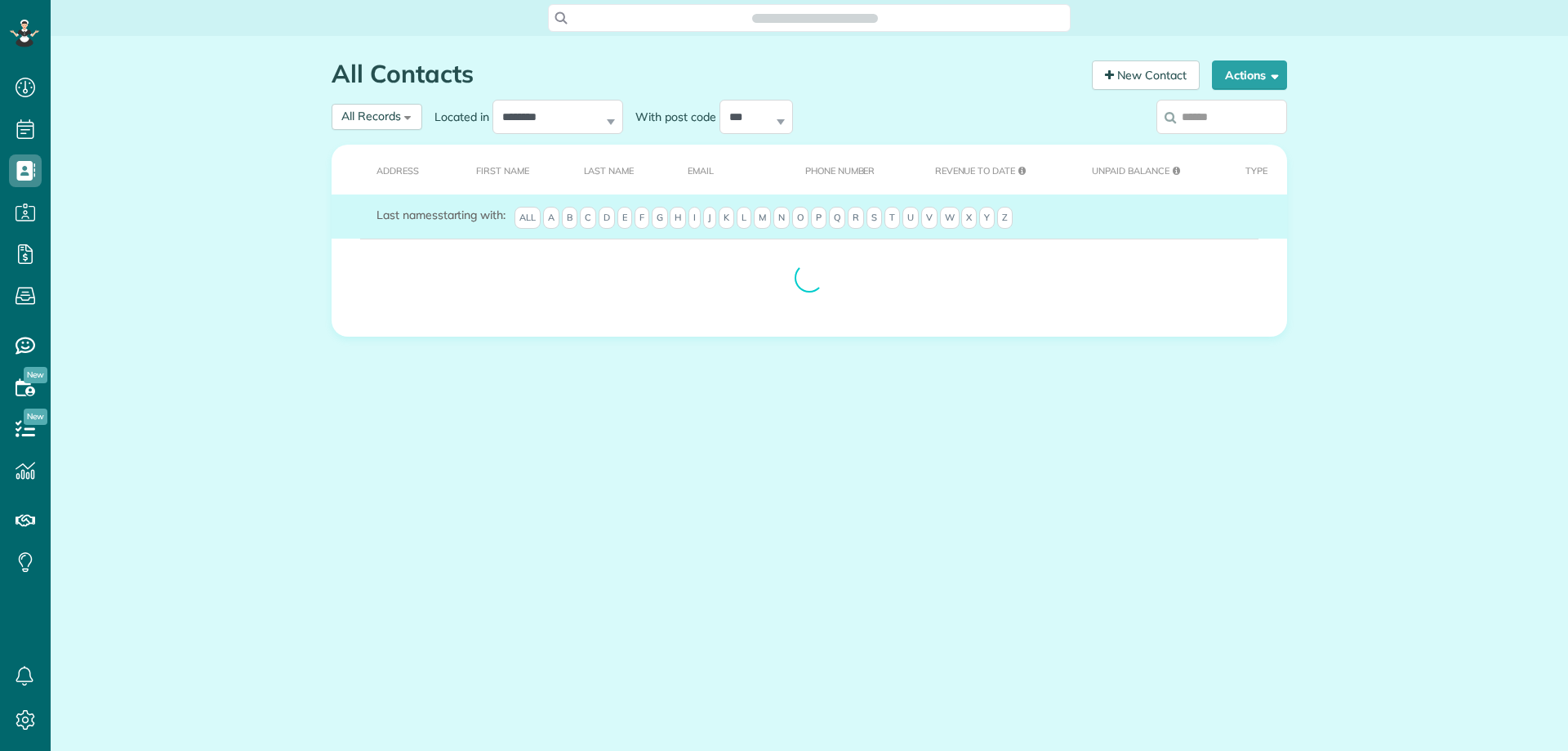
scroll to position [7, 7]
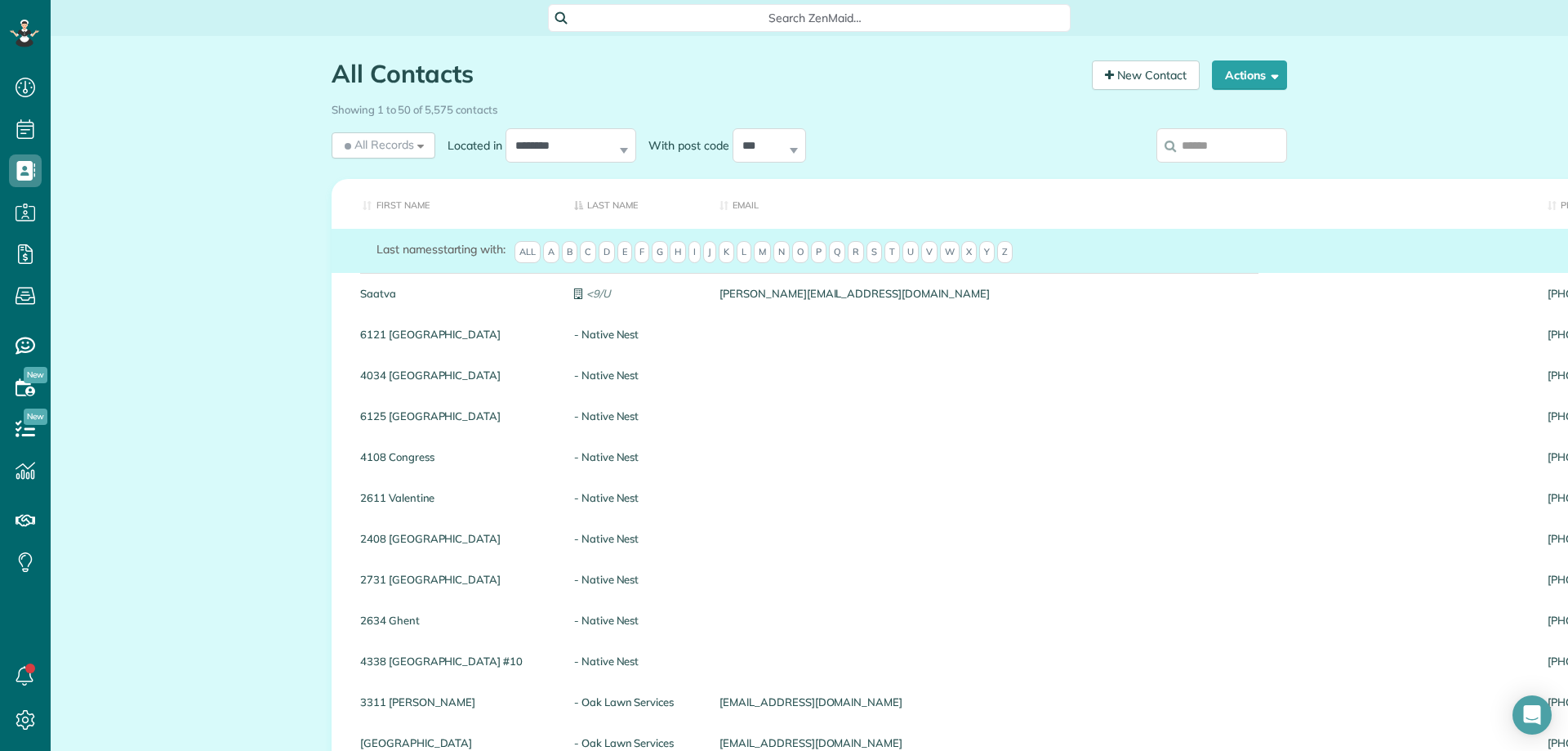
click at [1219, 150] on input "search" at bounding box center [1222, 146] width 131 height 34
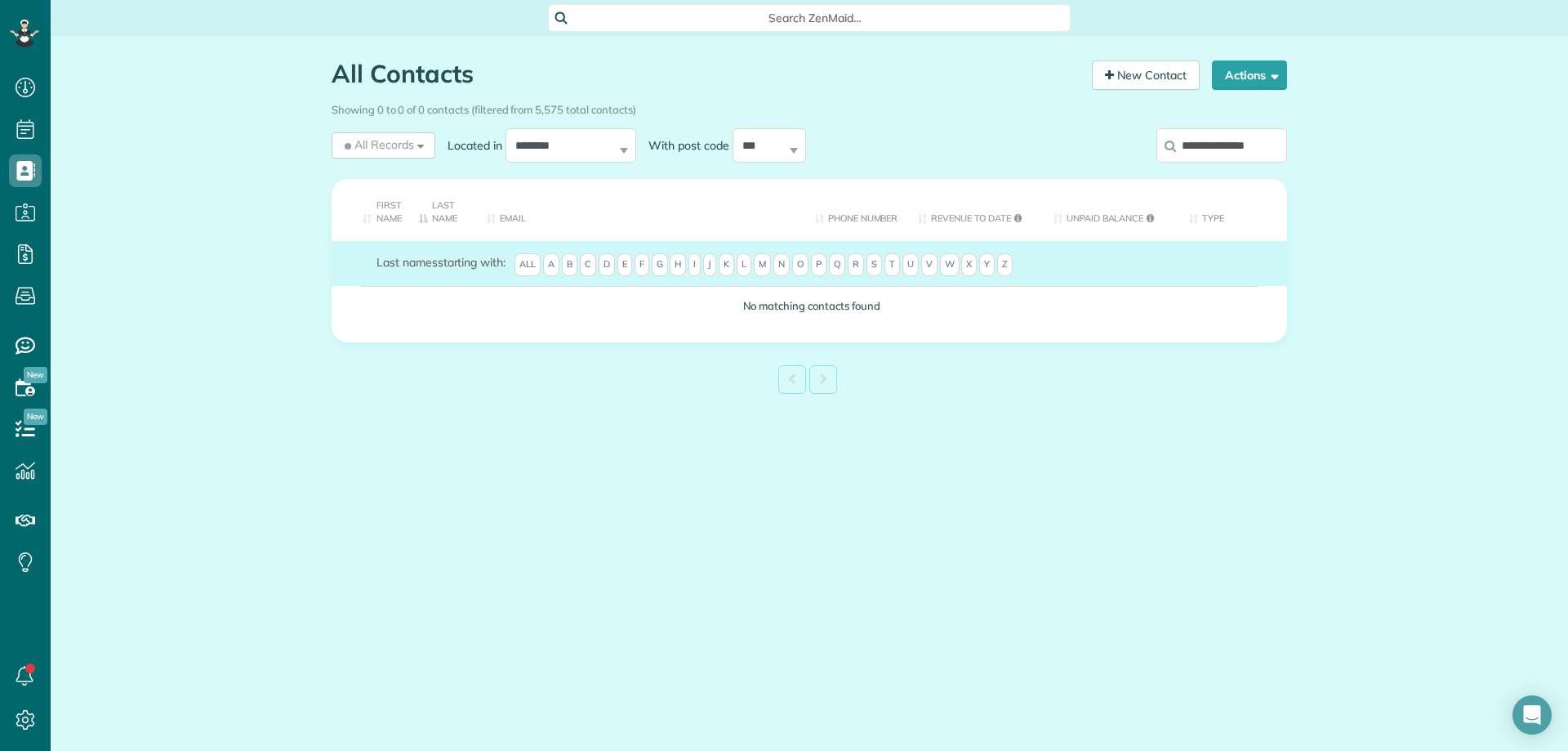
drag, startPoint x: 1224, startPoint y: 143, endPoint x: 975, endPoint y: 146, distance: 249.0
click at [979, 149] on div "**********" at bounding box center [809, 148] width 980 height 49
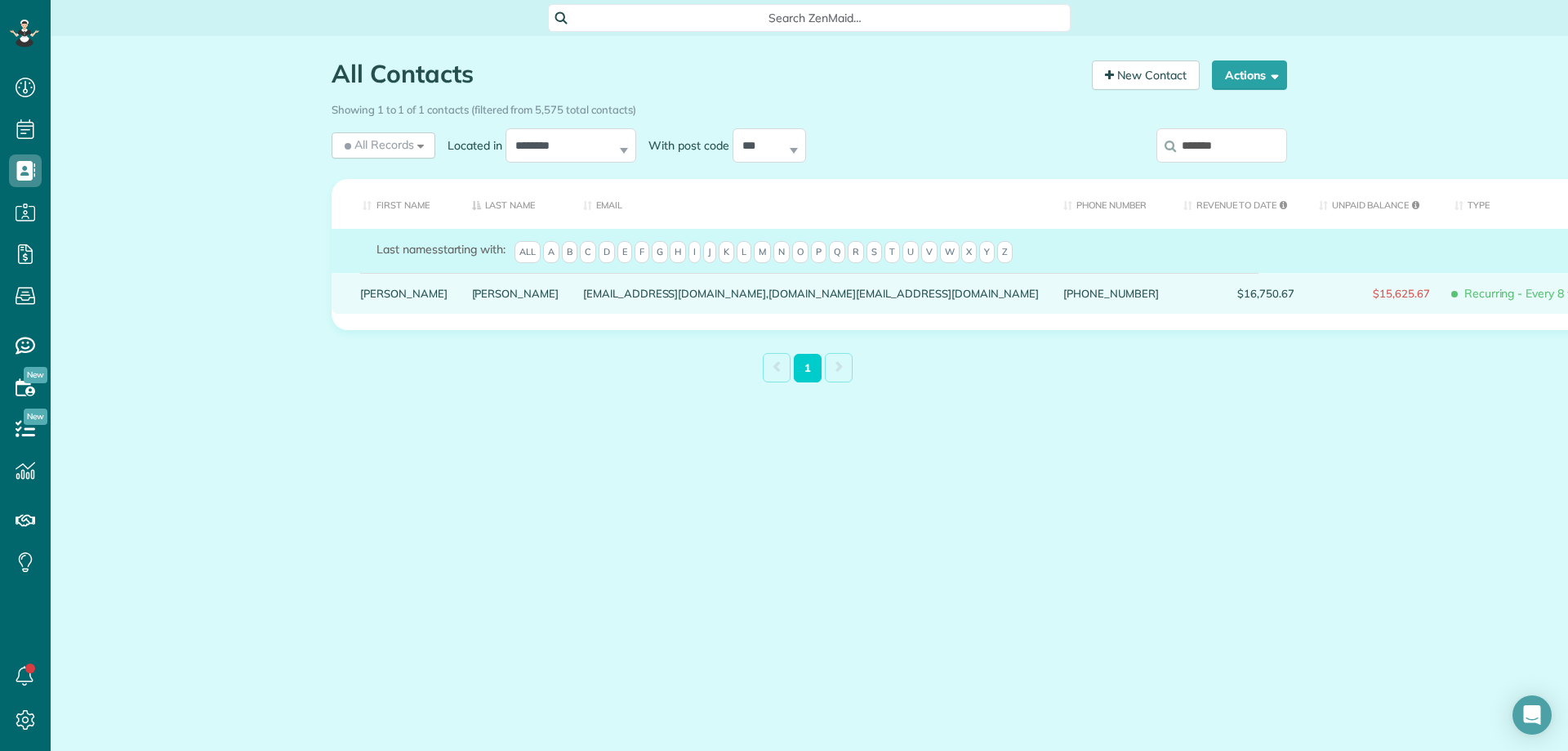
type input "*******"
click at [472, 299] on link "Carey" at bounding box center [515, 293] width 87 height 12
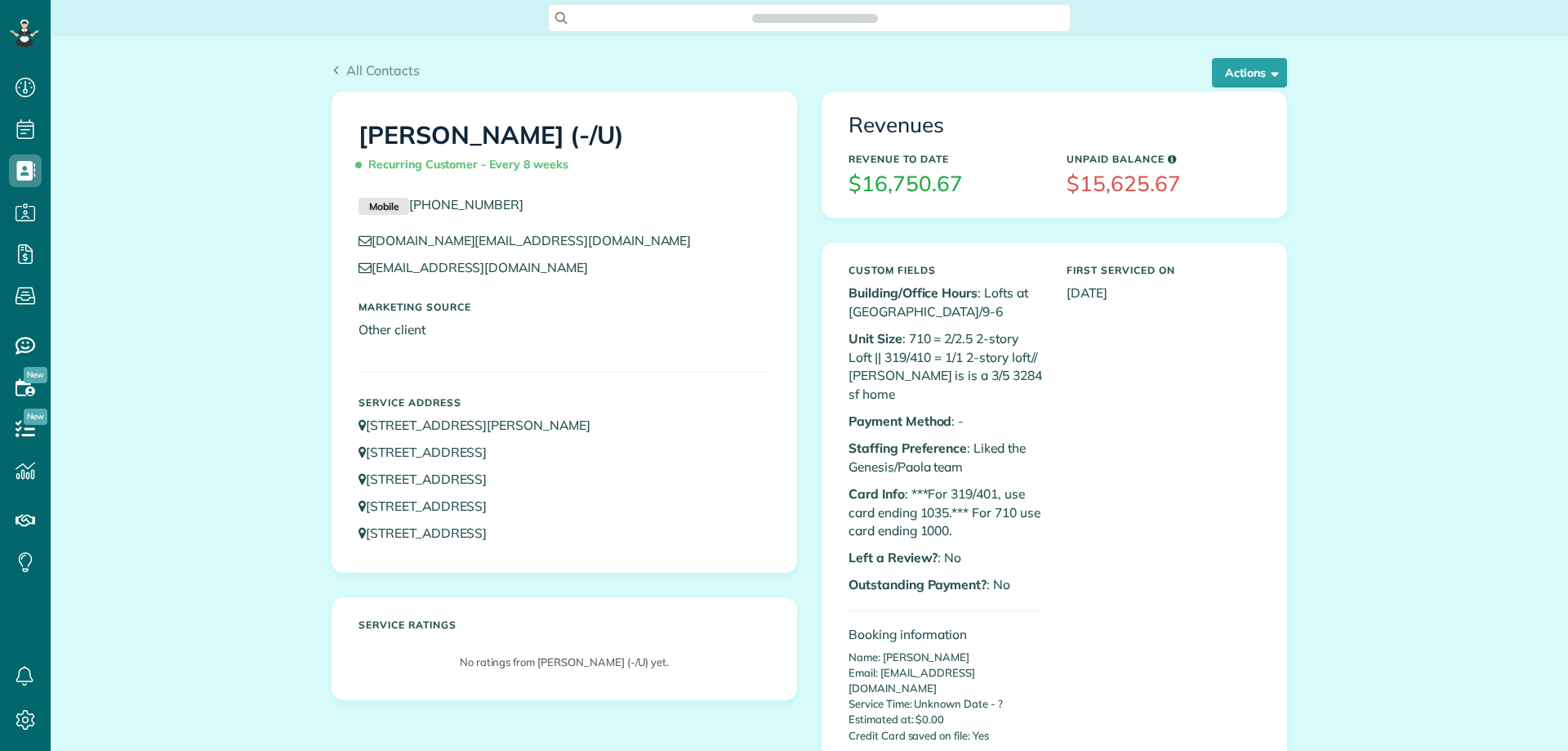
scroll to position [7, 7]
drag, startPoint x: 95, startPoint y: 381, endPoint x: 122, endPoint y: 374, distance: 27.9
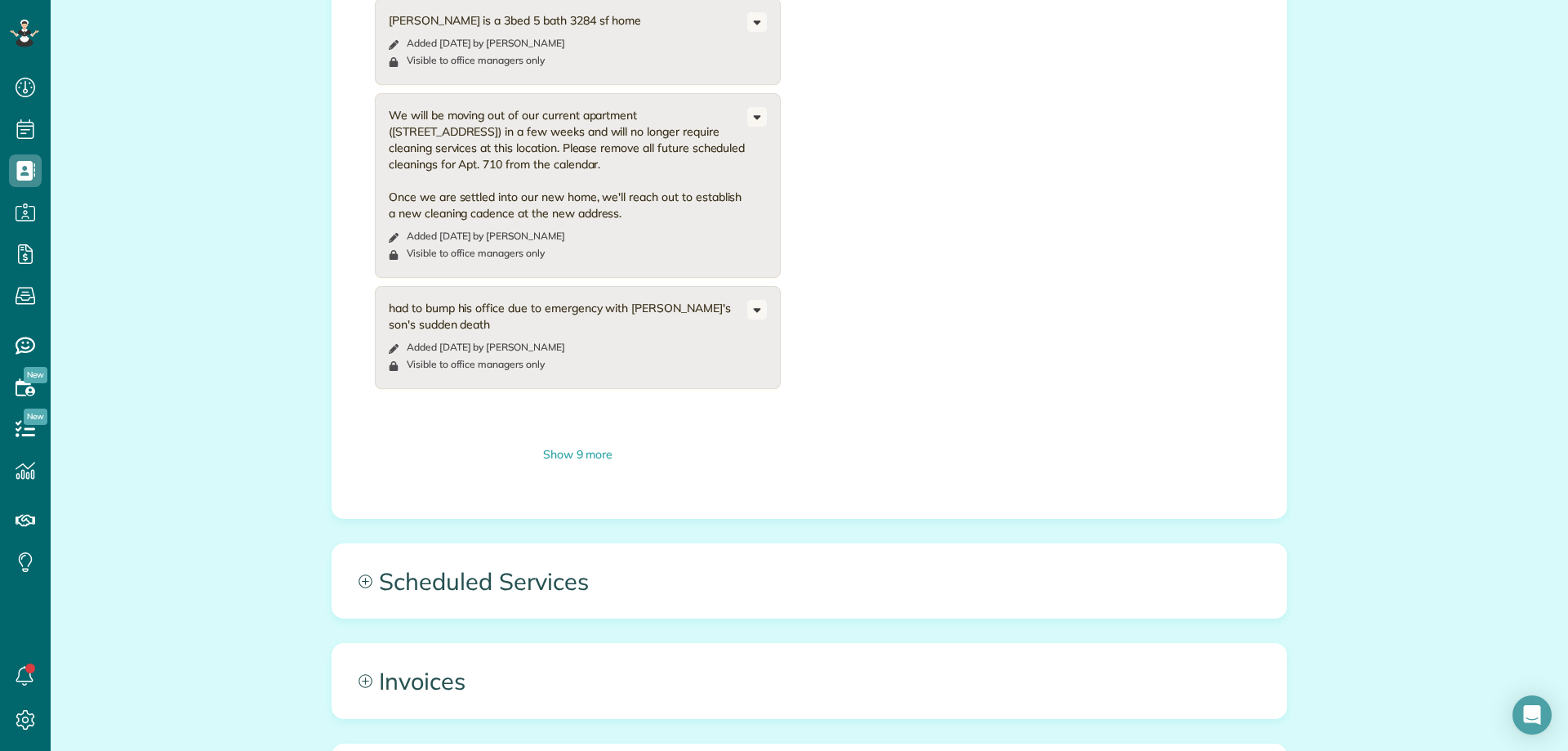
scroll to position [1316, 0]
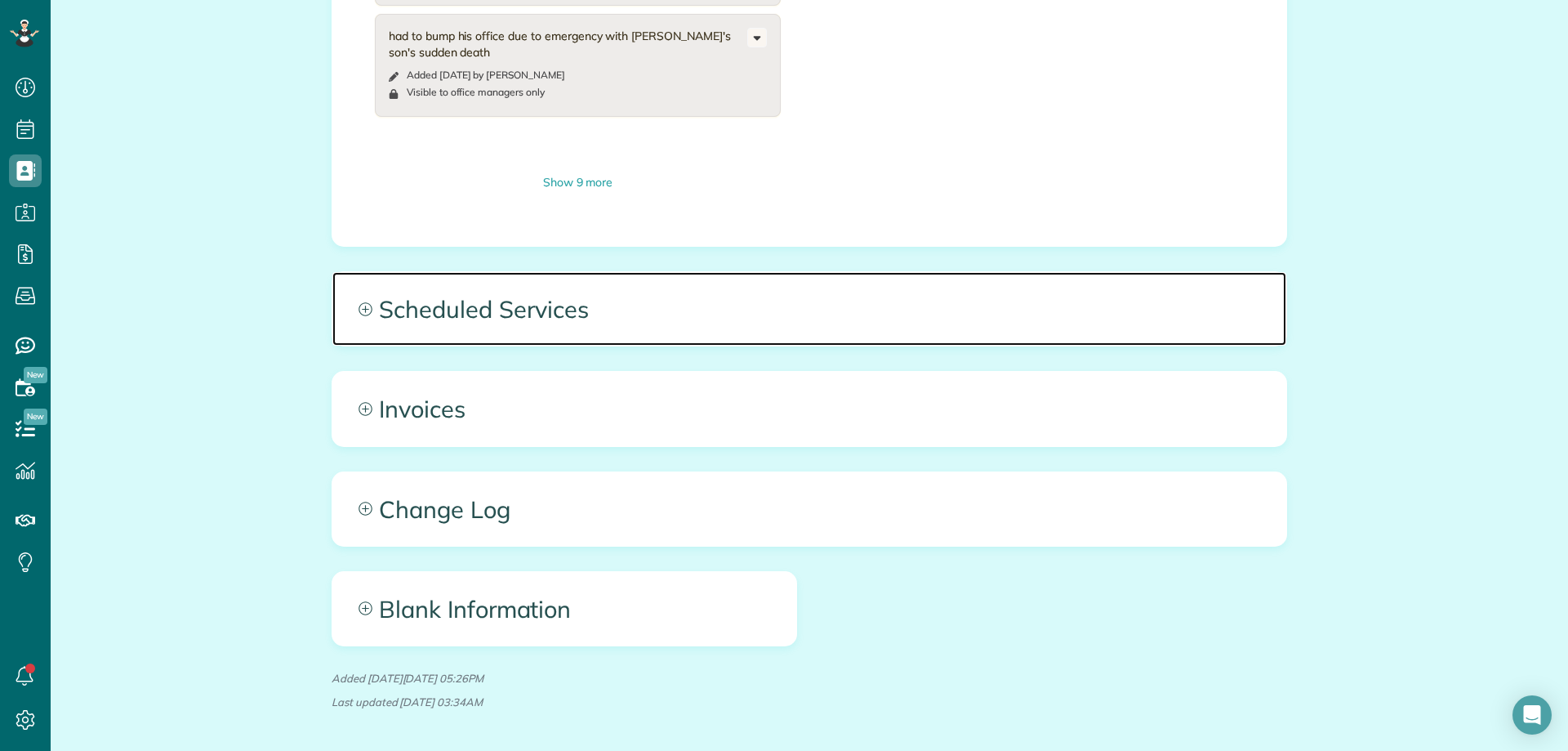
click at [603, 272] on span "Scheduled Services" at bounding box center [809, 309] width 954 height 74
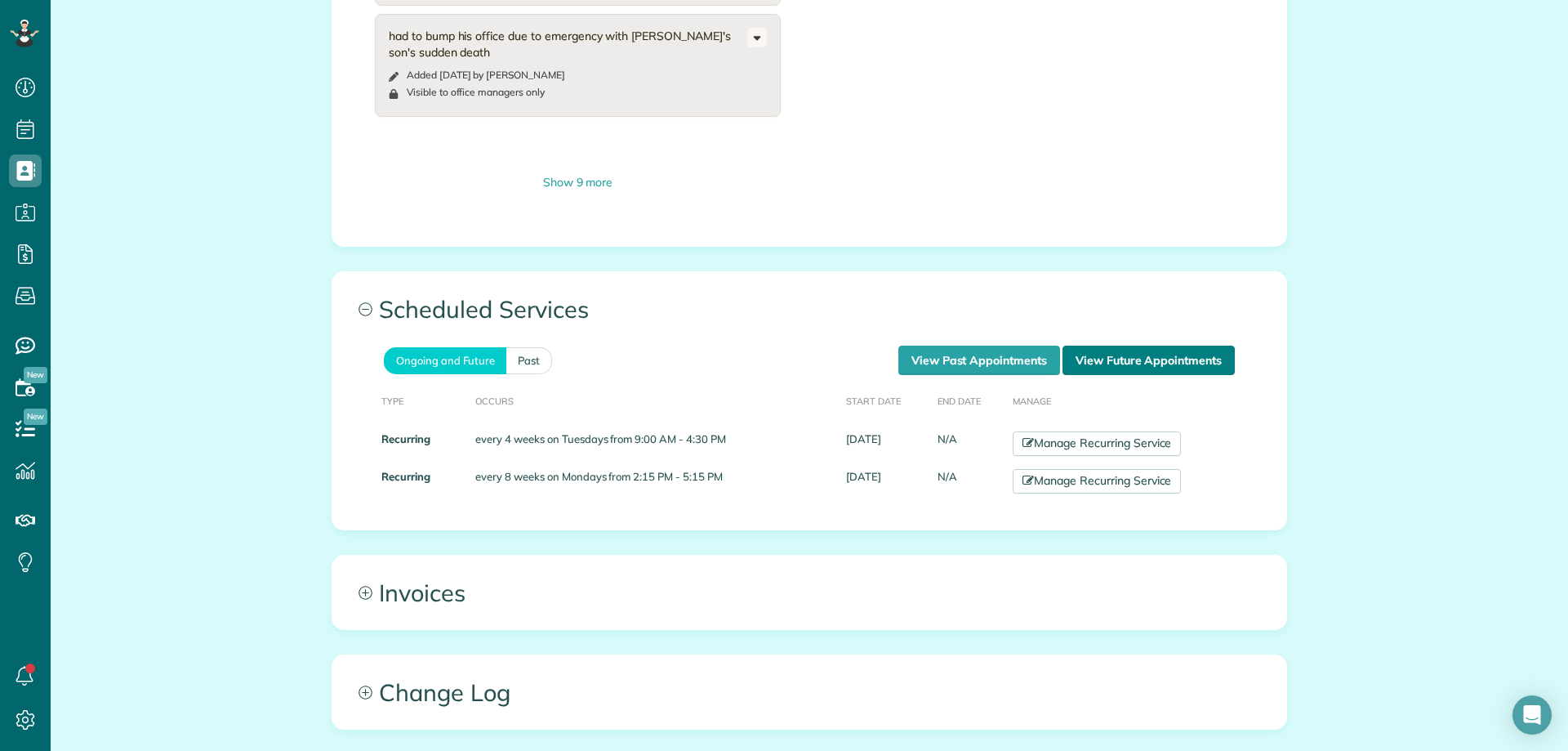
click at [1106, 346] on link "View Future Appointments" at bounding box center [1149, 360] width 172 height 30
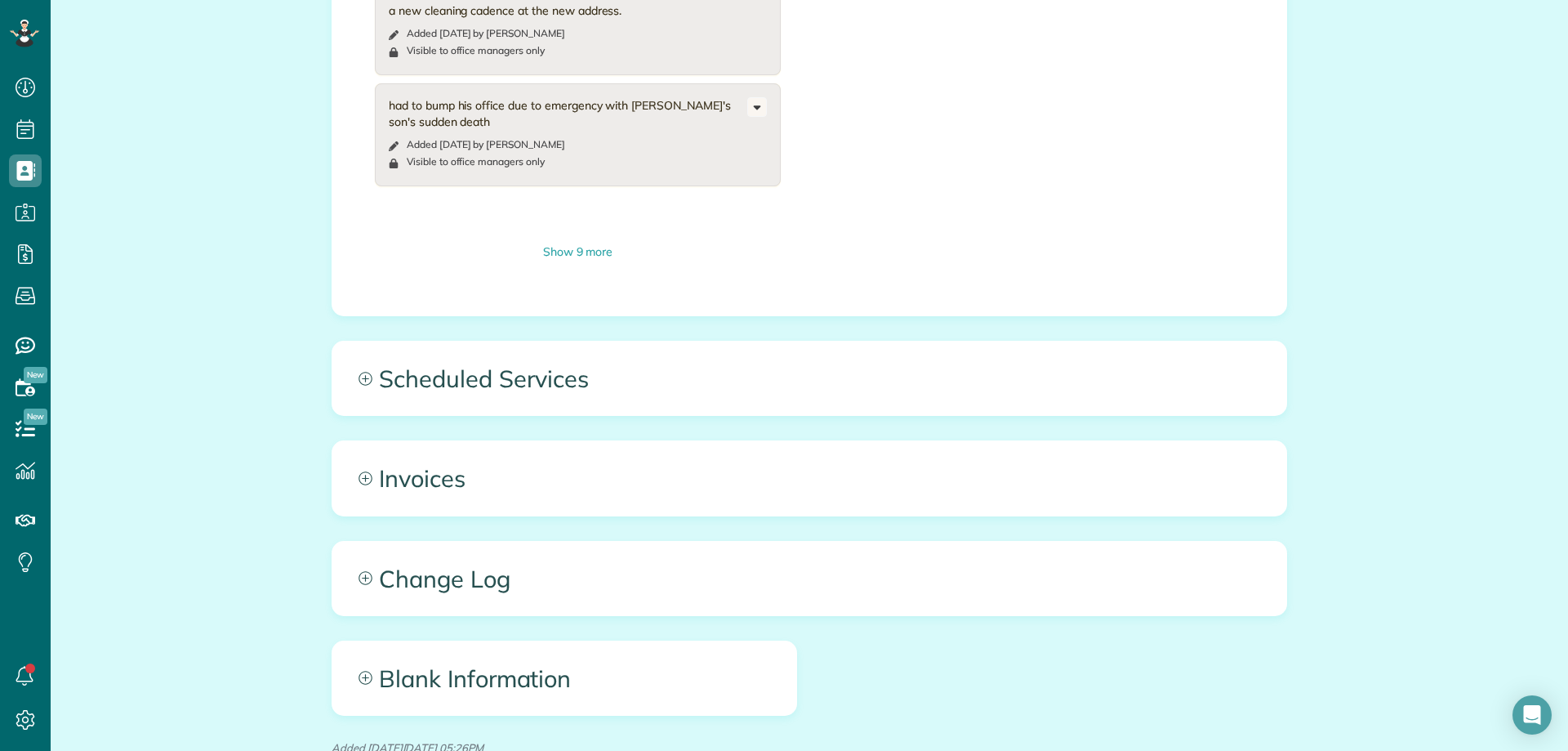
scroll to position [1234, 0]
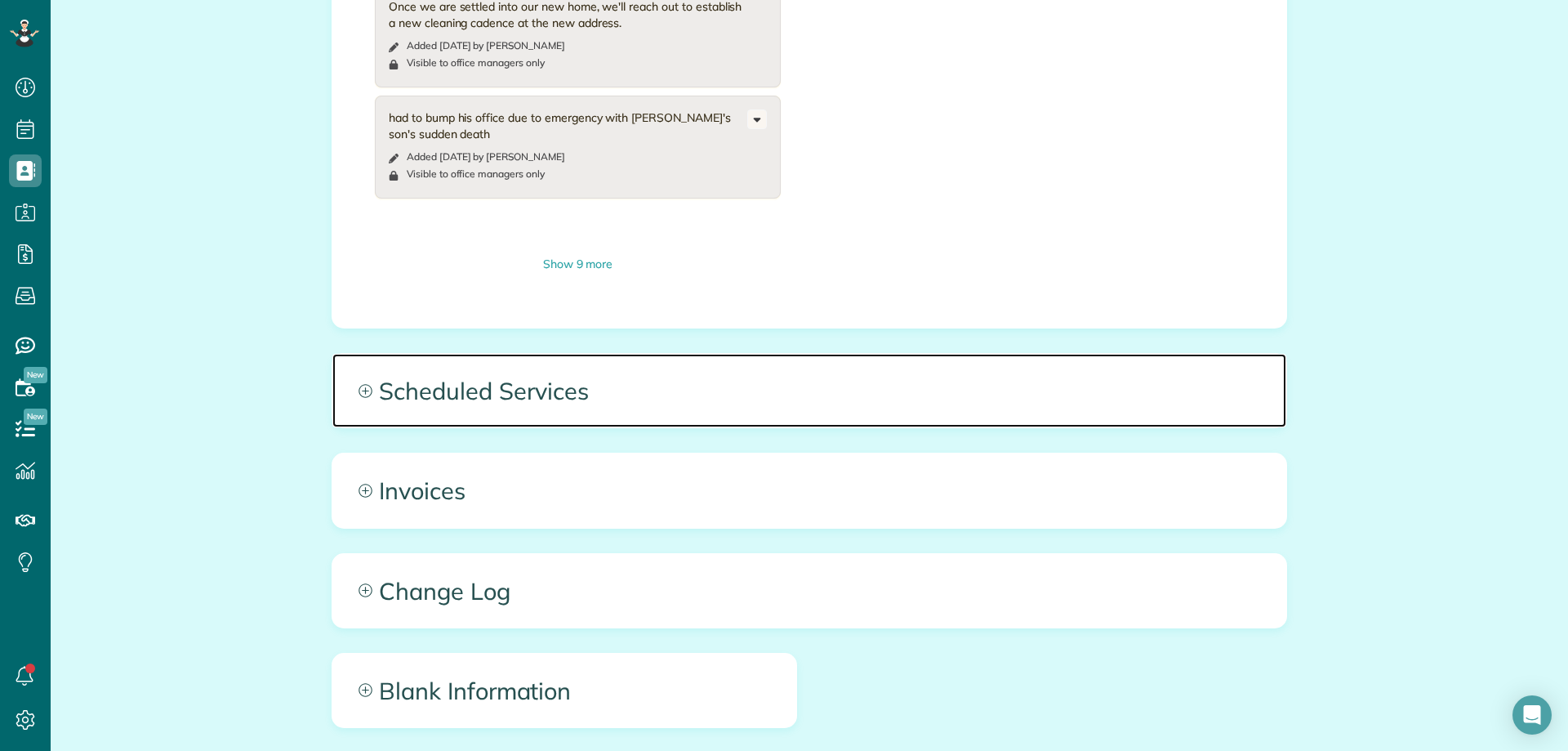
click at [691, 354] on span "Scheduled Services" at bounding box center [809, 391] width 954 height 74
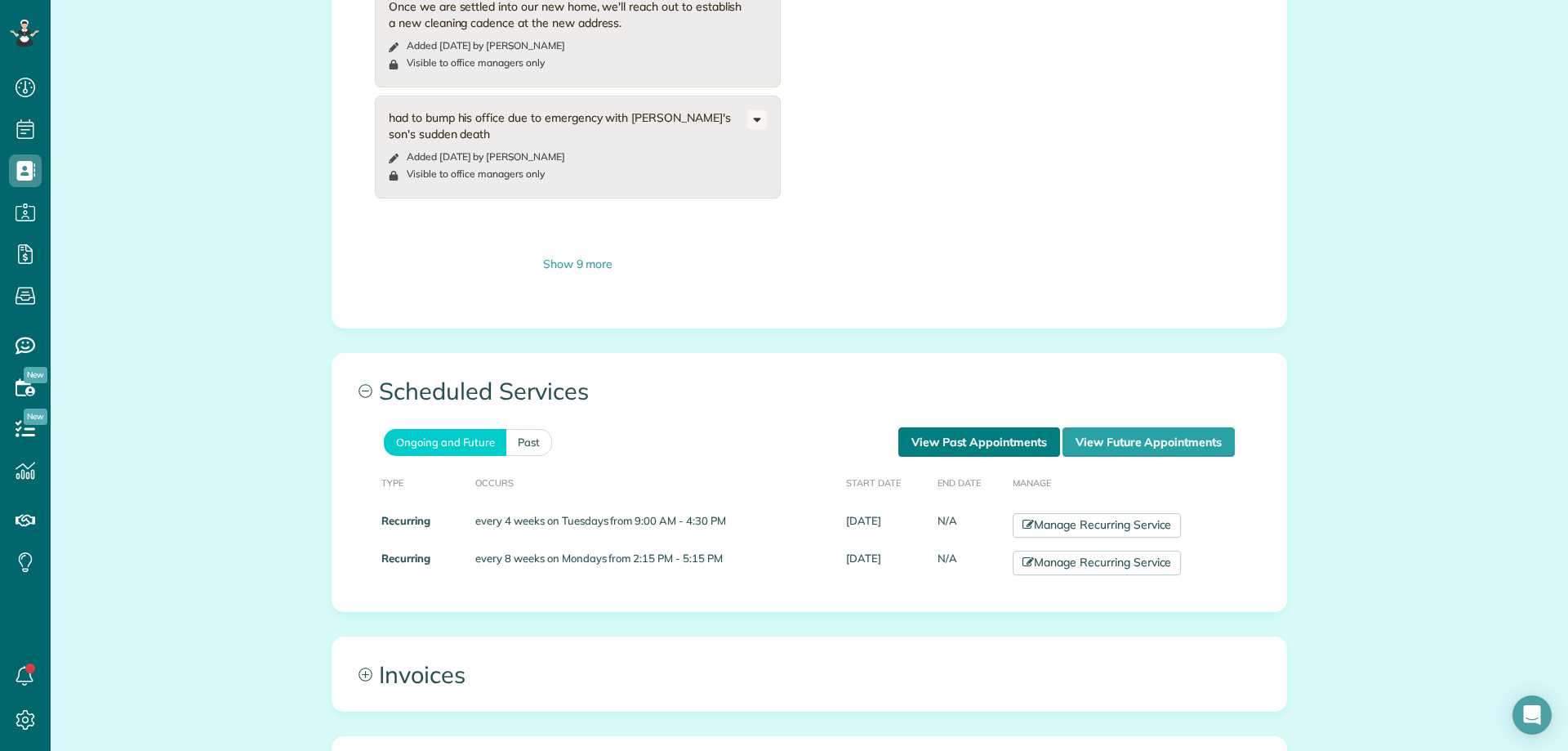
click at [915, 428] on link "View Past Appointments" at bounding box center [980, 442] width 162 height 30
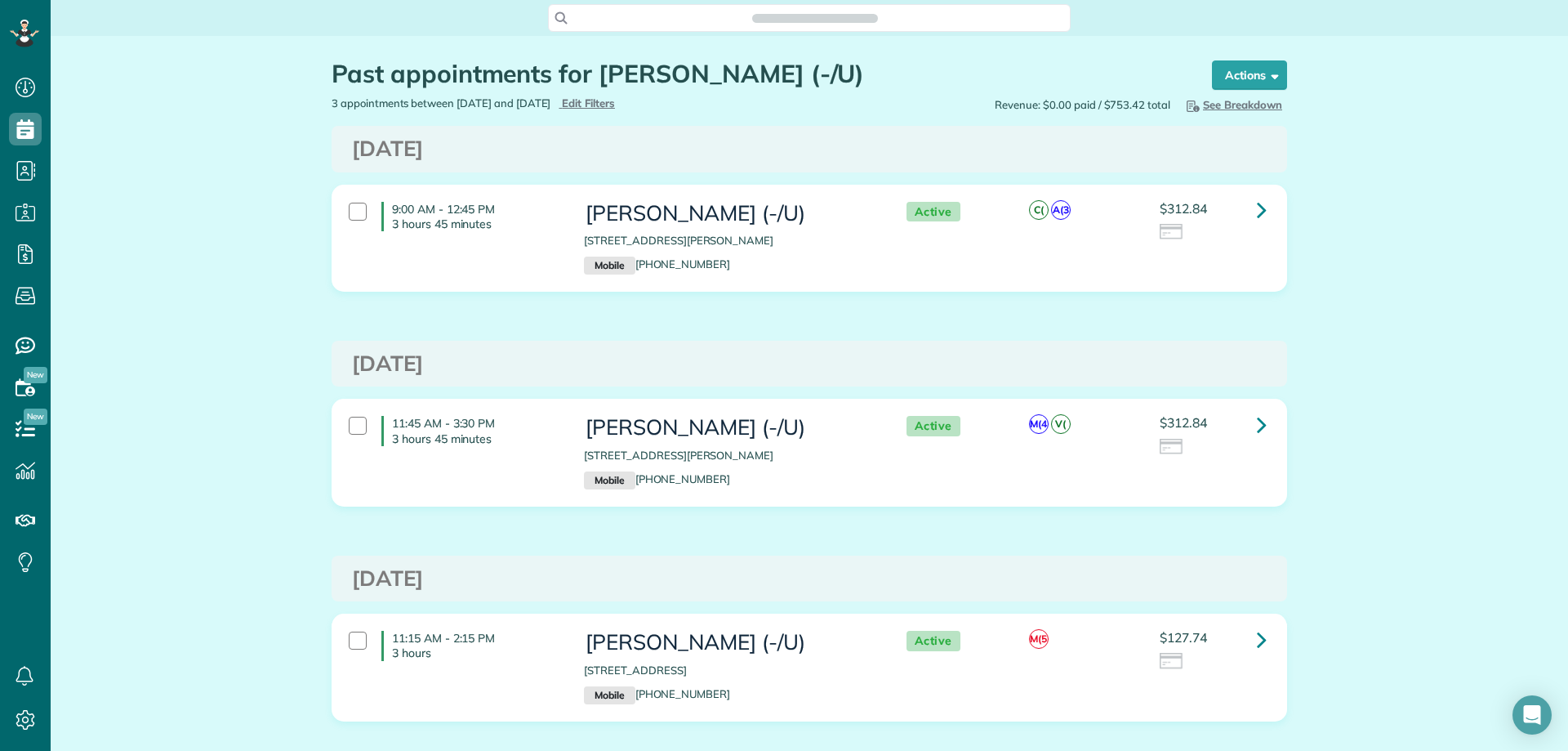
scroll to position [7, 7]
click at [1393, 331] on div "Past appointments for [PERSON_NAME] (-/U) Schedule Changes Actions Create Appoi…" at bounding box center [809, 440] width 1518 height 808
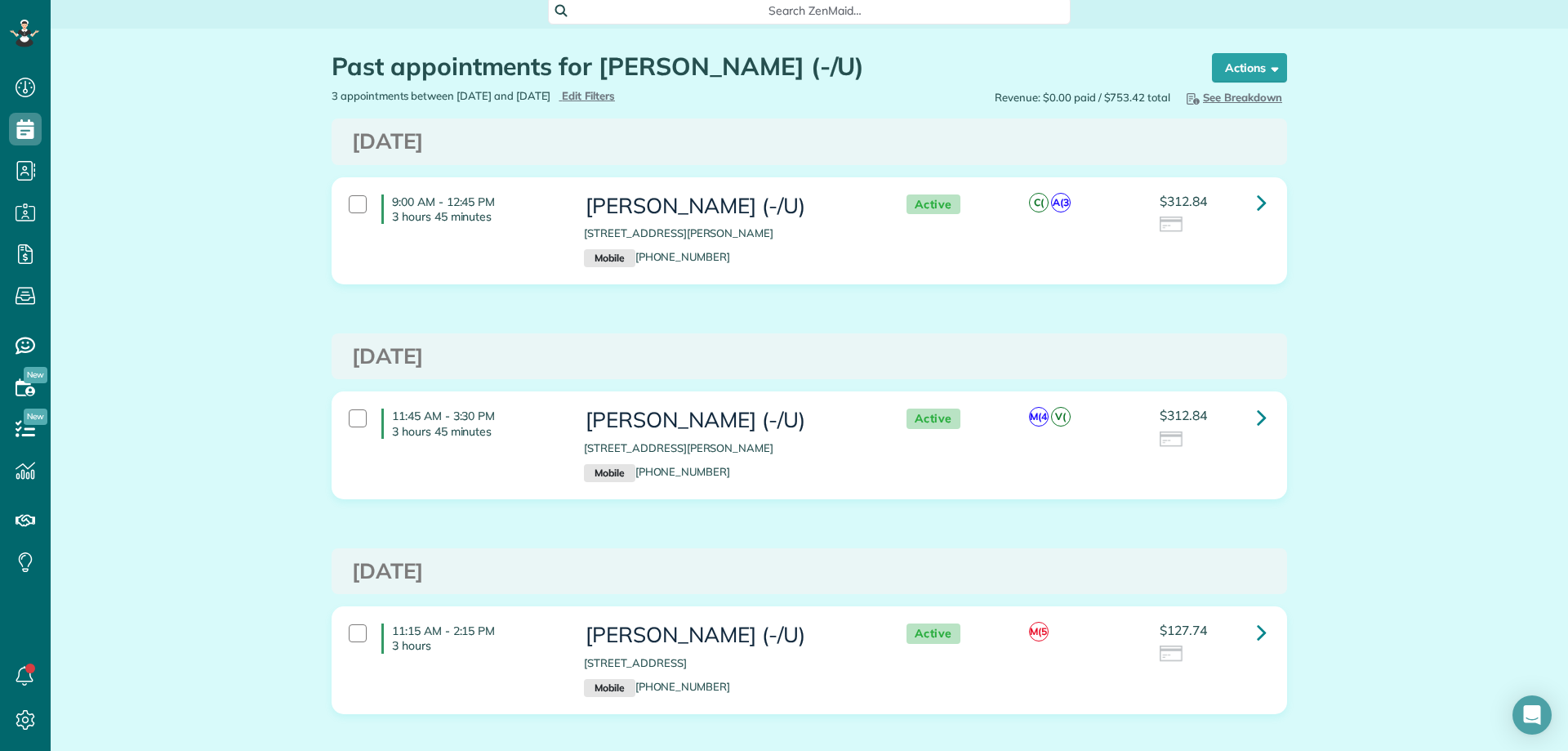
scroll to position [0, 0]
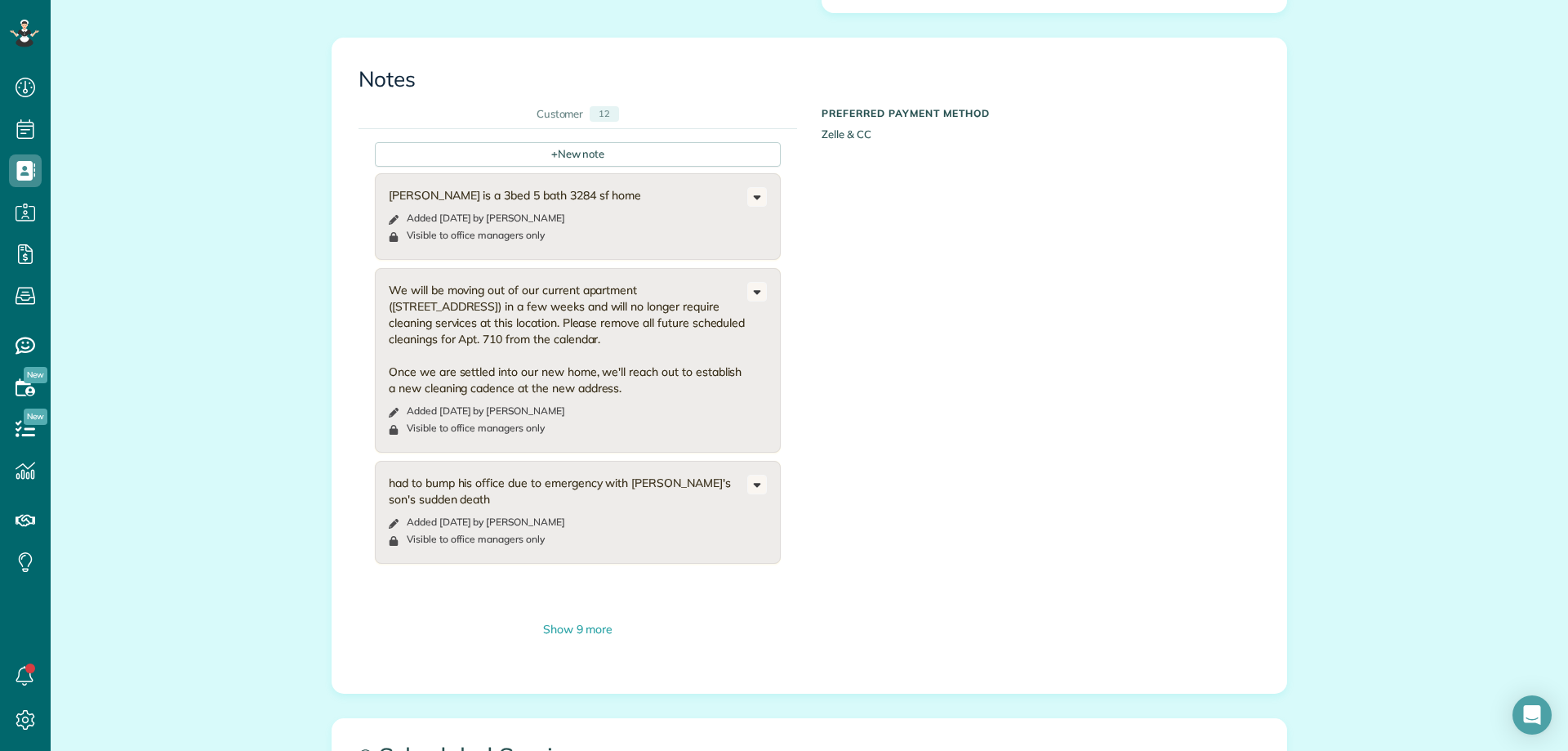
scroll to position [1144, 0]
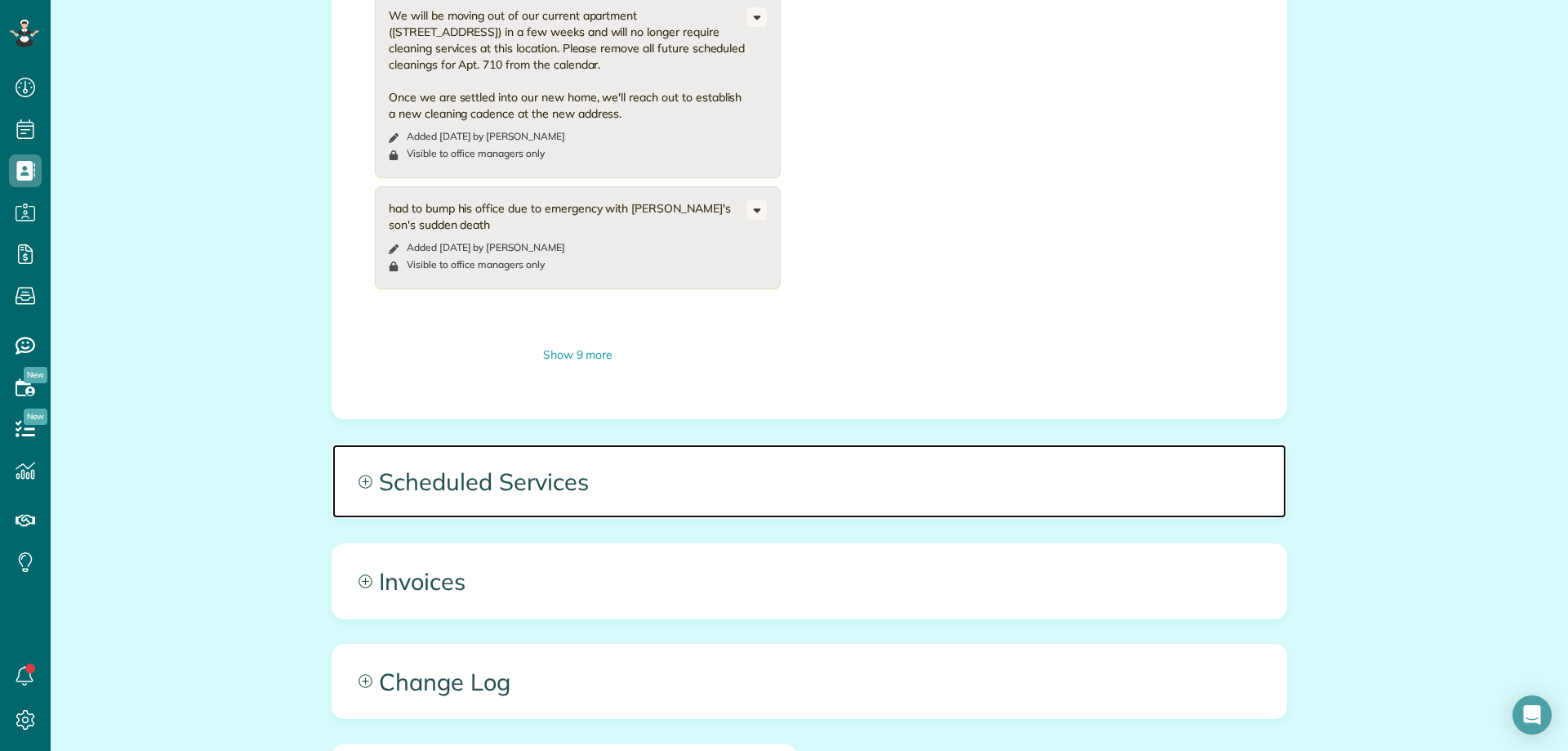
click at [674, 445] on span "Scheduled Services" at bounding box center [809, 482] width 954 height 74
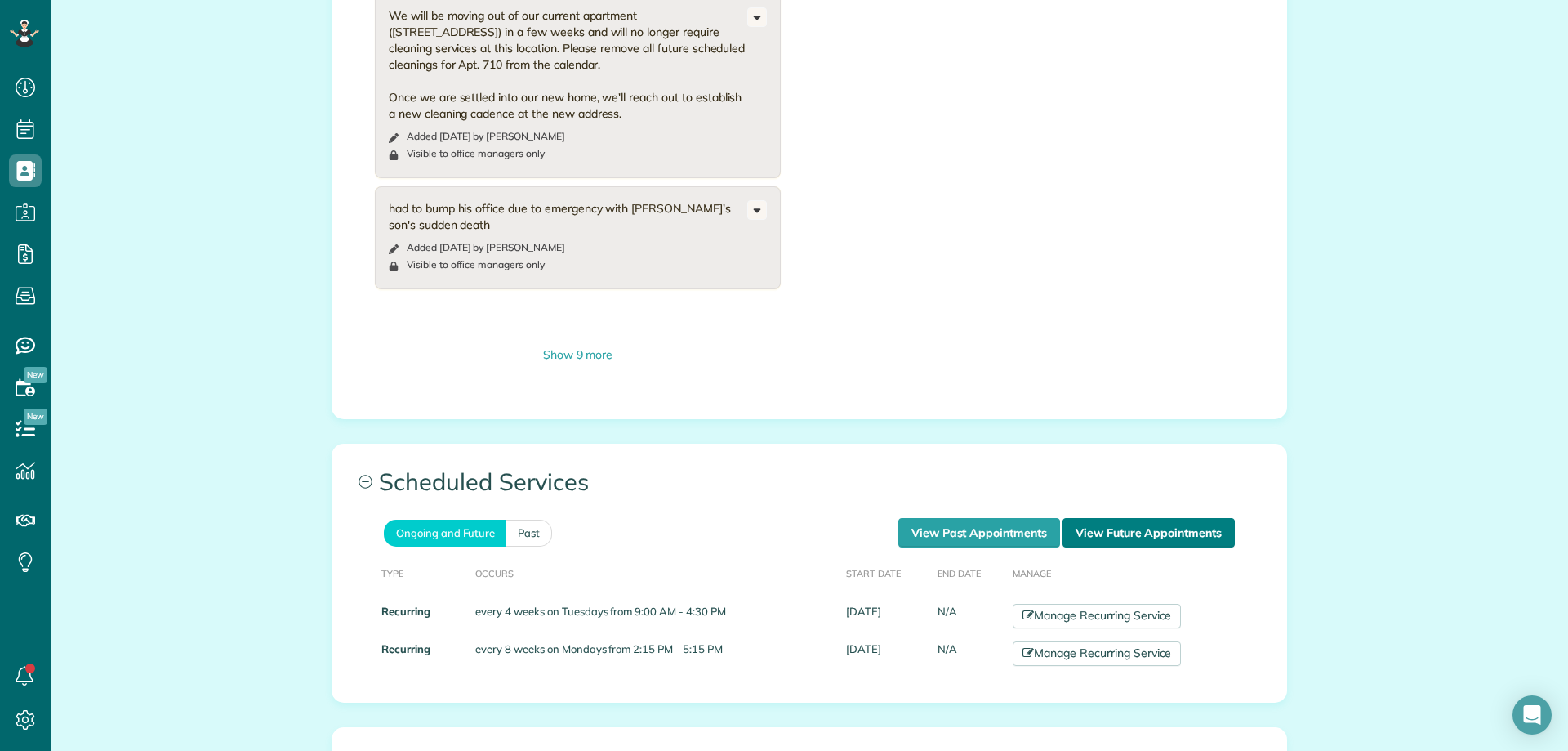
click at [1081, 518] on link "View Future Appointments" at bounding box center [1149, 533] width 172 height 30
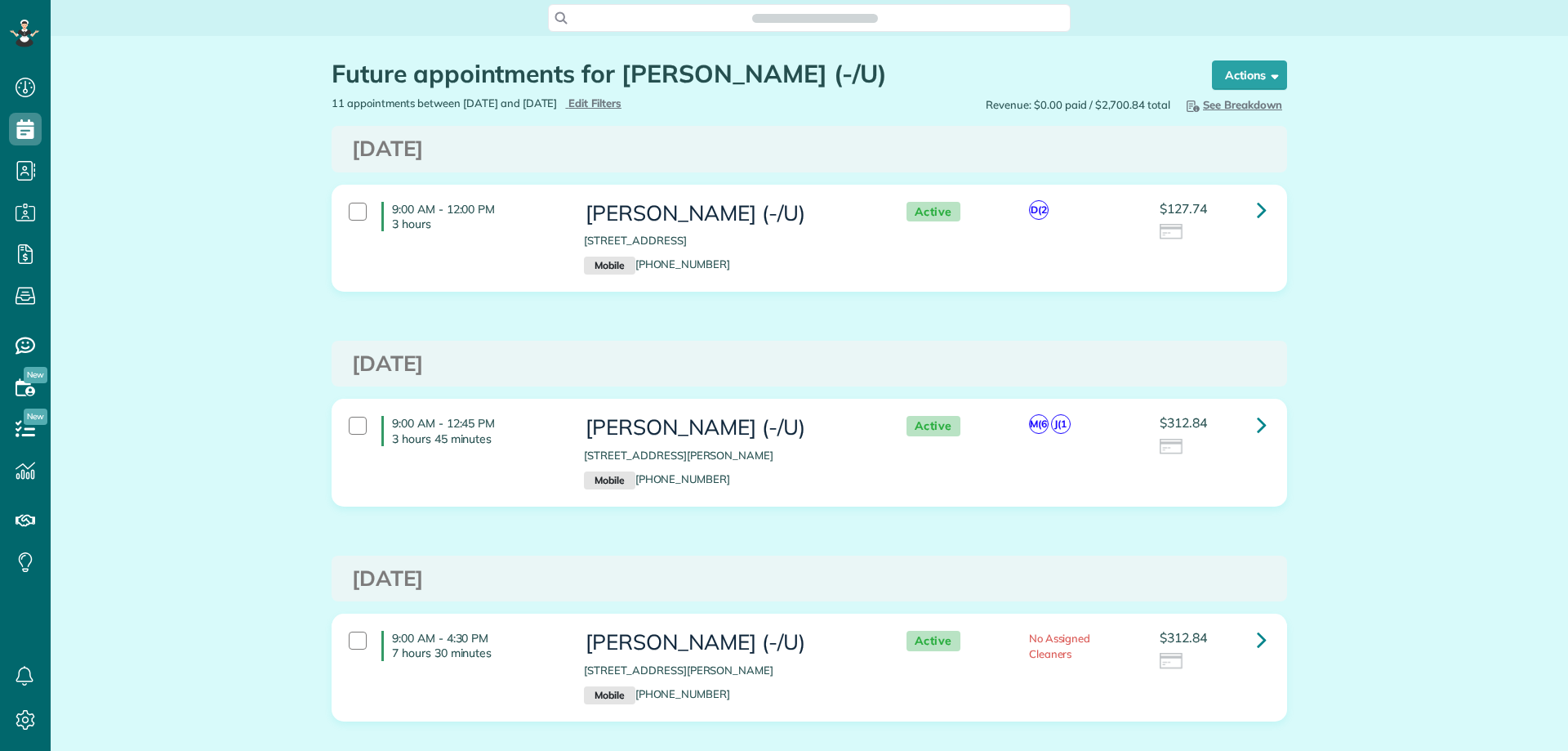
scroll to position [7, 7]
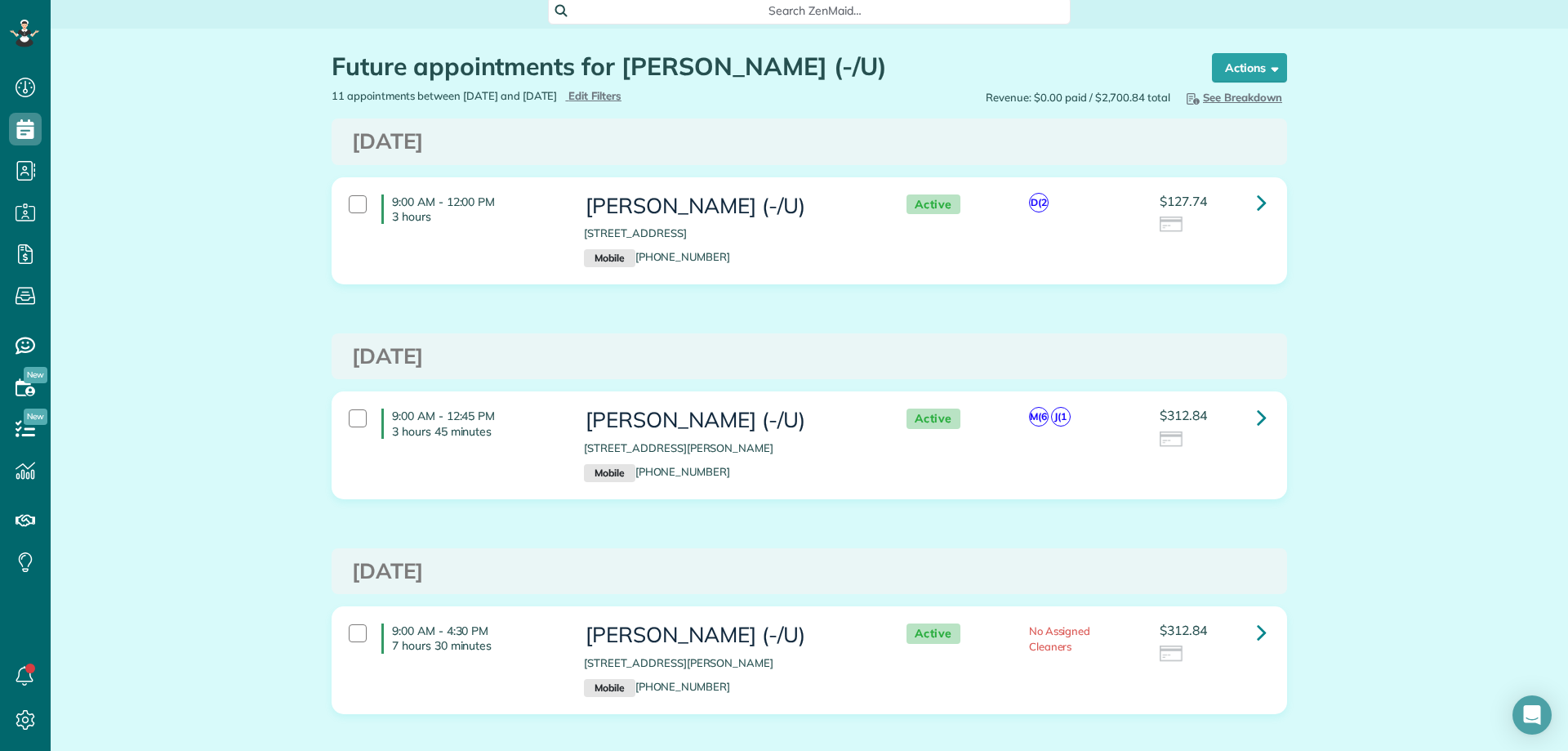
scroll to position [0, 0]
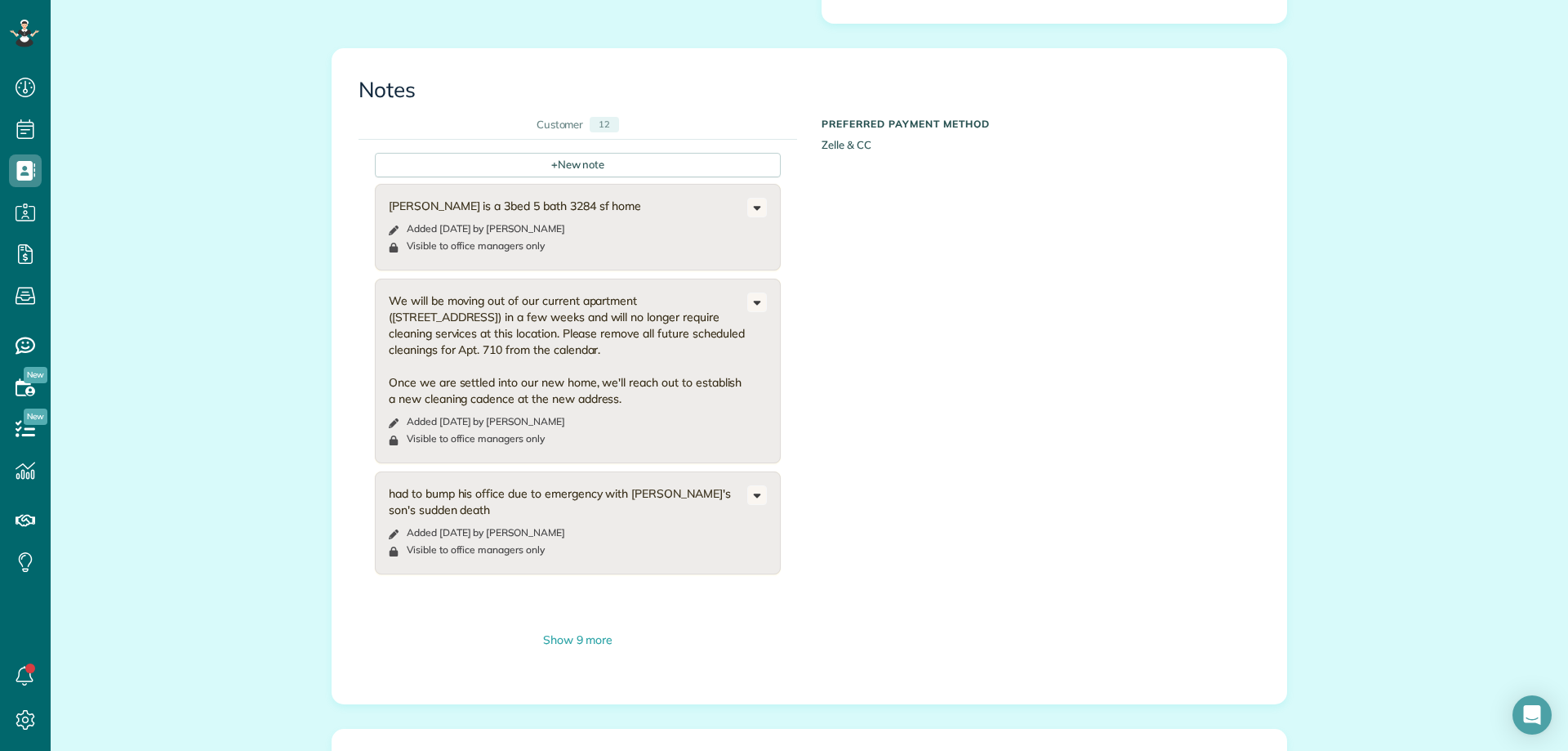
scroll to position [1225, 0]
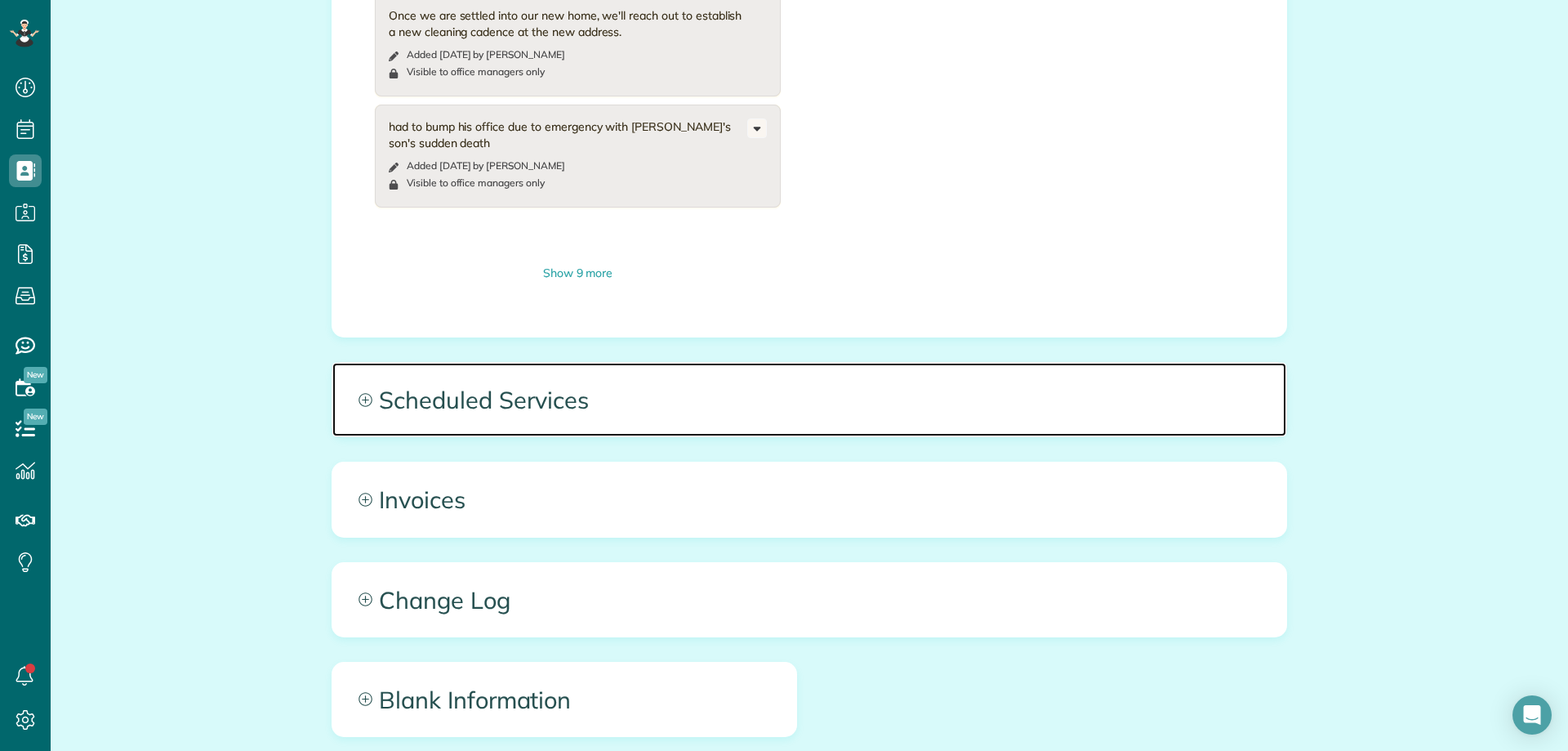
click at [754, 363] on span "Scheduled Services" at bounding box center [809, 400] width 954 height 74
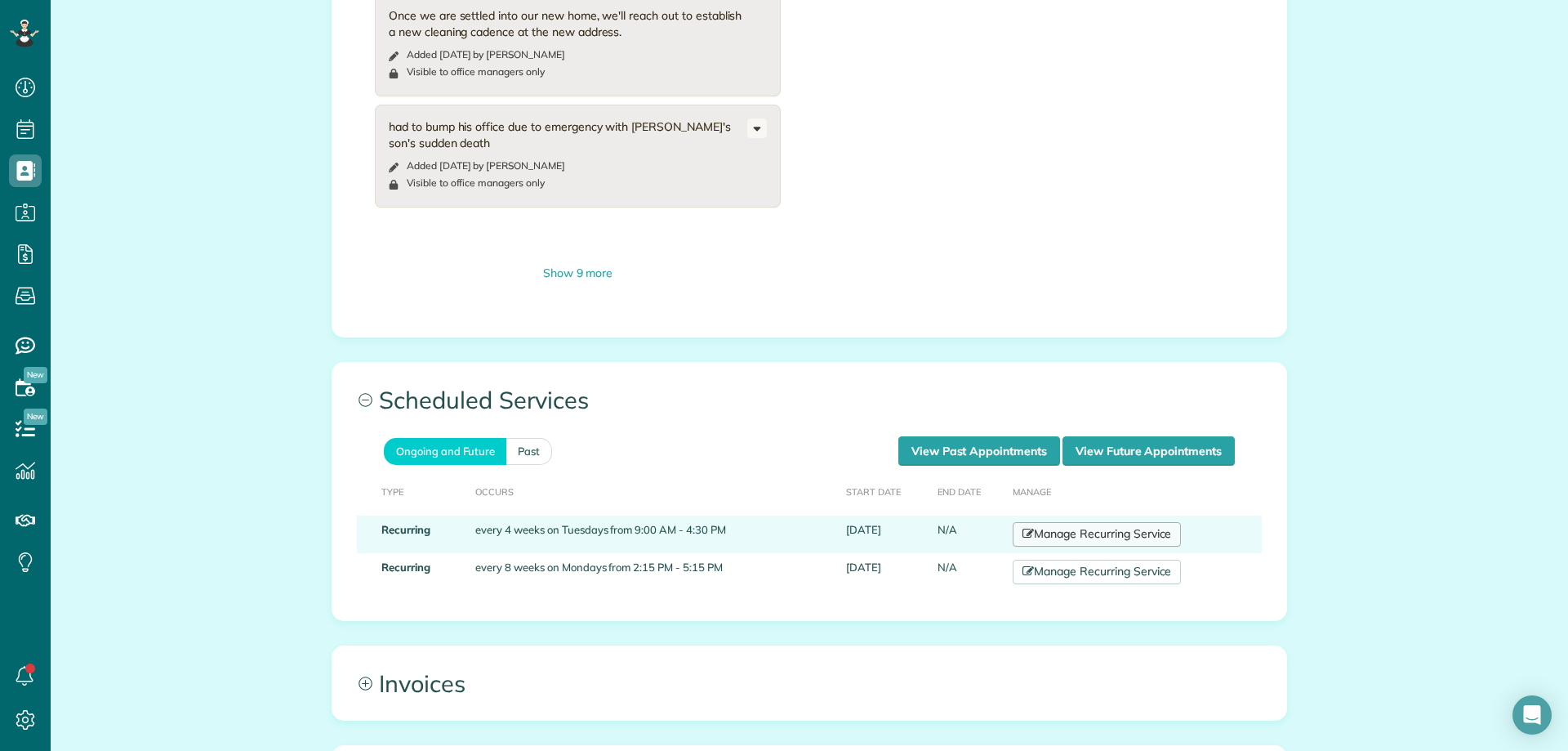
click at [1063, 522] on link "Manage Recurring Service" at bounding box center [1097, 534] width 168 height 24
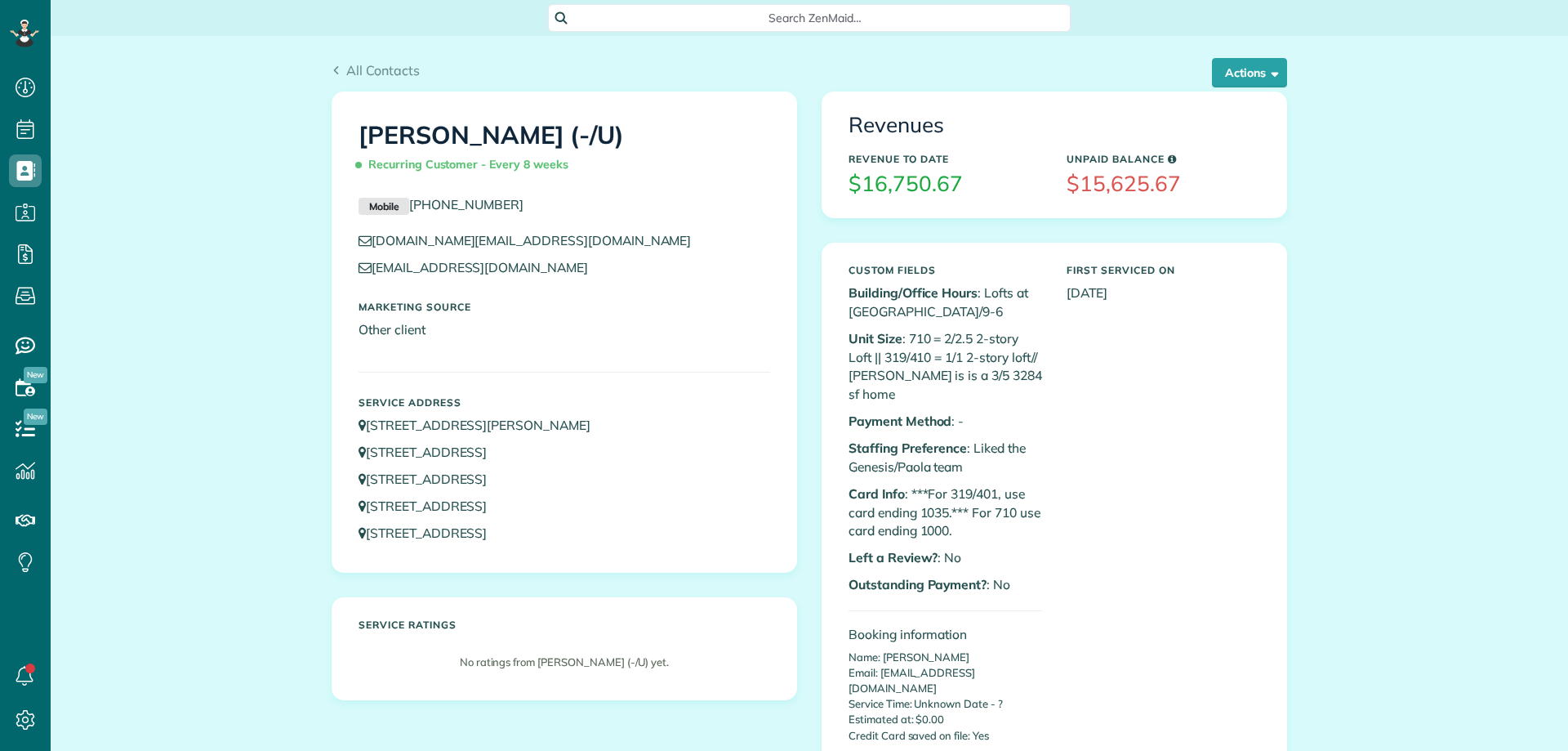
scroll to position [7, 7]
click at [650, 13] on span "Search ZenMaid…" at bounding box center [815, 18] width 497 height 16
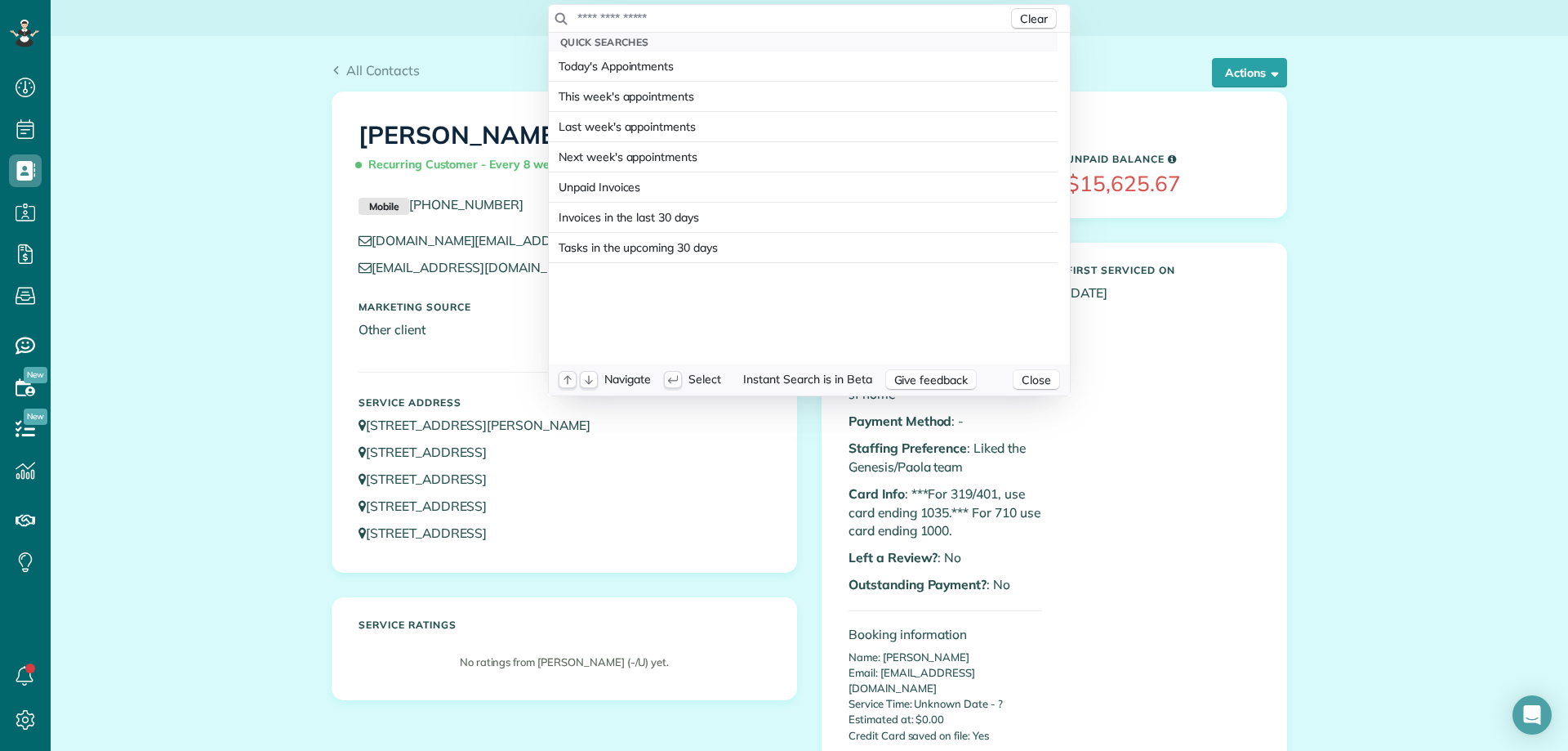
click at [655, 13] on input "text" at bounding box center [792, 18] width 431 height 16
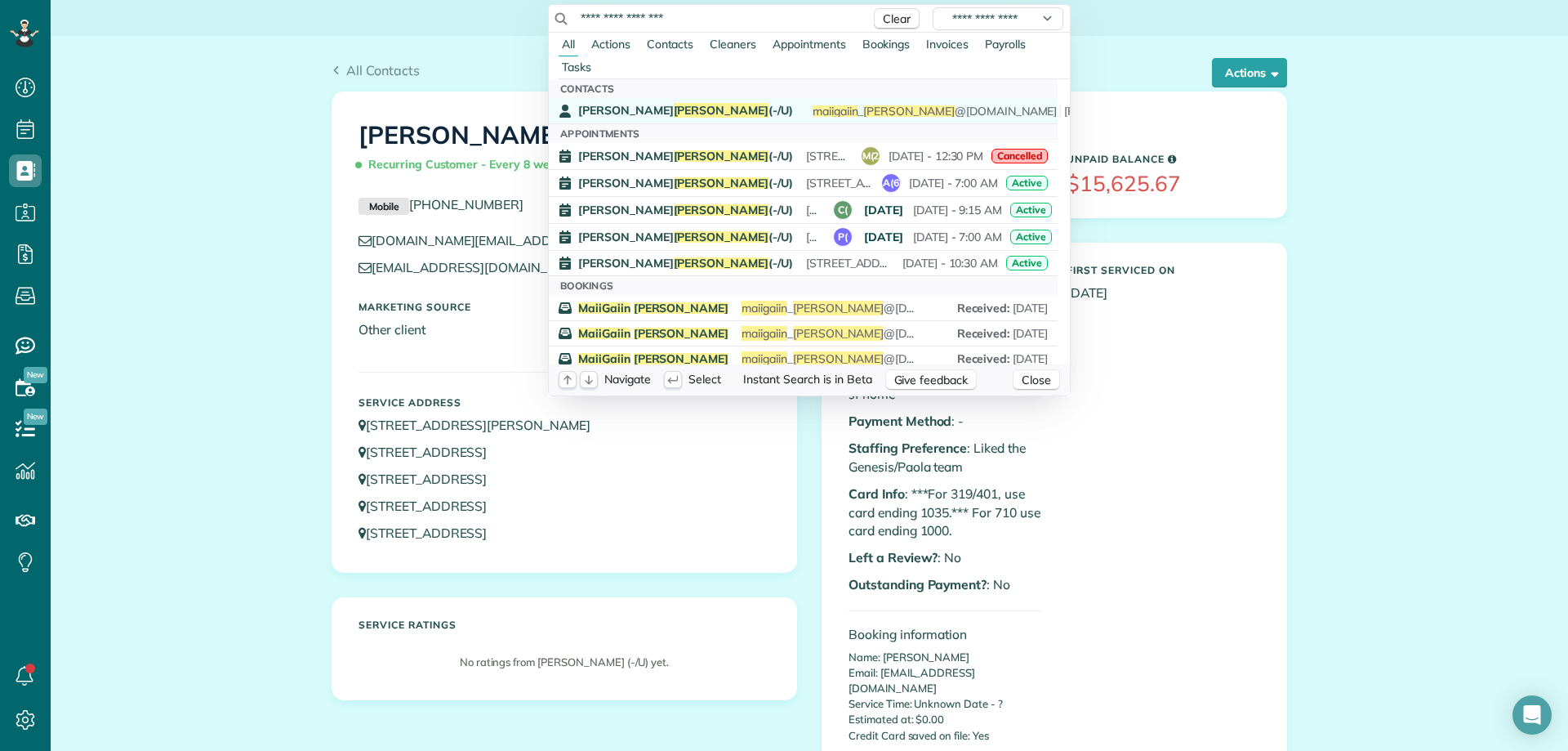
type input "**********"
click at [803, 104] on span "May 2025: Canceled in advance" at bounding box center [880, 111] width 155 height 14
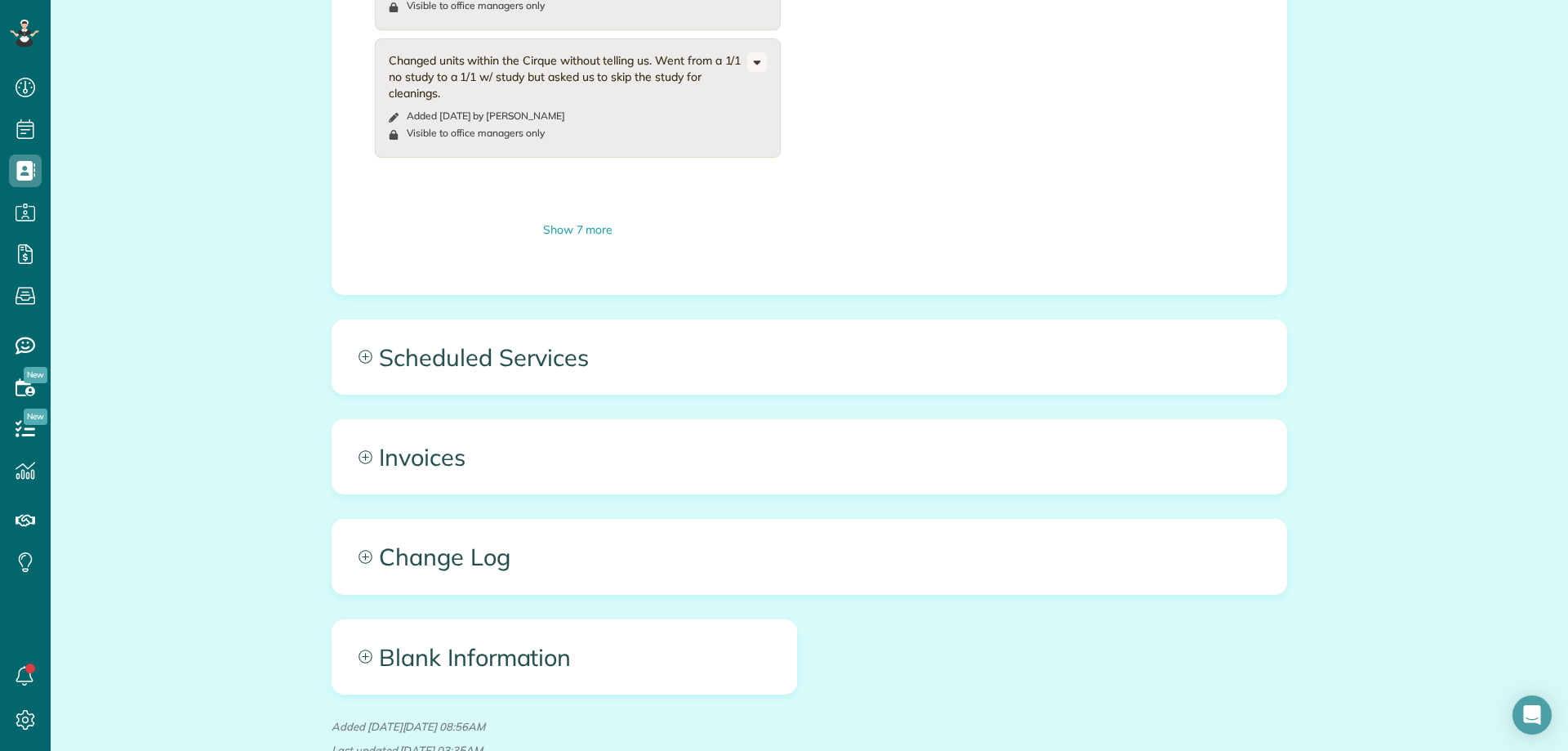
scroll to position [1253, 0]
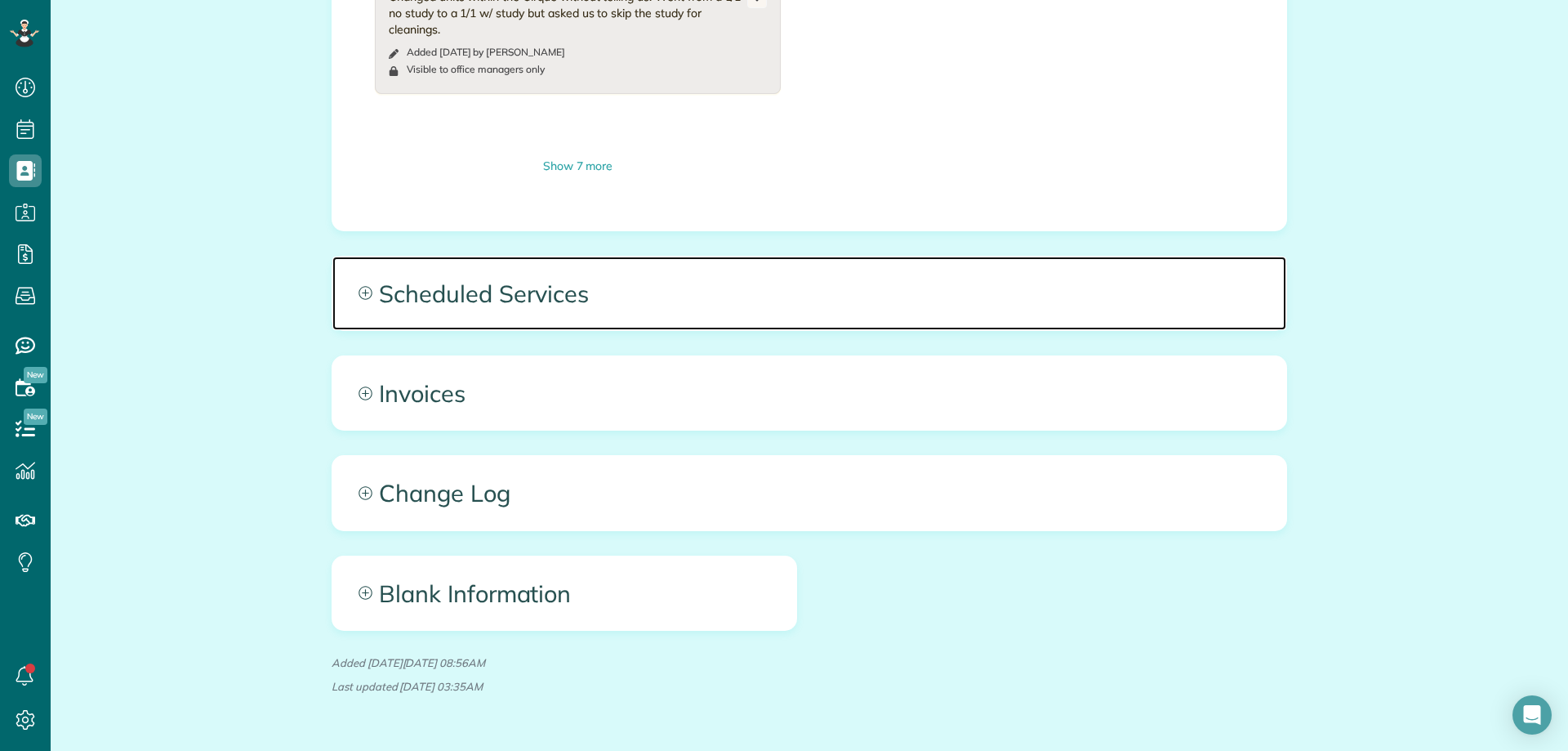
click at [730, 261] on span "Scheduled Services" at bounding box center [809, 294] width 954 height 74
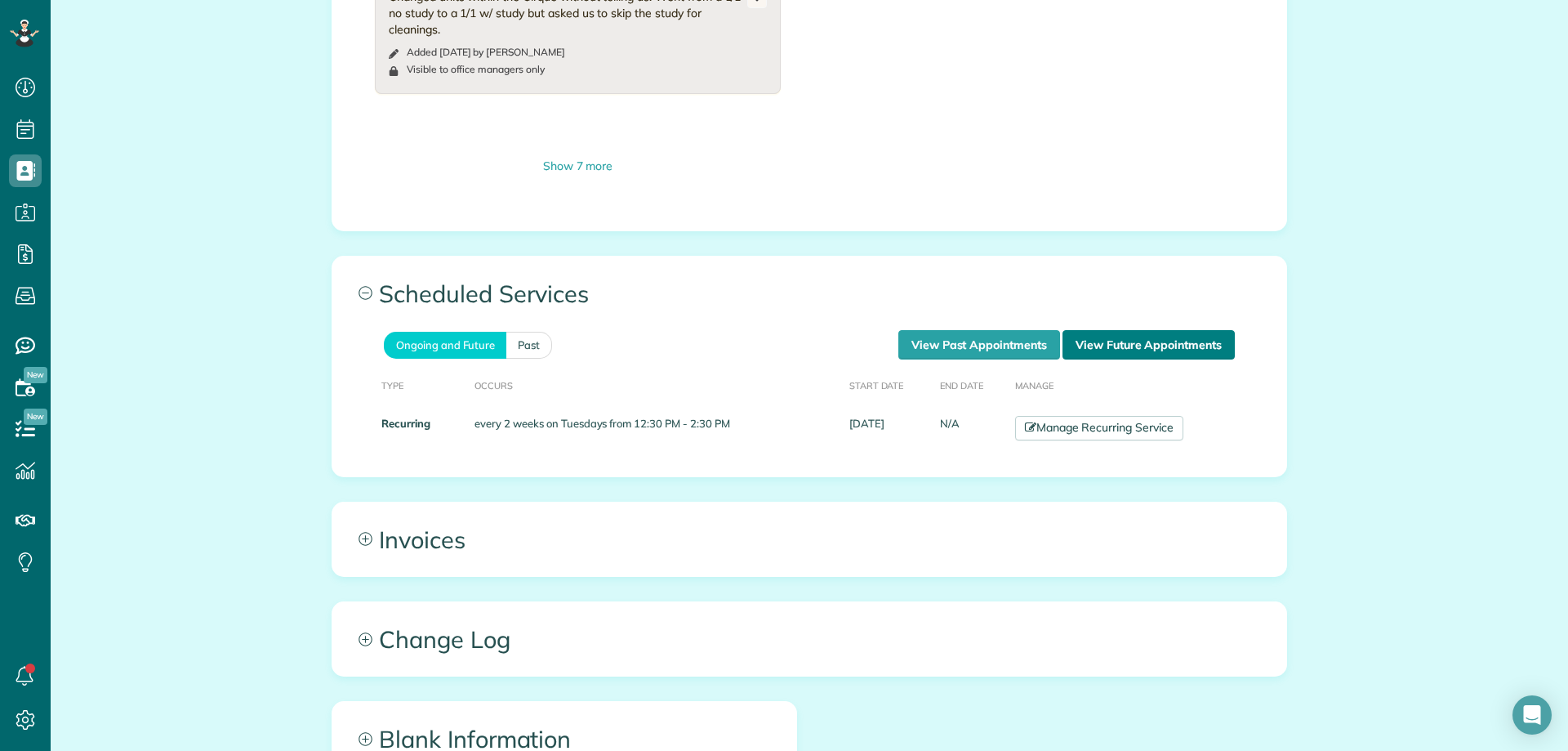
click at [1102, 330] on link "View Future Appointments" at bounding box center [1149, 344] width 172 height 30
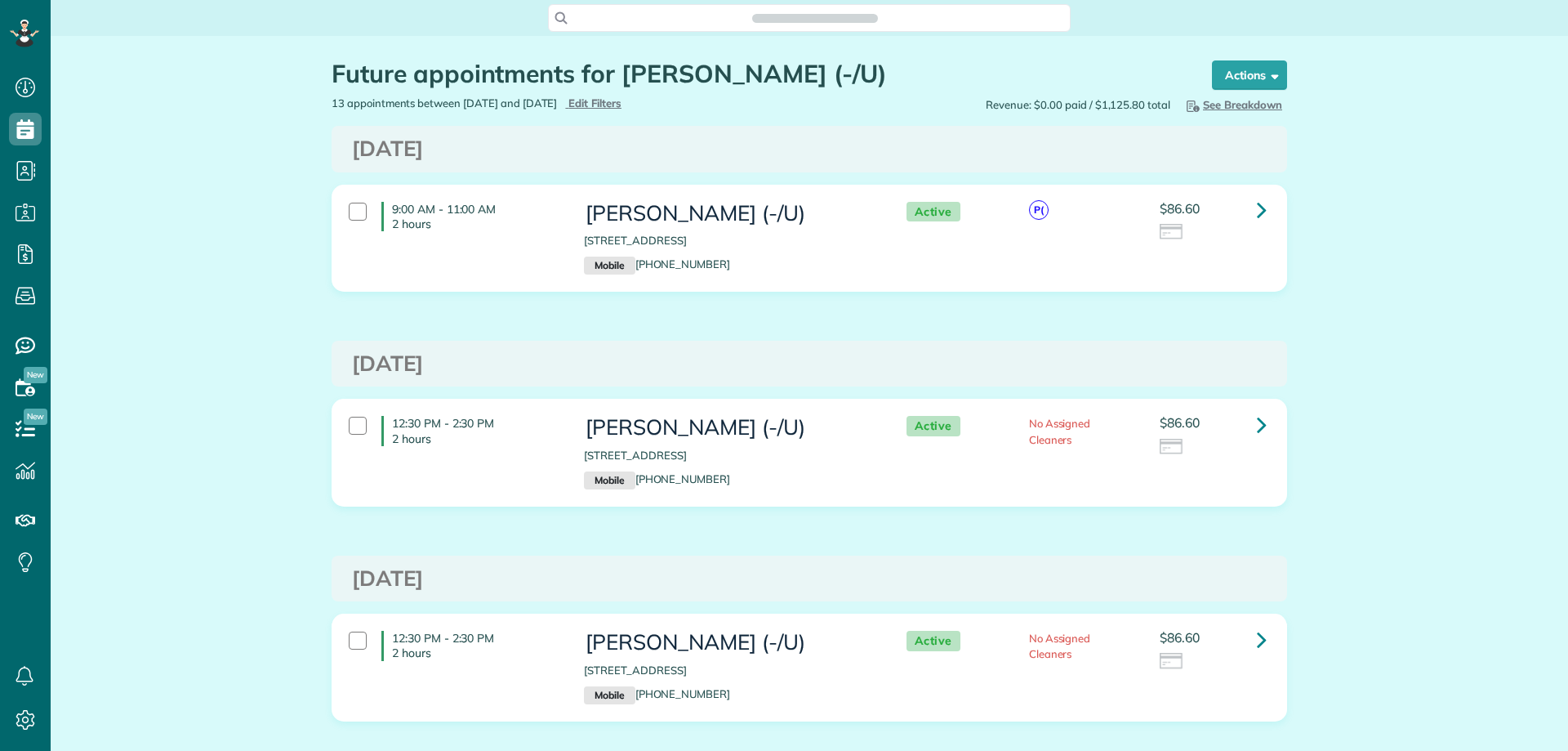
scroll to position [7, 7]
click at [1257, 208] on icon at bounding box center [1262, 209] width 10 height 29
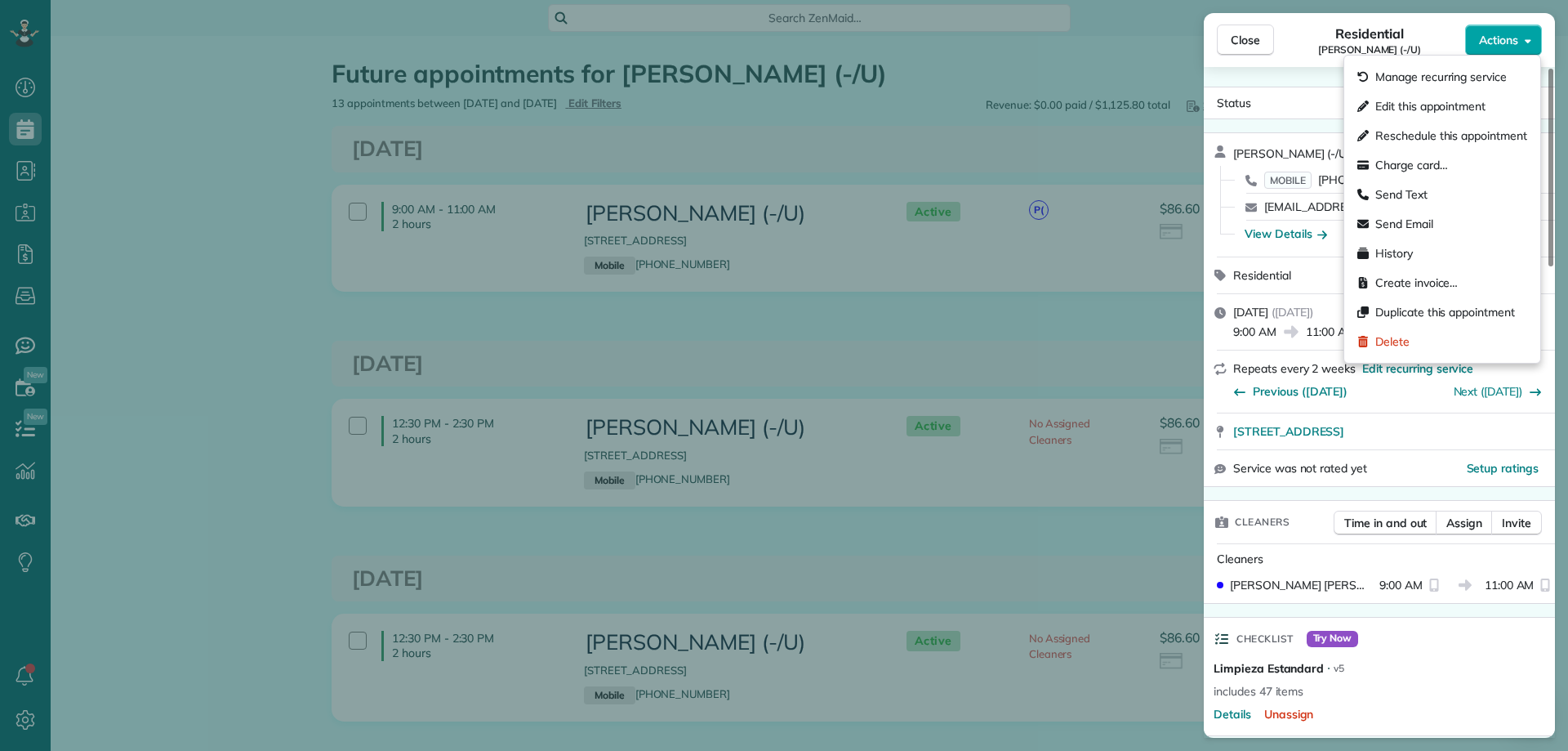
click at [1482, 40] on span "Actions" at bounding box center [1499, 40] width 40 height 16
click at [1291, 100] on div "Status Active" at bounding box center [1379, 102] width 345 height 24
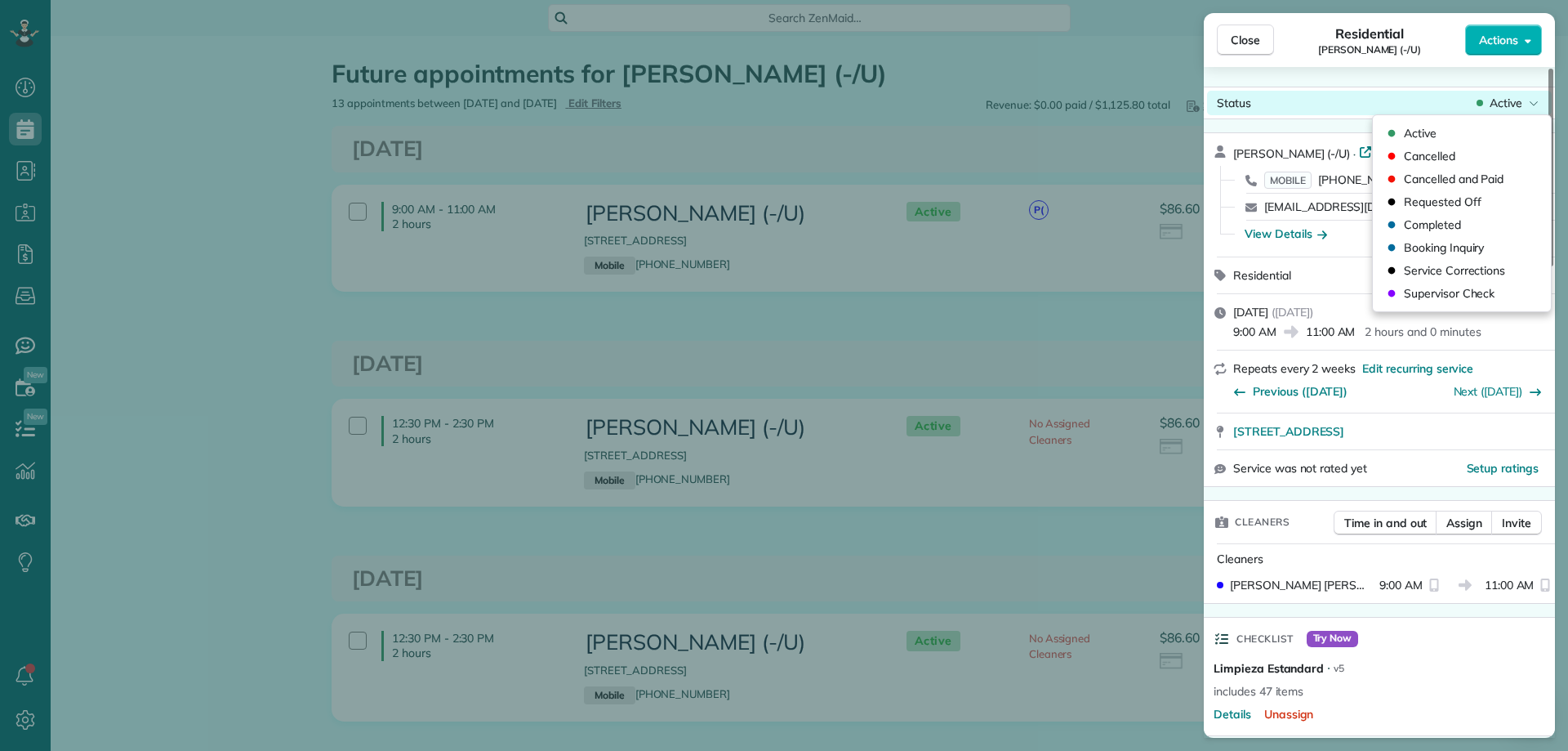
click at [1499, 98] on span "Active" at bounding box center [1506, 103] width 32 height 16
click at [1490, 102] on span "Active" at bounding box center [1506, 103] width 32 height 16
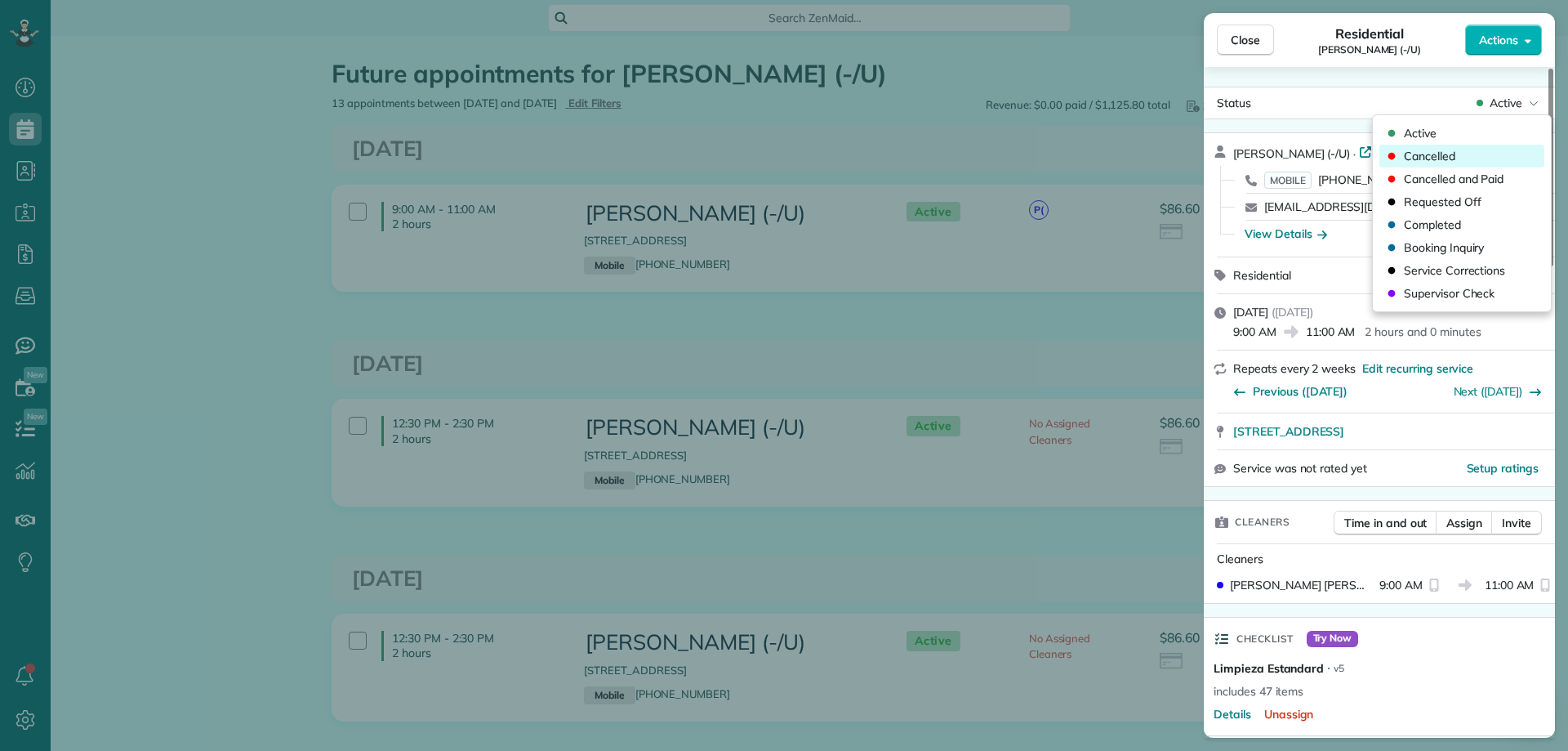
click at [1431, 155] on span "Cancelled" at bounding box center [1430, 156] width 51 height 16
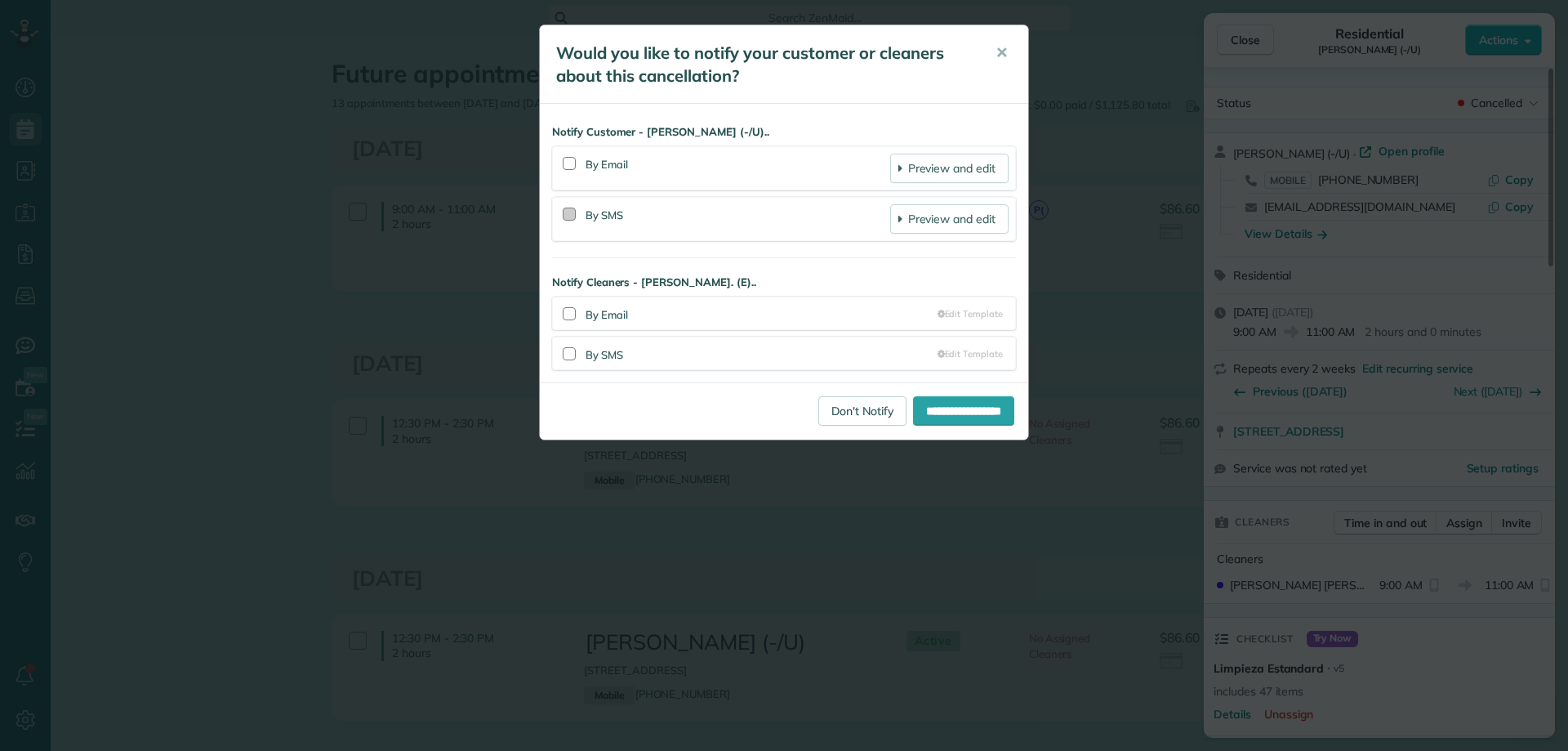
click at [570, 219] on div at bounding box center [569, 214] width 13 height 13
click at [566, 312] on div at bounding box center [569, 314] width 13 height 13
drag, startPoint x: 568, startPoint y: 352, endPoint x: 620, endPoint y: 371, distance: 55.4
click at [573, 353] on div at bounding box center [569, 354] width 13 height 13
click at [938, 418] on input "**********" at bounding box center [964, 411] width 101 height 30
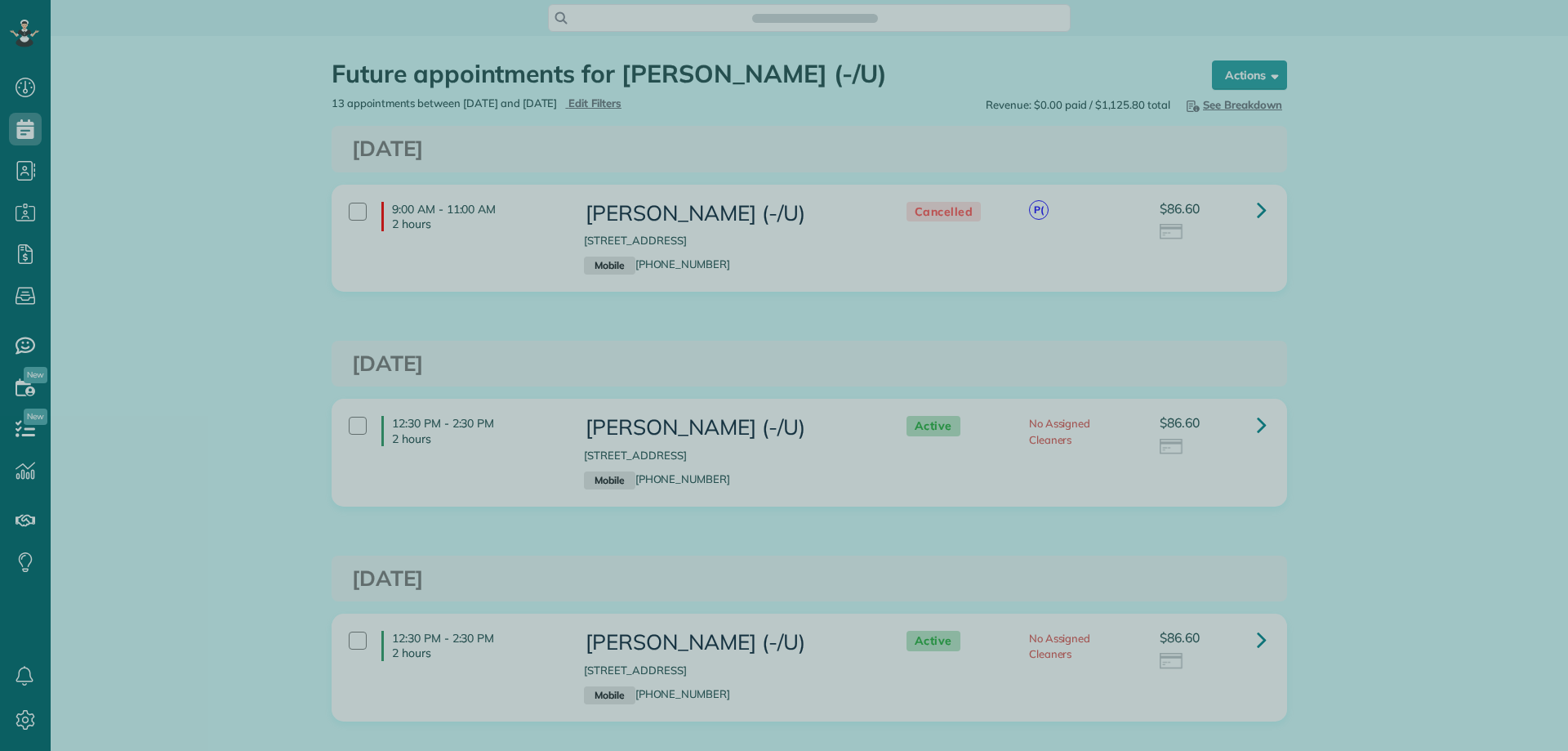
scroll to position [751, 50]
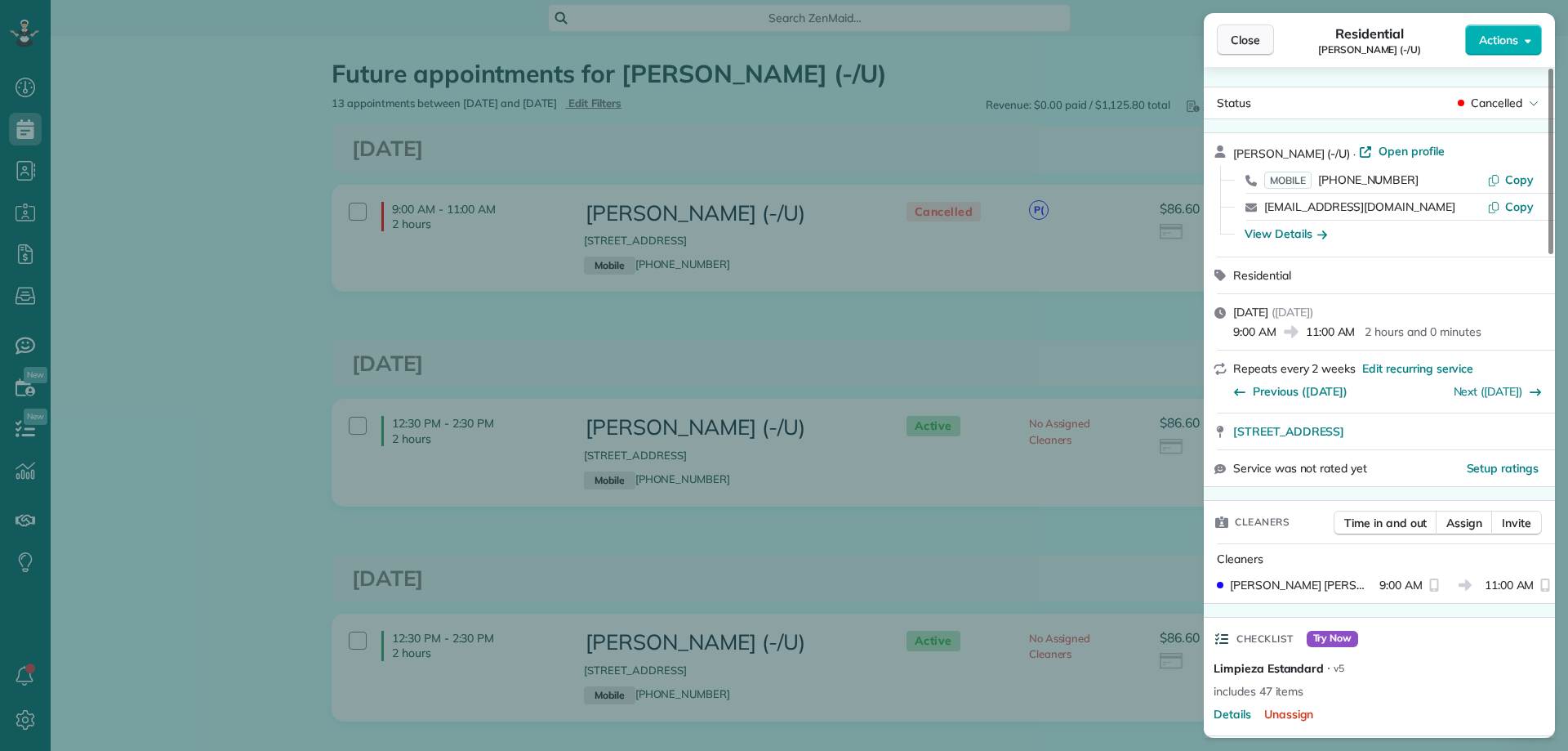
click at [1251, 31] on span "Close" at bounding box center [1246, 40] width 30 height 16
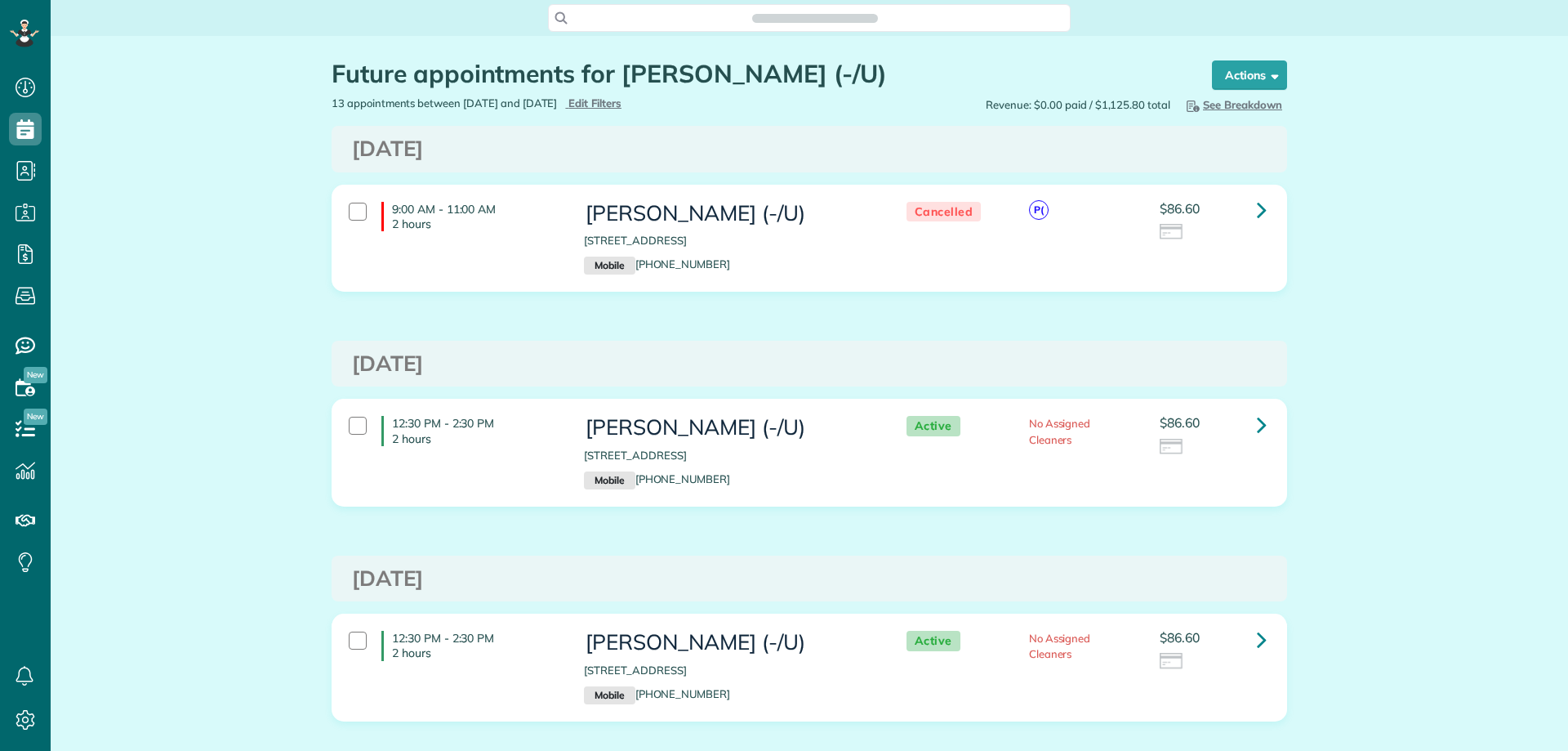
scroll to position [7, 7]
drag, startPoint x: 339, startPoint y: 359, endPoint x: 606, endPoint y: 362, distance: 267.0
click at [606, 362] on div "[DATE]" at bounding box center [809, 364] width 939 height 23
copy h3 "[DATE]"
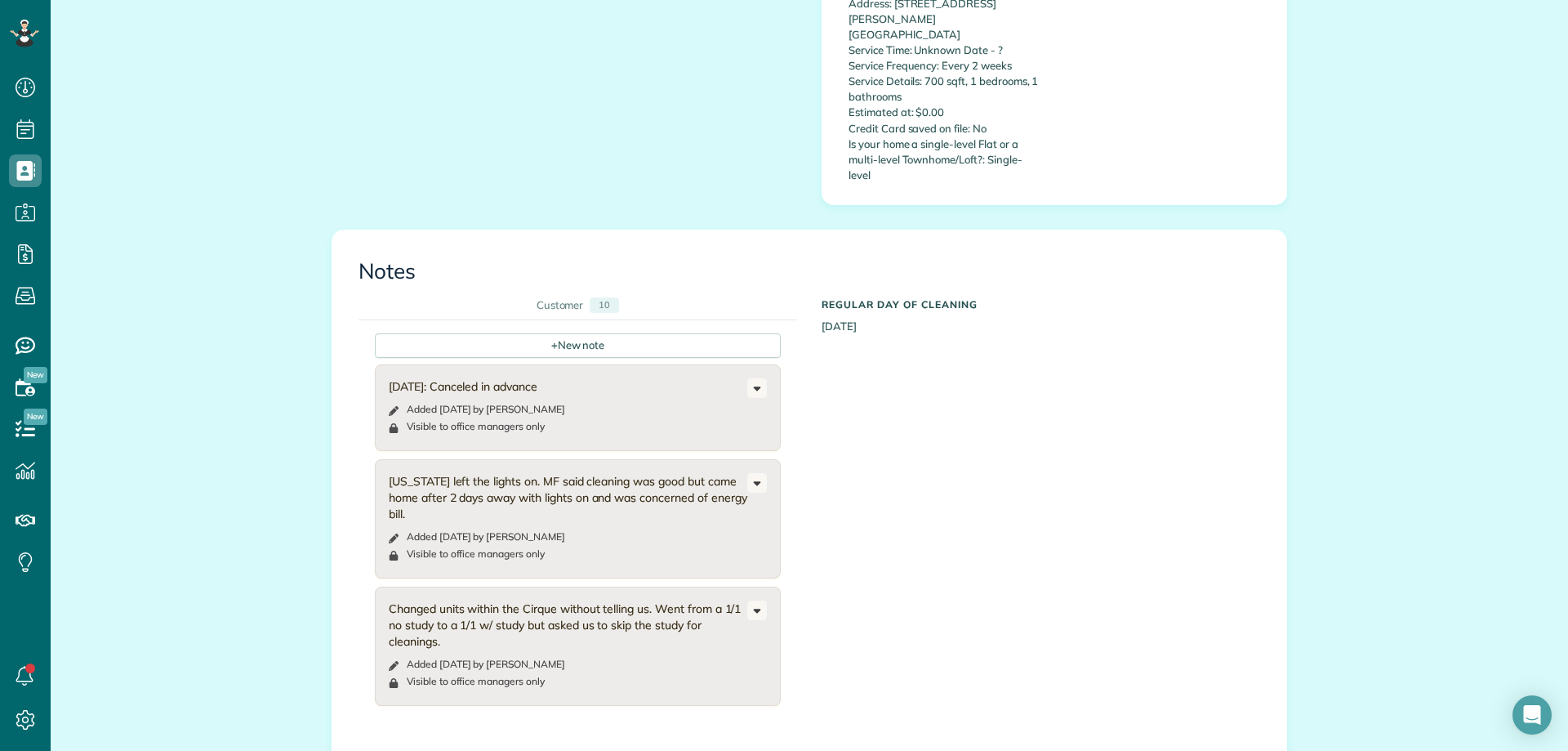
scroll to position [654, 0]
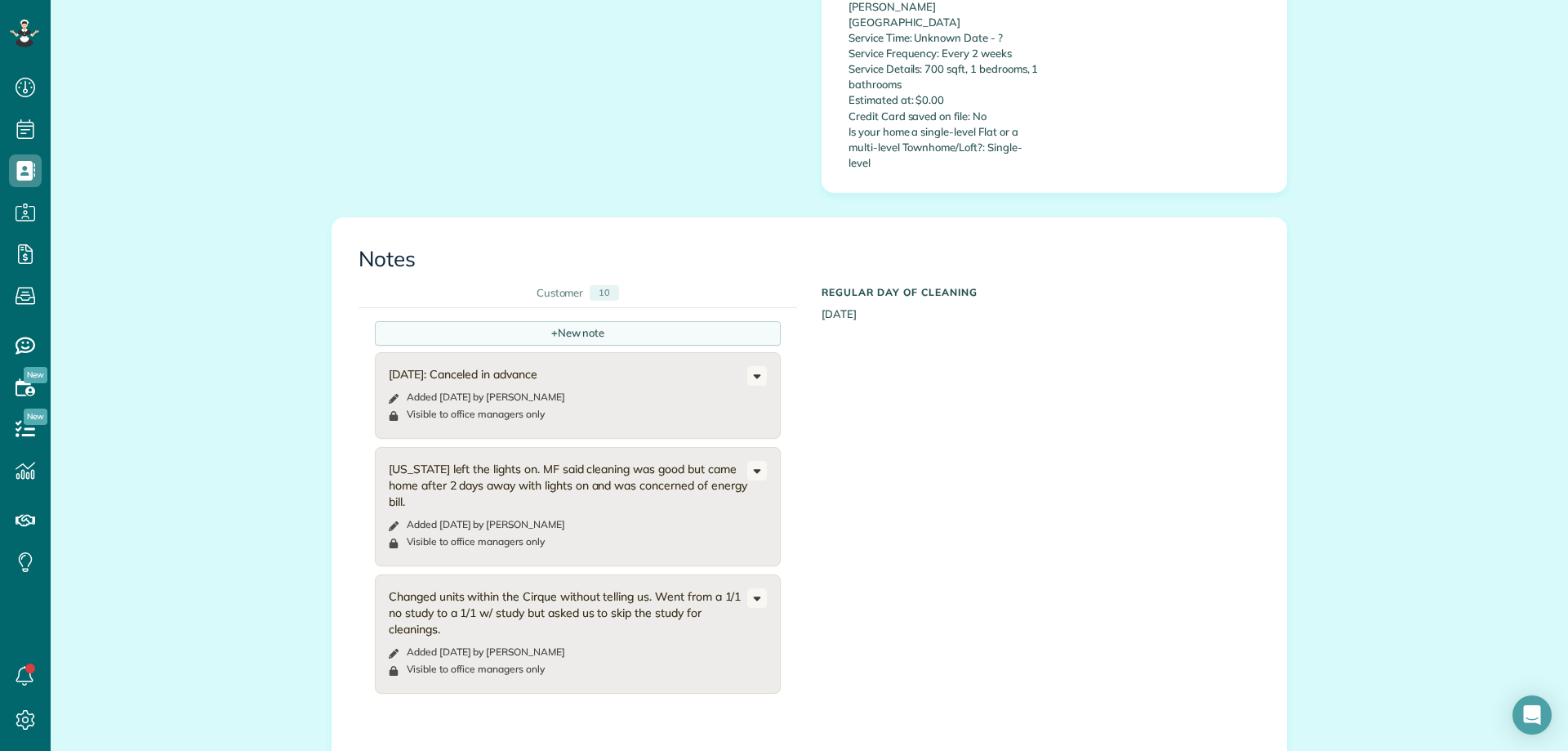
click at [561, 321] on div "+ New note" at bounding box center [577, 332] width 406 height 24
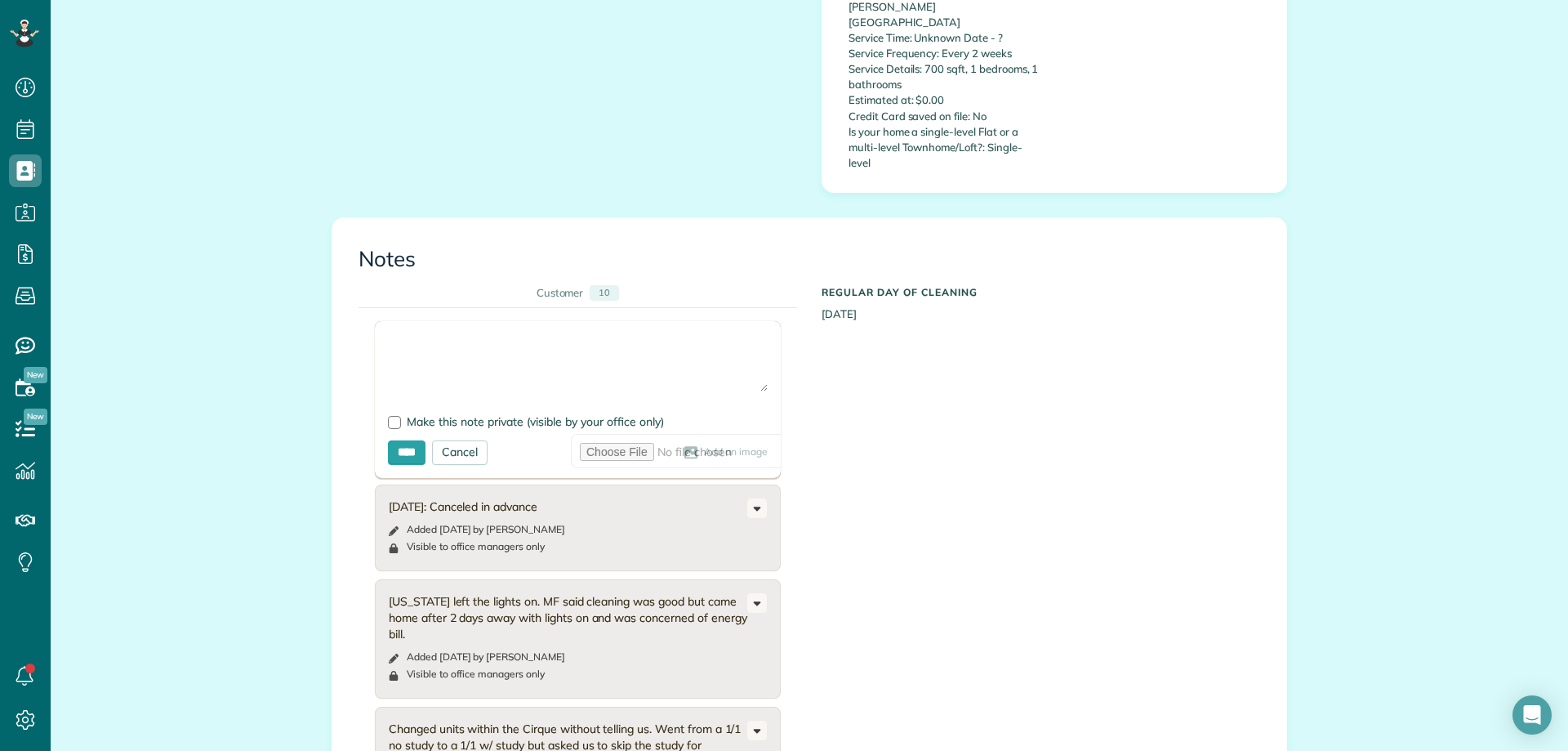
click at [432, 334] on textarea at bounding box center [577, 363] width 380 height 57
type textarea "**********"
click at [388, 416] on div at bounding box center [394, 422] width 13 height 13
click at [394, 440] on input "****" at bounding box center [407, 452] width 38 height 24
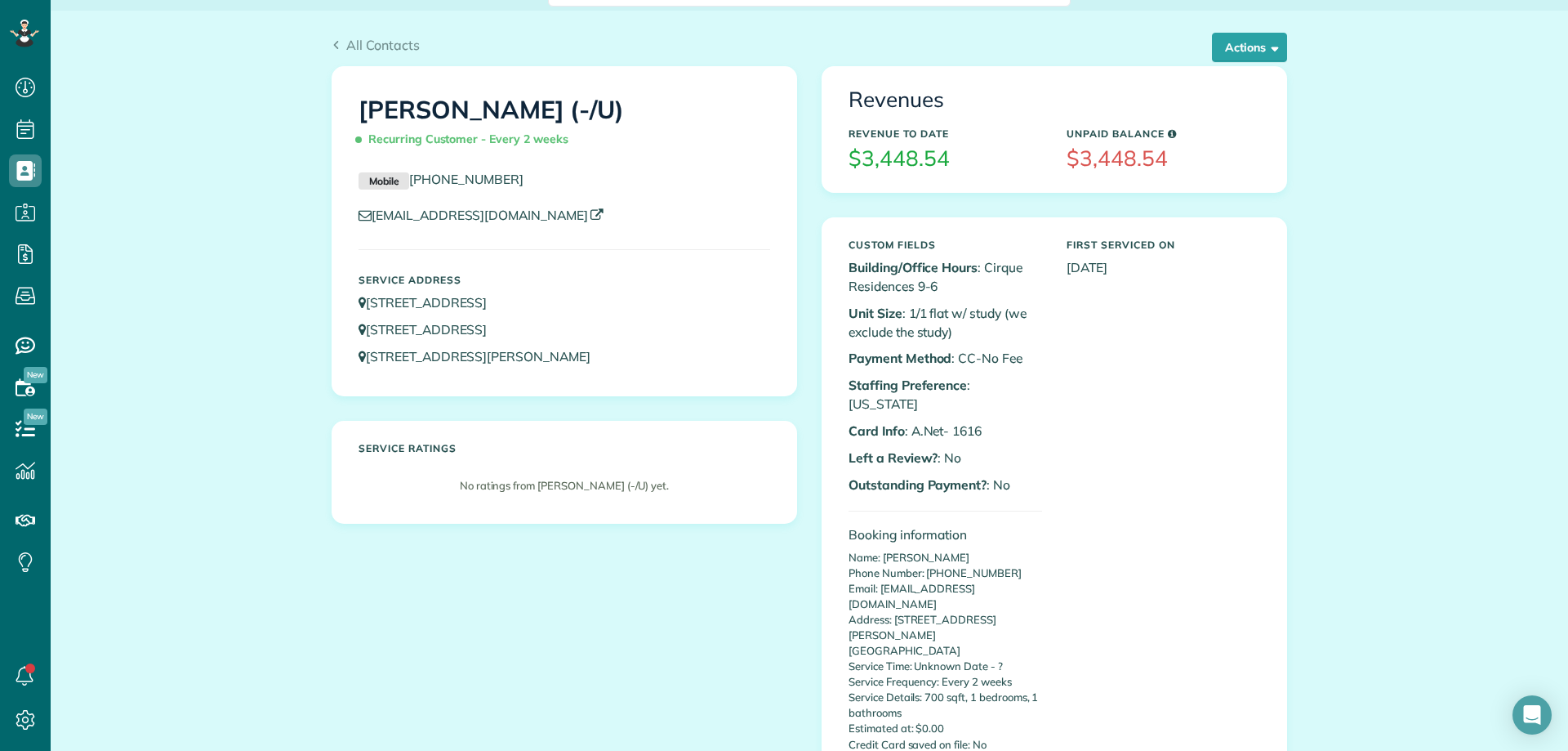
scroll to position [0, 0]
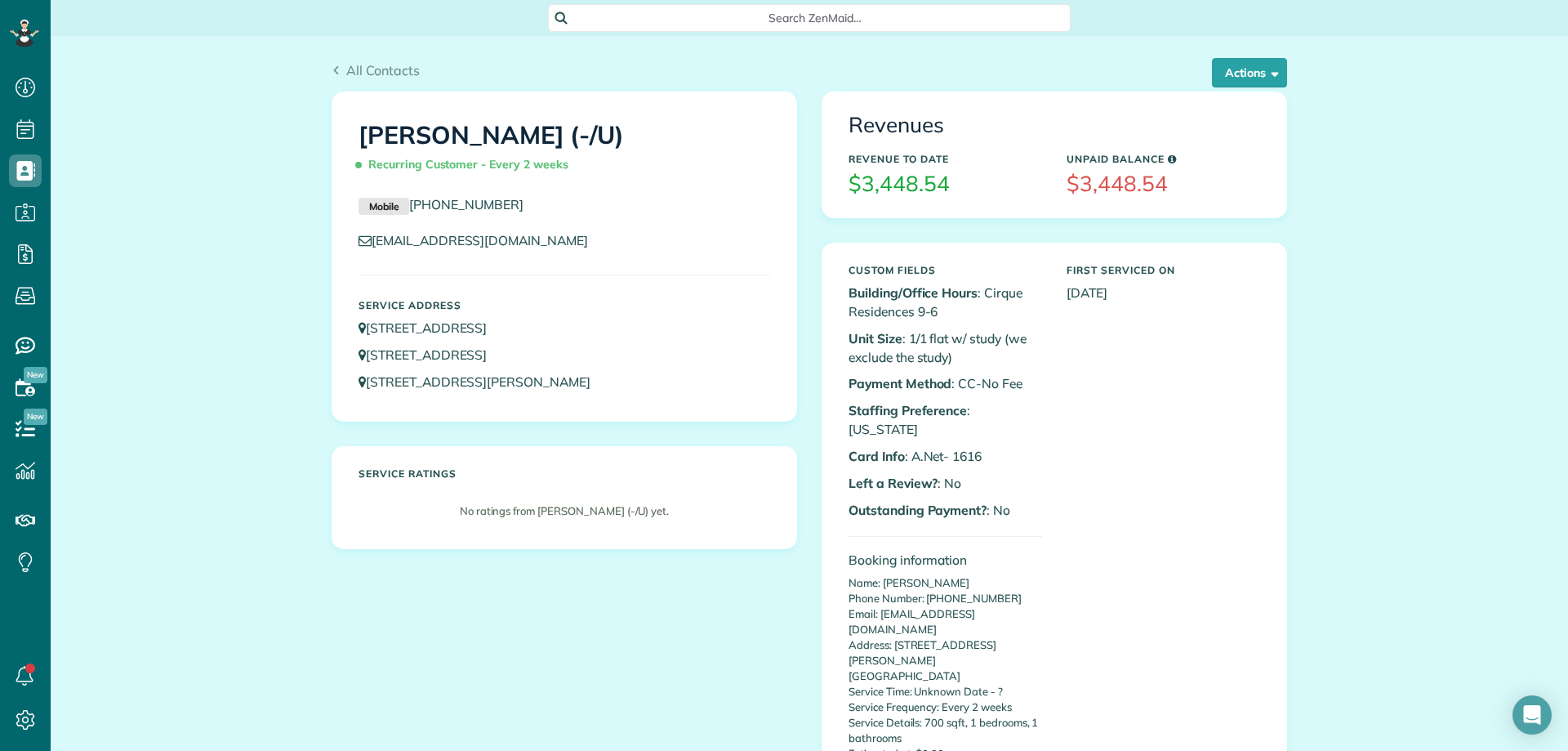
copy h1 "[PERSON_NAME] (-/U)"
drag, startPoint x: 330, startPoint y: 133, endPoint x: 640, endPoint y: 144, distance: 310.2
click at [640, 144] on div "[PERSON_NAME] (-/U) Recurring Customer - Every 2 weeks Mobile [PHONE_NUMBER] [E…" at bounding box center [564, 257] width 464 height 329
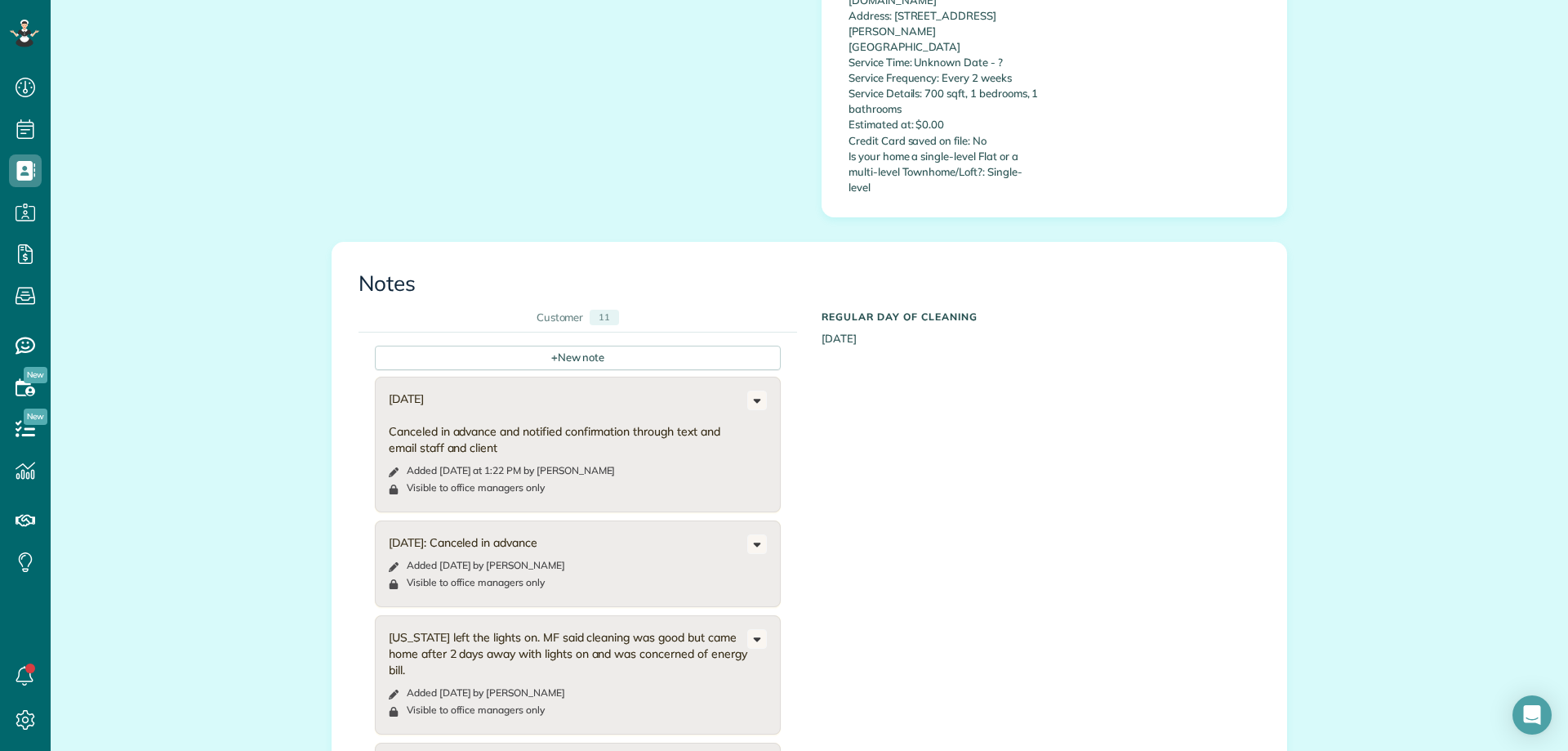
scroll to position [654, 0]
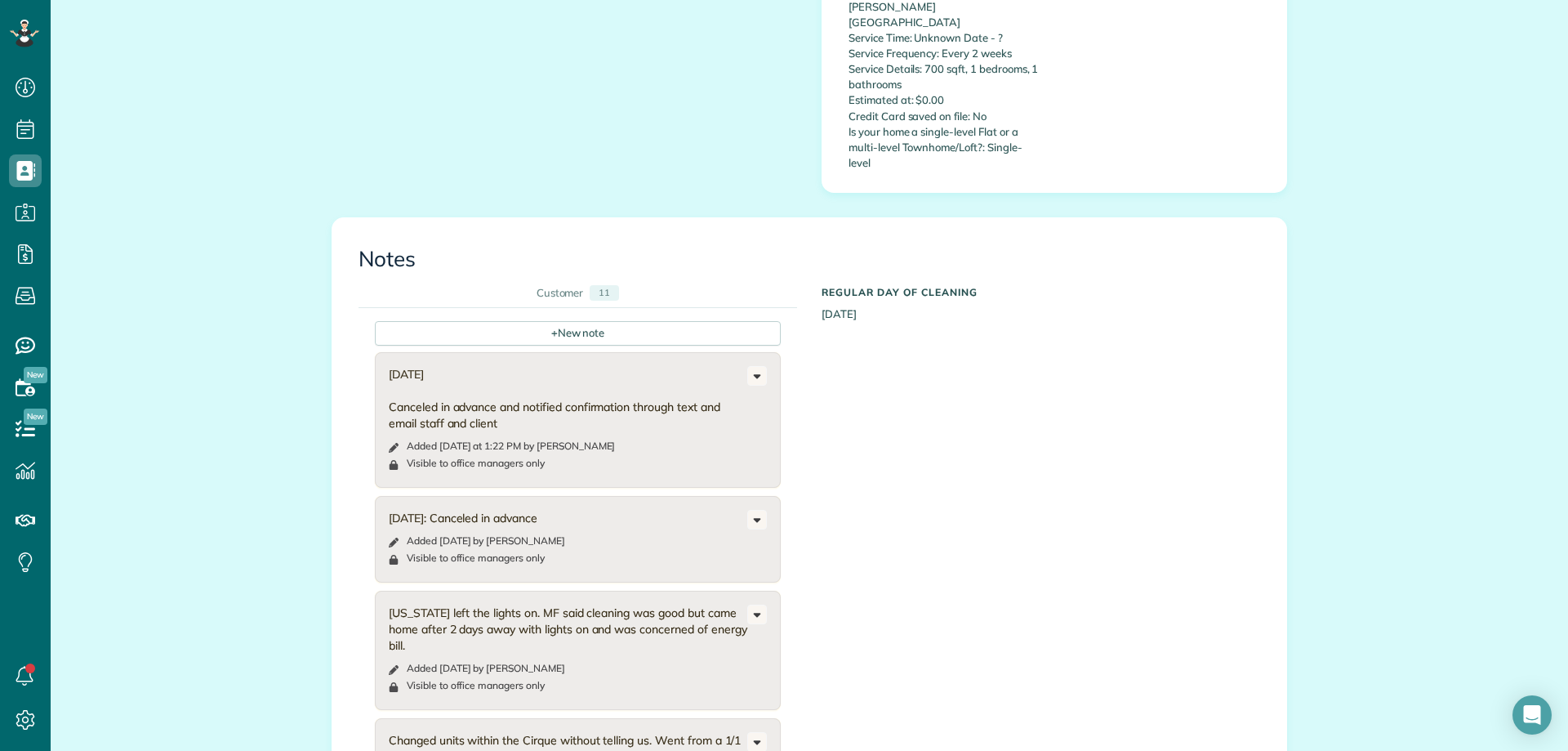
click at [196, 216] on div "All Contacts Actions Edit Add Appointment Recent Activity Send Email Update Cus…" at bounding box center [809, 463] width 1518 height 2162
drag, startPoint x: 380, startPoint y: 357, endPoint x: 574, endPoint y: 365, distance: 194.2
click at [575, 376] on div "[DATE] Canceled in advance and notified confirmation through text and email sta…" at bounding box center [577, 420] width 406 height 136
click at [574, 366] on div "[DATE] Canceled in advance and notified confirmation through text and email sta…" at bounding box center [568, 398] width 358 height 66
copy div "and notified confirmation through text and email staff and client"
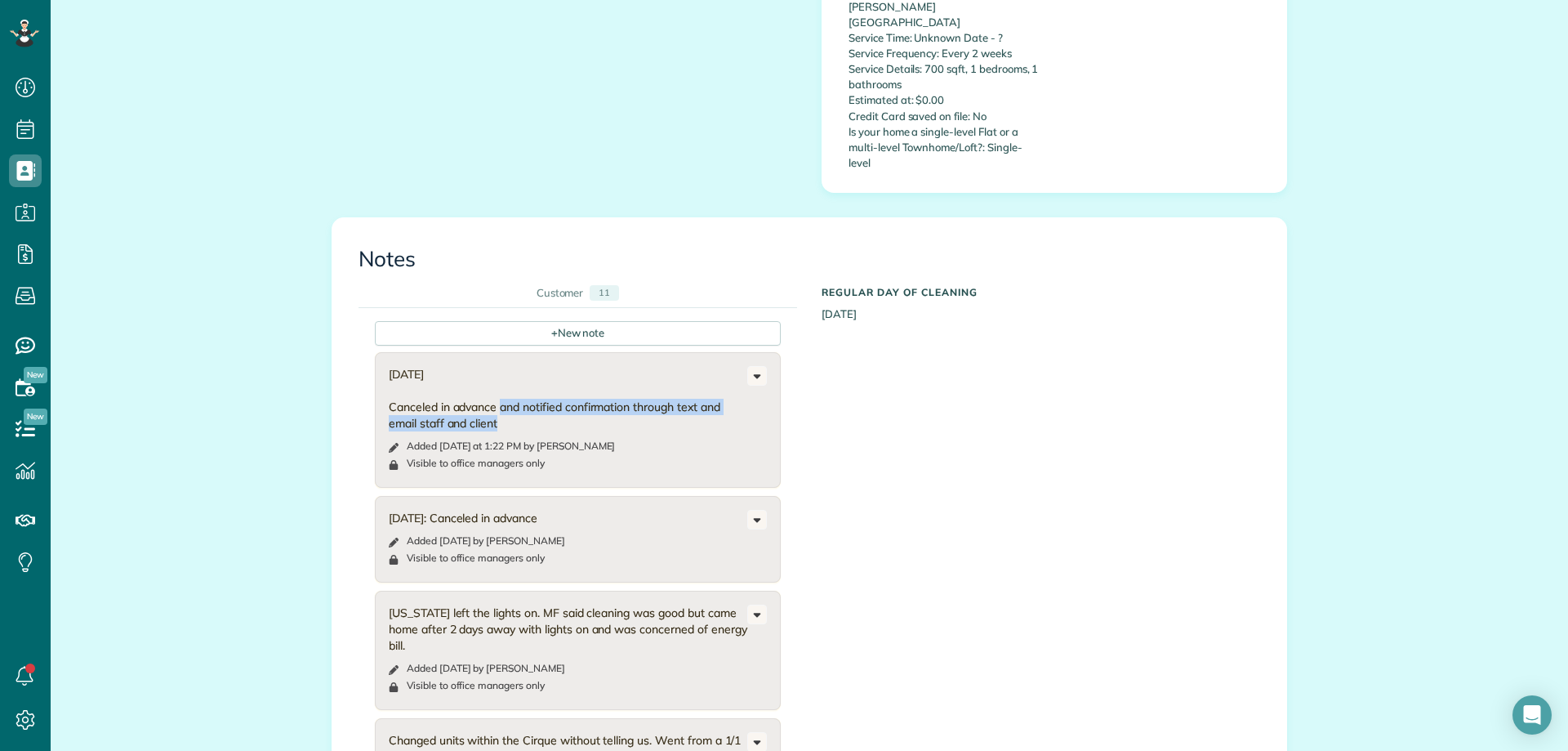
drag, startPoint x: 493, startPoint y: 356, endPoint x: 523, endPoint y: 367, distance: 32.0
click at [523, 367] on div "[DATE] Canceled in advance and notified confirmation through text and email sta…" at bounding box center [568, 398] width 358 height 66
drag, startPoint x: 1029, startPoint y: 485, endPoint x: 979, endPoint y: 503, distance: 53.1
click at [1029, 486] on div "+ New note [DATE] Canceled in advance and notified confirmation through text an…" at bounding box center [797, 614] width 877 height 611
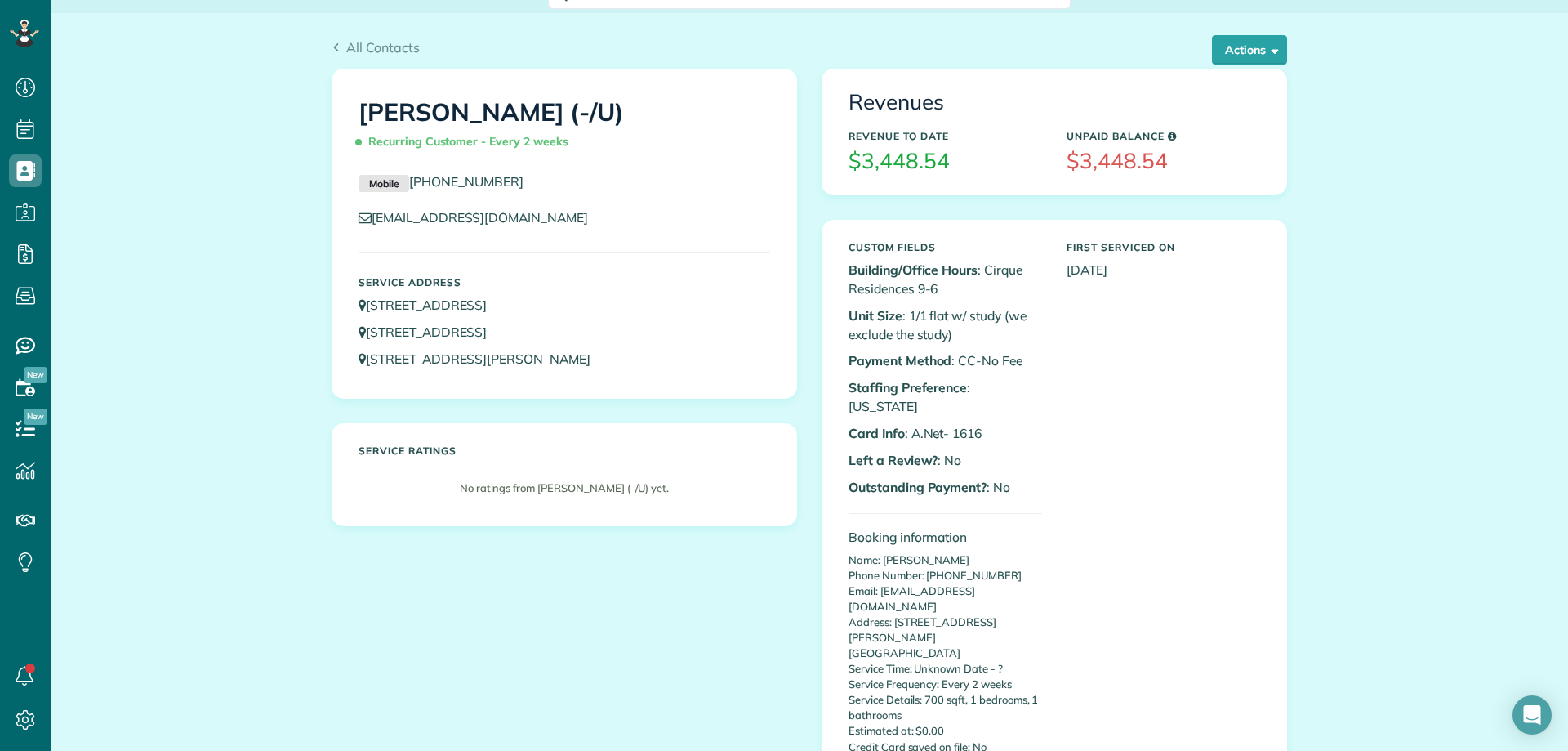
scroll to position [0, 0]
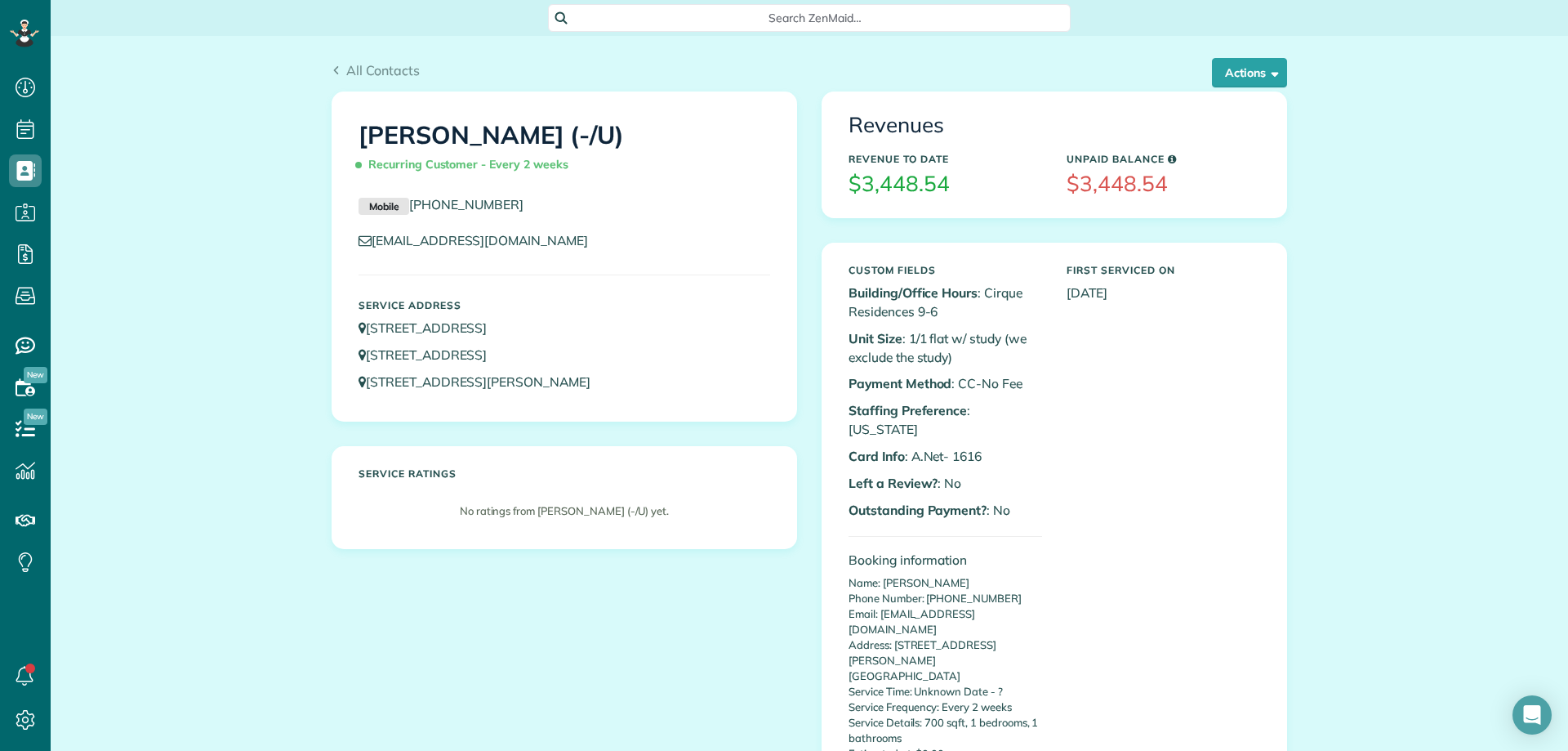
drag, startPoint x: 365, startPoint y: 137, endPoint x: 553, endPoint y: 142, distance: 188.1
click at [545, 140] on div "[PERSON_NAME] (-/U) Recurring Customer - Every 2 weeks" at bounding box center [565, 146] width 436 height 82
